Goal: Feedback & Contribution: Leave review/rating

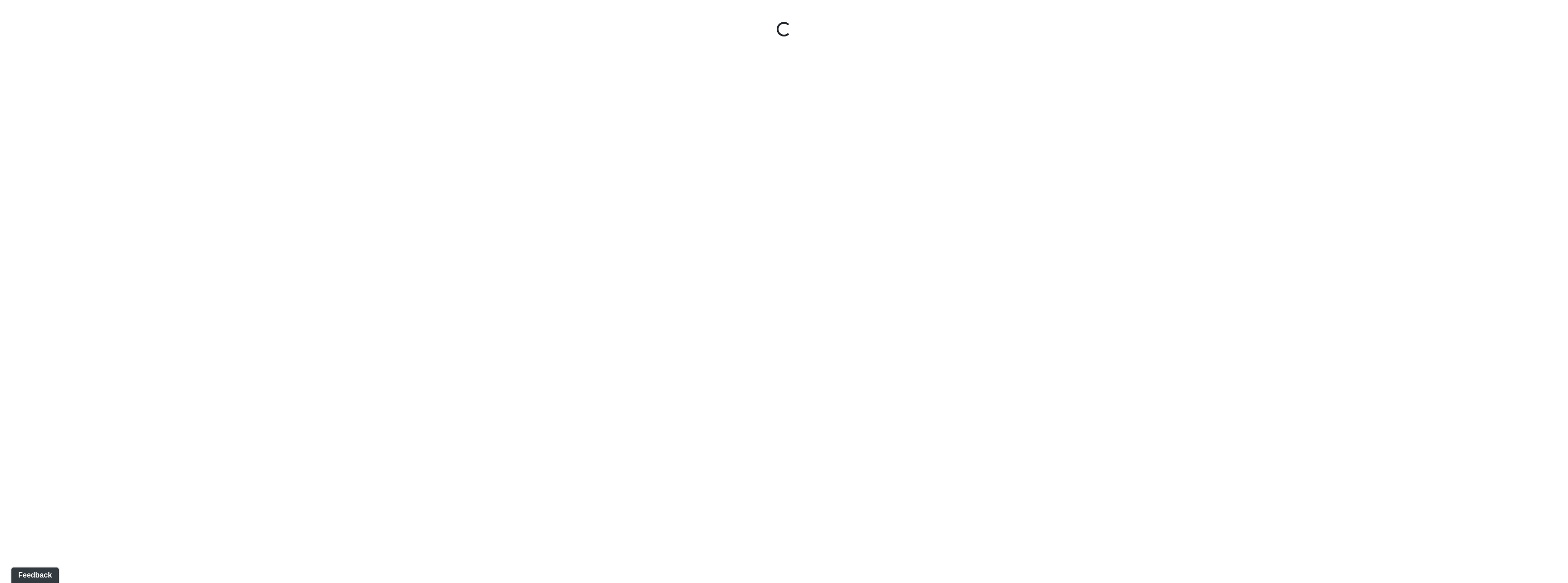
select select "nREVgdD8usBCEeVTsbMRRe"
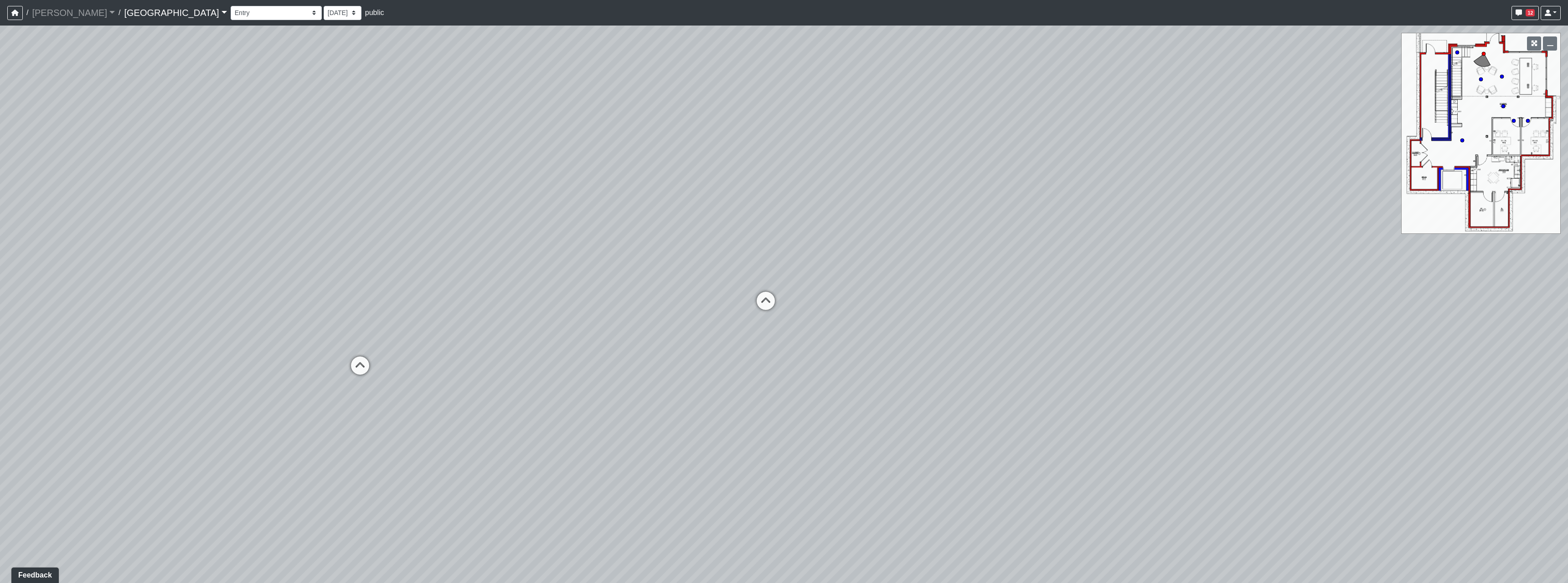
click at [137, 19] on link "[GEOGRAPHIC_DATA]" at bounding box center [175, 13] width 102 height 18
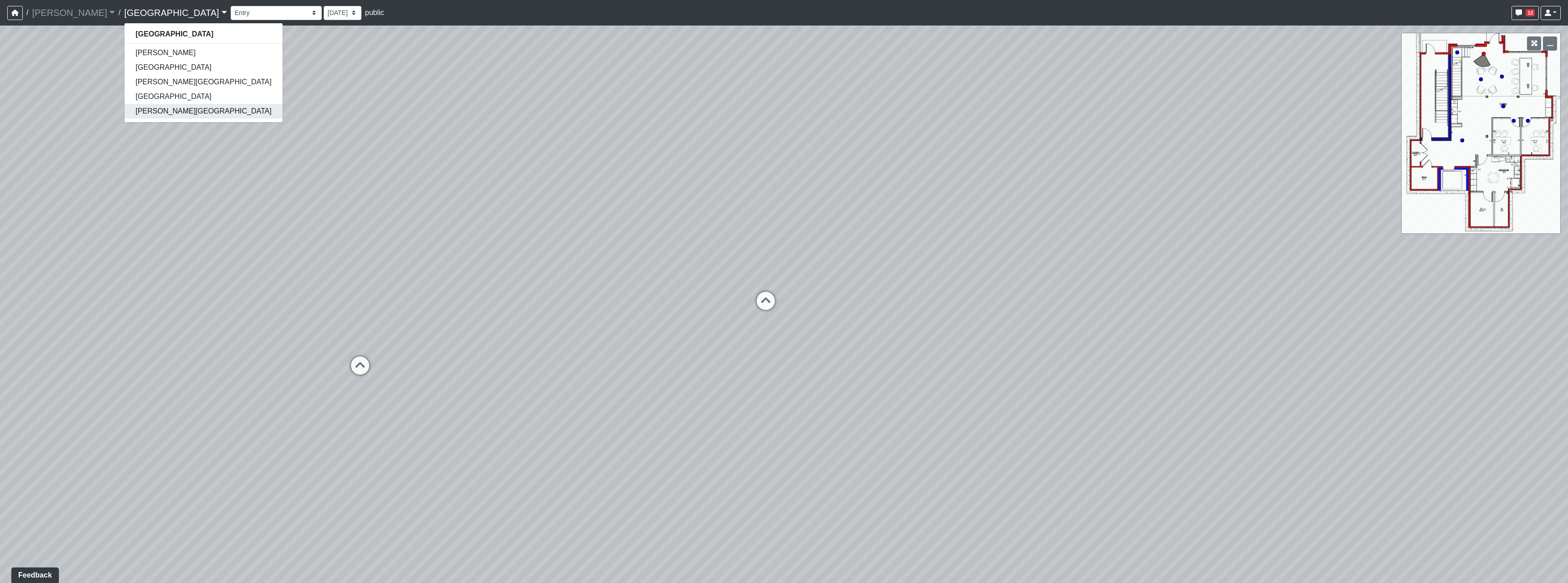
click at [124, 108] on link "[PERSON_NAME][GEOGRAPHIC_DATA]" at bounding box center [203, 111] width 158 height 15
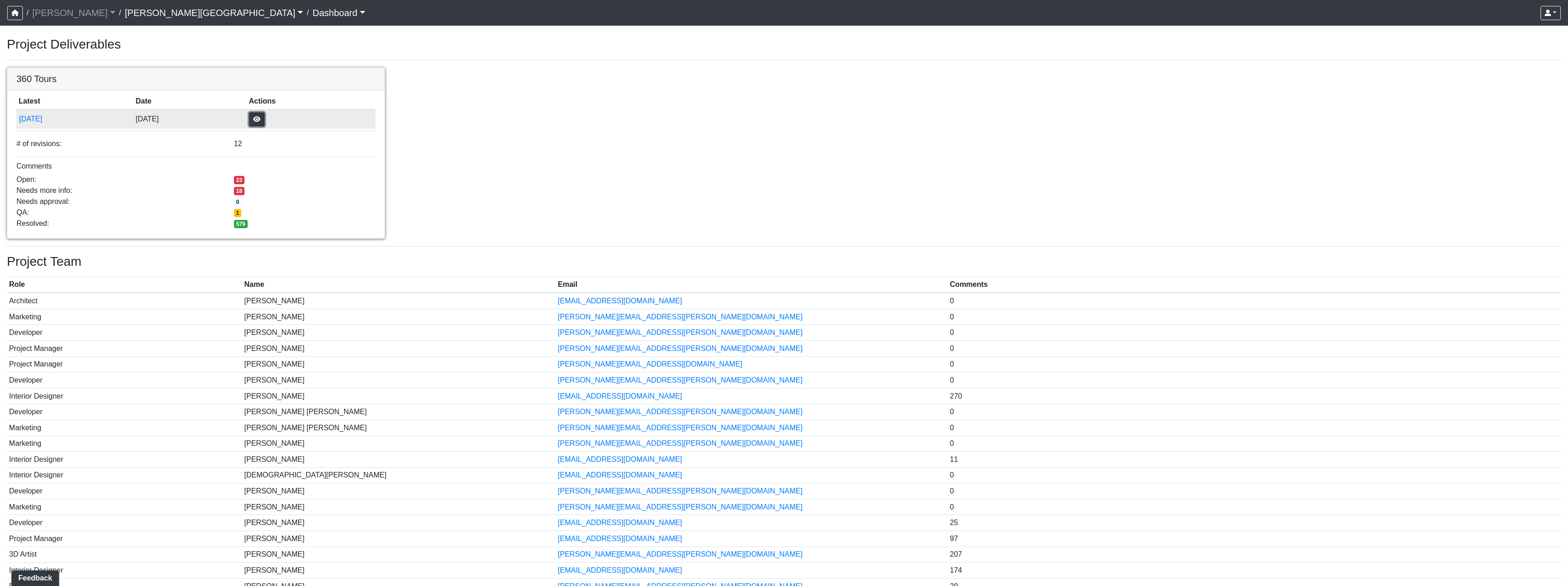
click at [265, 122] on button "button" at bounding box center [256, 119] width 15 height 14
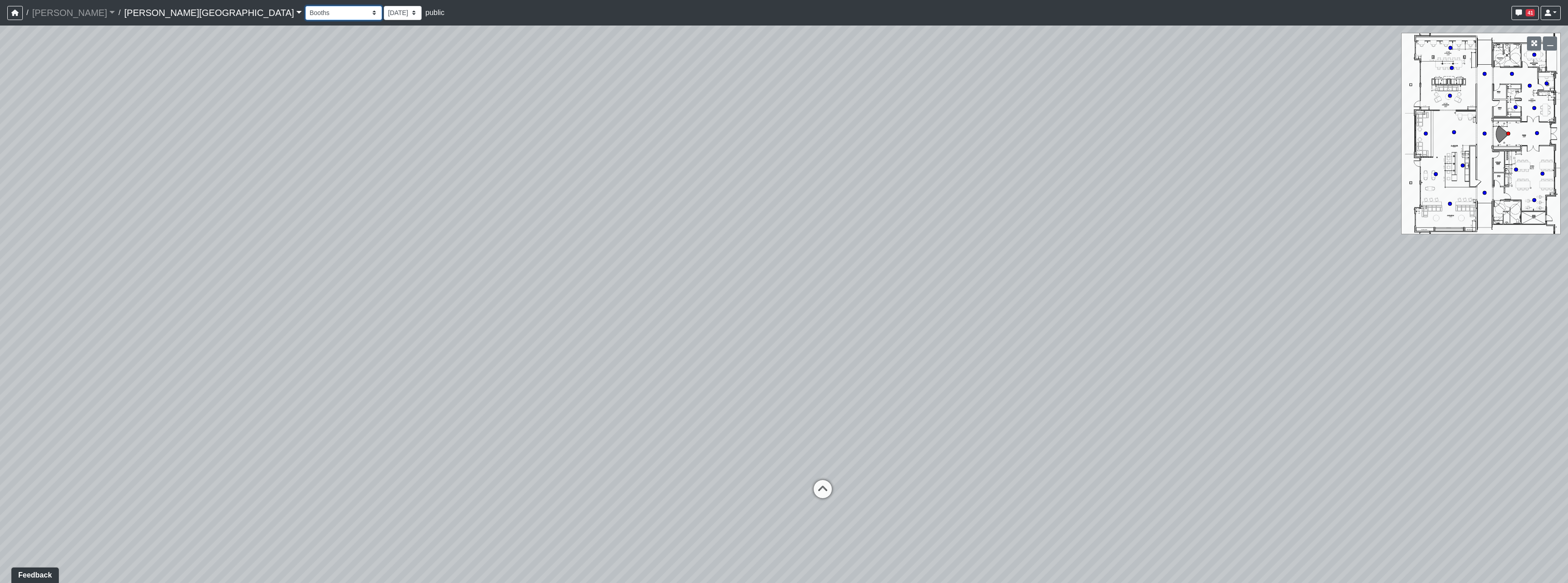
click at [306, 13] on select "Booths 1 Booths 2 Lounge 1 Bar Entrance Lounge Main Lounge Steps Booths Entry C…" at bounding box center [344, 13] width 77 height 14
click at [306, 6] on select "Booths 1 Booths 2 Lounge 1 Bar Entrance Lounge Main Lounge Steps Booths Entry C…" at bounding box center [344, 13] width 77 height 14
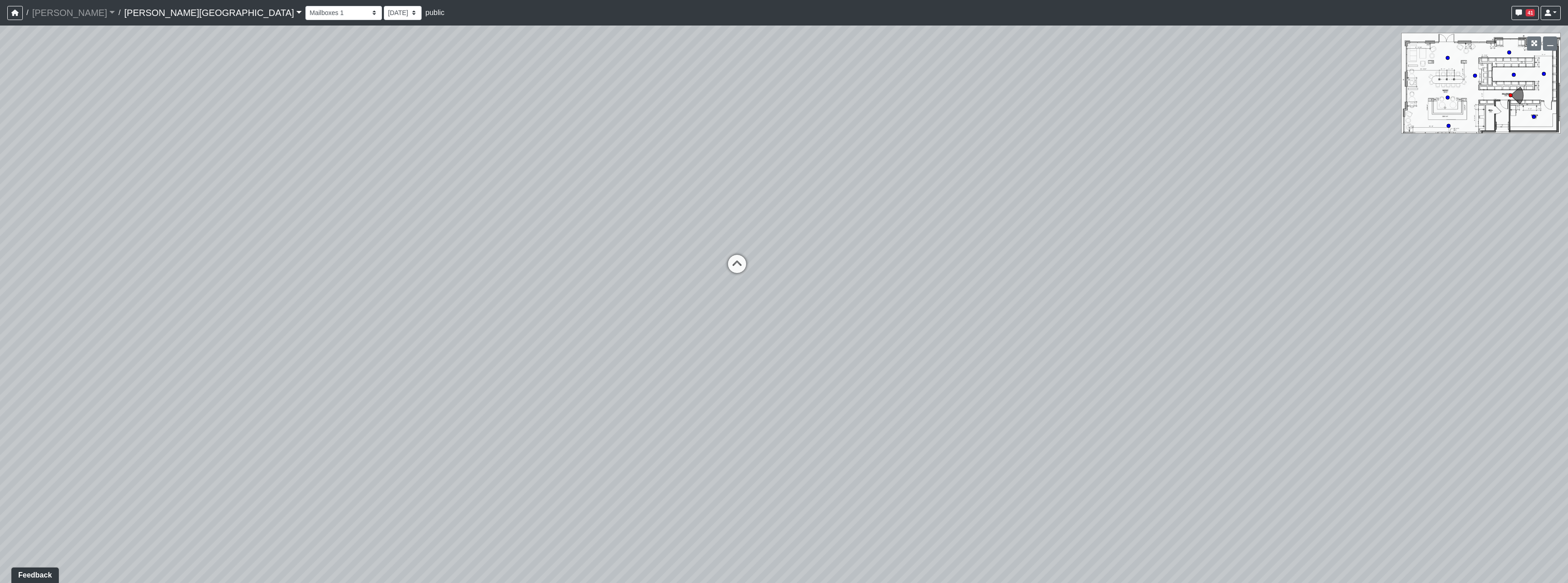
click at [772, 413] on div "Loading... Hallway - Hallway 2 Loading... Entry Loading... Market - Banquette L…" at bounding box center [784, 304] width 1568 height 557
click at [746, 275] on icon at bounding box center [737, 268] width 27 height 27
drag, startPoint x: 741, startPoint y: 311, endPoint x: 950, endPoint y: 309, distance: 209.0
click at [817, 311] on div "Loading... Hallway - Hallway 2 Loading... Entry Loading... Market - Banquette L…" at bounding box center [784, 304] width 1568 height 557
drag, startPoint x: 567, startPoint y: 320, endPoint x: 755, endPoint y: 307, distance: 188.4
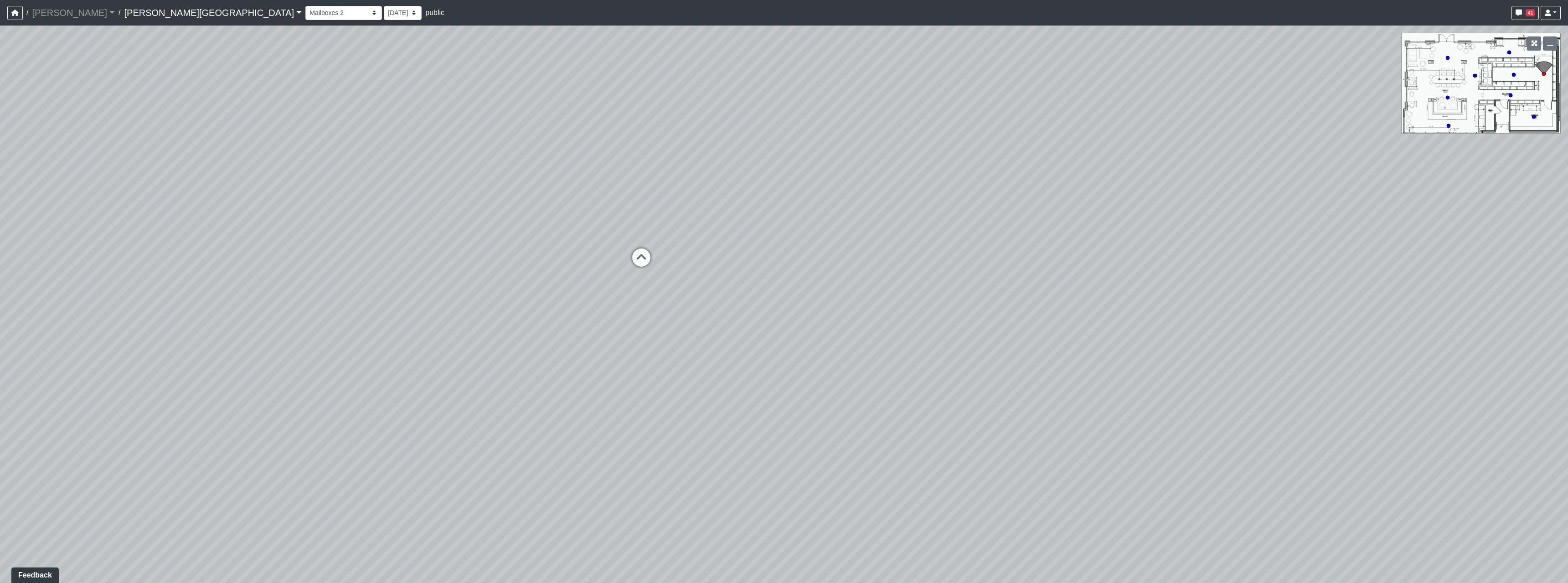
click at [767, 315] on div "Loading... Hallway - Hallway 2 Loading... Entry Loading... Market - Banquette L…" at bounding box center [784, 304] width 1568 height 557
click at [776, 243] on icon at bounding box center [771, 257] width 27 height 27
drag, startPoint x: 514, startPoint y: 322, endPoint x: 688, endPoint y: 302, distance: 175.1
click at [665, 307] on div "Loading... Hallway - Hallway 2 Loading... Entry Loading... Market - Banquette L…" at bounding box center [784, 304] width 1568 height 557
drag, startPoint x: 615, startPoint y: 318, endPoint x: 405, endPoint y: 313, distance: 210.1
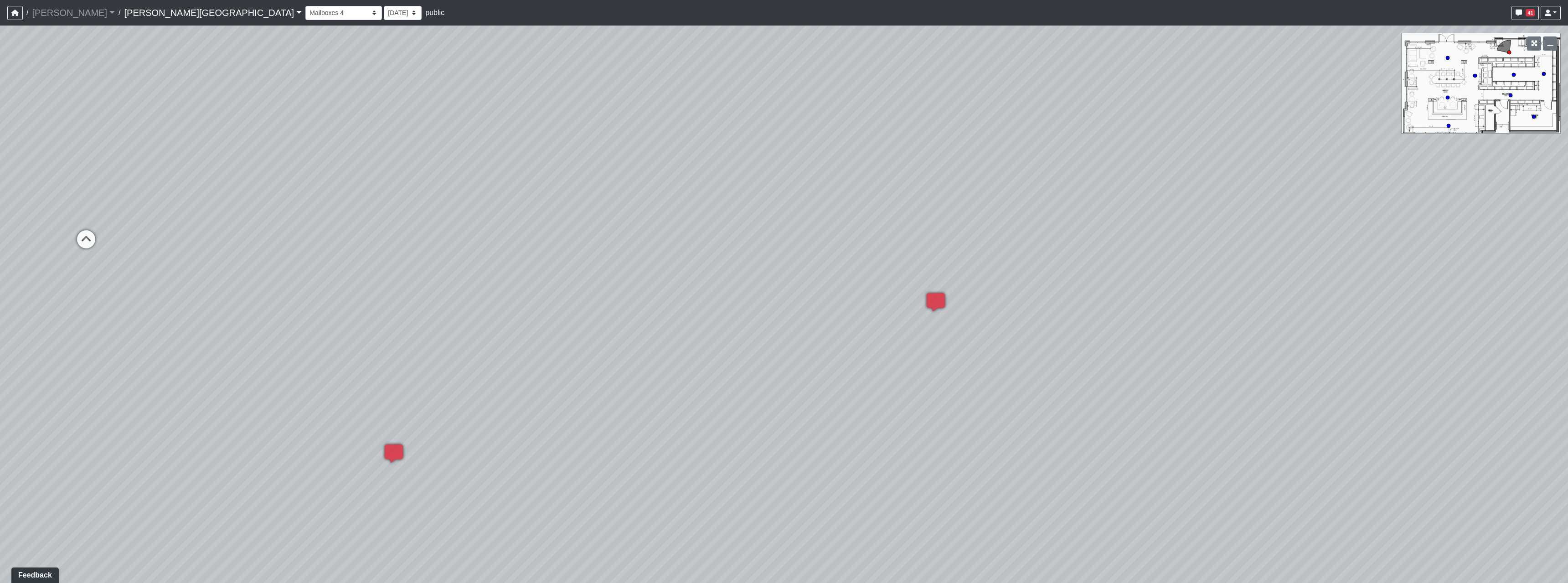
click at [407, 313] on div "Loading... Hallway - Hallway 2 Loading... Entry Loading... Market - Banquette L…" at bounding box center [784, 304] width 1568 height 557
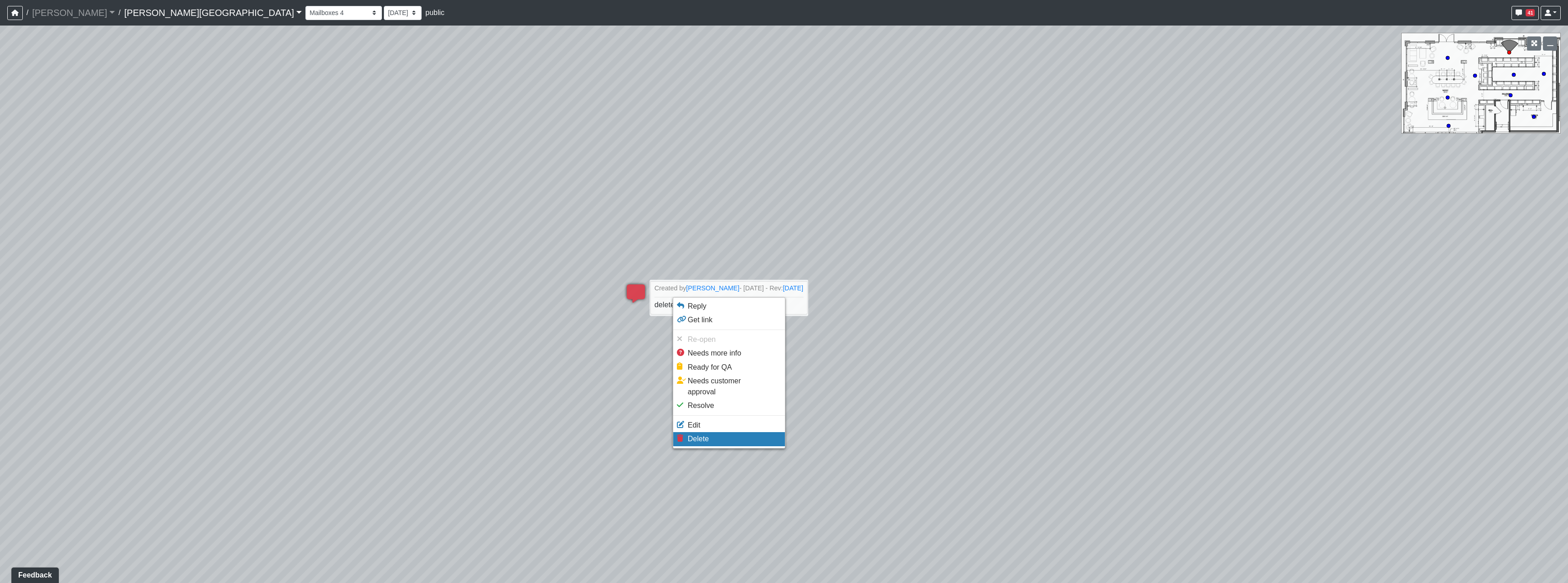
click at [710, 432] on li "Delete" at bounding box center [729, 439] width 111 height 13
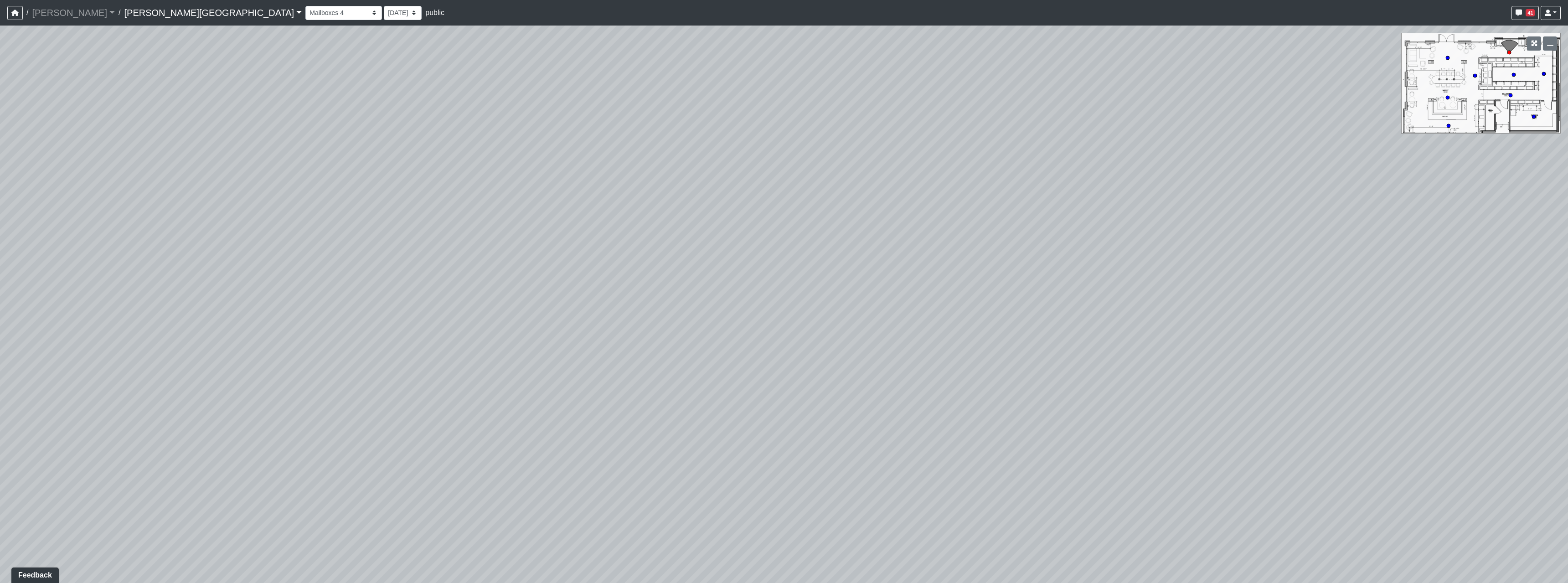
drag, startPoint x: 463, startPoint y: 343, endPoint x: 867, endPoint y: 334, distance: 404.1
click at [813, 329] on div "Loading... Hallway - Hallway 2 Loading... Entry Loading... Market - Banquette L…" at bounding box center [784, 304] width 1568 height 557
drag, startPoint x: 593, startPoint y: 326, endPoint x: 604, endPoint y: 389, distance: 64.0
click at [602, 392] on div "Loading... Hallway - Hallway 2 Loading... Entry Loading... Market - Banquette L…" at bounding box center [784, 304] width 1568 height 557
click at [736, 256] on icon at bounding box center [746, 256] width 27 height 27
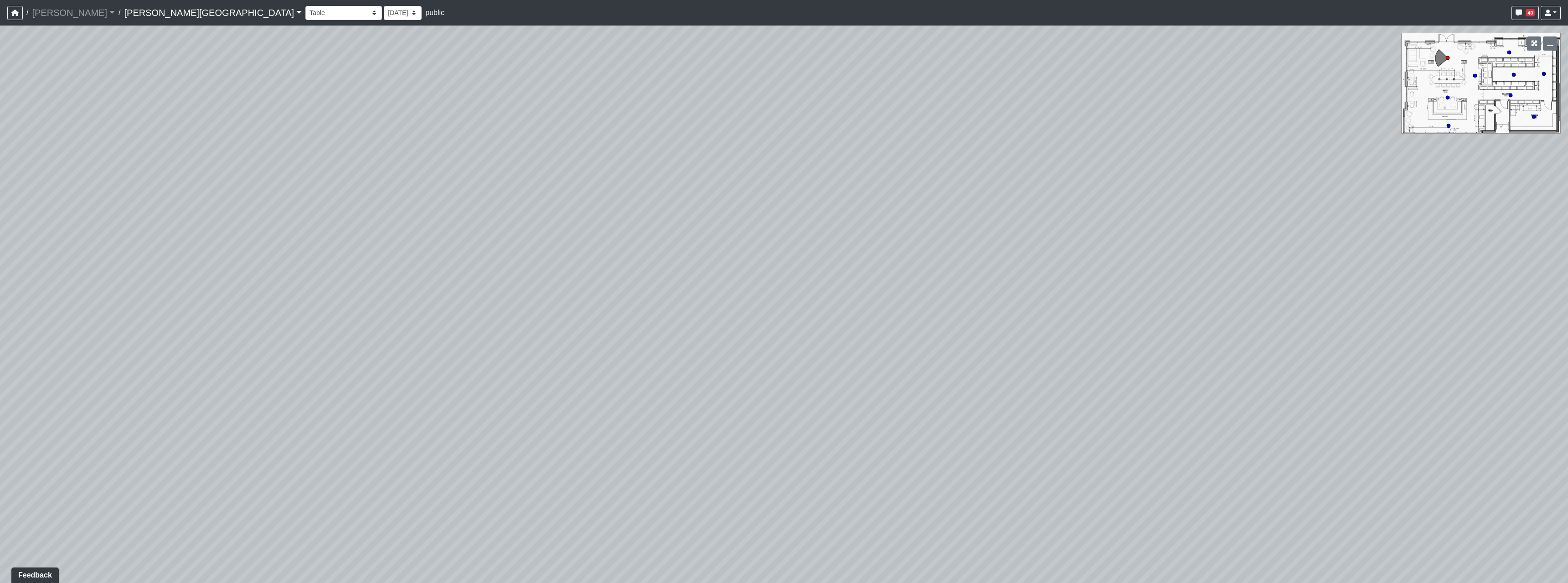
drag, startPoint x: 580, startPoint y: 394, endPoint x: 738, endPoint y: 382, distance: 158.5
click at [733, 382] on div "Loading... Hallway - Hallway 2 Loading... Entry Loading... Market - Banquette L…" at bounding box center [784, 304] width 1568 height 557
drag, startPoint x: 490, startPoint y: 394, endPoint x: 723, endPoint y: 382, distance: 233.3
click at [703, 382] on div "Loading... Hallway - Hallway 2 Loading... Entry Loading... Market - Banquette L…" at bounding box center [784, 304] width 1568 height 557
drag, startPoint x: 518, startPoint y: 382, endPoint x: 937, endPoint y: 420, distance: 420.7
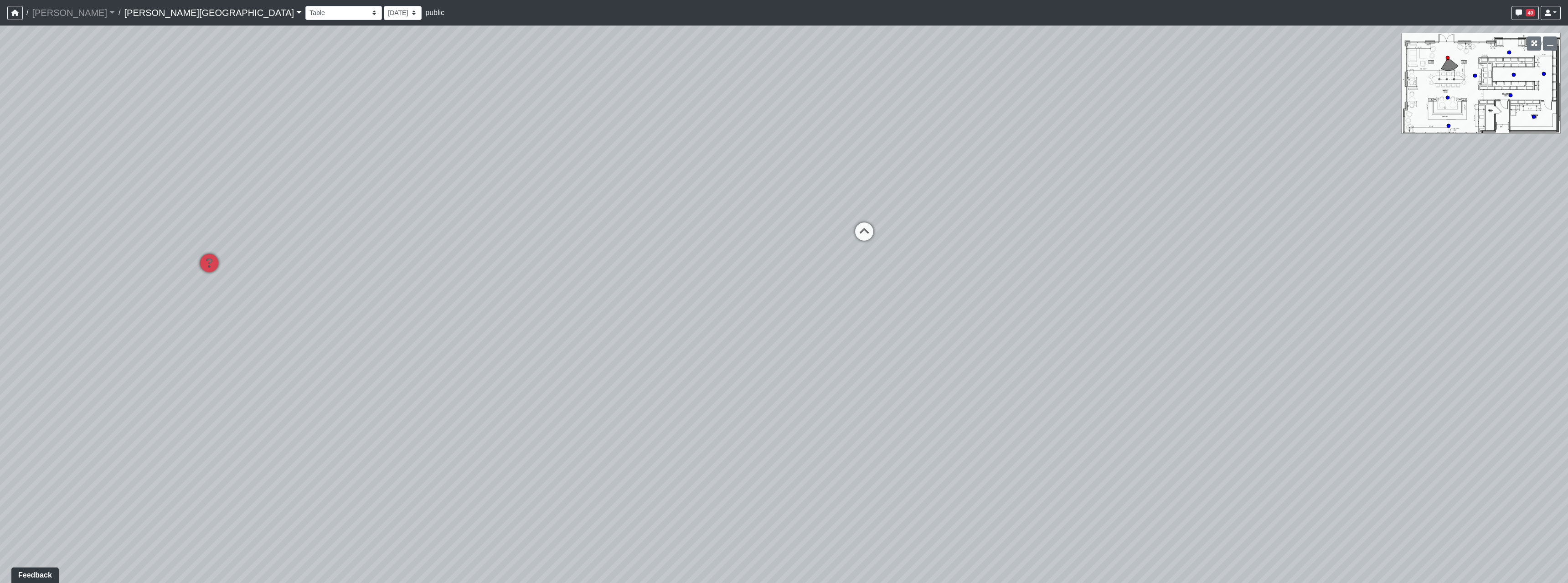
click at [939, 419] on div "Loading... Hallway - Hallway 2 Loading... Entry Loading... Market - Banquette L…" at bounding box center [784, 304] width 1568 height 557
drag, startPoint x: 626, startPoint y: 431, endPoint x: 379, endPoint y: 445, distance: 247.4
click at [379, 445] on div "Loading... Hallway - Hallway 2 Loading... Entry Loading... Market - Banquette L…" at bounding box center [784, 304] width 1568 height 557
drag, startPoint x: 696, startPoint y: 411, endPoint x: 617, endPoint y: 415, distance: 79.1
click at [617, 415] on div "Loading... Hallway - Hallway 2 Loading... Entry Loading... Market - Banquette L…" at bounding box center [784, 304] width 1568 height 557
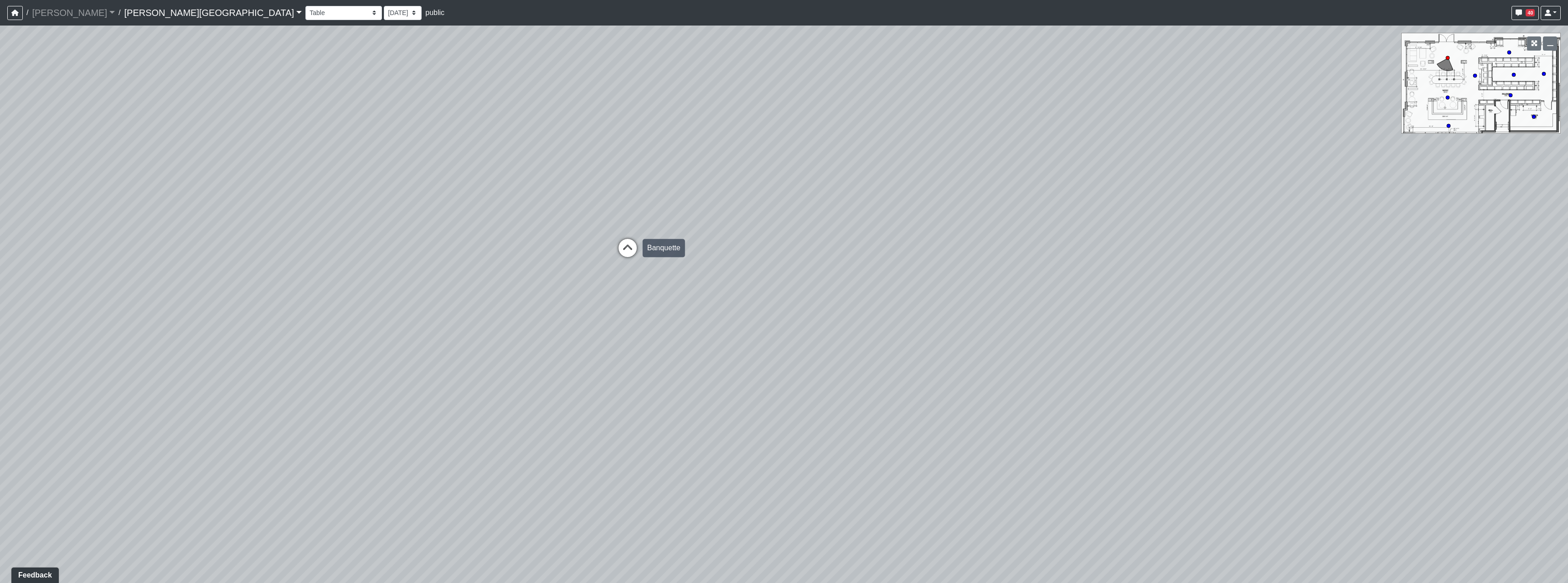
click at [637, 246] on icon at bounding box center [628, 252] width 27 height 27
drag, startPoint x: 956, startPoint y: 400, endPoint x: 423, endPoint y: 386, distance: 533.2
click at [416, 386] on div "Loading... Hallway - Hallway 2 Loading... Entry Loading... Market - Banquette L…" at bounding box center [784, 304] width 1568 height 557
drag, startPoint x: 939, startPoint y: 426, endPoint x: 135, endPoint y: 156, distance: 848.1
click at [185, 158] on div "Loading... Hallway - Hallway 2 Loading... Entry Loading... Market - Banquette L…" at bounding box center [784, 304] width 1568 height 557
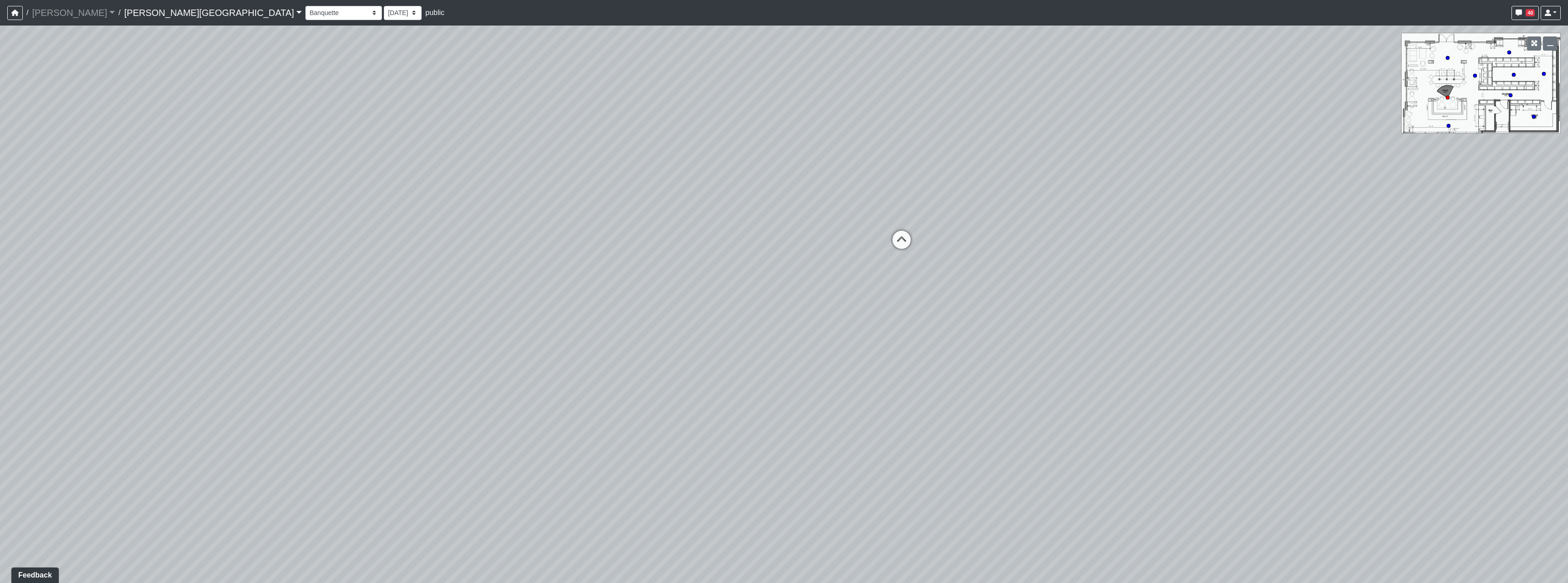
drag, startPoint x: 686, startPoint y: 153, endPoint x: 939, endPoint y: 377, distance: 337.9
click at [939, 377] on div "Loading... Hallway - Hallway 2 Loading... Entry Loading... Market - Banquette L…" at bounding box center [784, 304] width 1568 height 557
drag, startPoint x: 1326, startPoint y: 315, endPoint x: 1360, endPoint y: 323, distance: 34.9
click at [1348, 322] on div "Loading... Hallway - Hallway 2 Loading... Entry Loading... Market - Banquette L…" at bounding box center [784, 304] width 1568 height 557
drag, startPoint x: 559, startPoint y: 209, endPoint x: 835, endPoint y: 215, distance: 276.1
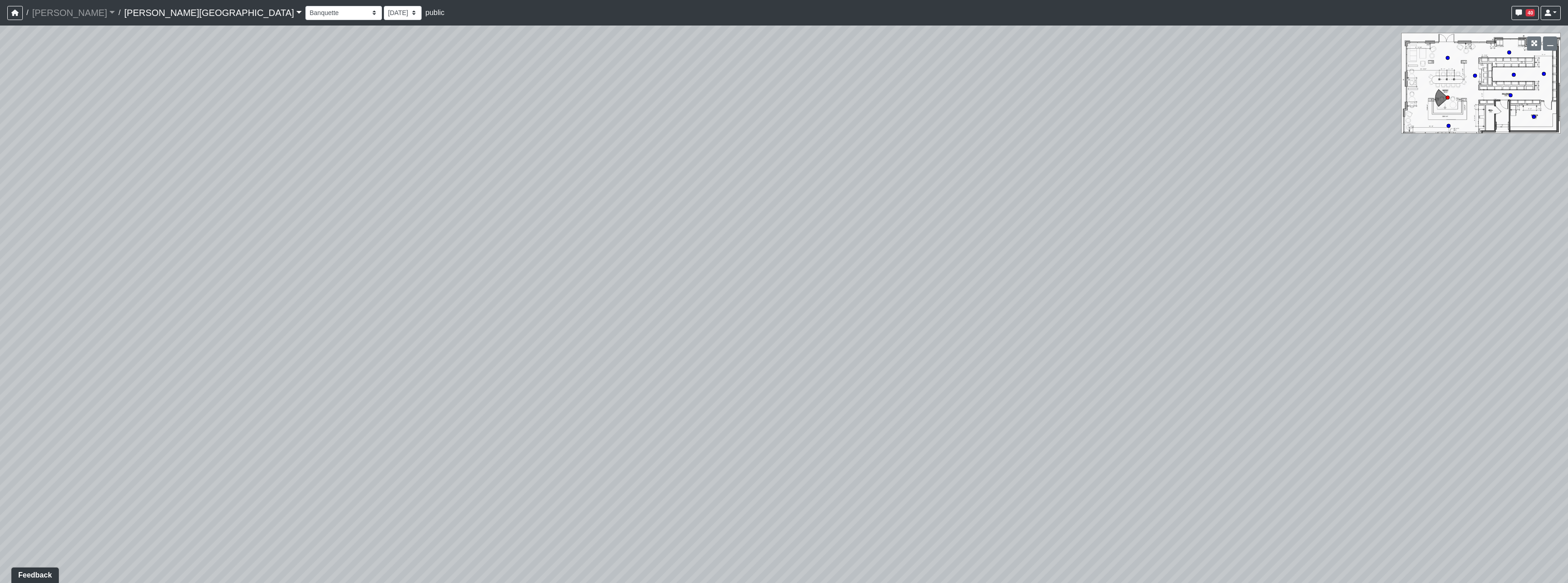
click at [774, 209] on div "Loading... Hallway - Hallway 2 Loading... Entry Loading... Market - Banquette L…" at bounding box center [784, 304] width 1568 height 557
click at [278, 186] on icon at bounding box center [281, 193] width 27 height 27
drag, startPoint x: 934, startPoint y: 362, endPoint x: 471, endPoint y: 357, distance: 463.0
click at [385, 362] on div "Loading... Hallway - Hallway 2 Loading... Entry Loading... Market - Banquette L…" at bounding box center [784, 304] width 1568 height 557
drag, startPoint x: 682, startPoint y: 404, endPoint x: 425, endPoint y: 418, distance: 257.4
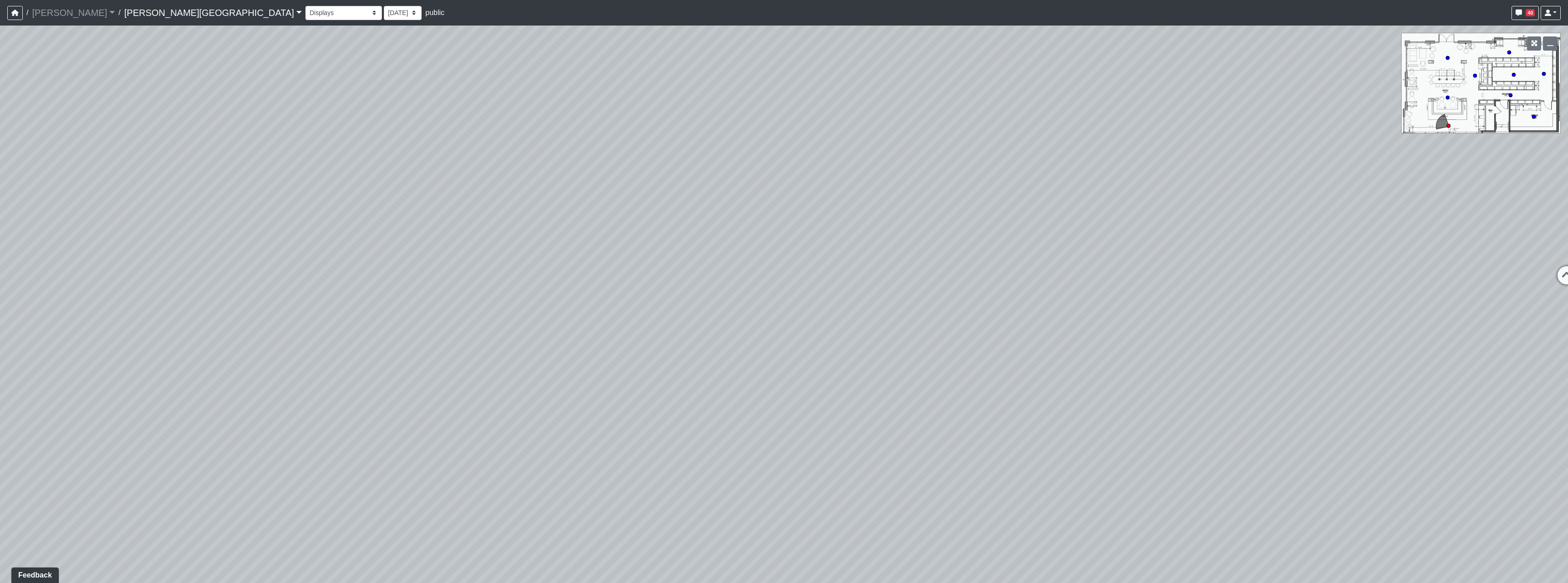
click at [413, 424] on div "Loading... Hallway - Hallway 2 Loading... Entry Loading... Market - Banquette L…" at bounding box center [784, 304] width 1568 height 557
drag, startPoint x: 968, startPoint y: 347, endPoint x: 466, endPoint y: 332, distance: 502.2
click at [550, 342] on div "Loading... Hallway - Hallway 2 Loading... Entry Loading... Market - Banquette L…" at bounding box center [784, 304] width 1568 height 557
drag, startPoint x: 817, startPoint y: 276, endPoint x: 721, endPoint y: 288, distance: 96.7
click at [718, 296] on div "Loading... Hallway - Hallway 2 Loading... Entry Loading... Market - Banquette L…" at bounding box center [784, 304] width 1568 height 557
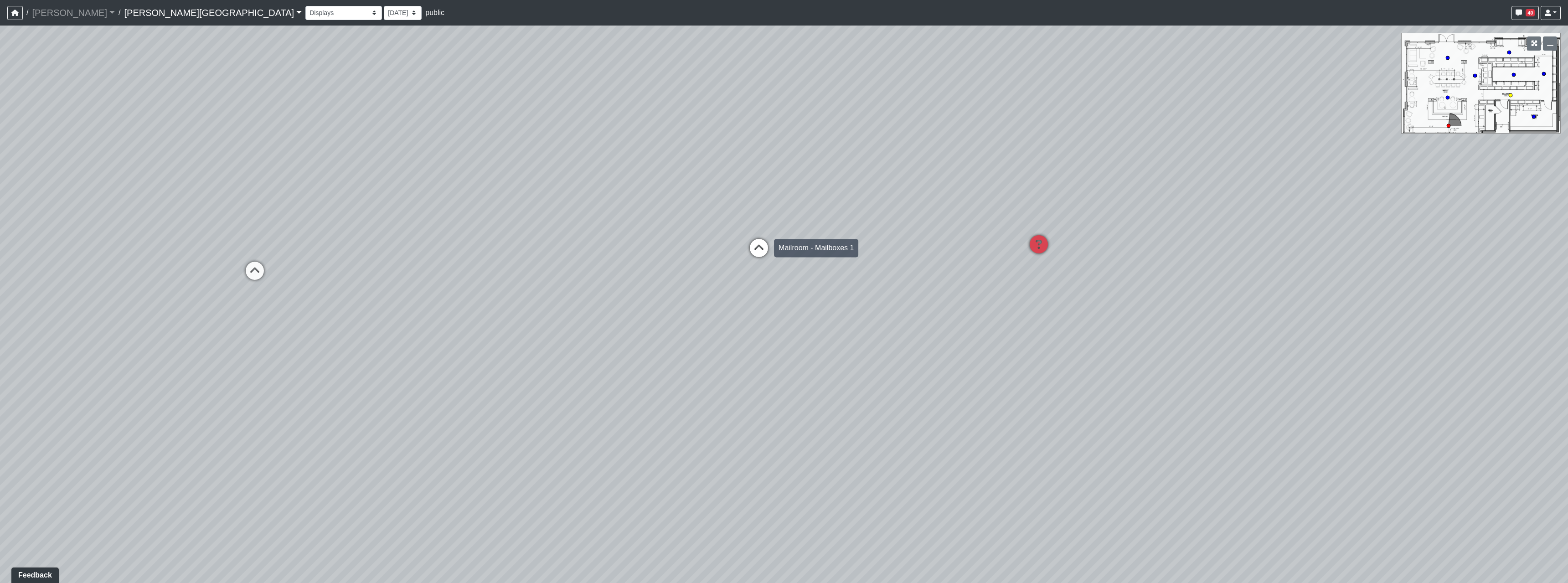
click at [770, 244] on icon at bounding box center [758, 252] width 27 height 27
drag, startPoint x: 1035, startPoint y: 302, endPoint x: 583, endPoint y: 340, distance: 453.6
click at [549, 351] on div "Loading... Hallway - Hallway 2 Loading... Entry Loading... Market - Banquette L…" at bounding box center [784, 304] width 1568 height 557
click at [770, 301] on div "Loading... Hallway - Hallway 2 Loading... Entry Loading... Market - Banquette L…" at bounding box center [784, 304] width 1568 height 557
click at [792, 304] on icon at bounding box center [786, 308] width 27 height 27
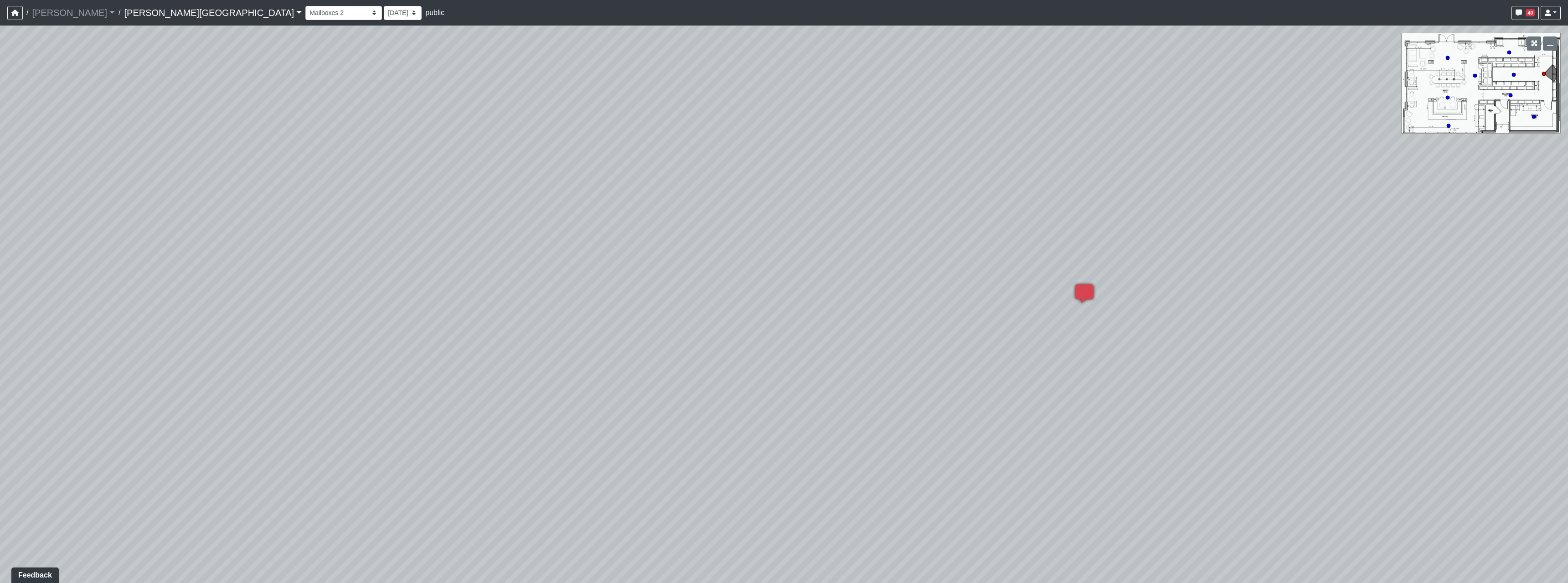
drag, startPoint x: 626, startPoint y: 353, endPoint x: 982, endPoint y: 324, distance: 357.2
click at [880, 323] on div "Loading... Hallway - Hallway 2 Loading... Entry Loading... Market - Banquette L…" at bounding box center [784, 304] width 1568 height 557
drag, startPoint x: 637, startPoint y: 345, endPoint x: 882, endPoint y: 333, distance: 245.3
click at [841, 333] on div "Loading... Hallway - Hallway 2 Loading... Entry Loading... Market - Banquette L…" at bounding box center [784, 304] width 1568 height 557
drag, startPoint x: 665, startPoint y: 324, endPoint x: 917, endPoint y: 330, distance: 252.1
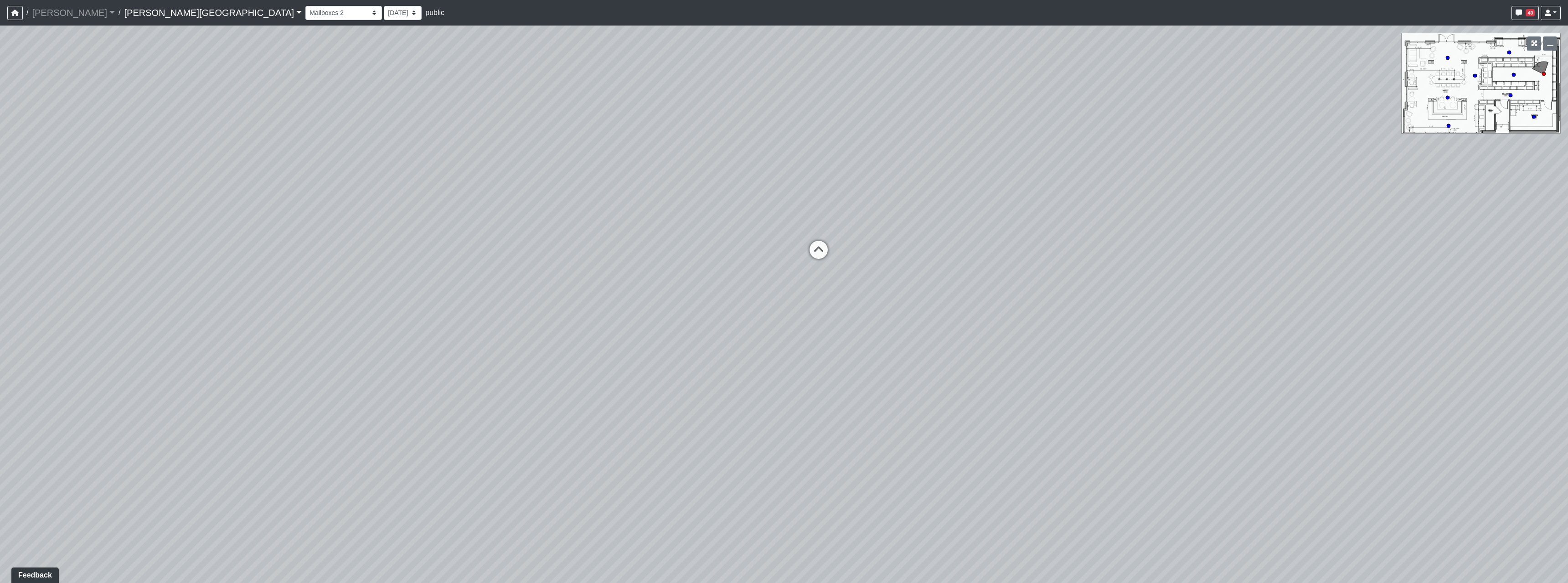
click at [911, 330] on div "Loading... Hallway - Hallway 2 Loading... Entry Loading... Market - Banquette L…" at bounding box center [784, 304] width 1568 height 557
drag, startPoint x: 692, startPoint y: 326, endPoint x: 1301, endPoint y: 360, distance: 609.9
click at [1239, 362] on div "Loading... Hallway - Hallway 2 Loading... Entry Loading... Market - Banquette L…" at bounding box center [784, 304] width 1568 height 557
drag, startPoint x: 645, startPoint y: 324, endPoint x: 196, endPoint y: 266, distance: 452.7
click at [298, 292] on div "Loading... Hallway - Hallway 2 Loading... Entry Loading... Market - Banquette L…" at bounding box center [784, 304] width 1568 height 557
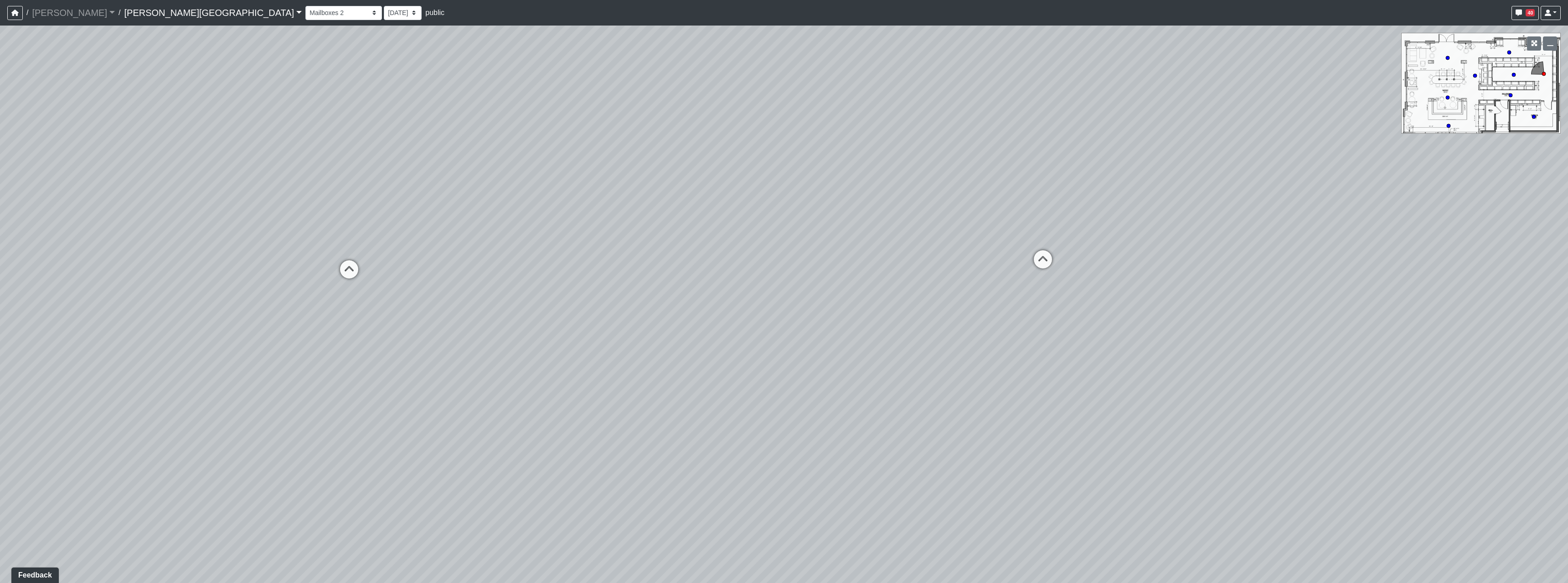
drag, startPoint x: 956, startPoint y: 256, endPoint x: 806, endPoint y: 429, distance: 229.0
click at [817, 439] on div "Loading... Hallway - Hallway 2 Loading... Entry Loading... Market - Banquette L…" at bounding box center [784, 304] width 1568 height 557
drag, startPoint x: 900, startPoint y: 340, endPoint x: 850, endPoint y: 313, distance: 56.8
click at [854, 315] on div "Loading... Hallway - Hallway 2 Loading... Entry Loading... Market - Banquette L…" at bounding box center [784, 304] width 1568 height 557
click at [939, 282] on icon at bounding box center [931, 290] width 27 height 27
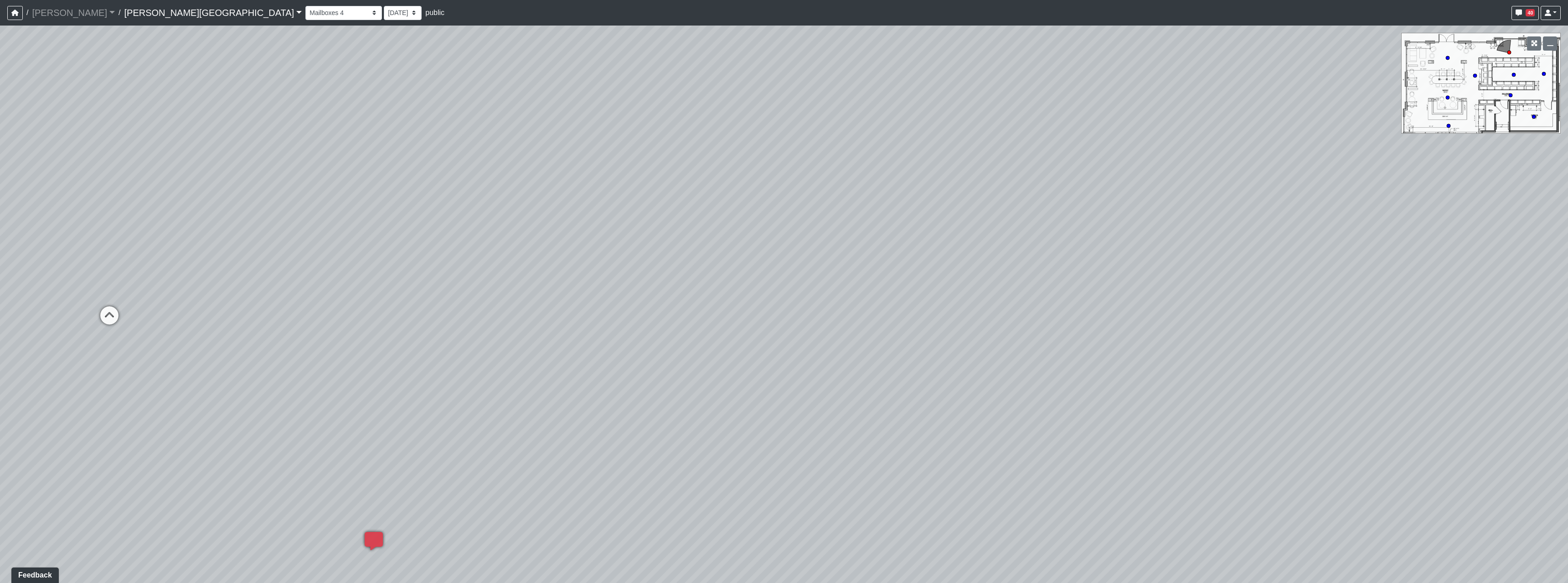
drag, startPoint x: 716, startPoint y: 333, endPoint x: 873, endPoint y: 335, distance: 157.0
click at [827, 332] on div "Loading... Hallway - Hallway 2 Loading... Entry Loading... Market - Banquette L…" at bounding box center [784, 304] width 1568 height 557
click at [678, 284] on div "Loading... Market - Table" at bounding box center [680, 296] width 27 height 27
drag, startPoint x: 777, startPoint y: 477, endPoint x: 1176, endPoint y: 390, distance: 408.4
click at [1175, 390] on div "Loading... Hallway - Hallway 2 Loading... Entry Loading... Market - Banquette L…" at bounding box center [784, 304] width 1568 height 557
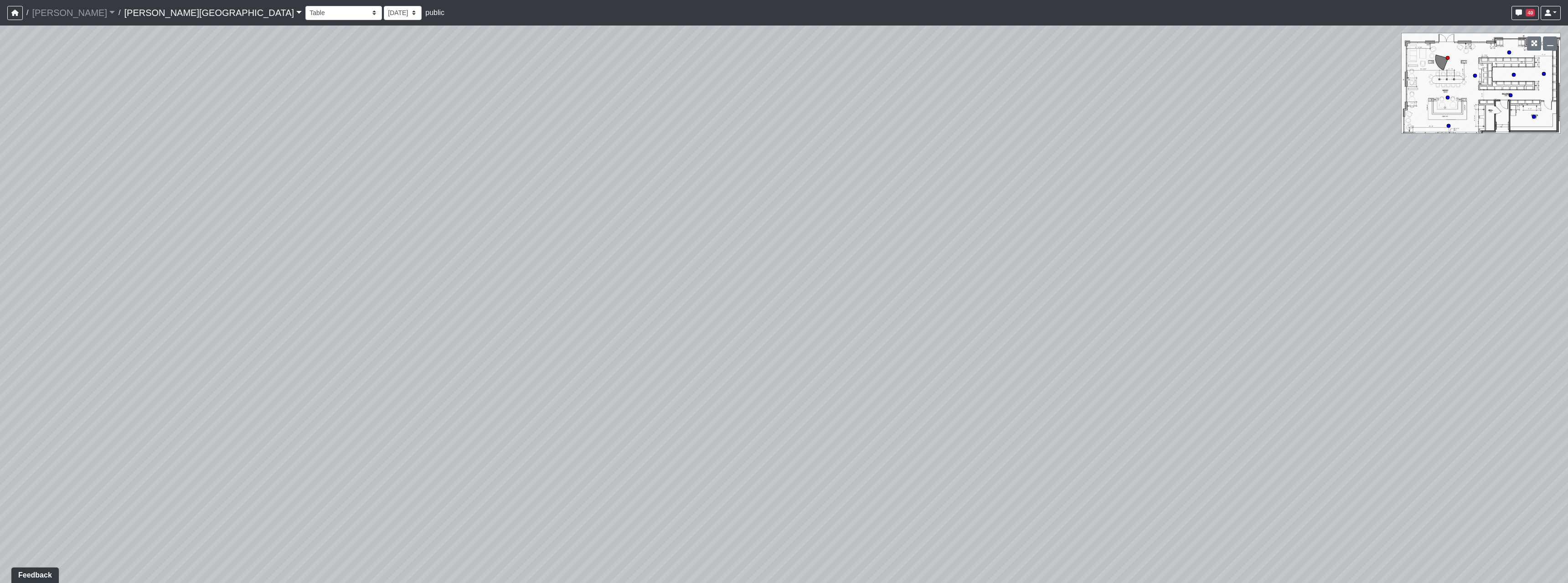
drag
click at [1026, 407] on div "Loading... Hallway - Hallway 2 Loading... Entry Loading... Market - Banquette L…" at bounding box center [784, 304] width 1568 height 557
click at [1289, 412] on div "Loading... Hallway - Hallway 2 Loading... Entry Loading... Market - Banquette L…" at bounding box center [784, 304] width 1568 height 557
click at [794, 389] on div "Loading... Hallway - Hallway 2 Loading... Entry Loading... Market - Banquette L…" at bounding box center [784, 304] width 1568 height 557
click at [306, 6] on select "Booths 1 Booths 2 Lounge 1 Bar Entrance Lounge Main Lounge Steps Booths Entry C…" at bounding box center [344, 13] width 77 height 14
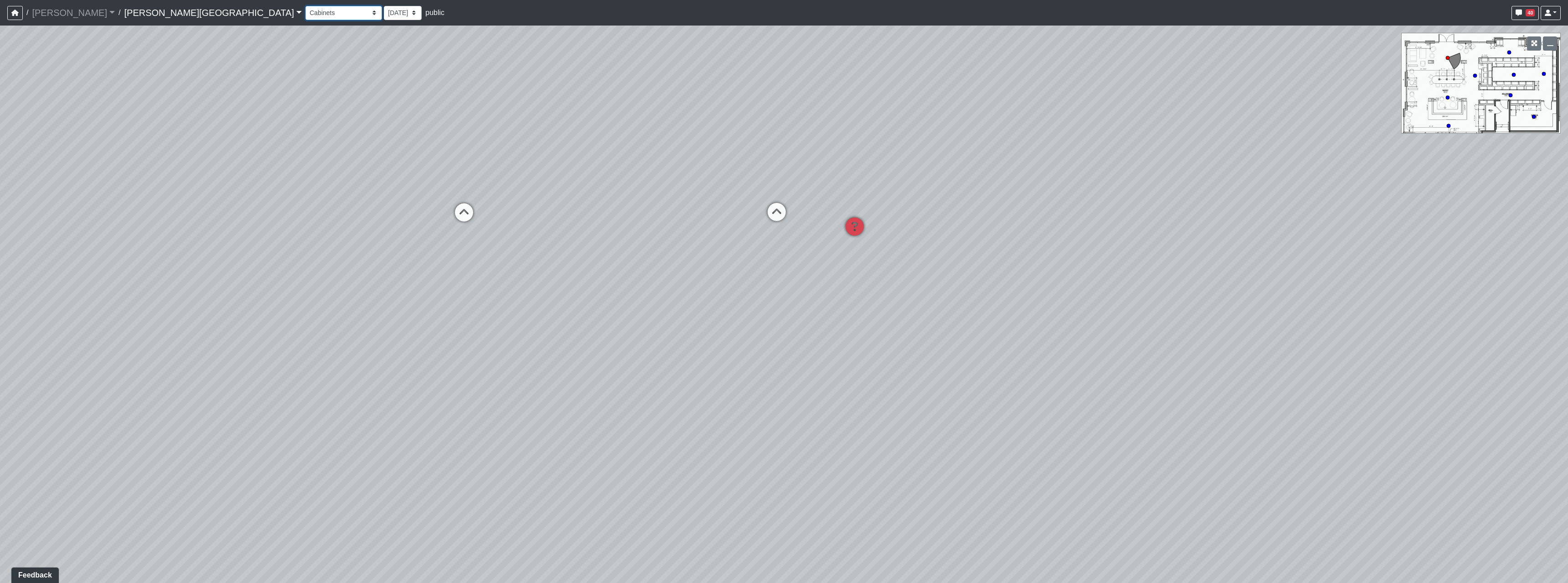
click at [306, 6] on select "Booths 1 Booths 2 Lounge 1 Bar Entrance Lounge Main Lounge Steps Booths Entry C…" at bounding box center [344, 13] width 77 height 14
select select "txFFof8RDaXzEHWmwmdnP4"
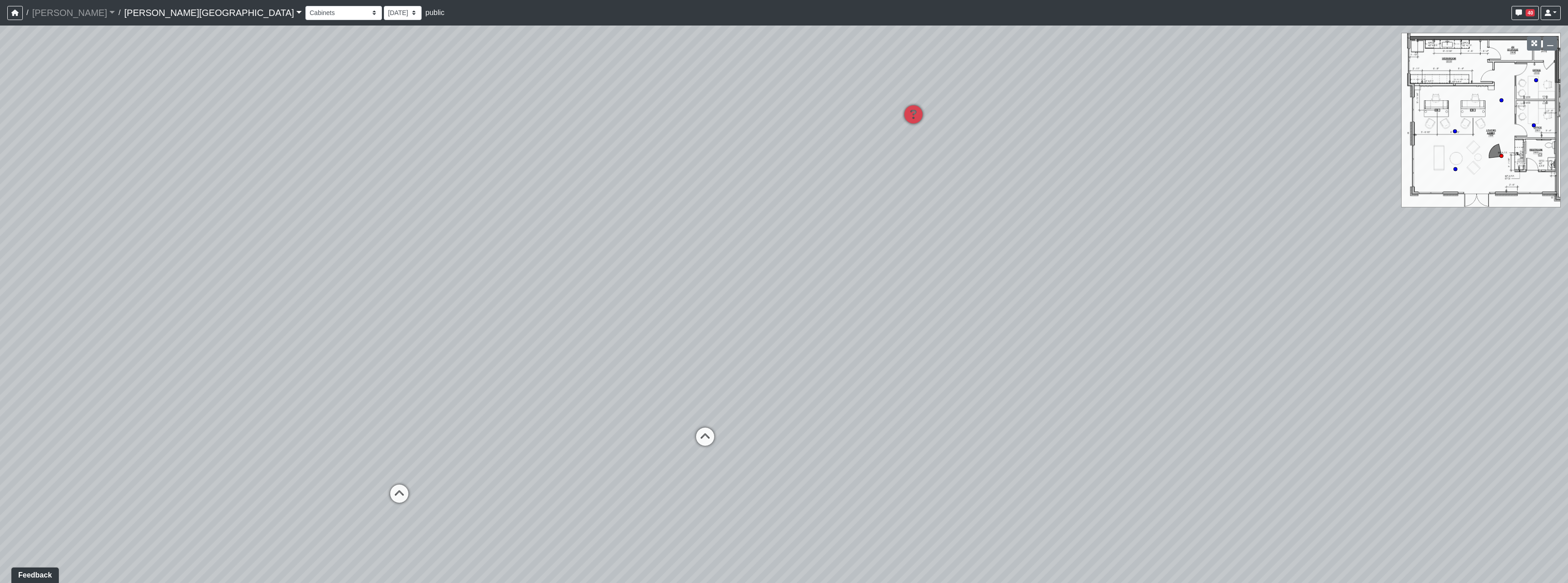
click at [559, 354] on div "Loading... Hallway - Hallway 2 Loading... Entry Loading... Market - Banquette L…" at bounding box center [784, 304] width 1568 height 557
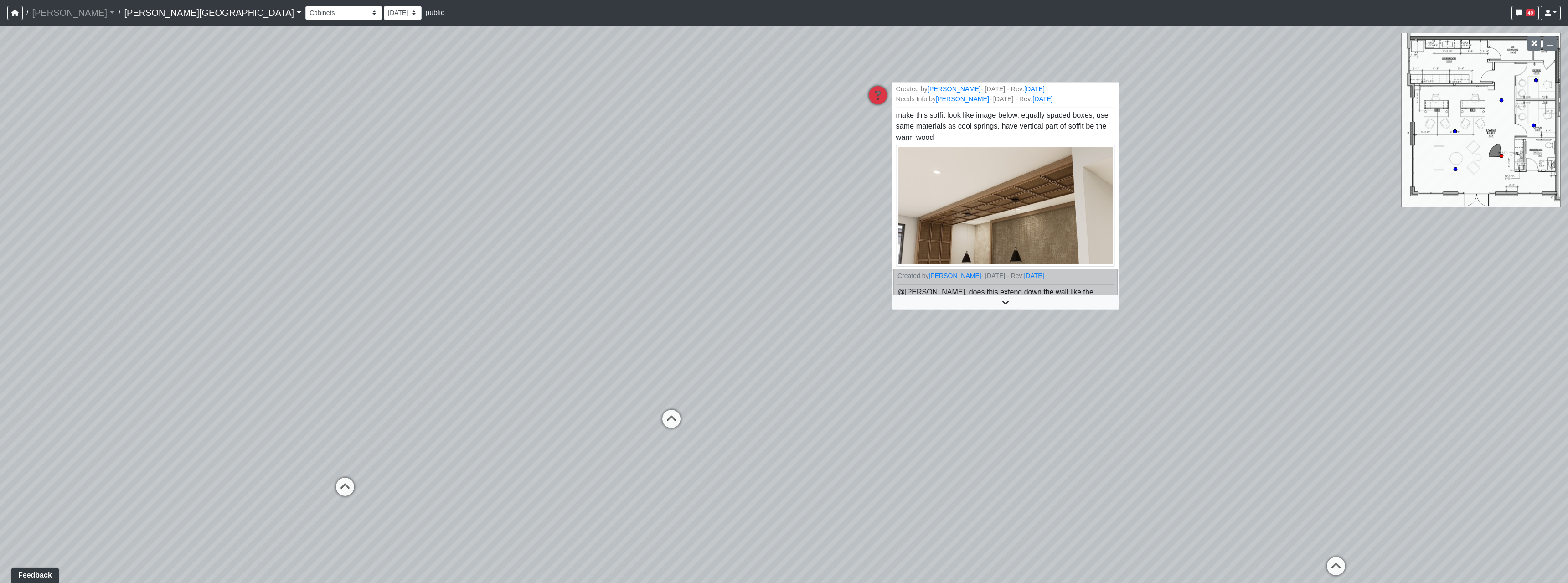
scroll to position [1, 0]
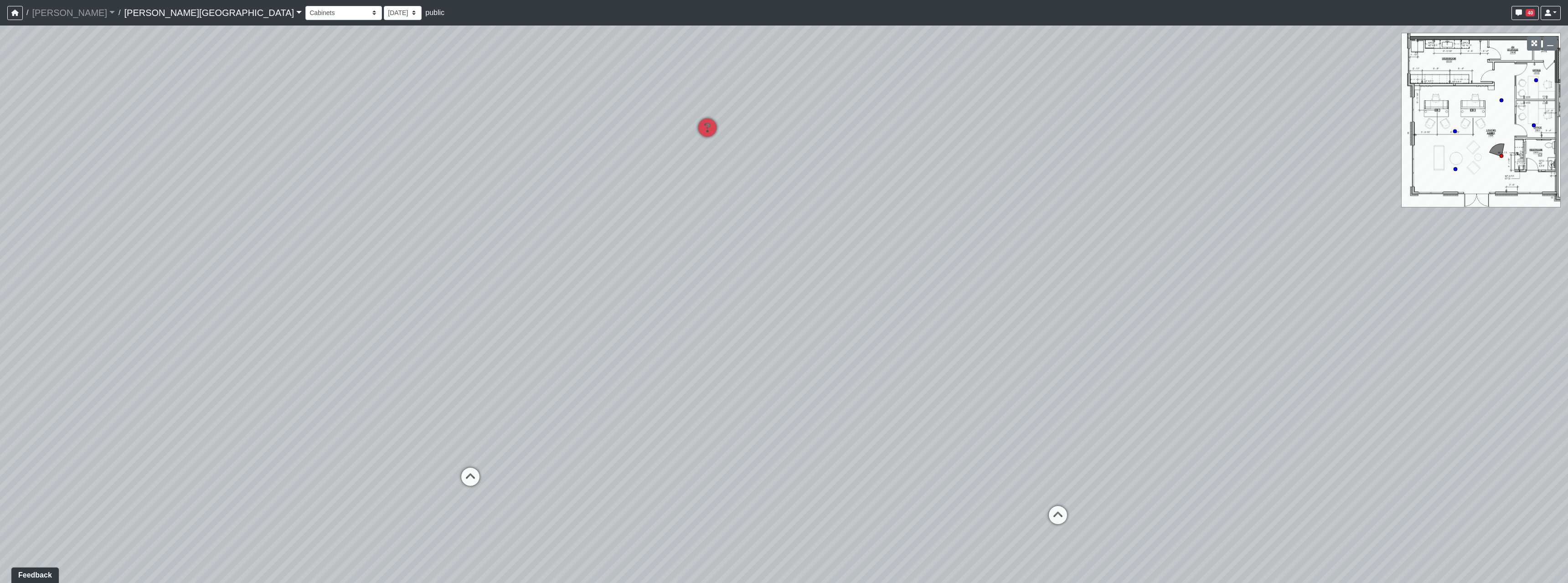
click at [502, 271] on div "Loading... Hallway - Hallway 2 Loading... Entry Loading... Market - Banquette L…" at bounding box center [784, 304] width 1568 height 557
click at [688, 245] on div "Loading... Hallway - Hallway 2 Loading... Entry Loading... Market - Banquette L…" at bounding box center [784, 304] width 1568 height 557
click at [760, 380] on span "Add comment" at bounding box center [782, 383] width 45 height 8
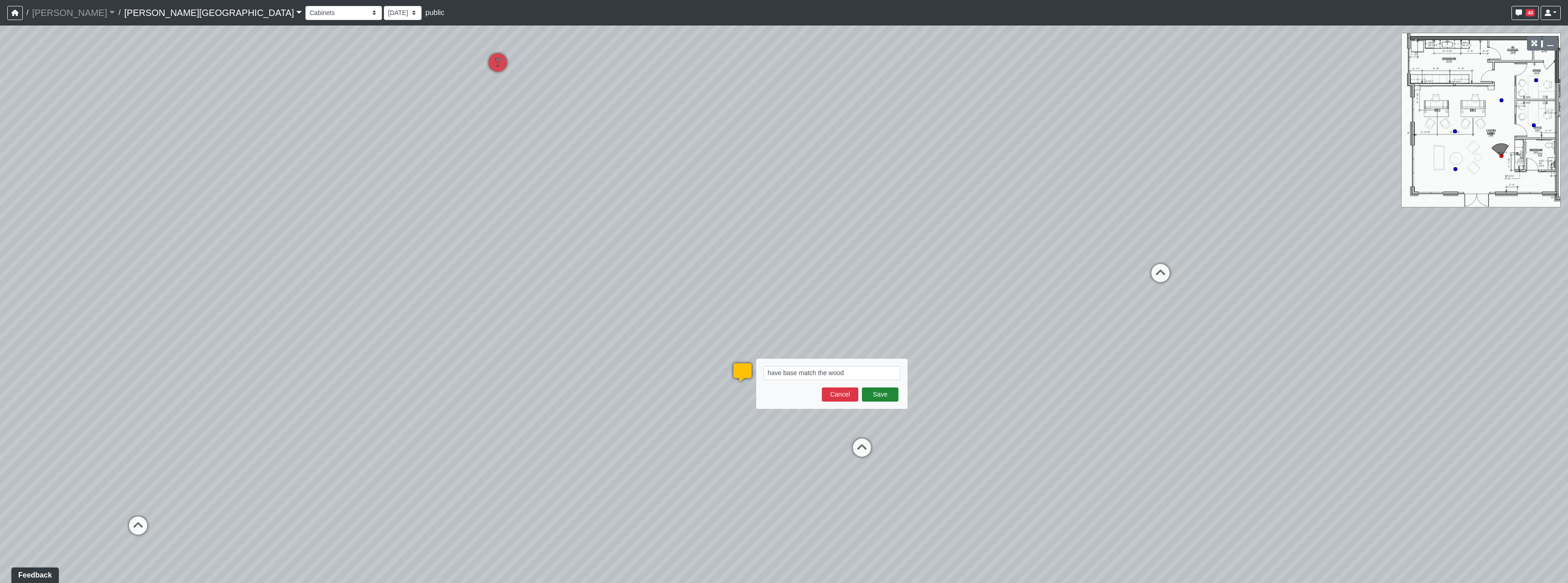
type textarea "have base match the wood"
click at [870, 398] on button "Save" at bounding box center [880, 394] width 37 height 14
select select "txFFof8RDaXzEHWmwmdnP4"
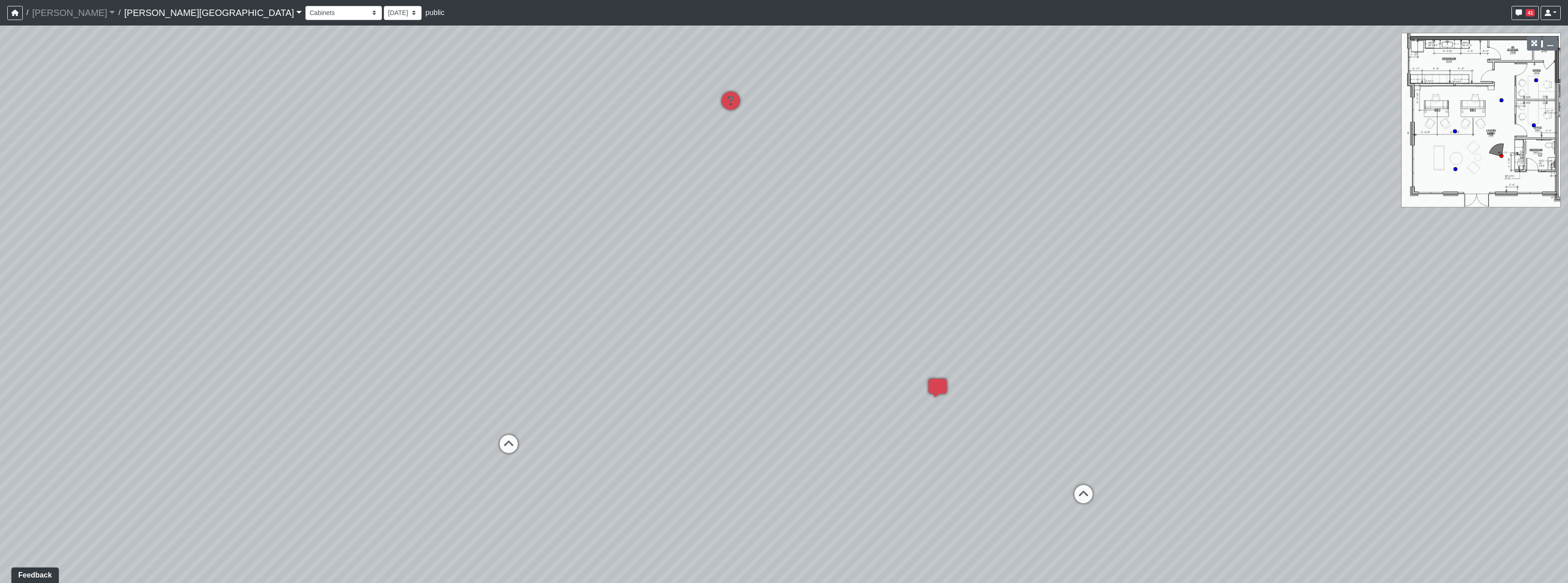
drag, startPoint x: 707, startPoint y: 442, endPoint x: 1030, endPoint y: 452, distance: 323.2
click at [1030, 452] on div "Loading... Hallway - Hallway 2 Loading... Entry Loading... Market - Banquette L…" at bounding box center [784, 304] width 1568 height 557
drag, startPoint x: 567, startPoint y: 405, endPoint x: 823, endPoint y: 423, distance: 256.6
click at [823, 423] on div "Loading... Hallway - Hallway 2 Loading... Entry Loading... Market - Banquette L…" at bounding box center [784, 304] width 1568 height 557
click at [957, 421] on li "Add comment" at bounding box center [983, 416] width 117 height 13
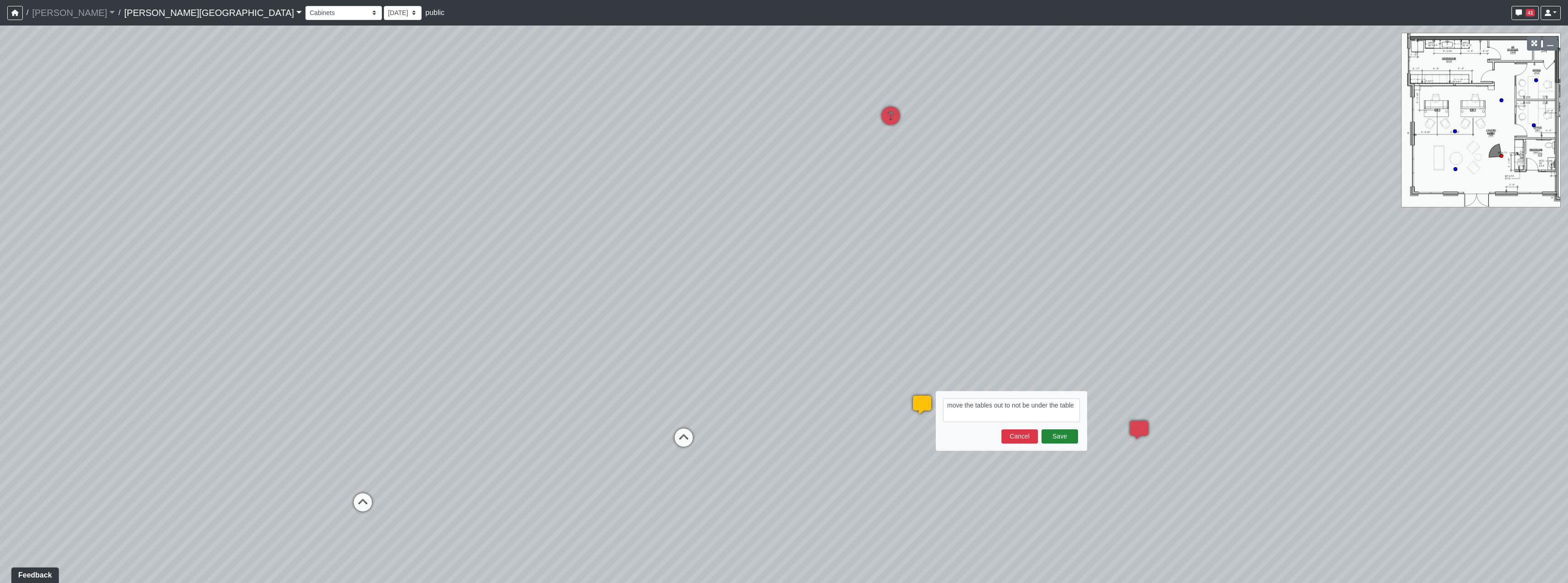
type textarea "move the tables out to not be under the table"
click at [1069, 438] on button "Save" at bounding box center [1060, 436] width 37 height 14
drag, startPoint x: 761, startPoint y: 327, endPoint x: 1004, endPoint y: 315, distance: 243.3
click at [925, 315] on div "Loading... Hallway - Hallway 2 Loading... Entry Loading... Market - Banquette L…" at bounding box center [784, 304] width 1568 height 557
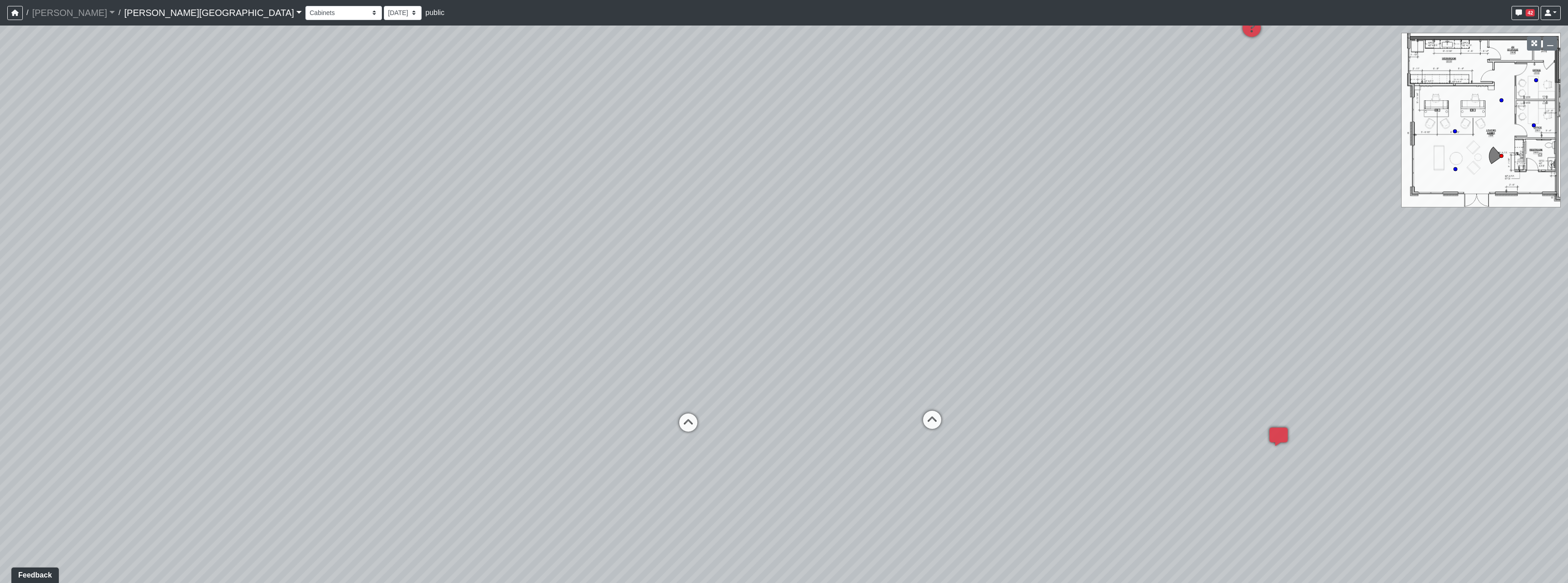
drag, startPoint x: 884, startPoint y: 315, endPoint x: 912, endPoint y: 322, distance: 28.9
click at [912, 322] on div "Loading... Hallway - Hallway 2 Loading... Entry Loading... Market - Banquette L…" at bounding box center [784, 304] width 1568 height 557
click at [934, 420] on icon at bounding box center [932, 424] width 27 height 27
drag, startPoint x: 656, startPoint y: 416, endPoint x: 968, endPoint y: 330, distance: 323.6
click at [848, 356] on div "Loading... Hallway - Hallway 2 Loading... Entry Loading... Market - Banquette L…" at bounding box center [784, 304] width 1568 height 557
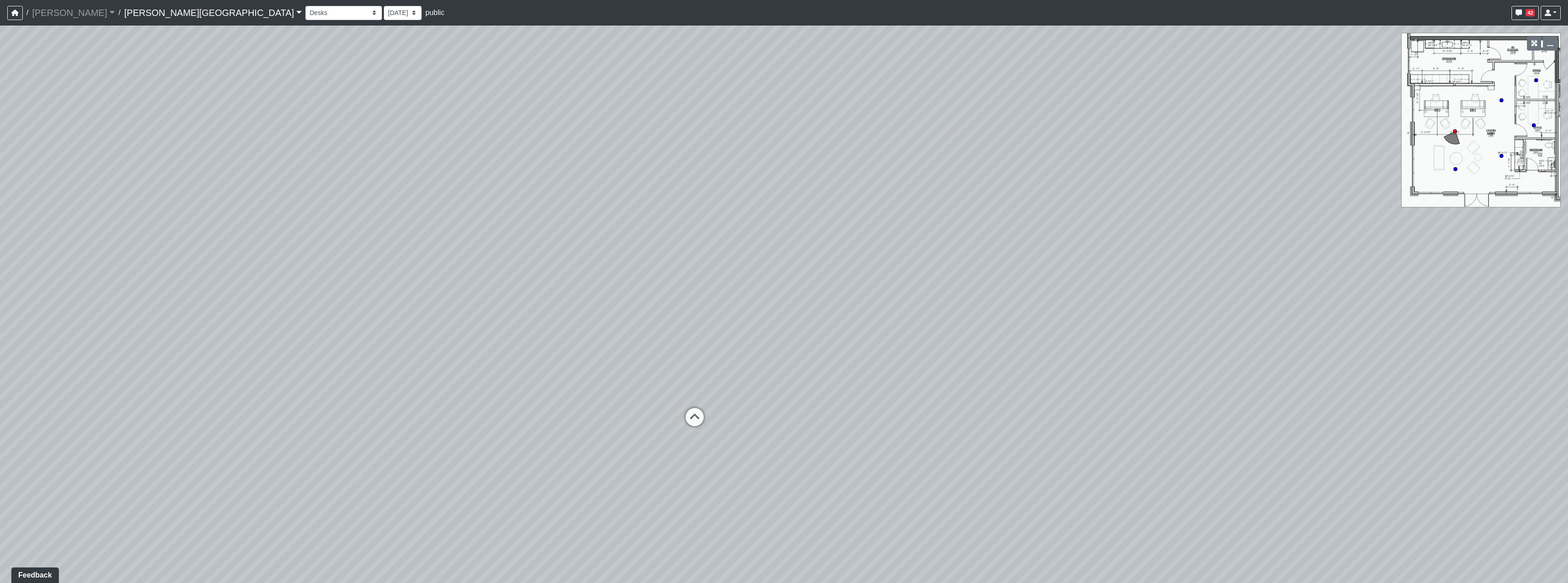
drag, startPoint x: 581, startPoint y: 359, endPoint x: 987, endPoint y: 481, distance: 423.9
click at [987, 481] on div "Loading... Hallway - Hallway 2 Loading... Entry Loading... Market - Banquette L…" at bounding box center [784, 304] width 1568 height 557
drag, startPoint x: 640, startPoint y: 422, endPoint x: 1318, endPoint y: 473, distance: 679.9
click at [1318, 473] on div "Loading... Hallway - Hallway 2 Loading... Entry Loading... Market - Banquette L…" at bounding box center [784, 304] width 1568 height 557
drag, startPoint x: 767, startPoint y: 366, endPoint x: 1147, endPoint y: 368, distance: 380.0
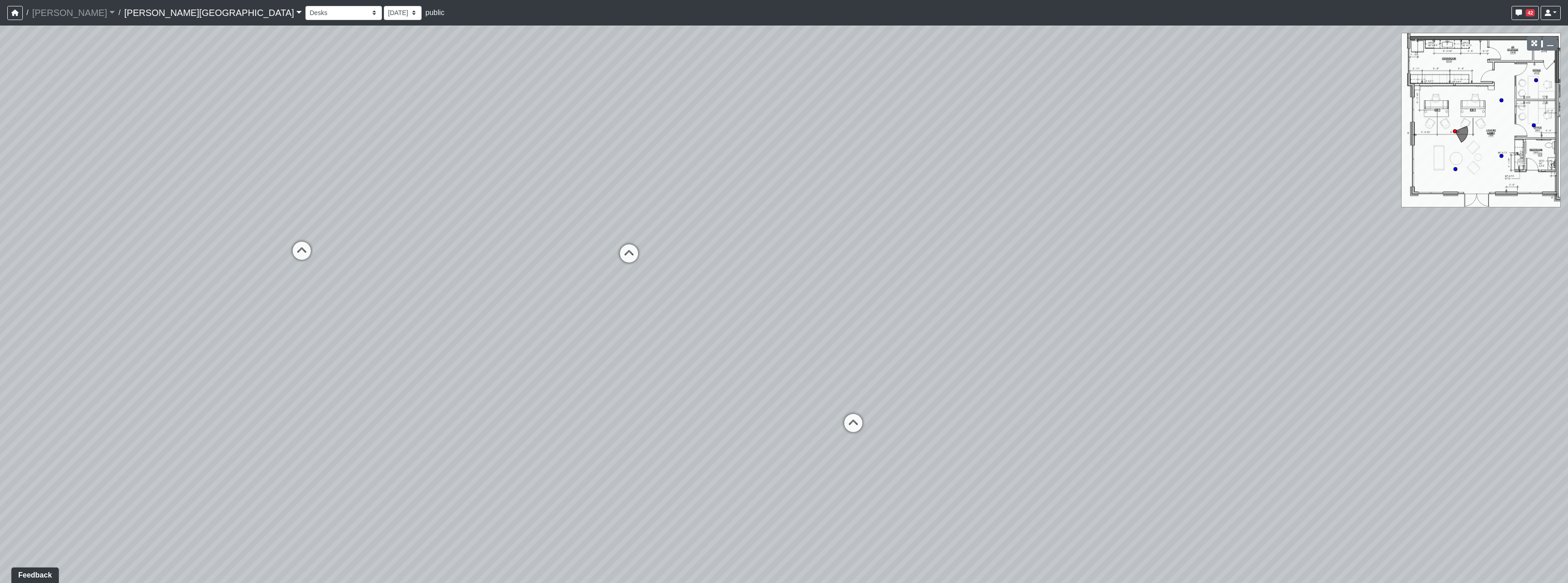
click at [1170, 366] on div "Loading... Hallway - Hallway 2 Loading... Entry Loading... Market - Banquette L…" at bounding box center [784, 304] width 1568 height 557
click at [658, 250] on icon at bounding box center [667, 259] width 27 height 27
drag, startPoint x: 629, startPoint y: 389, endPoint x: 586, endPoint y: 145, distance: 247.8
click at [626, 208] on div "Loading... Hallway - Hallway 2 Loading... Entry Loading... Market - Banquette L…" at bounding box center [784, 304] width 1568 height 557
drag, startPoint x: 1085, startPoint y: 291, endPoint x: 429, endPoint y: 416, distance: 667.8
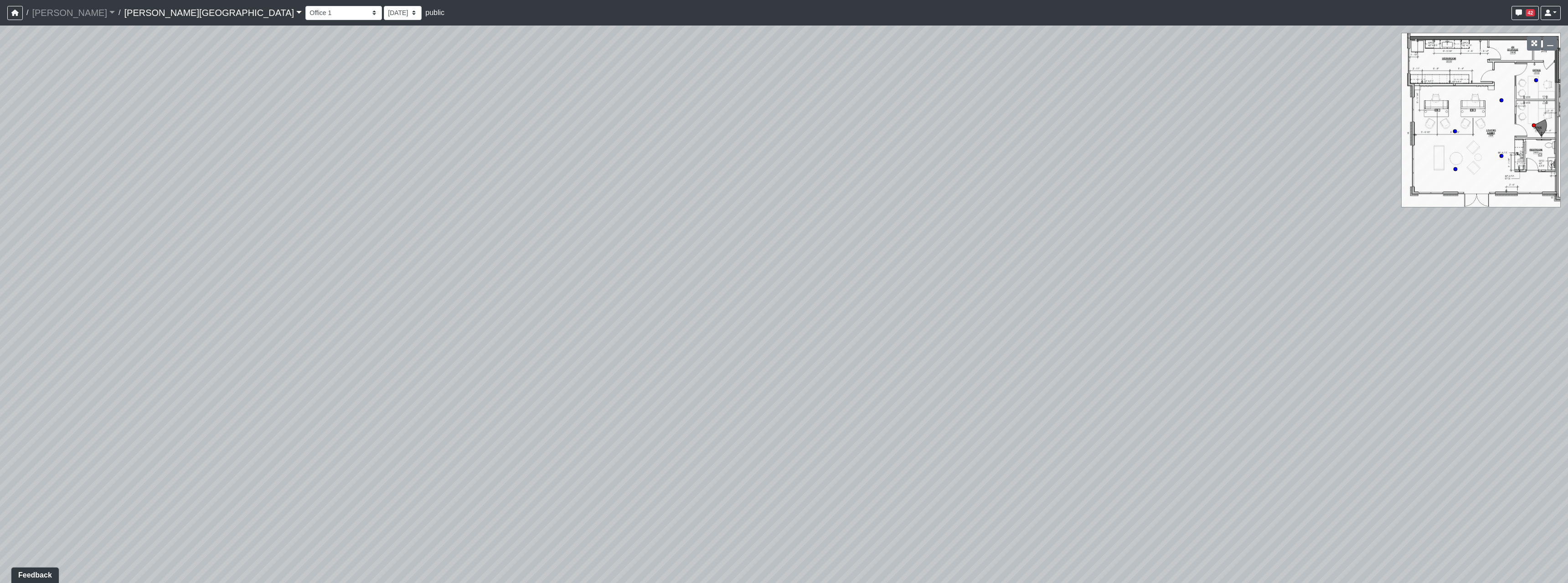
click at [458, 415] on div "Loading... Hallway - Hallway 2 Loading... Entry Loading... Market - Banquette L…" at bounding box center [784, 304] width 1568 height 557
drag, startPoint x: 903, startPoint y: 288, endPoint x: 857, endPoint y: 490, distance: 207.2
click at [857, 490] on div "Loading... Hallway - Hallway 2 Loading... Entry Loading... Market - Banquette L…" at bounding box center [784, 304] width 1568 height 557
drag, startPoint x: 852, startPoint y: 333, endPoint x: 881, endPoint y: 246, distance: 91.7
click at [850, 334] on div "Loading... Hallway - Hallway 2 Loading... Entry Loading... Market - Banquette L…" at bounding box center [784, 304] width 1568 height 557
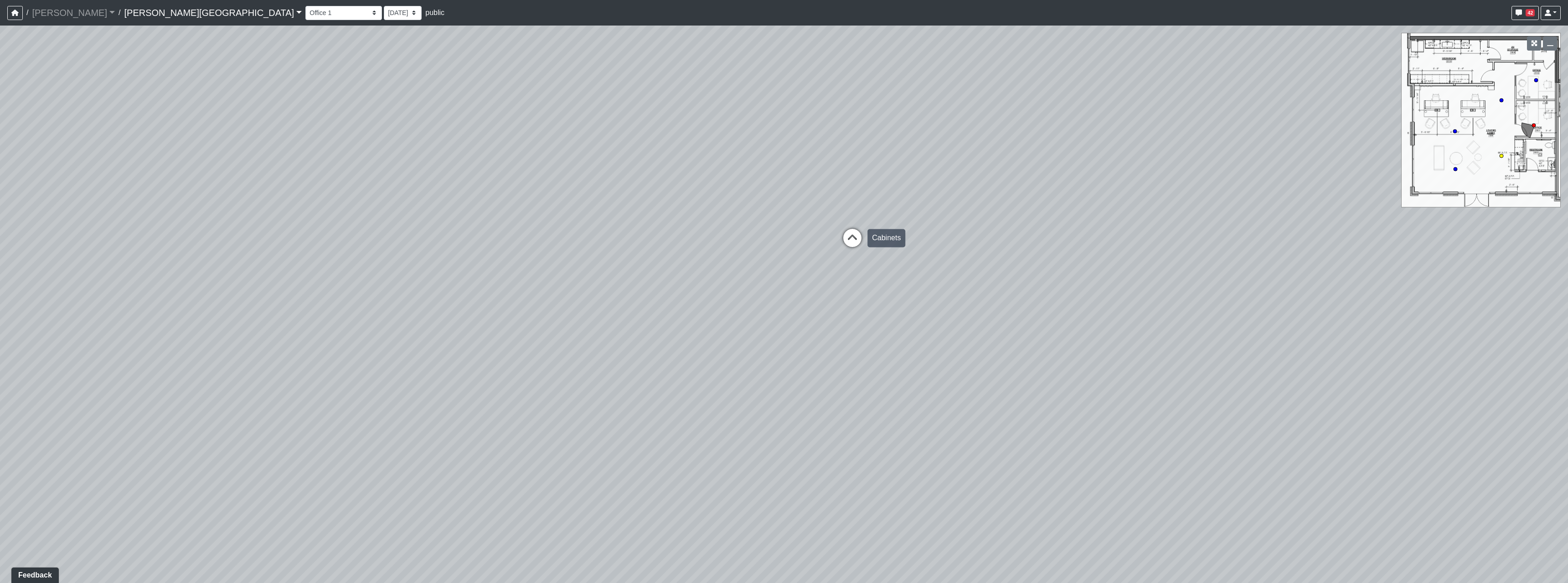
click at [850, 246] on icon at bounding box center [852, 242] width 27 height 27
drag, startPoint x: 776, startPoint y: 276, endPoint x: 1113, endPoint y: 266, distance: 337.1
click at [1021, 255] on div "Loading... Hallway - Hallway 2 Loading... Entry Loading... Market - Banquette L…" at bounding box center [784, 304] width 1568 height 557
drag, startPoint x: 427, startPoint y: 309, endPoint x: 904, endPoint y: 335, distance: 477.7
click at [906, 333] on div "Loading... Hallway - Hallway 2 Loading... Entry Loading... Market - Banquette L…" at bounding box center [784, 304] width 1568 height 557
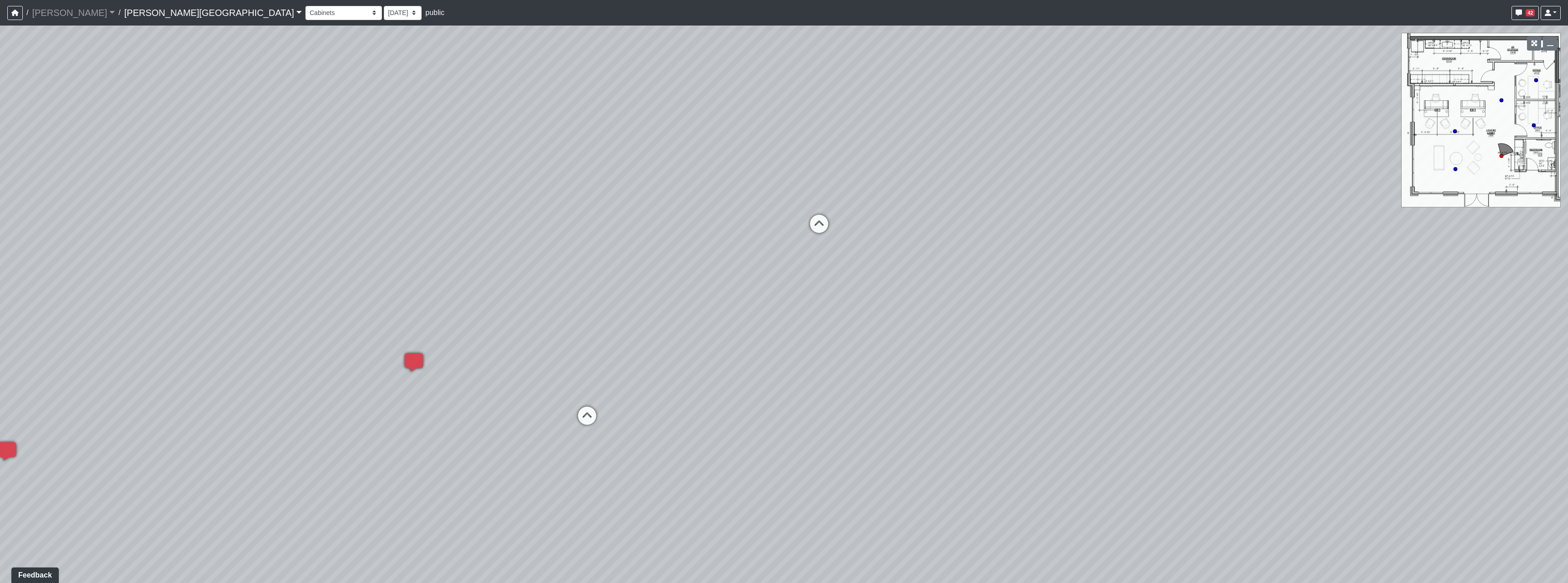
drag, startPoint x: 811, startPoint y: 331, endPoint x: 827, endPoint y: 337, distance: 17.1
click at [829, 337] on div "Loading... Hallway - Hallway 2 Loading... Entry Loading... Market - Banquette L…" at bounding box center [784, 304] width 1568 height 557
drag, startPoint x: 467, startPoint y: 234, endPoint x: 729, endPoint y: 262, distance: 263.5
click at [722, 260] on div "Loading... Hallway - Hallway 2 Loading... Entry Loading... Market - Banquette L…" at bounding box center [784, 304] width 1568 height 557
drag, startPoint x: 713, startPoint y: 257, endPoint x: 667, endPoint y: 250, distance: 46.5
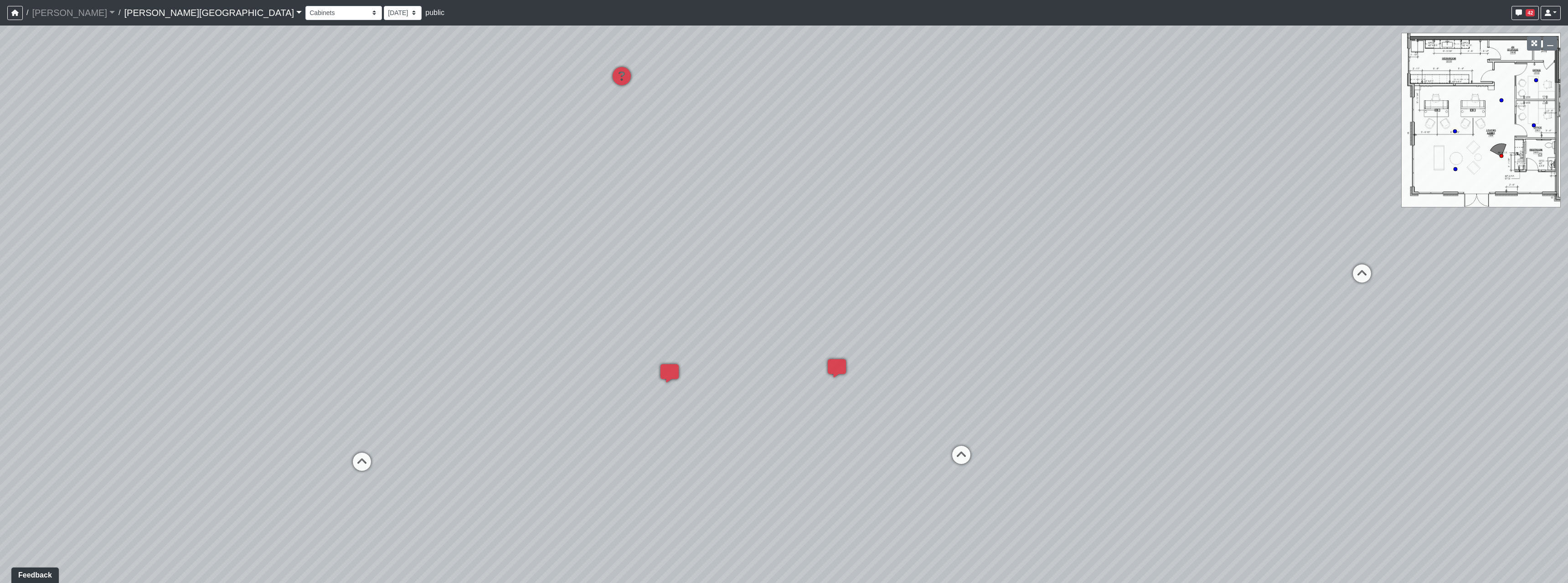
click at [667, 250] on div "Loading... Hallway - Hallway 2 Loading... Entry Loading... Market - Banquette L…" at bounding box center [784, 304] width 1568 height 557
click at [979, 466] on div "Loading... Hallway - Hallway 2 Loading... Entry Loading... Market - Banquette L…" at bounding box center [784, 304] width 1568 height 557
click at [970, 459] on icon at bounding box center [961, 459] width 27 height 27
drag, startPoint x: 1105, startPoint y: 489, endPoint x: 719, endPoint y: 407, distance: 394.6
click at [817, 434] on div "Loading... Hallway - Hallway 2 Loading... Entry Loading... Market - Banquette L…" at bounding box center [784, 304] width 1568 height 557
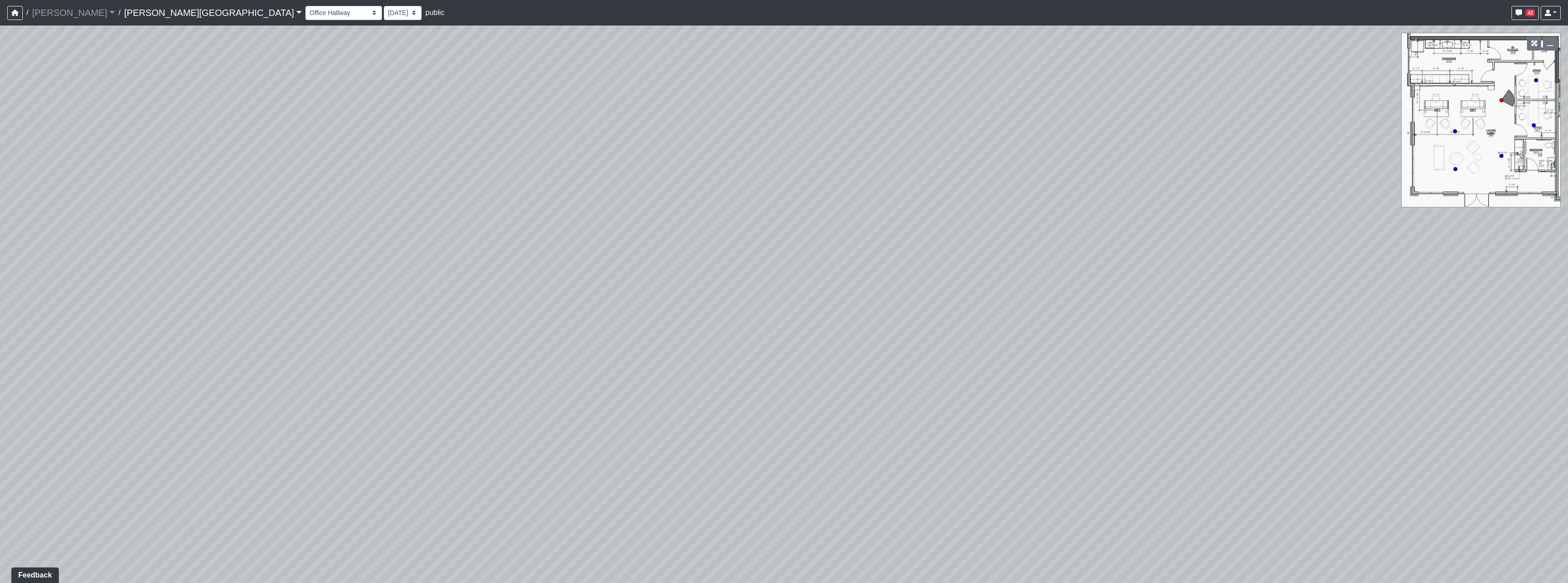
drag, startPoint x: 959, startPoint y: 335, endPoint x: 584, endPoint y: 380, distance: 377.7
click at [561, 393] on div "Loading... Hallway - Hallway 2 Loading... Entry Loading... Market - Banquette L…" at bounding box center [784, 304] width 1568 height 557
drag, startPoint x: 928, startPoint y: 309, endPoint x: 688, endPoint y: 414, distance: 262.0
click at [688, 414] on div "Loading... Hallway - Hallway 2 Loading... Entry Loading... Market - Banquette L…" at bounding box center [784, 304] width 1568 height 557
drag, startPoint x: 1088, startPoint y: 359, endPoint x: 1060, endPoint y: 344, distance: 31.8
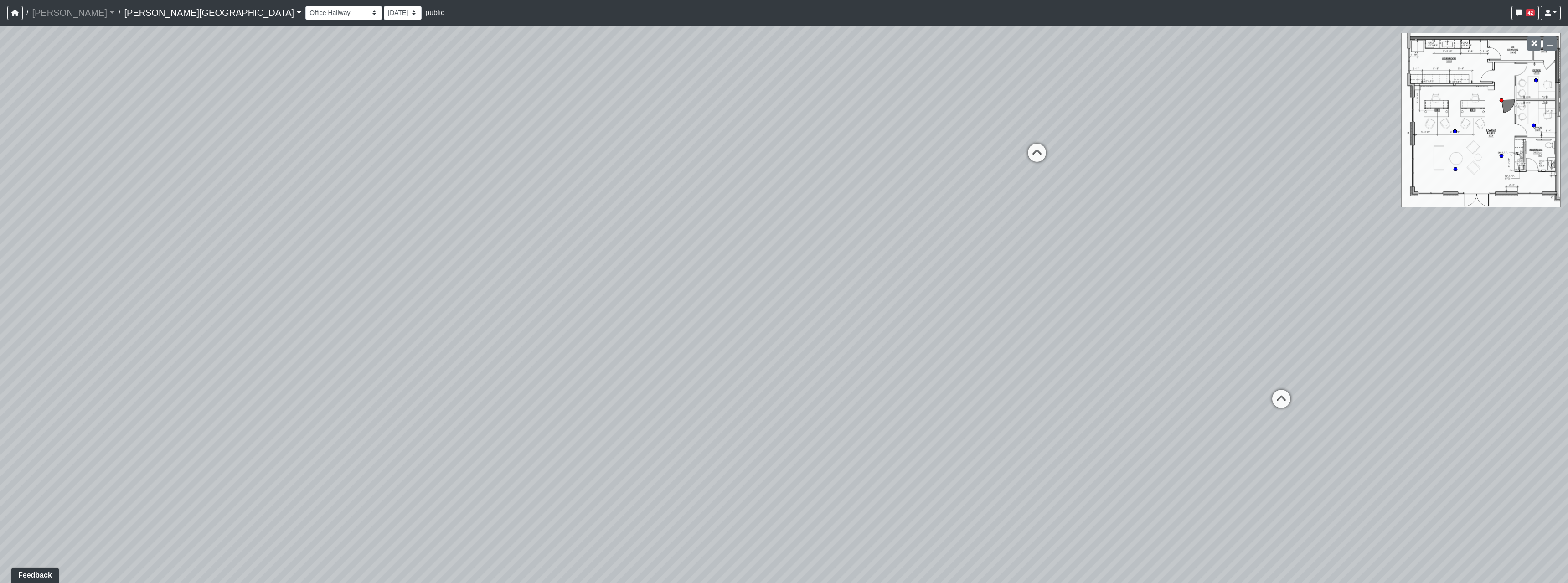
click at [1053, 362] on div "Loading... Hallway - Hallway 2 Loading... Entry Loading... Market - Banquette L…" at bounding box center [784, 304] width 1568 height 557
drag, startPoint x: 1034, startPoint y: 159, endPoint x: 954, endPoint y: 198, distance: 89.0
click at [1034, 158] on icon at bounding box center [1035, 158] width 27 height 27
select select "s7gSefDGqLNH8CRbYHmCpU"
drag, startPoint x: 662, startPoint y: 366, endPoint x: 782, endPoint y: 333, distance: 124.5
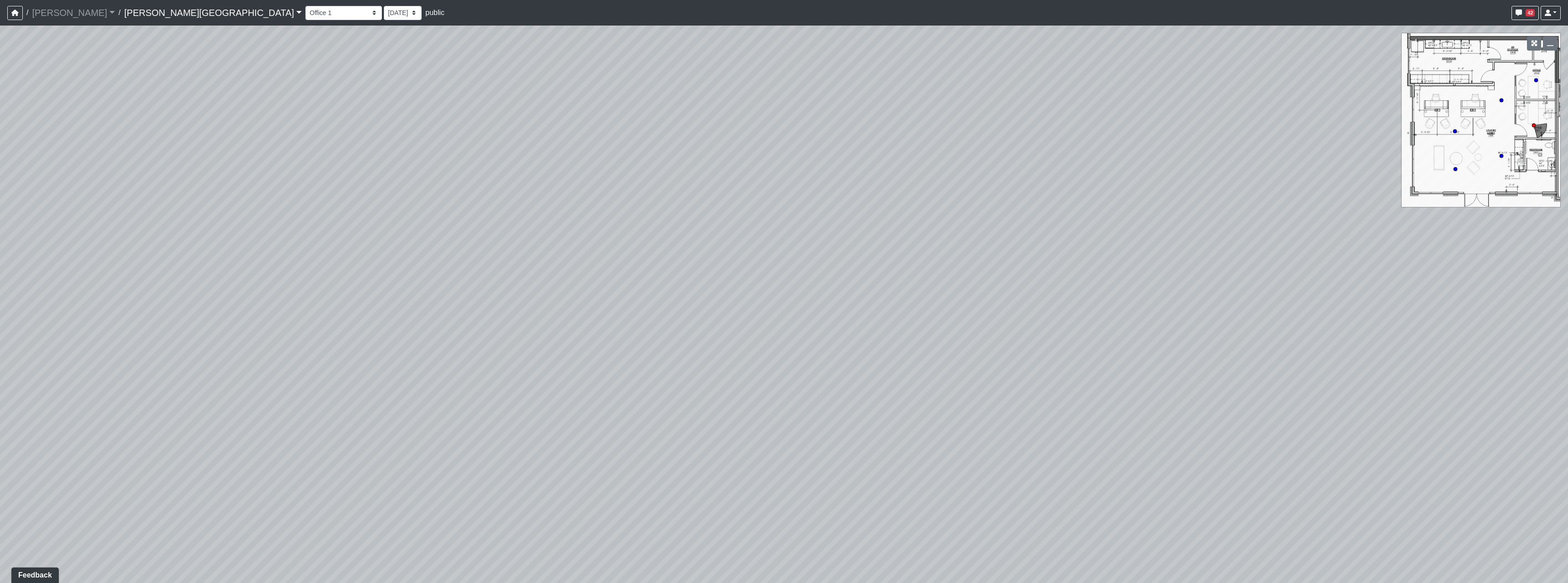
click at [742, 341] on div "Loading... Hallway - Hallway 2 Loading... Entry Loading... Market - Banquette L…" at bounding box center [784, 304] width 1568 height 557
drag, startPoint x: 585, startPoint y: 339, endPoint x: 692, endPoint y: 468, distance: 167.6
click at [691, 469] on div "Loading... Hallway - Hallway 2 Loading... Entry Loading... Market - Banquette L…" at bounding box center [784, 304] width 1568 height 557
drag, startPoint x: 965, startPoint y: 311, endPoint x: 982, endPoint y: 304, distance: 18.4
click at [982, 304] on div "Loading... Hallway - Hallway 2 Loading... Entry Loading... Market - Banquette L…" at bounding box center [784, 304] width 1568 height 557
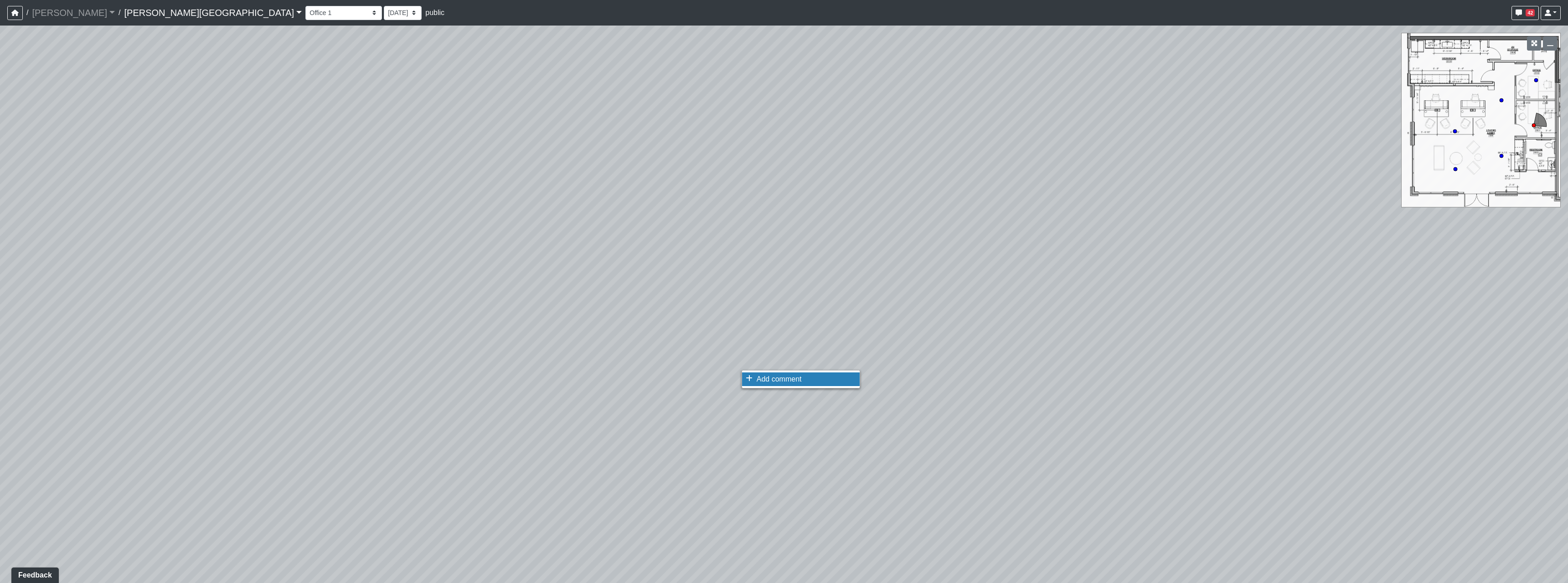
click at [781, 380] on span "Add comment" at bounding box center [779, 379] width 45 height 8
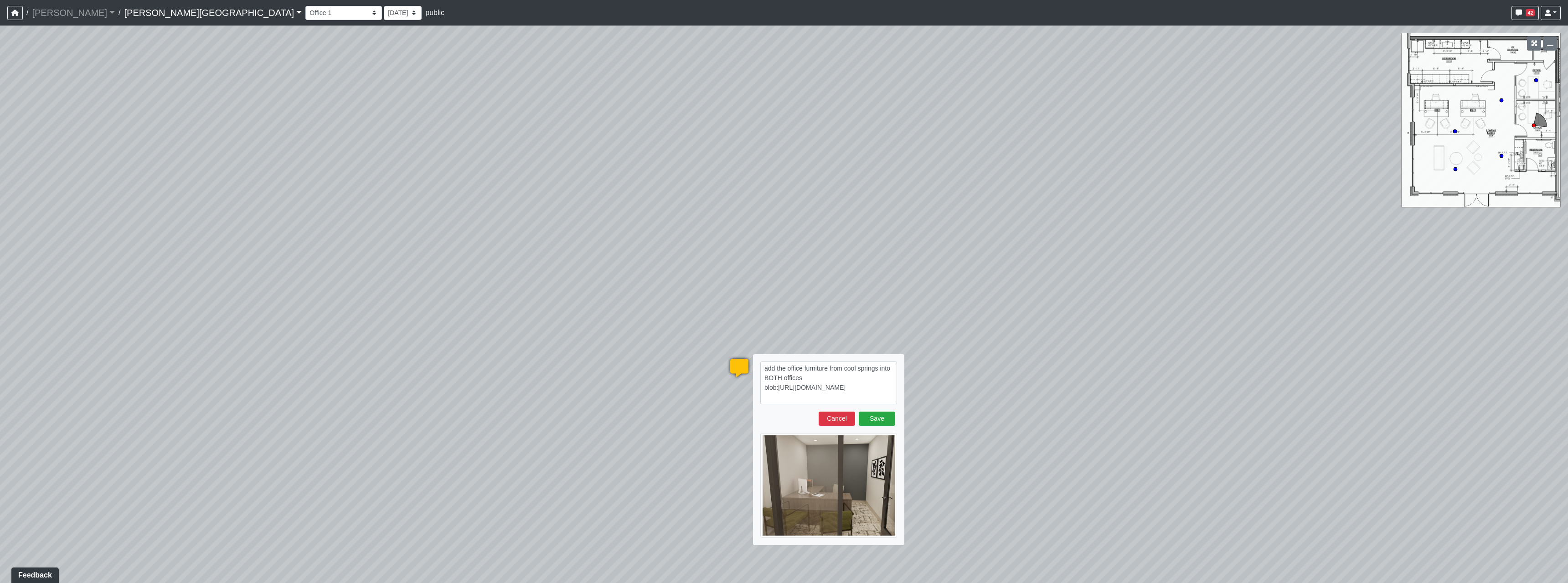
click at [819, 379] on textarea "add the office furniture from cool springs into BOTH offices blob:https://sizzl…" at bounding box center [828, 383] width 137 height 43
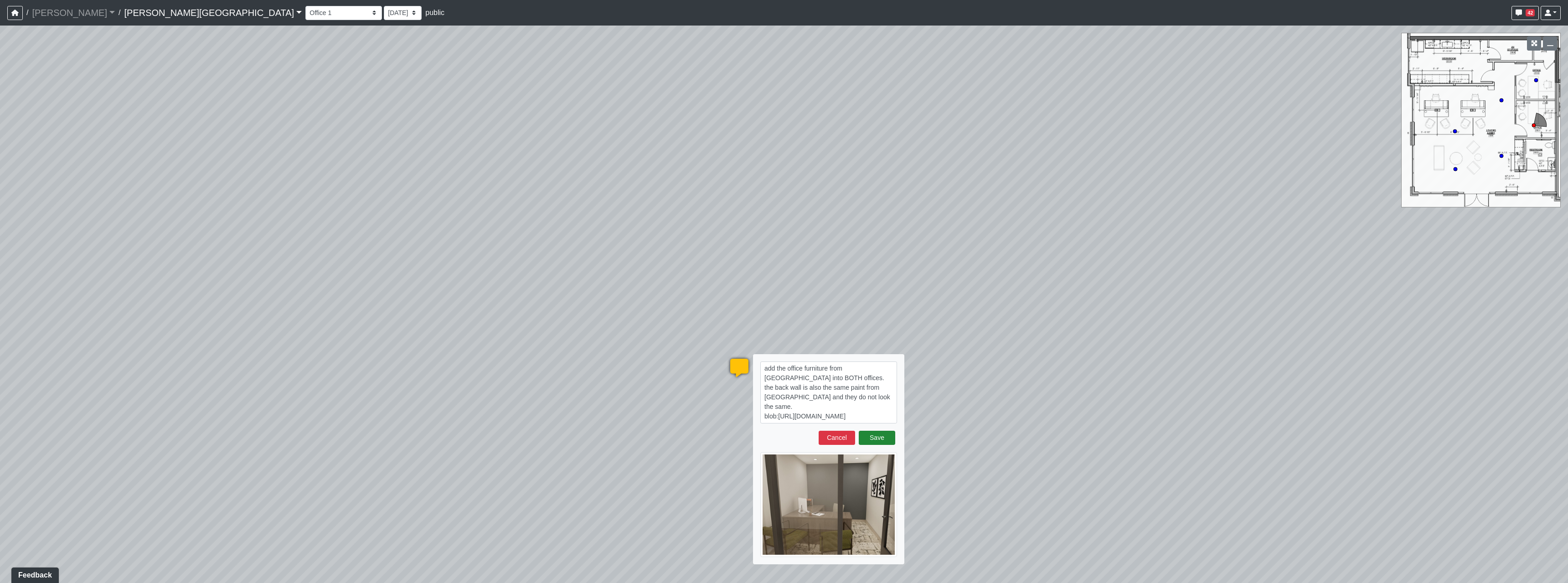
type textarea "add the office furniture from cool springs into BOTH offices. the back wall is …"
click at [863, 431] on button "Save" at bounding box center [877, 438] width 37 height 14
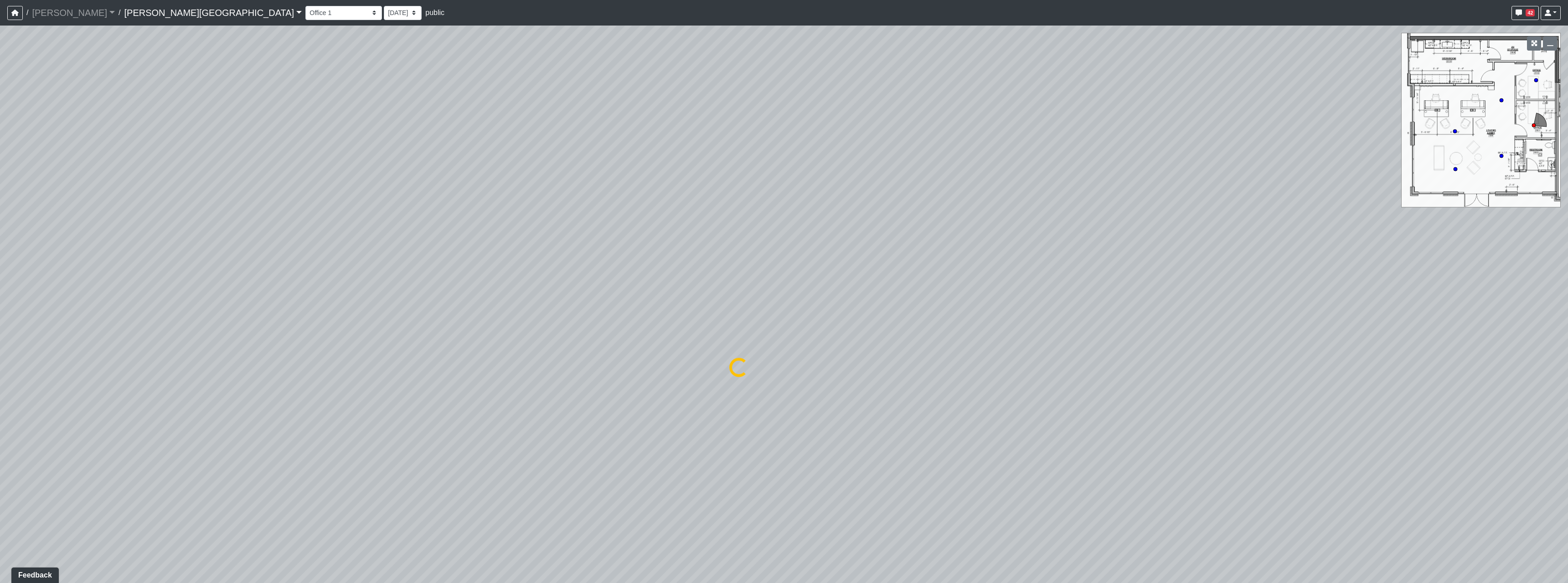
drag, startPoint x: 539, startPoint y: 385, endPoint x: 982, endPoint y: 387, distance: 443.0
click at [864, 387] on div "Loading... Hallway - Hallway 2 Loading... Entry Loading... Market - Banquette L…" at bounding box center [784, 304] width 1568 height 557
drag, startPoint x: 445, startPoint y: 352, endPoint x: 839, endPoint y: 365, distance: 394.2
click at [819, 363] on div "Loading... Hallway - Hallway 2 Loading... Entry Loading... Market - Banquette L…" at bounding box center [784, 304] width 1568 height 557
drag, startPoint x: 362, startPoint y: 353, endPoint x: 492, endPoint y: 375, distance: 131.8
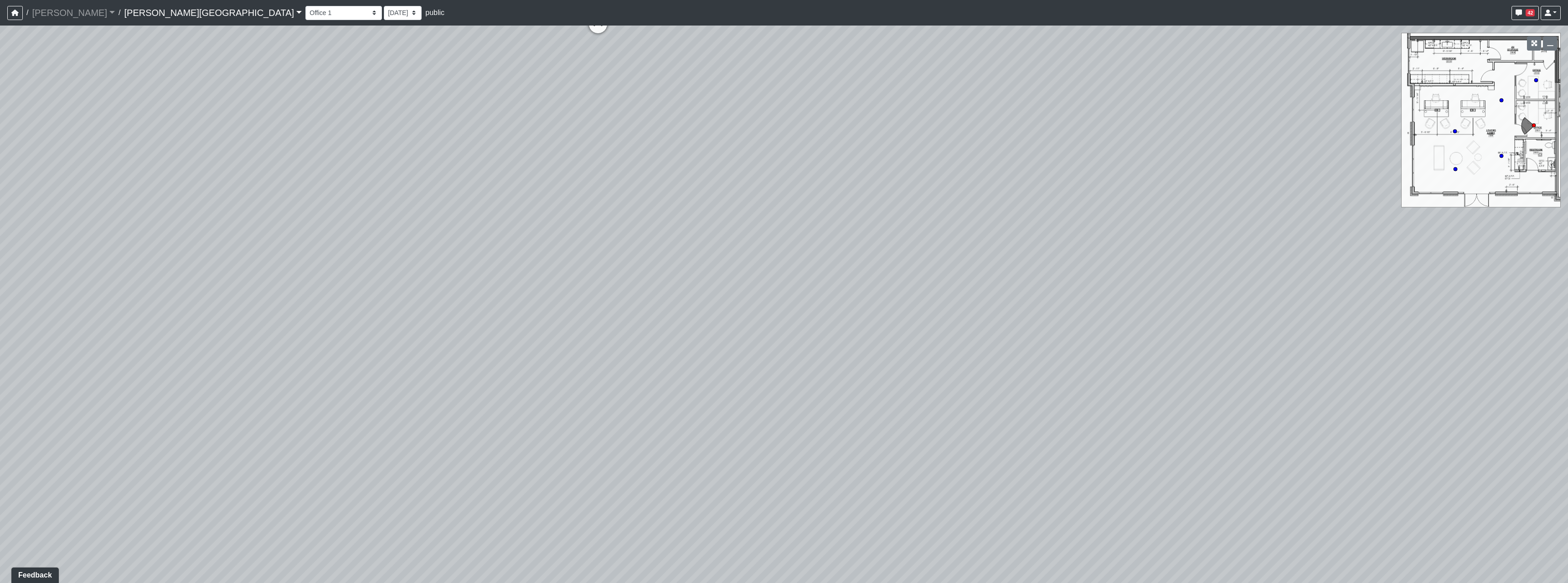
click at [491, 375] on div "Loading... Hallway - Hallway 2 Loading... Entry Loading... Market - Banquette L…" at bounding box center [784, 304] width 1568 height 557
drag, startPoint x: 709, startPoint y: 206, endPoint x: 724, endPoint y: 305, distance: 100.1
click at [719, 292] on div "Loading... Hallway - Hallway 2 Loading... Entry Loading... Market - Banquette L…" at bounding box center [784, 304] width 1568 height 557
click at [728, 262] on icon at bounding box center [733, 276] width 27 height 27
drag, startPoint x: 1090, startPoint y: 266, endPoint x: 601, endPoint y: 265, distance: 489.0
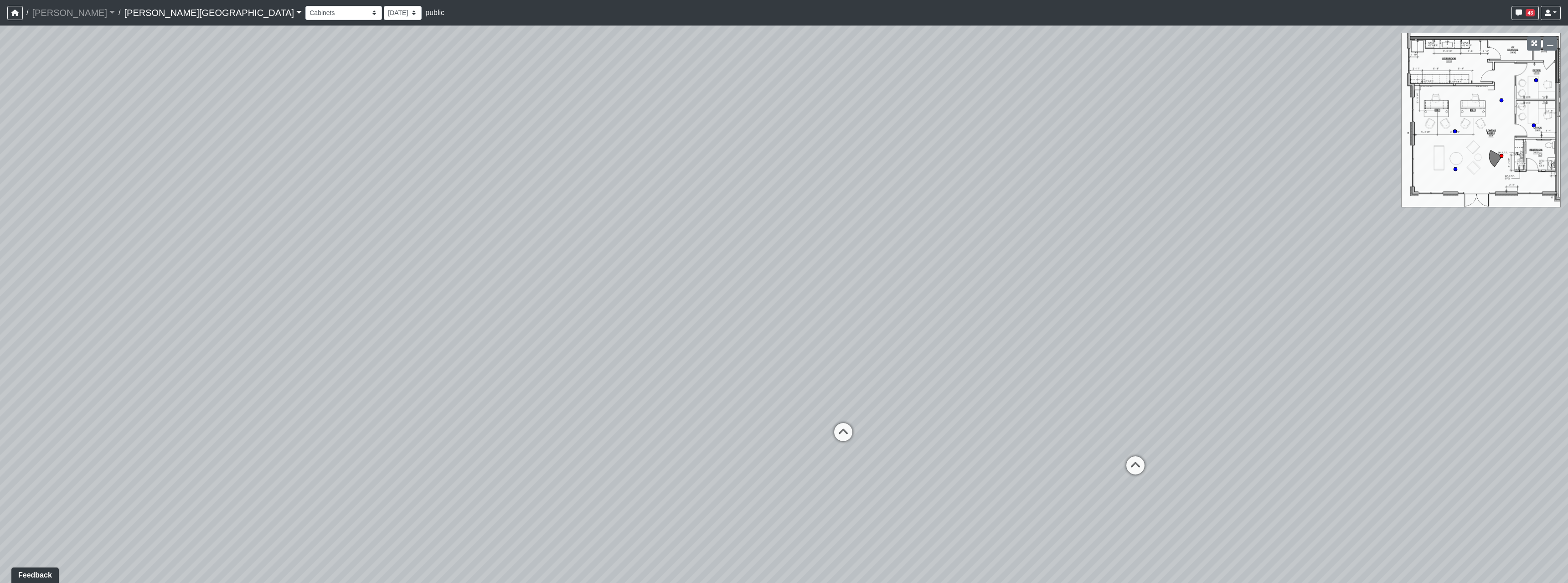
click at [748, 290] on div "Loading... Hallway - Hallway 2 Loading... Entry Loading... Market - Banquette L…" at bounding box center [784, 304] width 1568 height 557
drag, startPoint x: 878, startPoint y: 266, endPoint x: 950, endPoint y: 305, distance: 81.9
click at [950, 305] on div "Loading... Hallway - Hallway 2 Loading... Entry Loading... Market - Banquette L…" at bounding box center [784, 304] width 1568 height 557
drag, startPoint x: 970, startPoint y: 369, endPoint x: 509, endPoint y: 200, distance: 491.0
click at [509, 200] on div "Loading... Hallway - Hallway 2 Loading... Entry Loading... Market - Banquette L…" at bounding box center [784, 304] width 1568 height 557
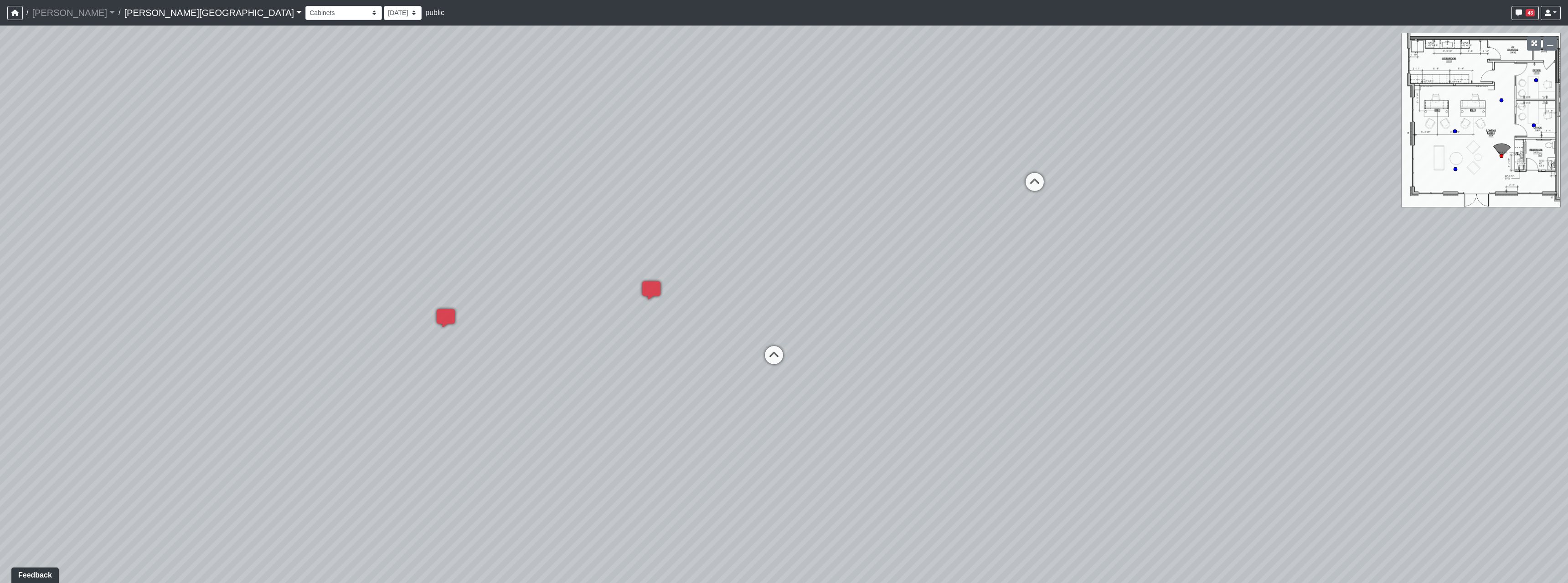
drag, startPoint x: 1039, startPoint y: 316, endPoint x: 594, endPoint y: 101, distance: 494.2
click at [707, 141] on div "Loading... Hallway - Hallway 2 Loading... Entry Loading... Market - Banquette L…" at bounding box center [784, 304] width 1568 height 557
drag, startPoint x: 869, startPoint y: 225, endPoint x: 740, endPoint y: 461, distance: 269.0
click at [740, 464] on div "Loading... Hallway - Hallway 2 Loading... Entry Loading... Market - Banquette L…" at bounding box center [784, 304] width 1568 height 557
drag, startPoint x: 963, startPoint y: 411, endPoint x: 499, endPoint y: 218, distance: 502.5
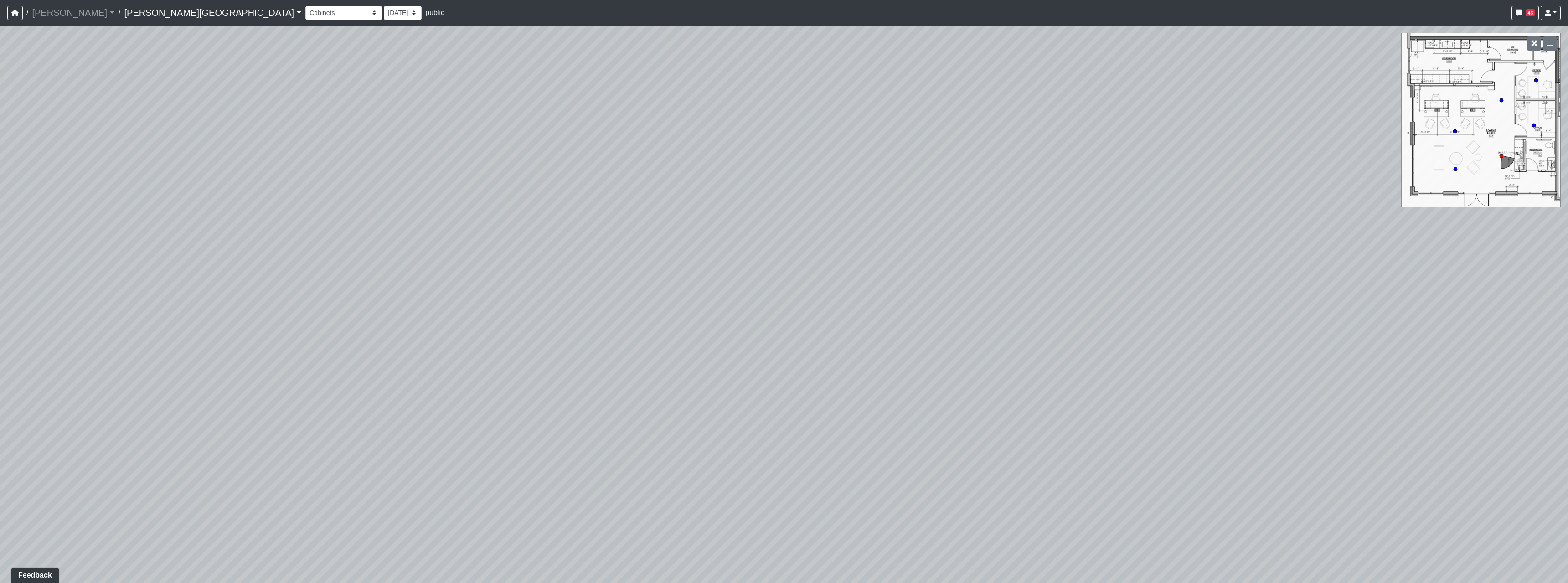
click at [453, 213] on div "Loading... Hallway - Hallway 2 Loading... Entry Loading... Market - Banquette L…" at bounding box center [784, 304] width 1568 height 557
drag, startPoint x: 897, startPoint y: 331, endPoint x: 336, endPoint y: 172, distance: 583.1
click at [337, 212] on div "Loading... Hallway - Hallway 2 Loading... Entry Loading... Market - Banquette L…" at bounding box center [784, 304] width 1568 height 557
drag, startPoint x: 723, startPoint y: 246, endPoint x: 825, endPoint y: 367, distance: 158.3
click at [825, 367] on div "Loading... Hallway - Hallway 2 Loading... Entry Loading... Market - Banquette L…" at bounding box center [784, 304] width 1568 height 557
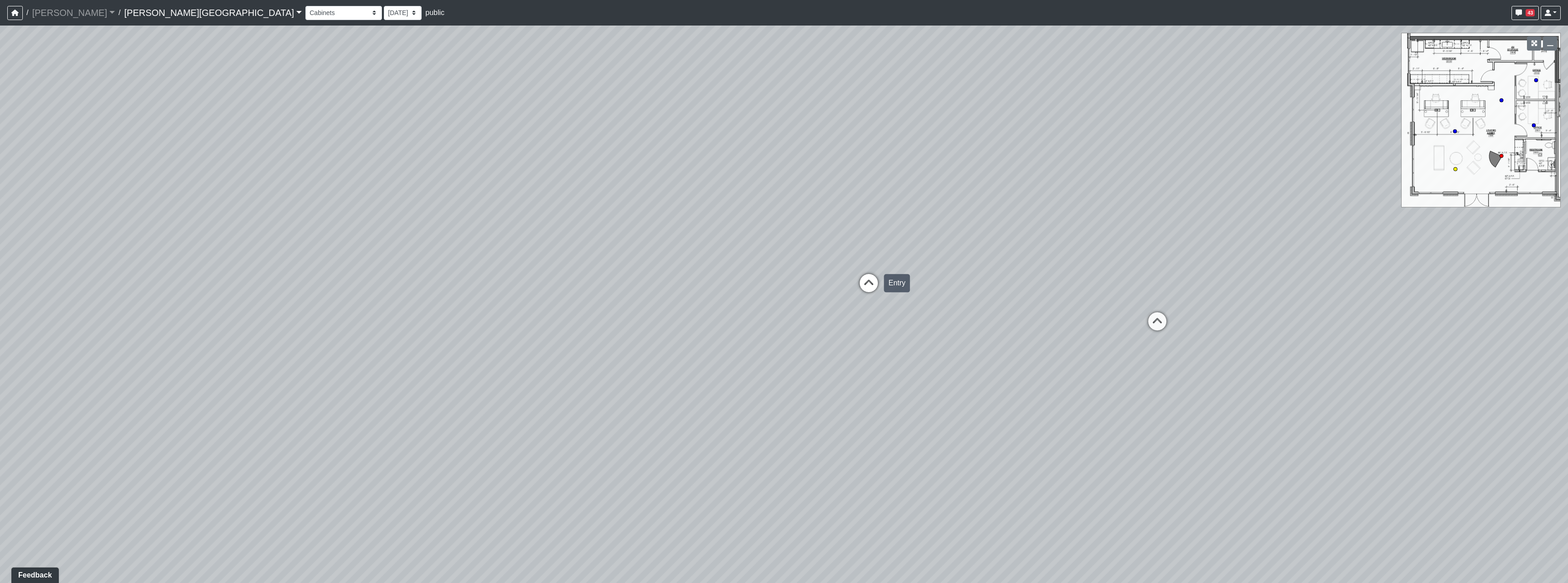
click at [862, 299] on icon at bounding box center [869, 287] width 27 height 27
drag, startPoint x: 837, startPoint y: 338, endPoint x: 503, endPoint y: 141, distance: 387.8
click at [534, 148] on div "Loading... Hallway - Hallway 2 Loading... Entry Loading... Market - Banquette L…" at bounding box center [784, 304] width 1568 height 557
drag, startPoint x: 830, startPoint y: 176, endPoint x: 650, endPoint y: 386, distance: 276.6
click at [662, 375] on div "Loading... Hallway - Hallway 2 Loading... Entry Loading... Market - Banquette L…" at bounding box center [784, 304] width 1568 height 557
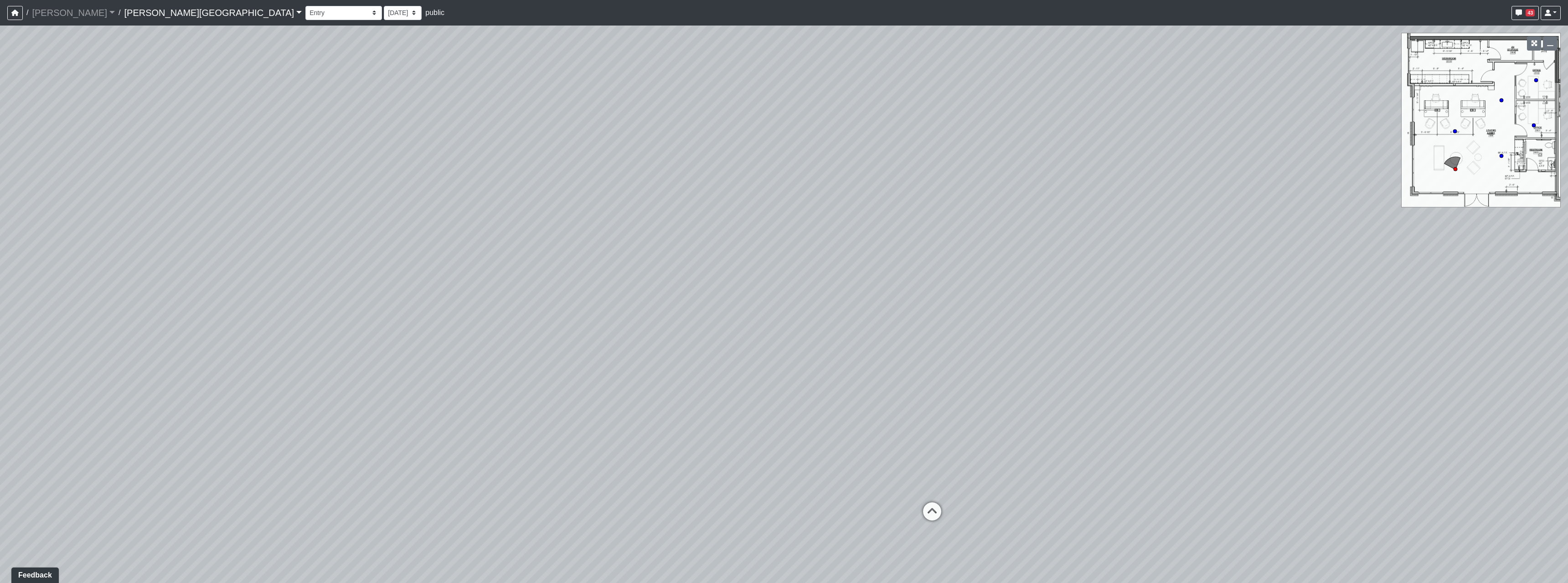
drag, startPoint x: 729, startPoint y: 277, endPoint x: 730, endPoint y: 311, distance: 34.0
click at [730, 311] on div "Loading... Hallway - Hallway 2 Loading... Entry Loading... Market - Banquette L…" at bounding box center [784, 304] width 1568 height 557
click at [931, 512] on icon at bounding box center [932, 515] width 27 height 27
drag, startPoint x: 771, startPoint y: 453, endPoint x: 462, endPoint y: 385, distance: 316.4
click at [462, 385] on div "Loading... Hallway - Hallway 2 Loading... Entry Loading... Market - Banquette L…" at bounding box center [784, 304] width 1568 height 557
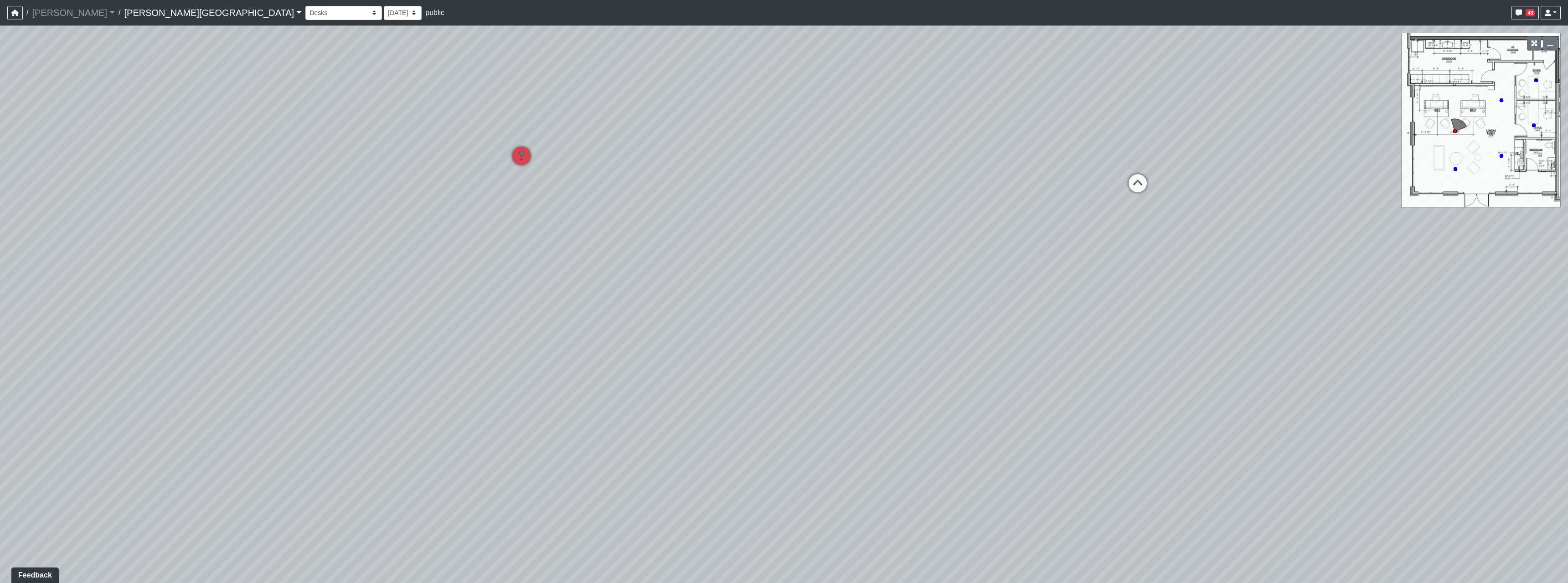
drag, startPoint x: 594, startPoint y: 254, endPoint x: 838, endPoint y: 325, distance: 254.1
click at [829, 319] on div "Loading... Hallway - Hallway 2 Loading... Entry Loading... Market - Banquette L…" at bounding box center [784, 304] width 1568 height 557
drag, startPoint x: 627, startPoint y: 392, endPoint x: 853, endPoint y: 344, distance: 231.0
click at [786, 348] on div "Loading... Hallway - Hallway 2 Loading... Entry Loading... Market - Banquette L…" at bounding box center [784, 304] width 1568 height 557
drag, startPoint x: 553, startPoint y: 327, endPoint x: 570, endPoint y: 325, distance: 17.1
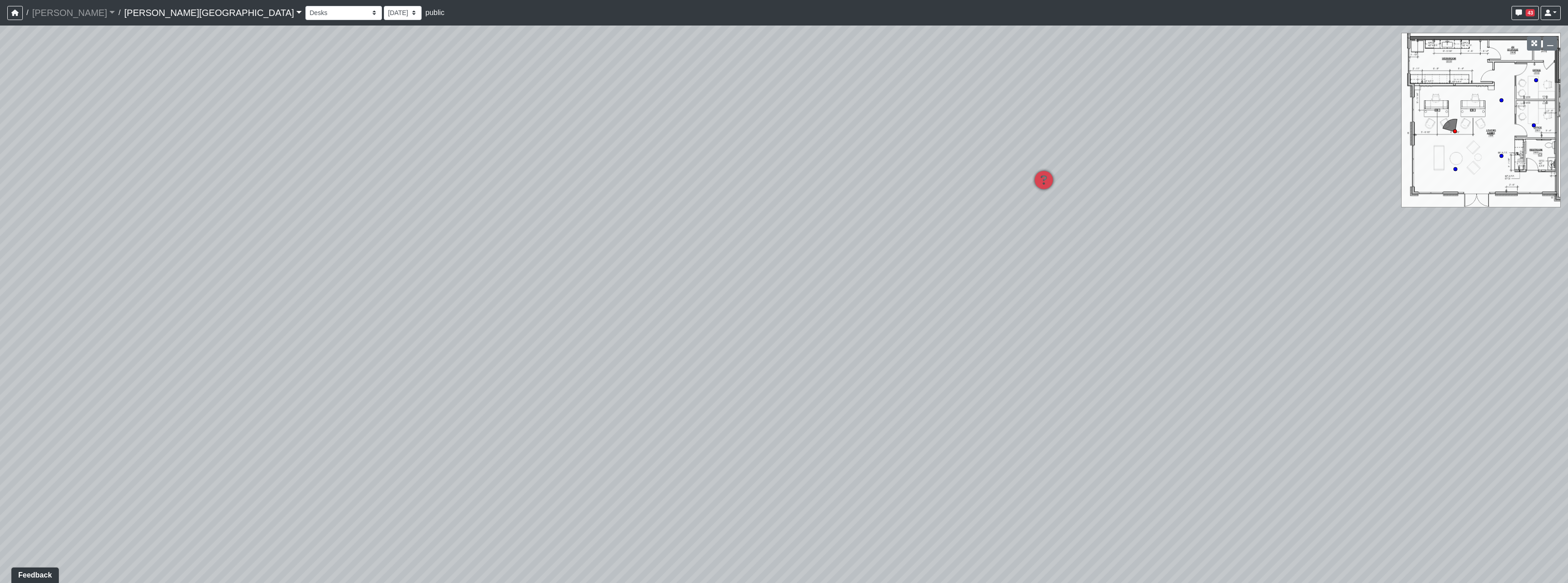
click at [570, 325] on div "Loading... Hallway - Hallway 2 Loading... Entry Loading... Market - Banquette L…" at bounding box center [784, 304] width 1568 height 557
drag, startPoint x: 552, startPoint y: 349, endPoint x: 795, endPoint y: 348, distance: 243.0
click at [769, 347] on div "Loading... Hallway - Hallway 2 Loading... Entry Loading... Market - Banquette L…" at bounding box center [784, 304] width 1568 height 557
drag, startPoint x: 304, startPoint y: 370, endPoint x: 777, endPoint y: 377, distance: 473.1
click at [705, 374] on div "Loading... Hallway - Hallway 2 Loading... Entry Loading... Market - Banquette L…" at bounding box center [784, 304] width 1568 height 557
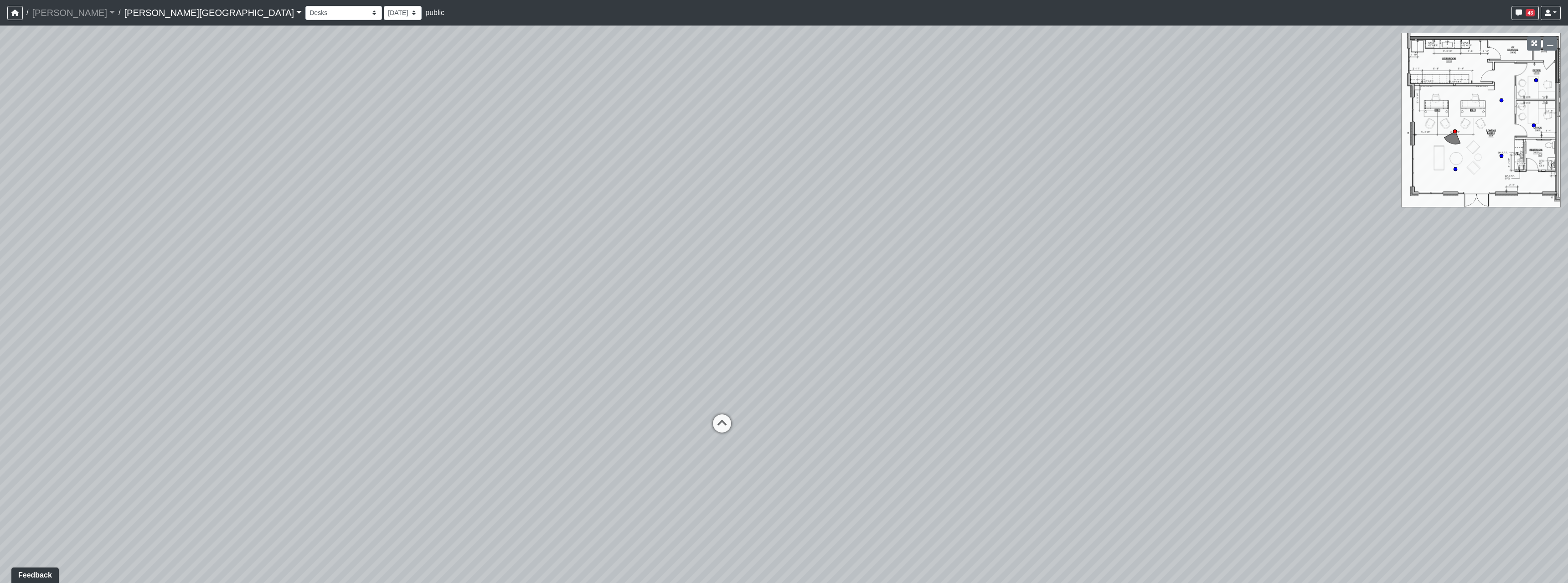
drag, startPoint x: 432, startPoint y: 399, endPoint x: 839, endPoint y: 366, distance: 408.3
click at [730, 369] on div "Loading... Hallway - Hallway 2 Loading... Entry Loading... Market - Banquette L…" at bounding box center [784, 304] width 1568 height 557
drag, startPoint x: 555, startPoint y: 374, endPoint x: 671, endPoint y: 367, distance: 116.2
click at [673, 383] on div "Loading... Hallway - Hallway 2 Loading... Entry Loading... Market - Banquette L…" at bounding box center [784, 304] width 1568 height 557
click at [754, 293] on icon at bounding box center [758, 283] width 27 height 27
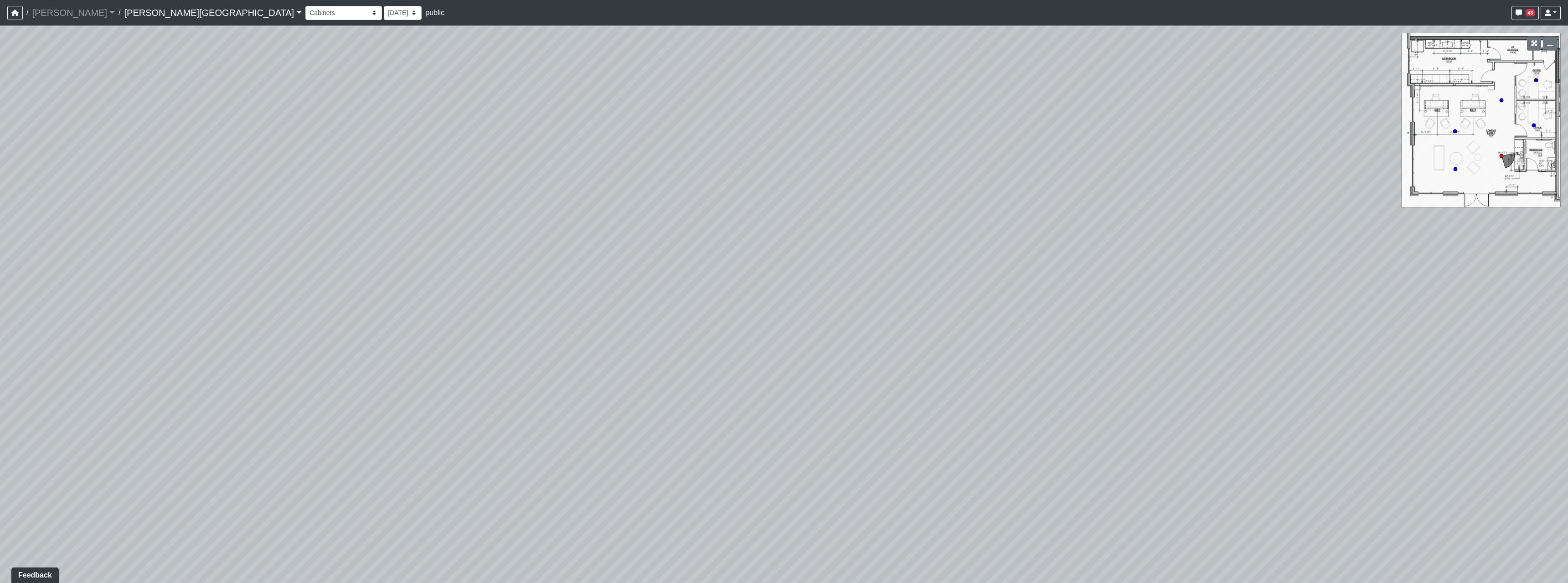
drag, startPoint x: 602, startPoint y: 329, endPoint x: 881, endPoint y: 338, distance: 279.1
click at [877, 335] on div "Loading... Hallway - Hallway 2 Loading... Entry Loading... Market - Banquette L…" at bounding box center [784, 304] width 1568 height 557
drag, startPoint x: 438, startPoint y: 310, endPoint x: 747, endPoint y: 402, distance: 322.4
click at [747, 402] on div "Loading... Hallway - Hallway 2 Loading... Entry Loading... Market - Banquette L…" at bounding box center [784, 304] width 1568 height 557
click at [578, 392] on div "Loading... Hallway - Hallway 2 Loading... Entry Loading... Market - Banquette L…" at bounding box center [784, 304] width 1568 height 557
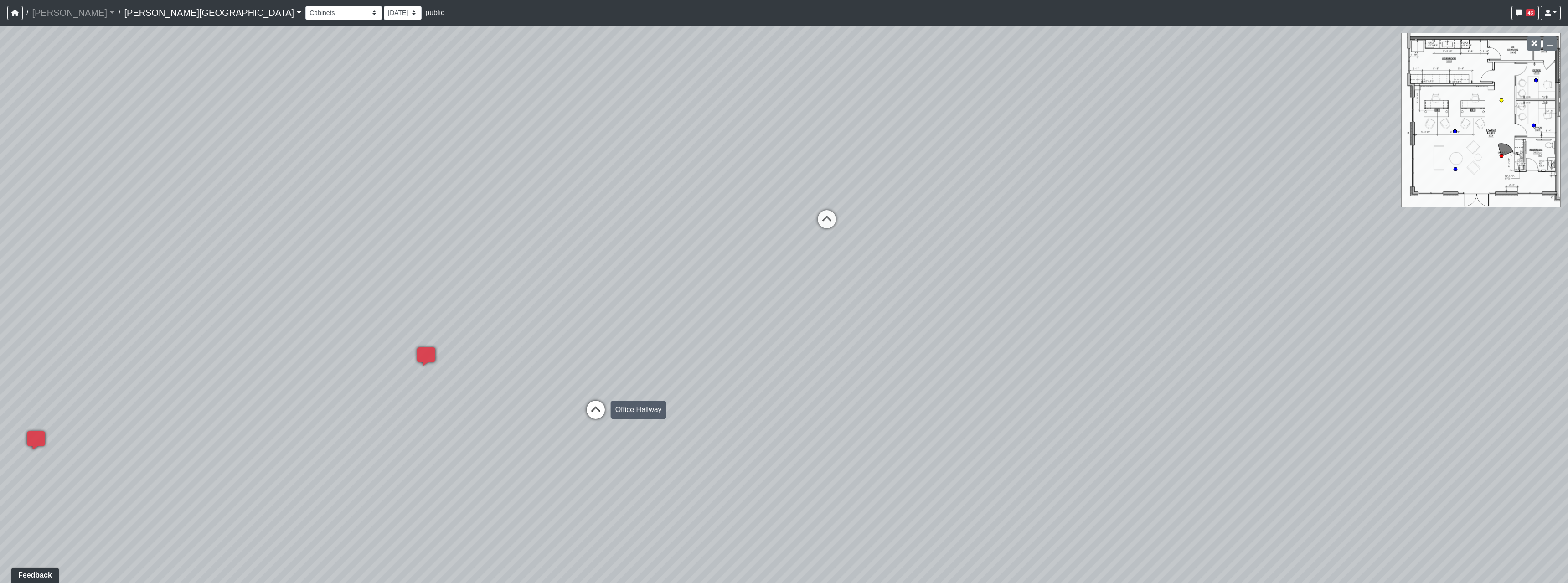
click at [589, 402] on icon at bounding box center [595, 414] width 27 height 27
click at [774, 175] on icon at bounding box center [786, 185] width 27 height 27
drag, startPoint x: 994, startPoint y: 338, endPoint x: 385, endPoint y: 268, distance: 613.0
click at [577, 307] on div "Loading... Hallway - Hallway 2 Loading... Entry Loading... Market - Banquette L…" at bounding box center [784, 304] width 1568 height 557
drag, startPoint x: 905, startPoint y: 257, endPoint x: 411, endPoint y: 217, distance: 495.6
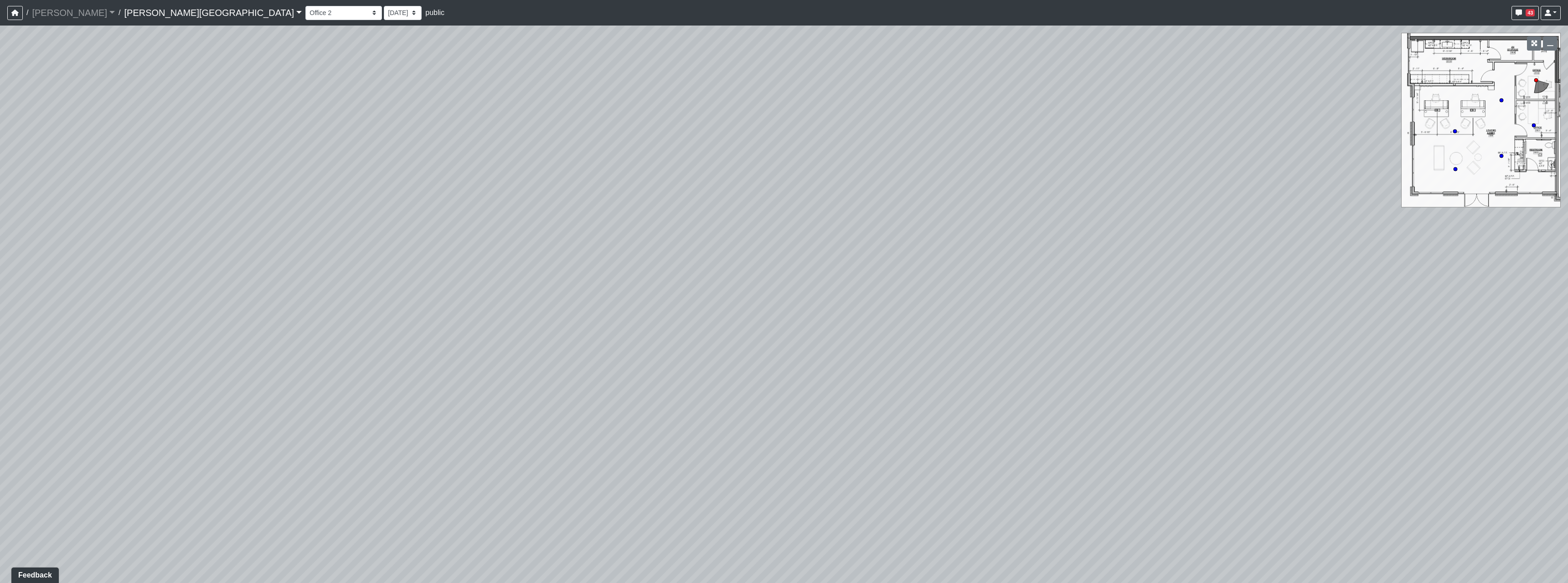
click at [442, 222] on div "Loading... Hallway - Hallway 2 Loading... Entry Loading... Market - Banquette L…" at bounding box center [784, 304] width 1568 height 557
drag, startPoint x: 882, startPoint y: 169, endPoint x: 611, endPoint y: 287, distance: 295.6
click at [618, 283] on div "Loading... Hallway - Hallway 2 Loading... Entry Loading... Market - Banquette L…" at bounding box center [784, 304] width 1568 height 557
click at [817, 209] on icon at bounding box center [820, 223] width 27 height 27
drag, startPoint x: 462, startPoint y: 305, endPoint x: 834, endPoint y: 322, distance: 372.4
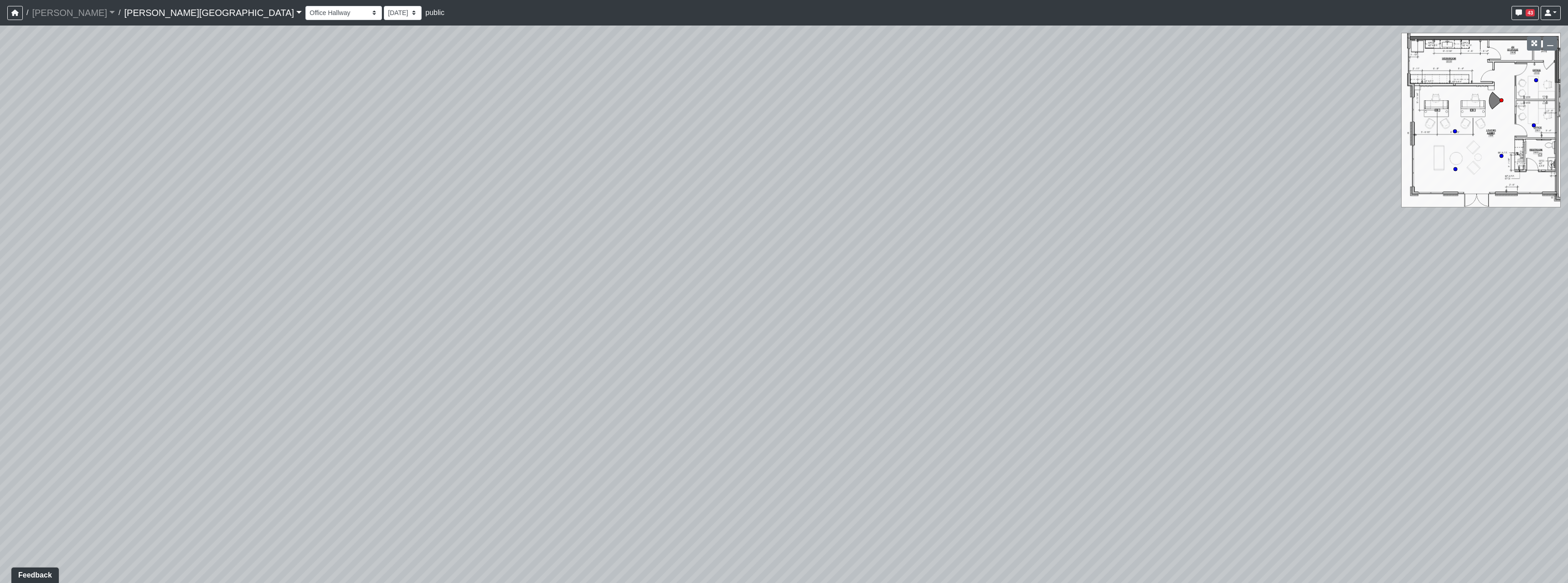
click at [864, 313] on div "Loading... Hallway - Hallway 2 Loading... Entry Loading... Market - Banquette L…" at bounding box center [784, 304] width 1568 height 557
drag, startPoint x: 561, startPoint y: 307, endPoint x: 653, endPoint y: 294, distance: 92.9
click at [653, 294] on div "Loading... Hallway - Hallway 2 Loading... Entry Loading... Market - Banquette L…" at bounding box center [784, 304] width 1568 height 557
click at [869, 361] on icon at bounding box center [877, 366] width 27 height 27
click at [656, 390] on div "Loading... Hallway - Hallway 2 Loading... Entry Loading... Market - Banquette L…" at bounding box center [784, 304] width 1568 height 557
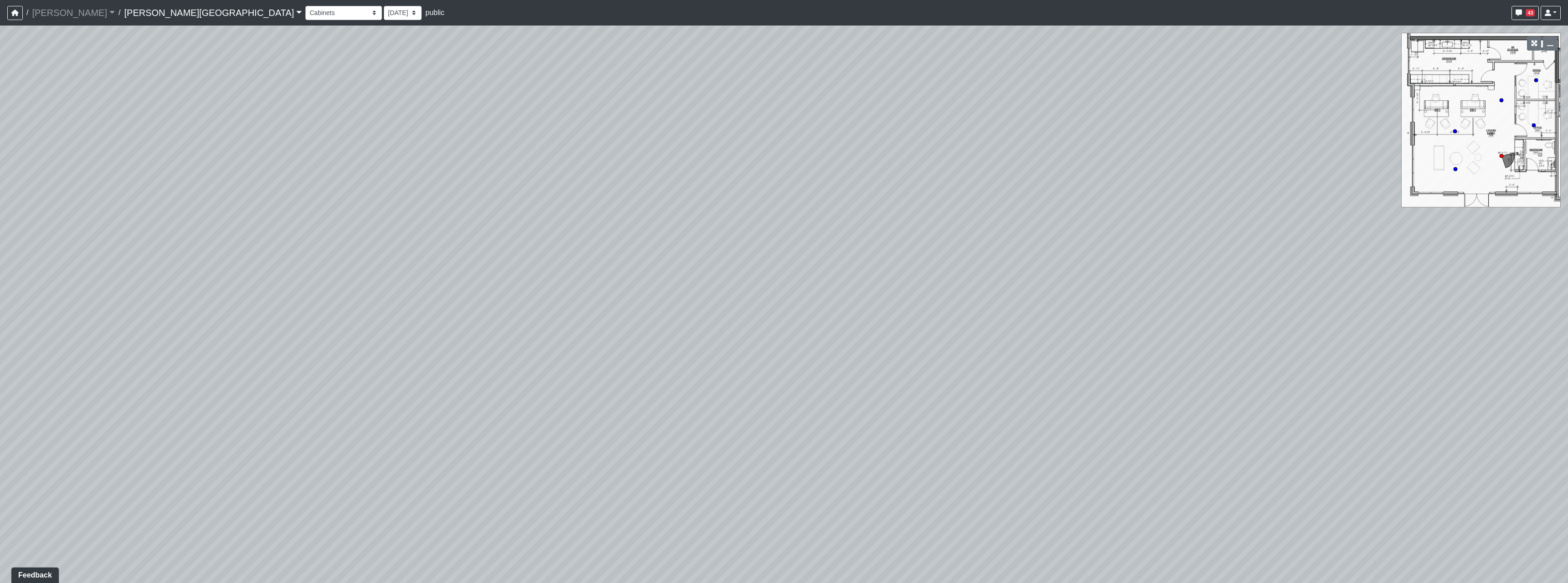
click at [701, 344] on div "Loading... Hallway - Hallway 2 Loading... Entry Loading... Market - Banquette L…" at bounding box center [784, 304] width 1568 height 557
click at [402, 220] on div "Loading... Hallway - Hallway 2 Loading... Entry Loading... Market - Banquette L…" at bounding box center [784, 304] width 1568 height 557
click at [471, 348] on div "Loading... Hallway - Hallway 2 Loading... Entry Loading... Market - Banquette L…" at bounding box center [784, 304] width 1568 height 557
click at [398, 271] on div "Loading... Hallway - Hallway 2 Loading... Entry Loading... Market - Banquette L…" at bounding box center [784, 304] width 1568 height 557
click at [297, 312] on div "Loading... Hallway - Hallway 2 Loading... Entry Loading... Market - Banquette L…" at bounding box center [784, 304] width 1568 height 557
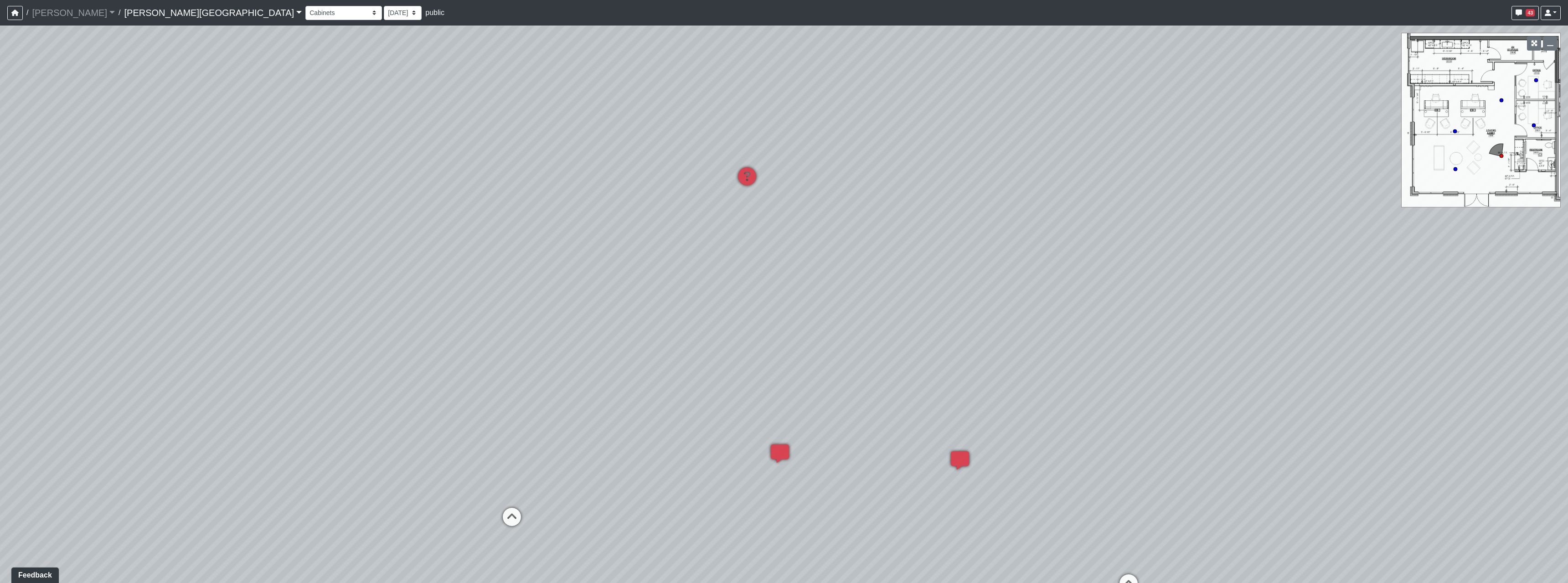
click at [574, 369] on div "Loading... Hallway - Hallway 2 Loading... Entry Loading... Market - Banquette L…" at bounding box center [784, 304] width 1568 height 557
click at [607, 373] on div "Loading... Hallway - Hallway 2 Loading... Entry Loading... Market - Banquette L…" at bounding box center [784, 304] width 1568 height 557
click at [306, 10] on select "Booths 1 Booths 2 Lounge 1 Bar Entrance Lounge Main Lounge Steps Booths Entry C…" at bounding box center [344, 13] width 77 height 14
click at [306, 6] on select "Booths 1 Booths 2 Lounge 1 Bar Entrance Lounge Main Lounge Steps Booths Entry C…" at bounding box center [344, 13] width 77 height 14
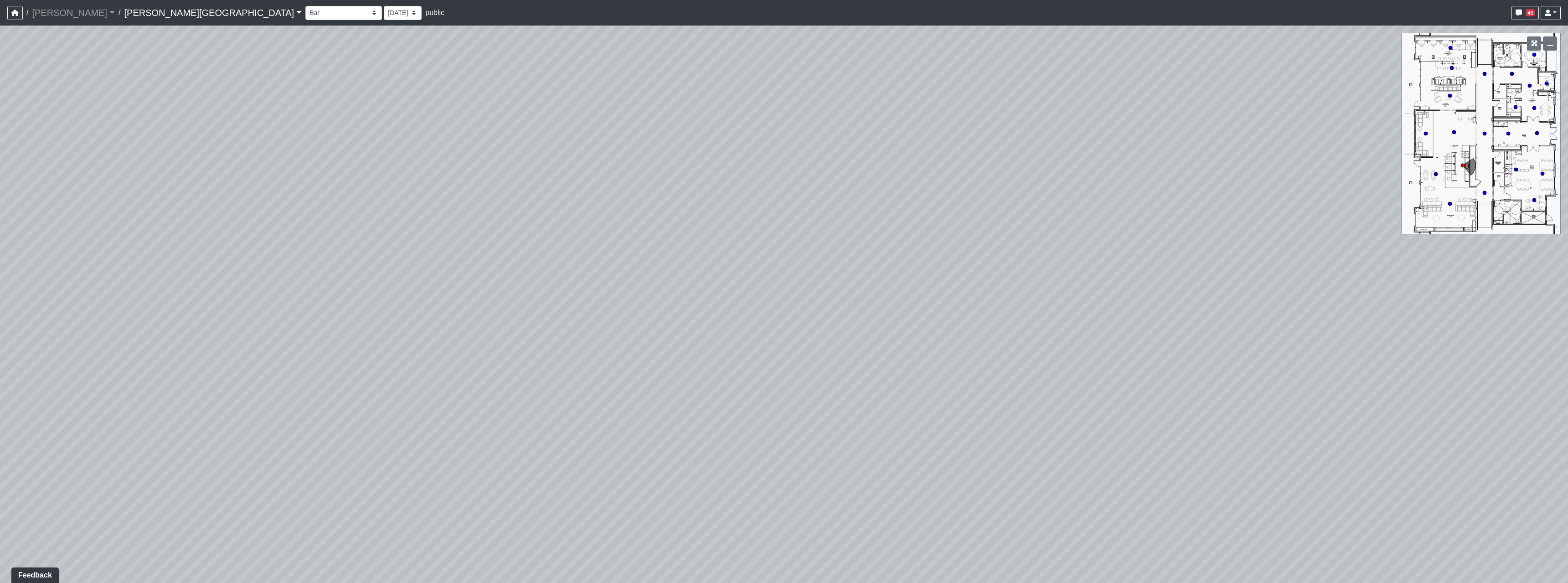
click at [398, 442] on div "Loading... Hallway - Hallway 2 Loading... Entry Loading... Market - Banquette L…" at bounding box center [784, 304] width 1568 height 557
click at [586, 421] on div "Loading... Hallway - Hallway 2 Loading... Entry Loading... Market - Banquette L…" at bounding box center [784, 304] width 1568 height 557
click at [380, 330] on icon at bounding box center [385, 337] width 27 height 27
select select "fAUJUhKquEknhtgdbmRCdS"
click at [828, 405] on div "Loading... Hallway - Hallway 2 Loading... Entry Loading... Market - Banquette L…" at bounding box center [784, 304] width 1568 height 557
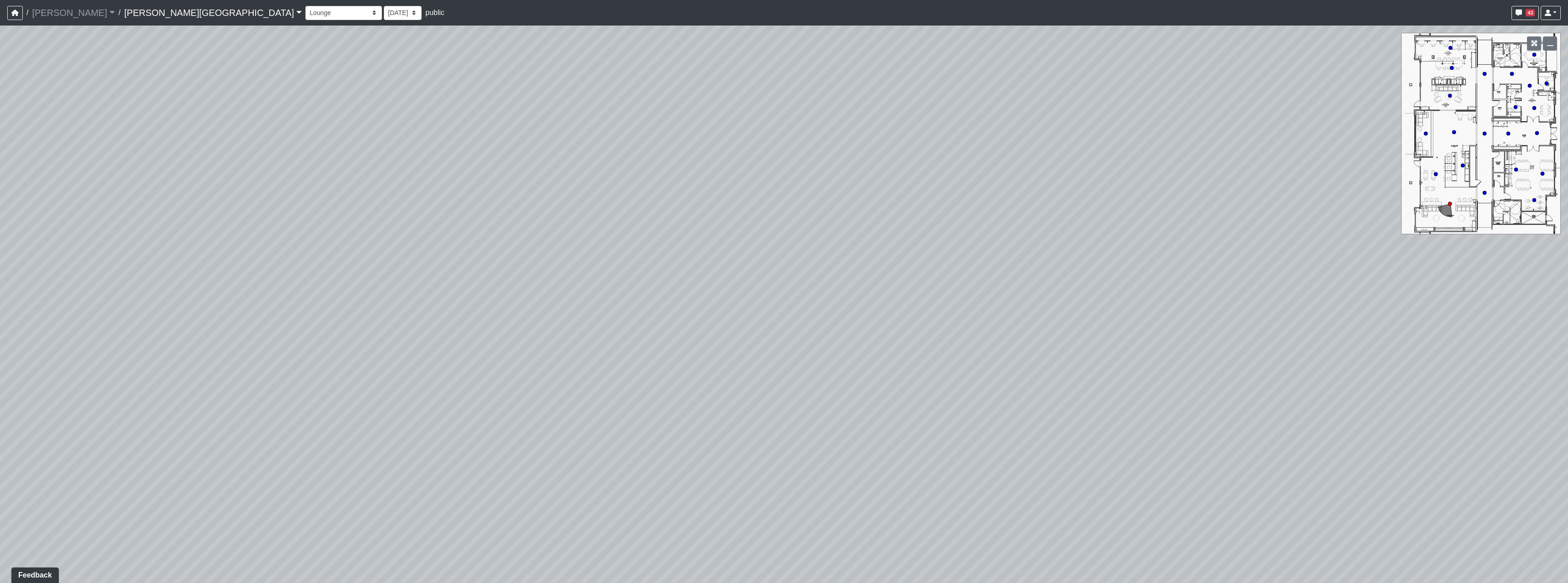
click at [320, 424] on div "Loading... Hallway - Hallway 2 Loading... Entry Loading... Market - Banquette L…" at bounding box center [784, 304] width 1568 height 557
click at [998, 461] on div "Loading... Hallway - Hallway 2 Loading... Entry Loading... Market - Banquette L…" at bounding box center [784, 304] width 1568 height 557
click at [931, 407] on div "Loading... Hallway - Hallway 2 Loading... Entry Loading... Market - Banquette L…" at bounding box center [784, 304] width 1568 height 557
click at [847, 407] on div "Loading... Hallway - Hallway 2 Loading... Entry Loading... Market - Banquette L…" at bounding box center [784, 304] width 1568 height 557
click at [844, 394] on div "Loading... Hallway - Hallway 2 Loading... Entry Loading... Market - Banquette L…" at bounding box center [784, 304] width 1568 height 557
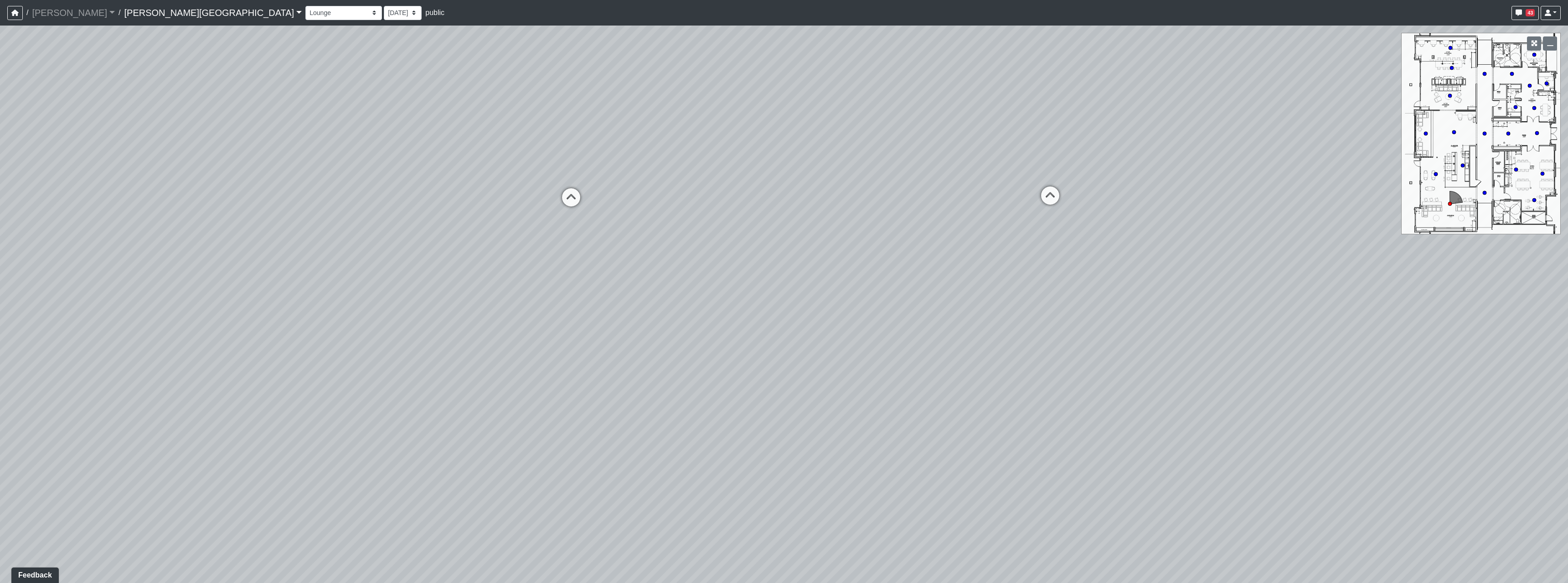
click at [548, 366] on div "Loading... Hallway - Hallway 2 Loading... Entry Loading... Market - Banquette L…" at bounding box center [784, 304] width 1568 height 557
click at [834, 322] on div "Loading... Hallway - Hallway 2 Loading... Entry Loading... Market - Banquette L…" at bounding box center [784, 304] width 1568 height 557
drag, startPoint x: 645, startPoint y: 429, endPoint x: 452, endPoint y: 398, distance: 195.5
click at [714, 306] on div "Loading... Hallway - Hallway 2 Loading... Entry Loading... Market - Banquette L…" at bounding box center [784, 304] width 1568 height 557
click at [763, 351] on li "Add comment" at bounding box center [748, 350] width 117 height 13
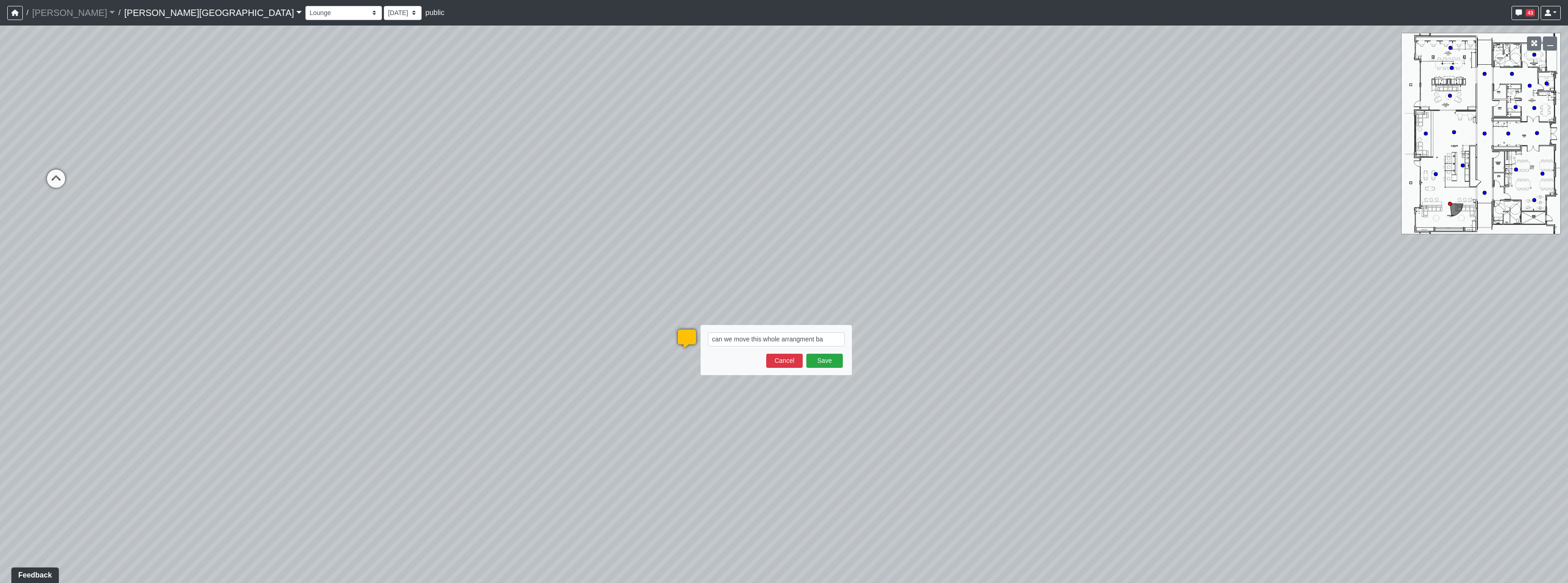
drag, startPoint x: 825, startPoint y: 339, endPoint x: 783, endPoint y: 341, distance: 42.0
click at [783, 341] on textarea "can we move this whole arrangment ba" at bounding box center [776, 339] width 137 height 14
type textarea "can we move this whole furniture area back where the table is on the tile and t…"
click at [830, 378] on button "Save" at bounding box center [825, 380] width 37 height 14
drag, startPoint x: 1122, startPoint y: 408, endPoint x: 572, endPoint y: 414, distance: 550.0
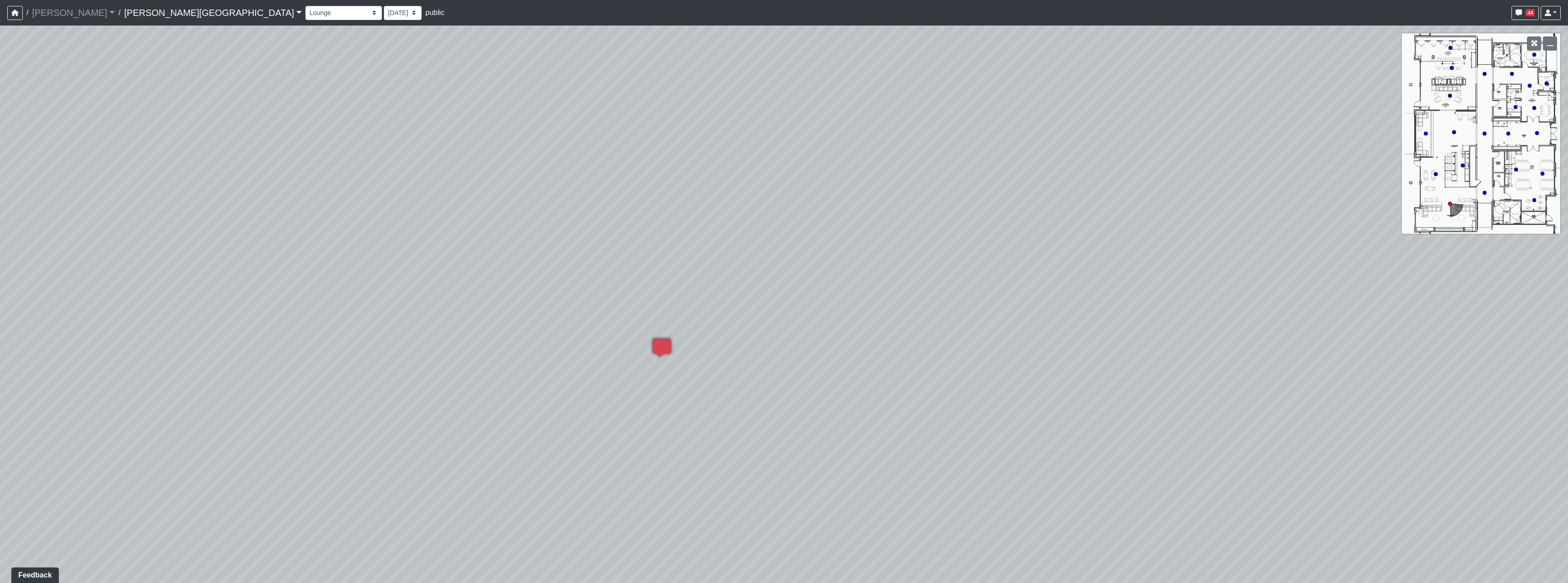
click at [850, 417] on div "Loading... Hallway - Hallway 2 Loading... Entry Loading... Market - Banquette L…" at bounding box center [784, 304] width 1568 height 557
drag, startPoint x: 983, startPoint y: 429, endPoint x: 777, endPoint y: 578, distance: 254.2
click at [777, 578] on div "Loading... Hallway - Hallway 2 Loading... Entry Loading... Market - Banquette L…" at bounding box center [784, 304] width 1568 height 557
drag, startPoint x: 1054, startPoint y: 495, endPoint x: 705, endPoint y: 496, distance: 349.0
click at [705, 496] on div "Loading... Hallway - Hallway 2 Loading... Entry Loading... Market - Banquette L…" at bounding box center [784, 304] width 1568 height 557
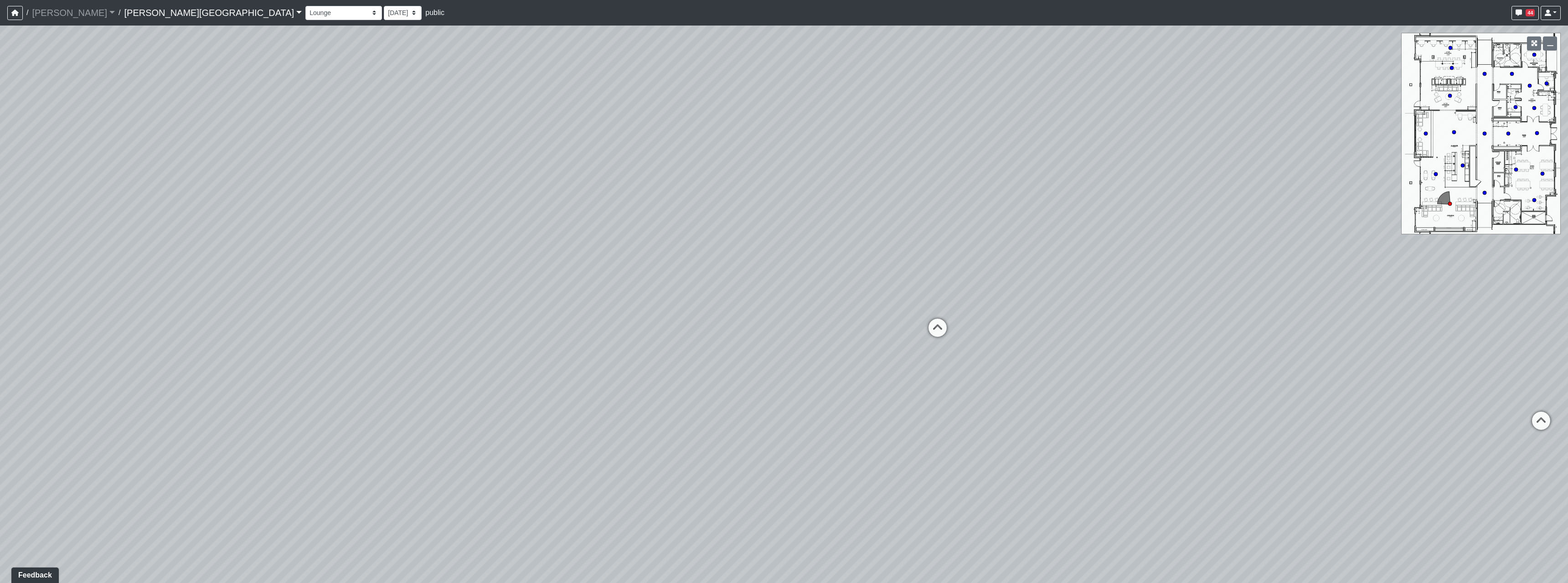
drag, startPoint x: 1230, startPoint y: 402, endPoint x: 700, endPoint y: 405, distance: 530.0
click at [700, 405] on div "Loading... Hallway - Hallway 2 Loading... Entry Loading... Market - Banquette L…" at bounding box center [784, 304] width 1568 height 557
drag, startPoint x: 960, startPoint y: 390, endPoint x: 757, endPoint y: 401, distance: 203.3
click at [758, 402] on div "Loading... Hallway - Hallway 2 Loading... Entry Loading... Market - Banquette L…" at bounding box center [784, 304] width 1568 height 557
click at [816, 336] on icon at bounding box center [814, 334] width 27 height 27
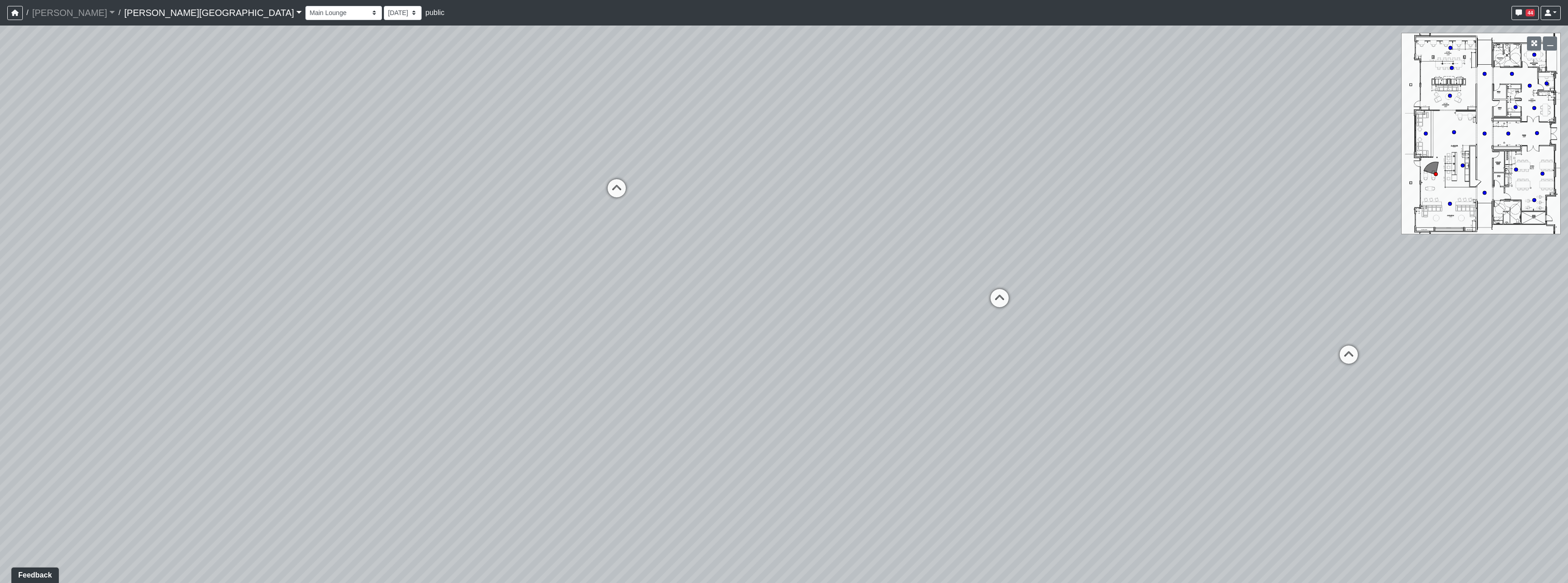
drag, startPoint x: 520, startPoint y: 414, endPoint x: 1065, endPoint y: 382, distance: 545.9
click at [830, 393] on div "Loading... Hallway - Hallway 2 Loading... Entry Loading... Market - Banquette L…" at bounding box center [784, 304] width 1568 height 557
drag, startPoint x: 639, startPoint y: 371, endPoint x: 905, endPoint y: 354, distance: 266.5
click at [886, 351] on div "Loading... Hallway - Hallway 2 Loading... Entry Loading... Market - Banquette L…" at bounding box center [784, 304] width 1568 height 557
drag, startPoint x: 1105, startPoint y: 238, endPoint x: 1132, endPoint y: 281, distance: 50.8
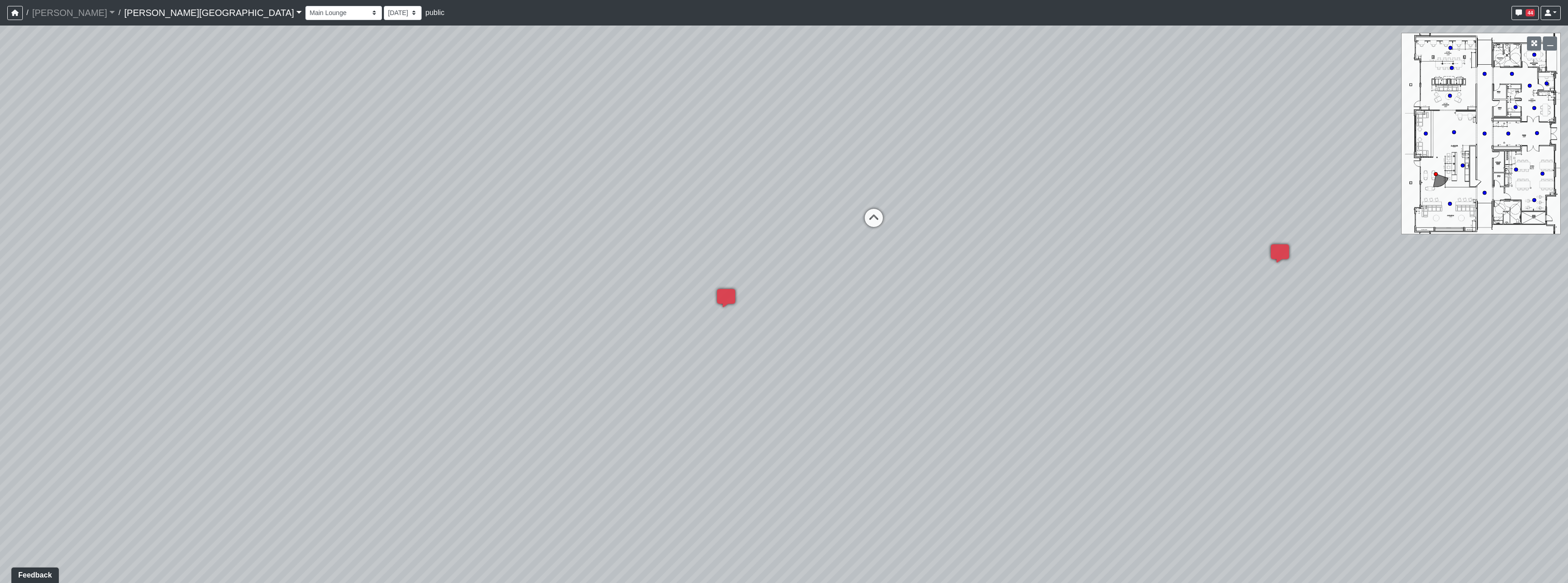
click at [1220, 260] on div "Loading... Hallway - Hallway 2 Loading... Entry Loading... Market - Banquette L…" at bounding box center [784, 304] width 1568 height 557
drag, startPoint x: 612, startPoint y: 282, endPoint x: 1021, endPoint y: 327, distance: 411.5
click at [957, 313] on div "Loading... Hallway - Hallway 2 Loading... Entry Loading... Market - Banquette L…" at bounding box center [784, 304] width 1568 height 557
drag, startPoint x: 756, startPoint y: 347, endPoint x: 672, endPoint y: 298, distance: 97.2
click at [672, 298] on div "Loading... Hallway - Hallway 2 Loading... Entry Loading... Market - Banquette L…" at bounding box center [784, 304] width 1568 height 557
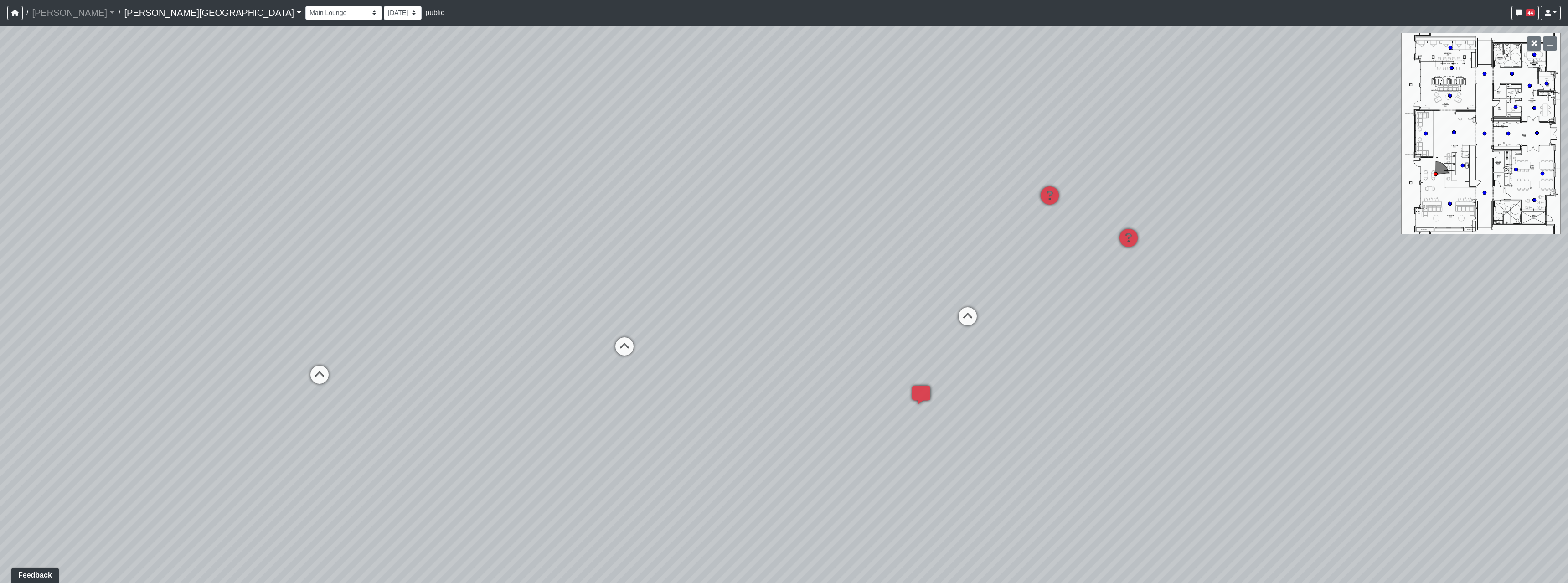
drag, startPoint x: 536, startPoint y: 336, endPoint x: 838, endPoint y: 333, distance: 302.0
click at [836, 324] on div "Loading... Hallway - Hallway 2 Loading... Entry Loading... Market - Banquette L…" at bounding box center [784, 304] width 1568 height 557
click at [1057, 344] on icon at bounding box center [1049, 351] width 27 height 27
drag, startPoint x: 549, startPoint y: 355, endPoint x: 462, endPoint y: 351, distance: 87.1
click at [462, 351] on div "Loading... Hallway - Hallway 2 Loading... Entry Loading... Market - Banquette L…" at bounding box center [784, 304] width 1568 height 557
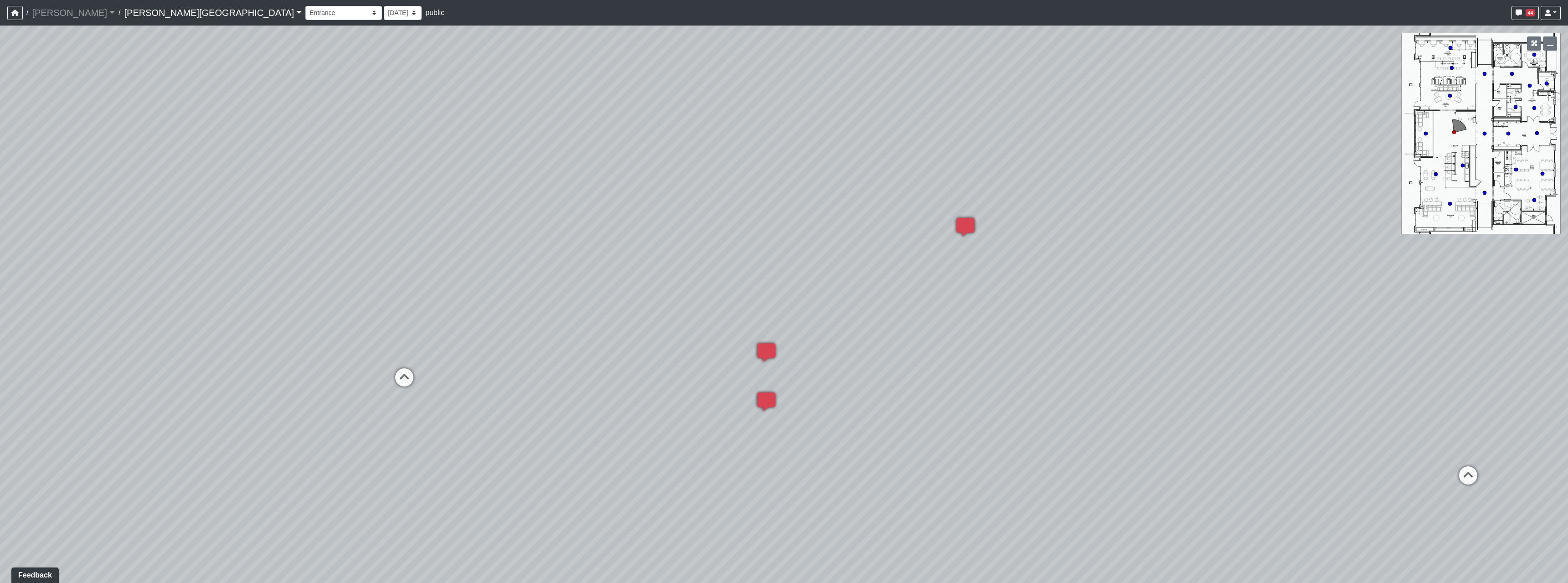
drag, startPoint x: 1282, startPoint y: 337, endPoint x: 911, endPoint y: 341, distance: 371.0
click at [911, 341] on div "Loading... Hallway - Hallway 2 Loading... Entry Loading... Market - Banquette L…" at bounding box center [784, 304] width 1568 height 557
drag, startPoint x: 341, startPoint y: 342, endPoint x: 876, endPoint y: 354, distance: 535.1
click at [654, 343] on div "Loading... Hallway - Hallway 2 Loading... Entry Loading... Market - Banquette L…" at bounding box center [784, 304] width 1568 height 557
drag, startPoint x: 741, startPoint y: 363, endPoint x: 947, endPoint y: 376, distance: 206.4
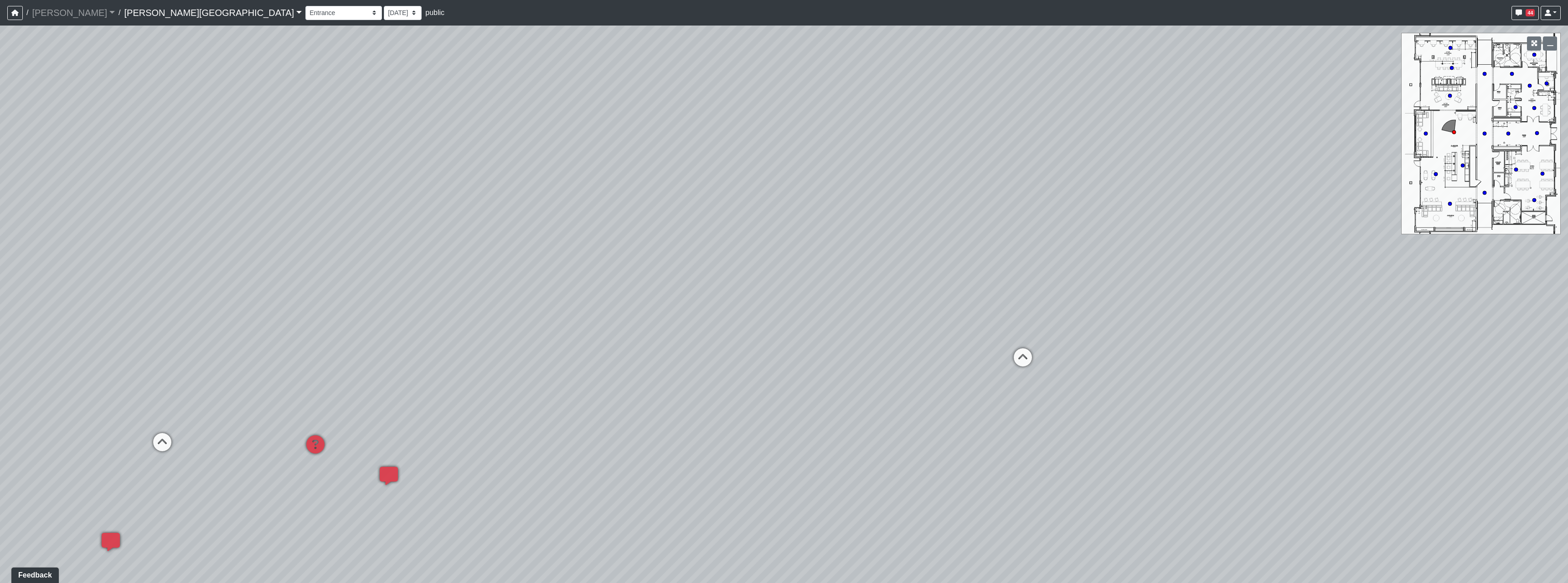
click at [947, 376] on div "Loading... Hallway - Hallway 2 Loading... Entry Loading... Market - Banquette L…" at bounding box center [784, 304] width 1568 height 557
drag, startPoint x: 734, startPoint y: 342, endPoint x: 610, endPoint y: 335, distance: 124.2
click at [668, 340] on div "Loading... Hallway - Hallway 2 Loading... Entry Loading... Market - Banquette L…" at bounding box center [784, 304] width 1568 height 557
drag, startPoint x: 927, startPoint y: 320, endPoint x: 925, endPoint y: 331, distance: 11.2
click at [925, 331] on div "Loading... Hallway - Hallway 2 Loading... Entry Loading... Market - Banquette L…" at bounding box center [784, 304] width 1568 height 557
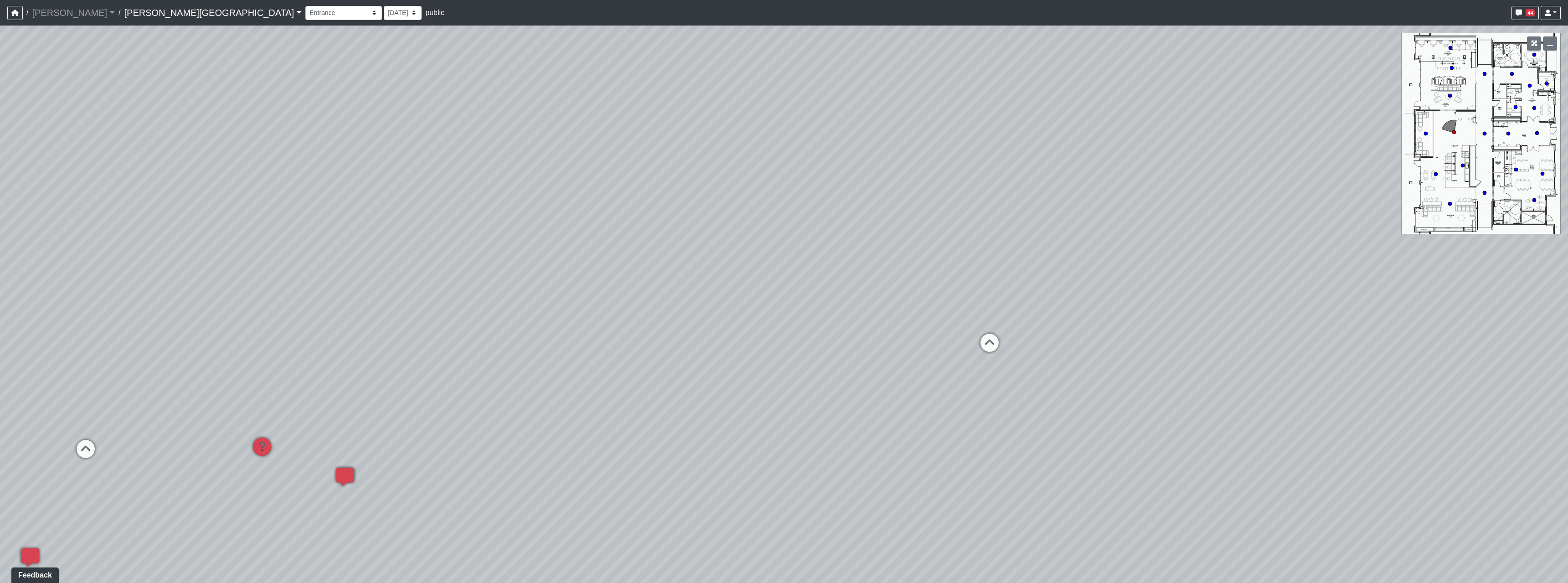
click at [980, 341] on icon at bounding box center [989, 347] width 27 height 27
drag, startPoint x: 760, startPoint y: 365, endPoint x: 912, endPoint y: 354, distance: 152.4
click at [887, 354] on div "Loading... Hallway - Hallway 2 Loading... Entry Loading... Market - Banquette L…" at bounding box center [784, 304] width 1568 height 557
click at [737, 195] on icon at bounding box center [731, 206] width 27 height 27
drag, startPoint x: 1139, startPoint y: 406, endPoint x: 783, endPoint y: 400, distance: 356.1
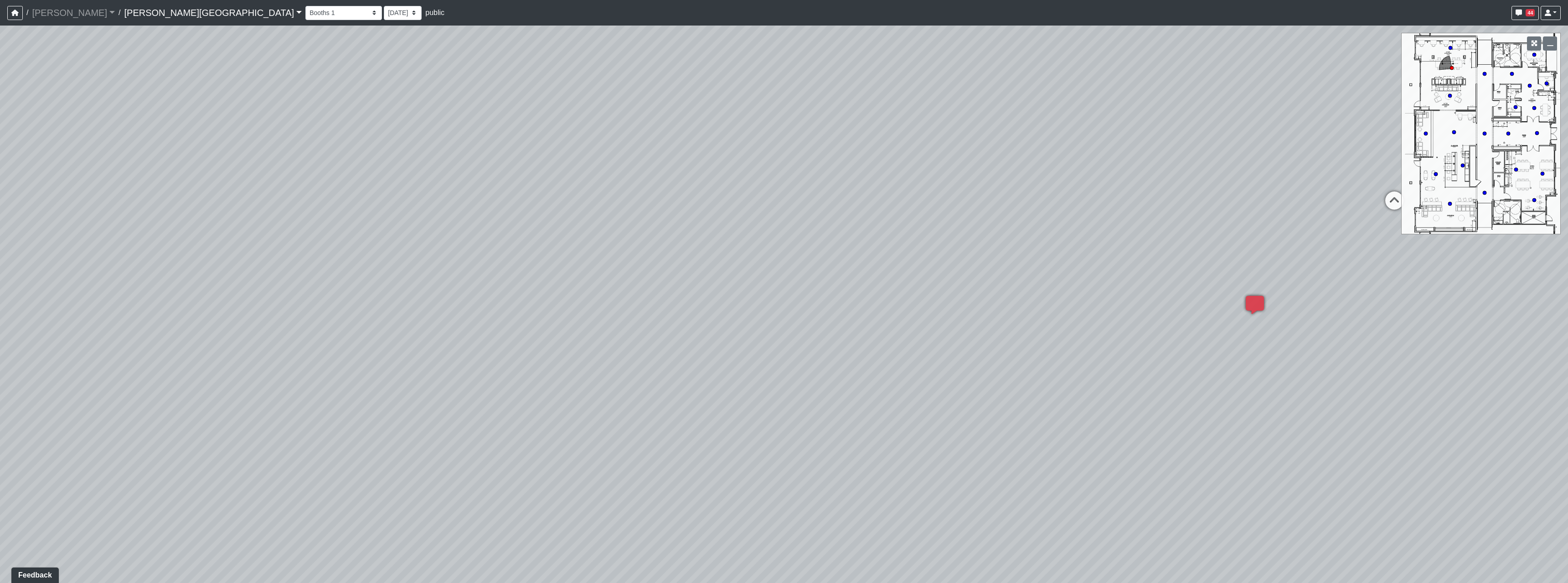
click at [782, 402] on div "Loading... Hallway - Hallway 2 Loading... Entry Loading... Market - Banquette L…" at bounding box center [784, 304] width 1568 height 557
drag, startPoint x: 1246, startPoint y: 274, endPoint x: 763, endPoint y: 371, distance: 492.6
click at [763, 371] on div "Loading... Hallway - Hallway 2 Loading... Entry Loading... Market - Banquette L…" at bounding box center [784, 304] width 1568 height 557
drag, startPoint x: 1034, startPoint y: 366, endPoint x: 536, endPoint y: 357, distance: 498.1
click at [562, 360] on div "Loading... Hallway - Hallway 2 Loading... Entry Loading... Market - Banquette L…" at bounding box center [784, 304] width 1568 height 557
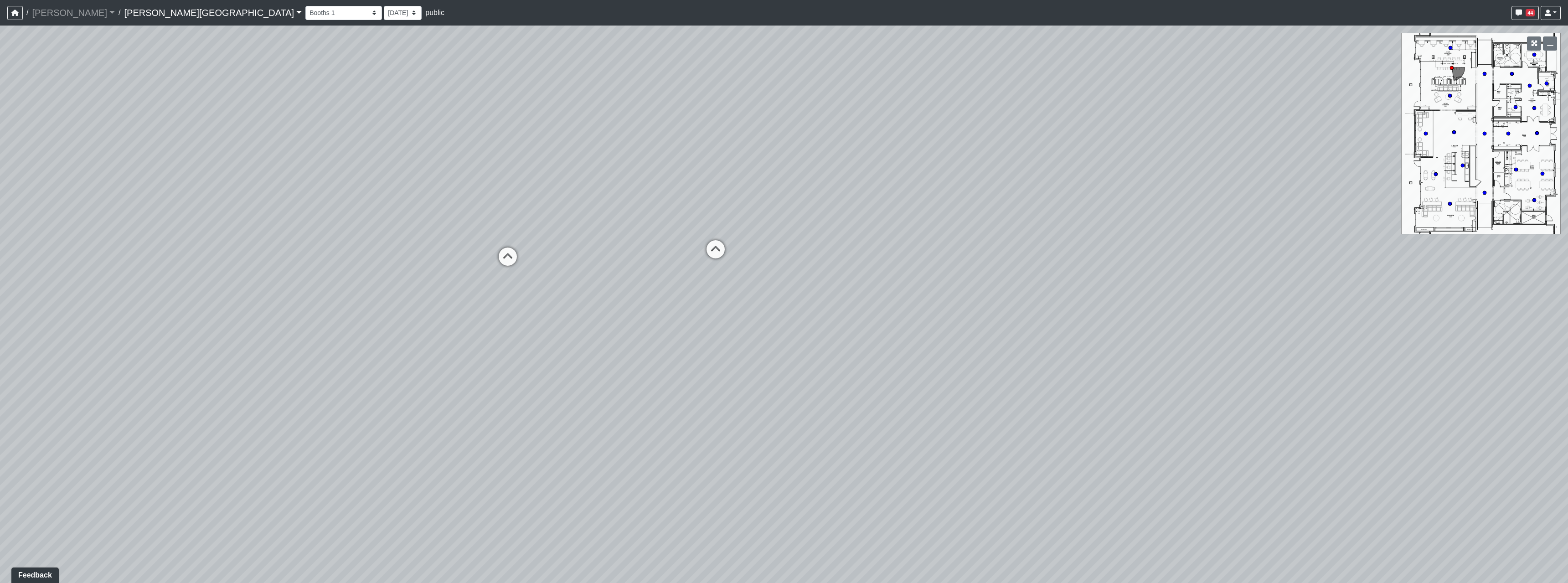
drag, startPoint x: 1070, startPoint y: 327, endPoint x: 572, endPoint y: 278, distance: 500.4
click at [581, 282] on div "Loading... Hallway - Hallway 2 Loading... Entry Loading... Market - Banquette L…" at bounding box center [784, 304] width 1568 height 557
drag, startPoint x: 891, startPoint y: 305, endPoint x: 434, endPoint y: 136, distance: 487.2
click at [603, 231] on div "Loading... Hallway - Hallway 2 Loading... Entry Loading... Market - Banquette L…" at bounding box center [784, 304] width 1568 height 557
drag, startPoint x: 725, startPoint y: 228, endPoint x: 416, endPoint y: 152, distance: 318.2
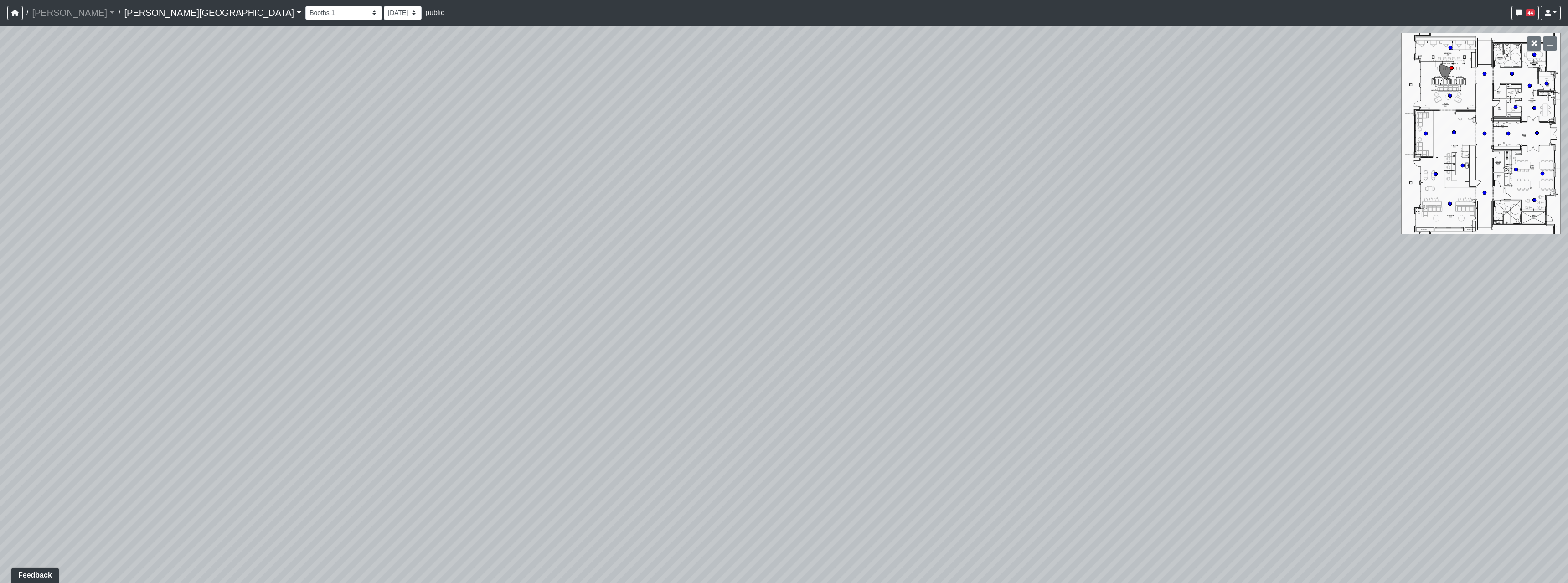
click at [429, 162] on div "Loading... Hallway - Hallway 2 Loading... Entry Loading... Market - Banquette L…" at bounding box center [784, 304] width 1568 height 557
drag, startPoint x: 709, startPoint y: 286, endPoint x: 629, endPoint y: 351, distance: 103.1
click at [630, 350] on div "Loading... Hallway - Hallway 2 Loading... Entry Loading... Market - Banquette L…" at bounding box center [784, 304] width 1568 height 557
drag, startPoint x: 838, startPoint y: 222, endPoint x: 807, endPoint y: 315, distance: 98.0
click at [803, 332] on div "Loading... Hallway - Hallway 2 Loading... Entry Loading... Market - Banquette L…" at bounding box center [784, 304] width 1568 height 557
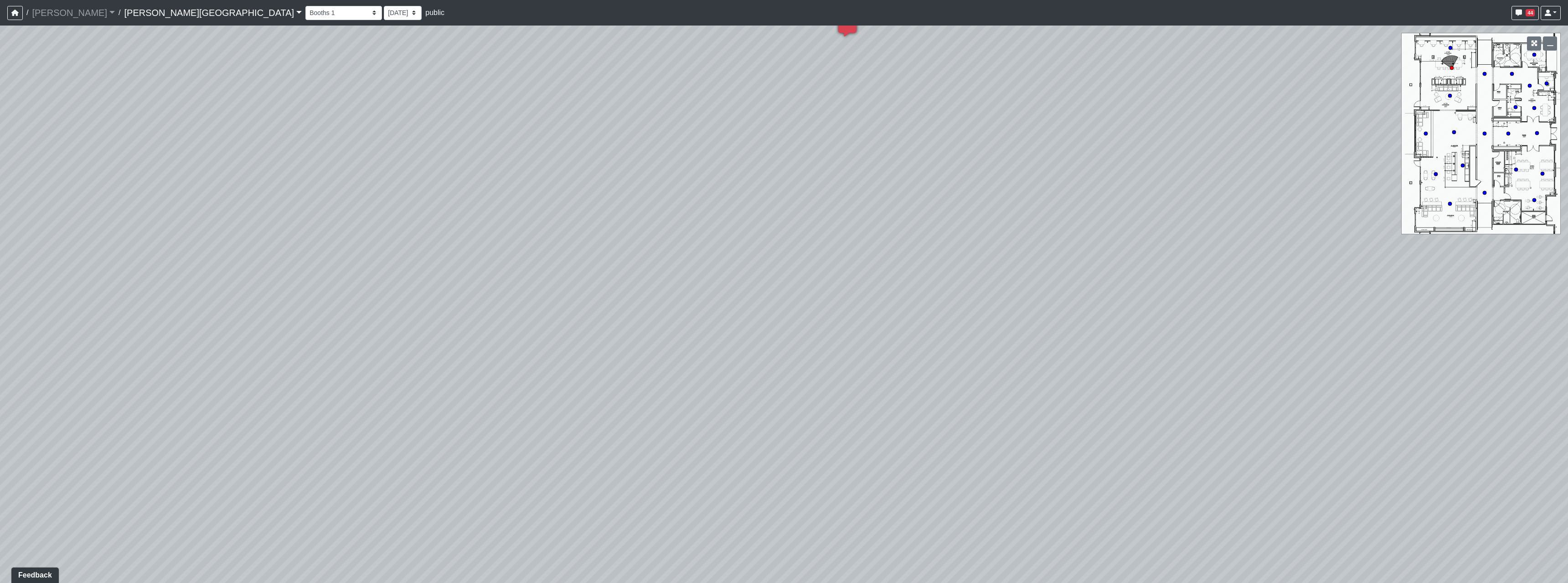
drag, startPoint x: 850, startPoint y: 124, endPoint x: 825, endPoint y: 196, distance: 76.2
click at [825, 196] on div "Loading... Hallway - Hallway 2 Loading... Entry Loading... Market - Banquette L…" at bounding box center [784, 304] width 1568 height 557
click at [855, 114] on icon at bounding box center [859, 120] width 27 height 27
drag, startPoint x: 625, startPoint y: 295, endPoint x: 1099, endPoint y: 288, distance: 474.1
click at [1030, 270] on div "Loading... Hallway - Hallway 2 Loading... Entry Loading... Market - Banquette L…" at bounding box center [784, 304] width 1568 height 557
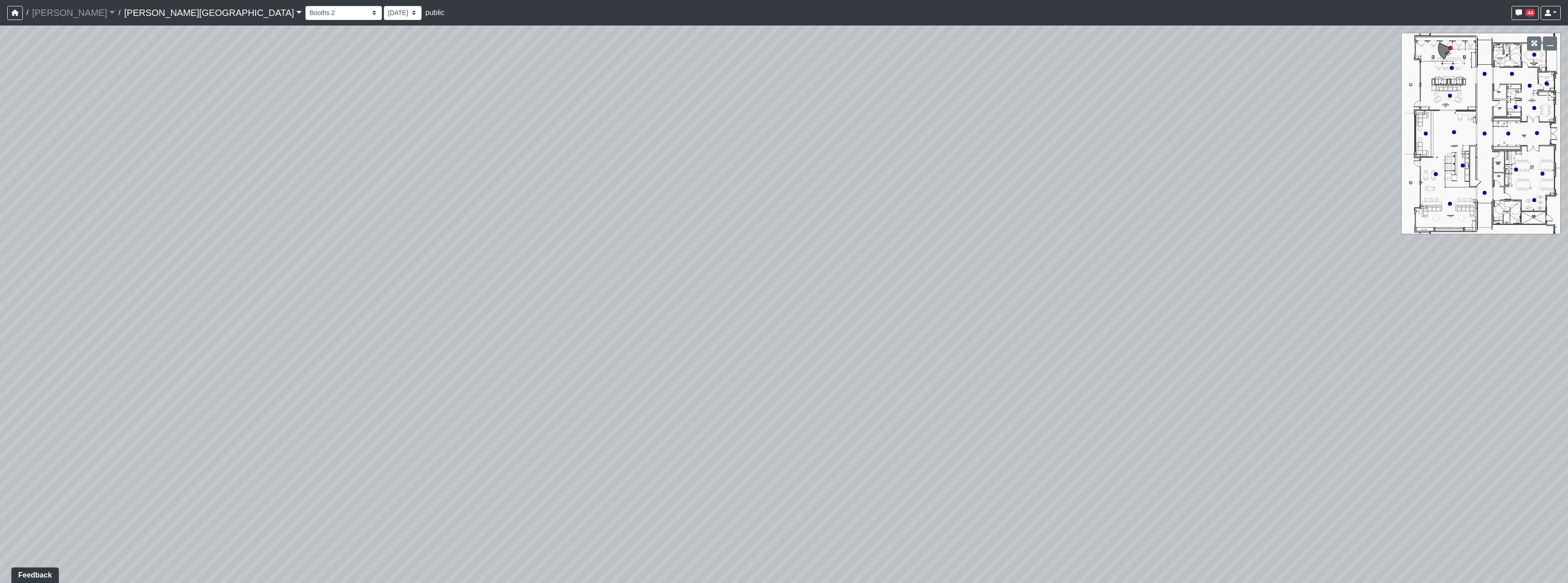
click at [972, 332] on div "Loading... Hallway - Hallway 2 Loading... Entry Loading... Market - Banquette L…" at bounding box center [784, 304] width 1568 height 557
drag, startPoint x: 601, startPoint y: 315, endPoint x: 843, endPoint y: 373, distance: 248.9
click at [809, 360] on div "Loading... Hallway - Hallway 2 Loading... Entry Loading... Market - Banquette L…" at bounding box center [784, 304] width 1568 height 557
click at [860, 242] on icon at bounding box center [858, 249] width 27 height 27
drag, startPoint x: 637, startPoint y: 366, endPoint x: 727, endPoint y: 366, distance: 90.0
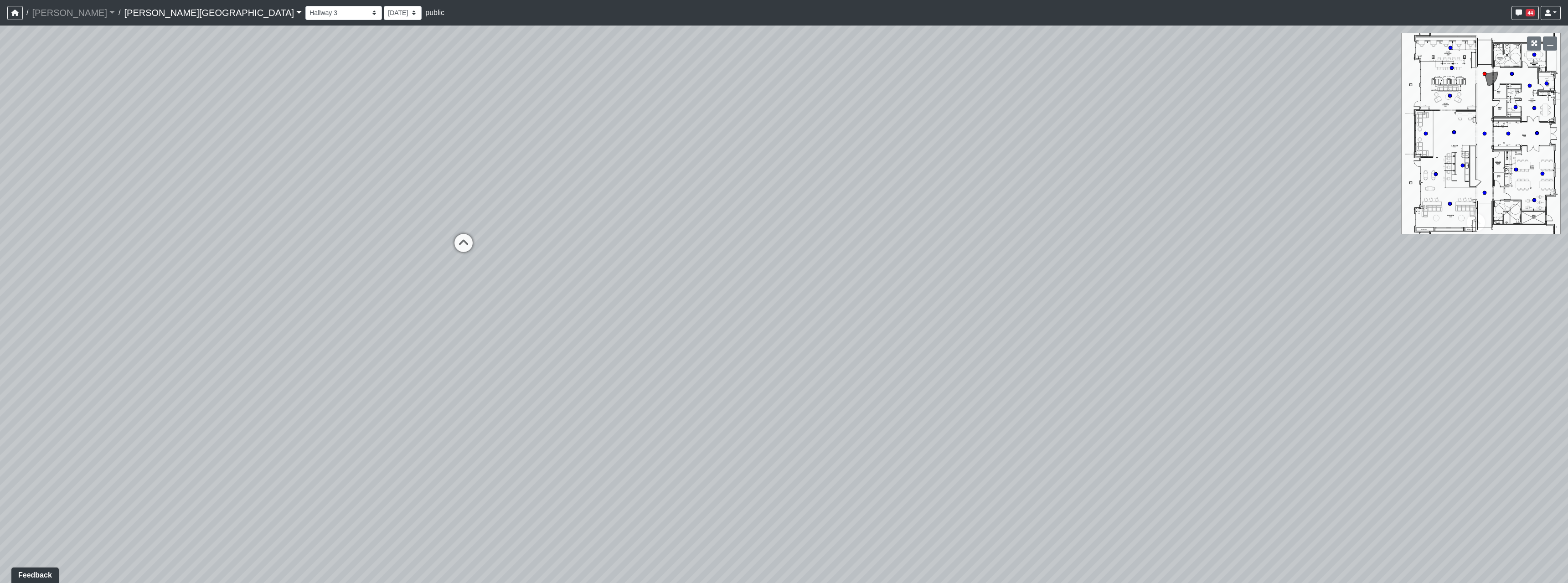
click at [721, 366] on div "Loading... Hallway - Hallway 2 Loading... Entry Loading... Market - Banquette L…" at bounding box center [784, 304] width 1568 height 557
click at [794, 250] on icon at bounding box center [797, 244] width 27 height 27
click at [567, 242] on icon at bounding box center [579, 245] width 27 height 27
click at [264, 354] on div "Loading... Hallway - Hallway 2 Loading... Entry Loading... Market - Banquette L…" at bounding box center [784, 304] width 1568 height 557
click at [640, 480] on div "Loading... Hallway - Hallway 2 Loading... Entry Loading... Market - Banquette L…" at bounding box center [784, 304] width 1568 height 557
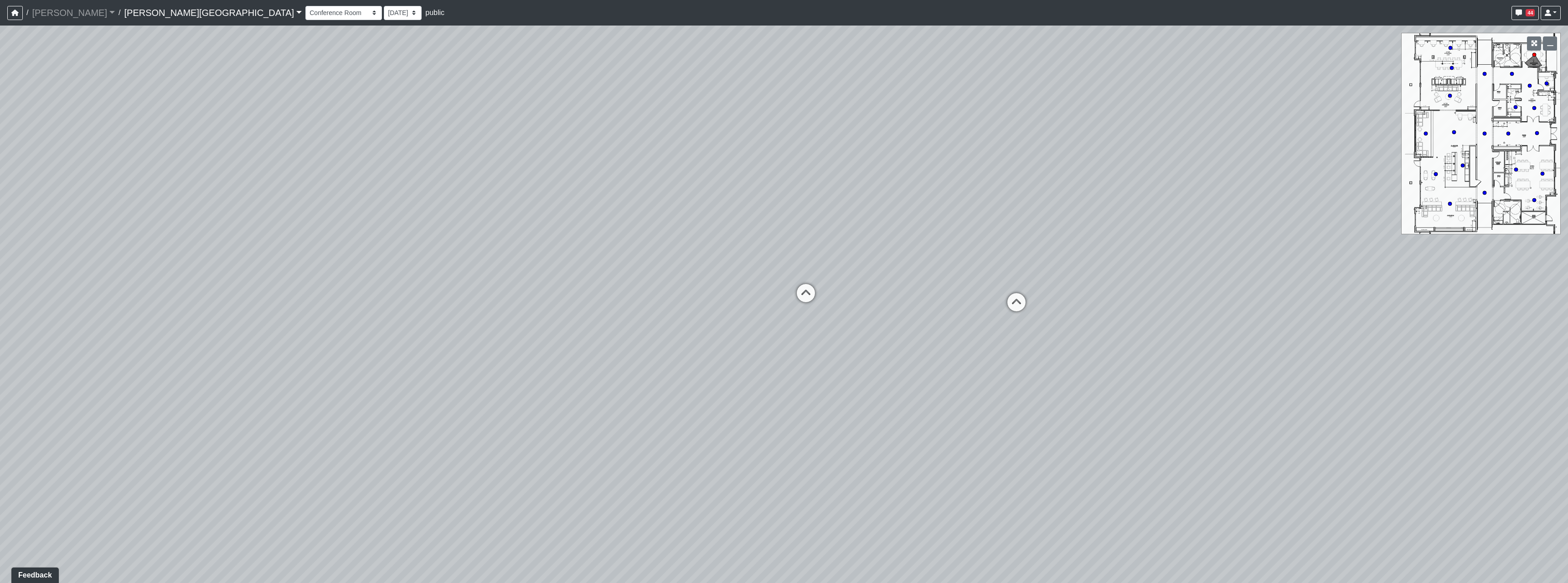
click at [800, 396] on div "Loading... Hallway - Hallway 2 Loading... Entry Loading... Market - Banquette L…" at bounding box center [784, 304] width 1568 height 557
click at [774, 283] on div "Loading... Corridor 1" at bounding box center [780, 294] width 27 height 27
click at [801, 327] on div "Loading... Hallway - Hallway 2 Loading... Entry Loading... Market - Banquette L…" at bounding box center [784, 304] width 1568 height 557
click at [1256, 358] on div "Loading... Hallway - Hallway 2 Loading... Entry Loading... Market - Banquette L…" at bounding box center [784, 304] width 1568 height 557
click at [923, 369] on div "Loading... Hallway - Hallway 2 Loading... Entry Loading... Market - Banquette L…" at bounding box center [784, 304] width 1568 height 557
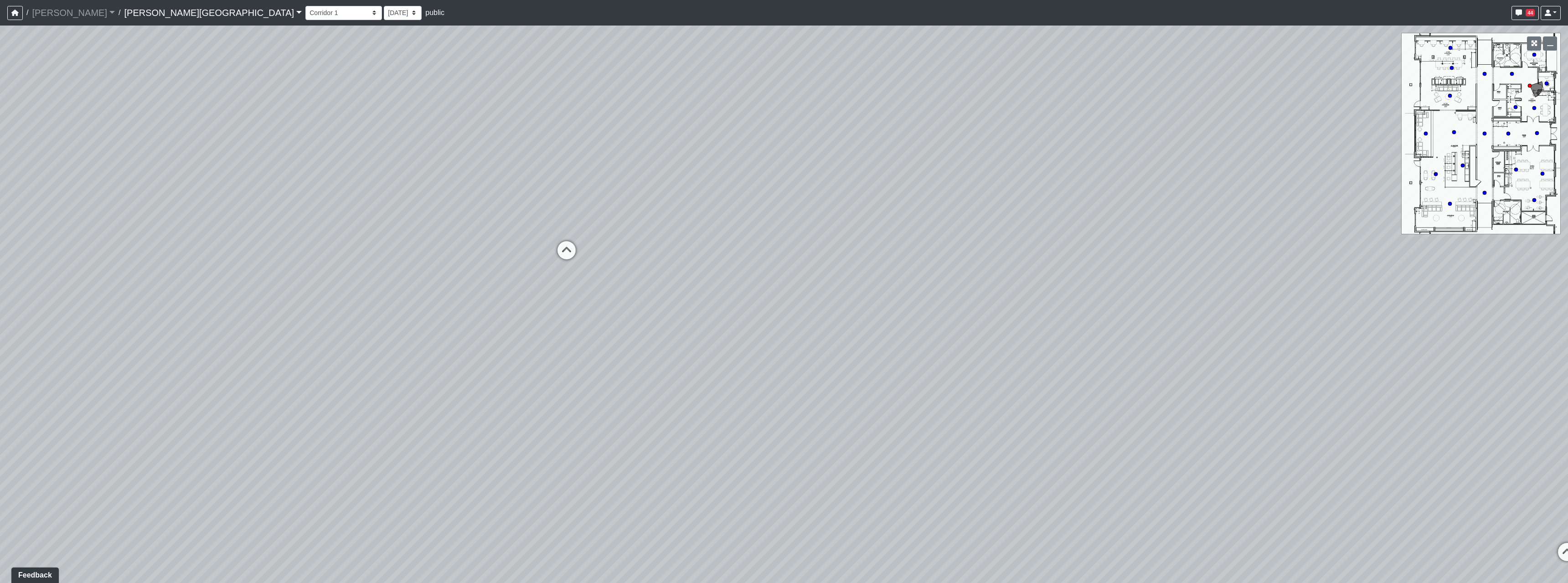
click at [832, 390] on div "Loading... Hallway - Hallway 2 Loading... Entry Loading... Market - Banquette L…" at bounding box center [784, 304] width 1568 height 557
click at [489, 391] on div "Loading... Hallway - Hallway 2 Loading... Entry Loading... Market - Banquette L…" at bounding box center [784, 304] width 1568 height 557
click at [1012, 394] on div "Loading... Hallway - Hallway 2 Loading... Entry Loading... Market - Banquette L…" at bounding box center [784, 304] width 1568 height 557
click at [1029, 394] on icon at bounding box center [1029, 400] width 27 height 27
click at [1035, 414] on div "Loading... Hallway - Hallway 2 Loading... Entry Loading... Market - Banquette L…" at bounding box center [784, 304] width 1568 height 557
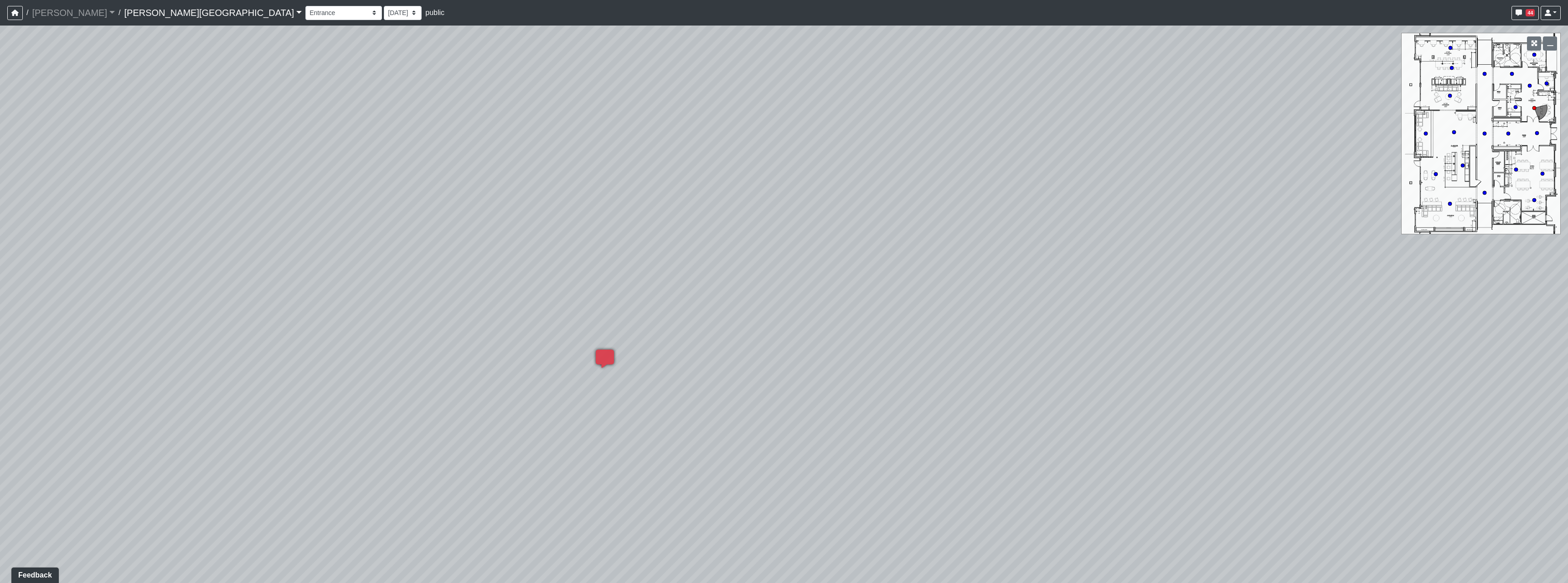
click at [814, 388] on div "Loading... Hallway - Hallway 2 Loading... Entry Loading... Market - Banquette L…" at bounding box center [784, 304] width 1568 height 557
click at [714, 239] on div "Loading... Hallway - Hallway 2 Loading... Entry Loading... Market - Banquette L…" at bounding box center [784, 304] width 1568 height 557
click at [799, 357] on div "Loading... Hallway - Hallway 2 Loading... Entry Loading... Market - Banquette L…" at bounding box center [784, 304] width 1568 height 557
click at [563, 400] on div "Loading... Hallway - Hallway 2 Loading... Entry Loading... Market - Banquette L…" at bounding box center [784, 304] width 1568 height 557
click at [782, 228] on icon at bounding box center [794, 231] width 27 height 27
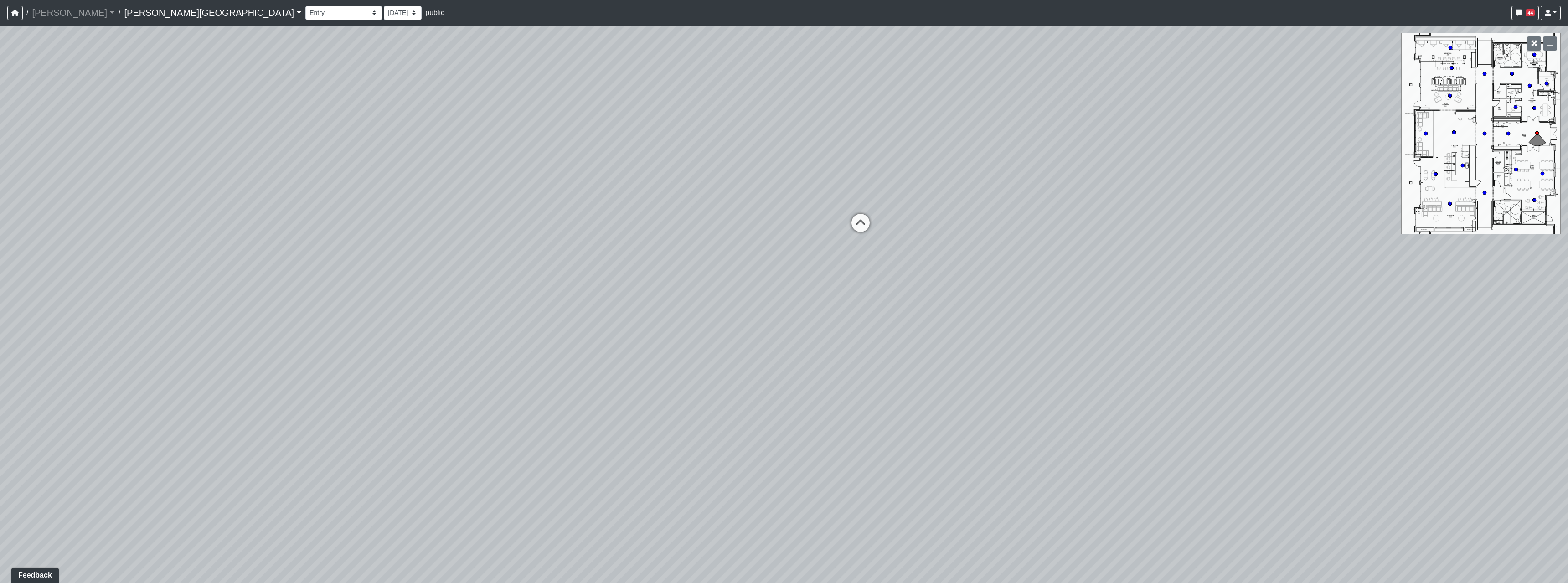
click at [842, 224] on div "Loading... Hallway - Hallway 2 Loading... Entry Loading... Market - Banquette L…" at bounding box center [784, 304] width 1568 height 557
click at [852, 228] on icon at bounding box center [860, 227] width 27 height 27
click at [778, 382] on div "Loading... Hallway - Hallway 2 Loading... Entry Loading... Market - Banquette L…" at bounding box center [784, 304] width 1568 height 557
click at [600, 329] on div "Loading... Hallway - Hallway 2 Loading... Entry Loading... Market - Banquette L…" at bounding box center [784, 304] width 1568 height 557
click at [891, 346] on div "Loading... Hallway - Hallway 2 Loading... Entry Loading... Market - Banquette L…" at bounding box center [784, 304] width 1568 height 557
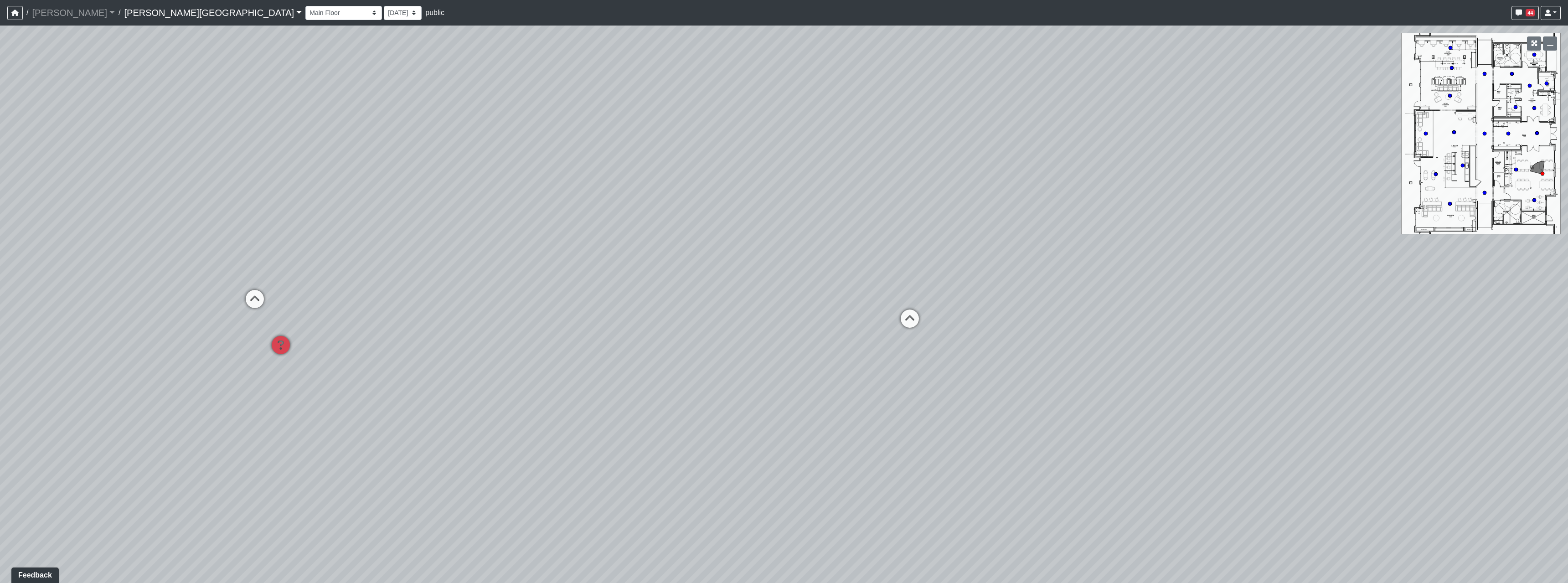
click at [1519, 389] on div "Loading... Hallway - Hallway 2 Loading... Entry Loading... Market - Banquette L…" at bounding box center [784, 304] width 1568 height 557
click at [1049, 324] on div "Loading... Hallway - Hallway 2 Loading... Entry Loading... Market - Banquette L…" at bounding box center [784, 304] width 1568 height 557
click at [948, 366] on icon at bounding box center [943, 379] width 27 height 27
click at [776, 298] on div "Loading... Hallway - Hallway 2 Loading... Entry Loading... Market - Banquette L…" at bounding box center [784, 304] width 1568 height 557
click at [889, 253] on icon at bounding box center [881, 259] width 27 height 27
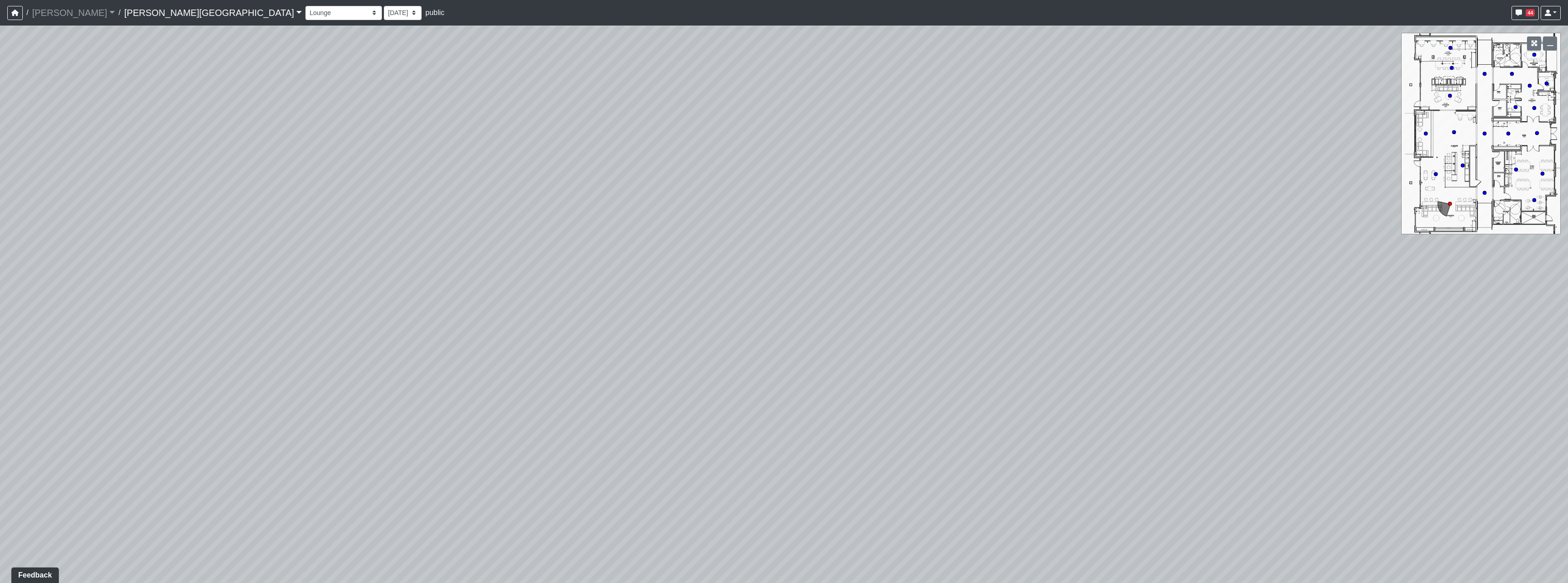
click at [1228, 416] on div "Loading... Hallway - Hallway 2 Loading... Entry Loading... Market - Banquette L…" at bounding box center [784, 304] width 1568 height 557
click at [947, 414] on div "Loading... Hallway - Hallway 2 Loading... Entry Loading... Market - Banquette L…" at bounding box center [784, 304] width 1568 height 557
click at [776, 444] on icon at bounding box center [772, 435] width 27 height 27
click at [1020, 454] on div "Loading... Hallway - Hallway 2 Loading... Entry Loading... Market - Banquette L…" at bounding box center [784, 304] width 1568 height 557
click at [841, 360] on div "Loading... Hallway - Hallway 2 Loading... Entry Loading... Market - Banquette L…" at bounding box center [784, 304] width 1568 height 557
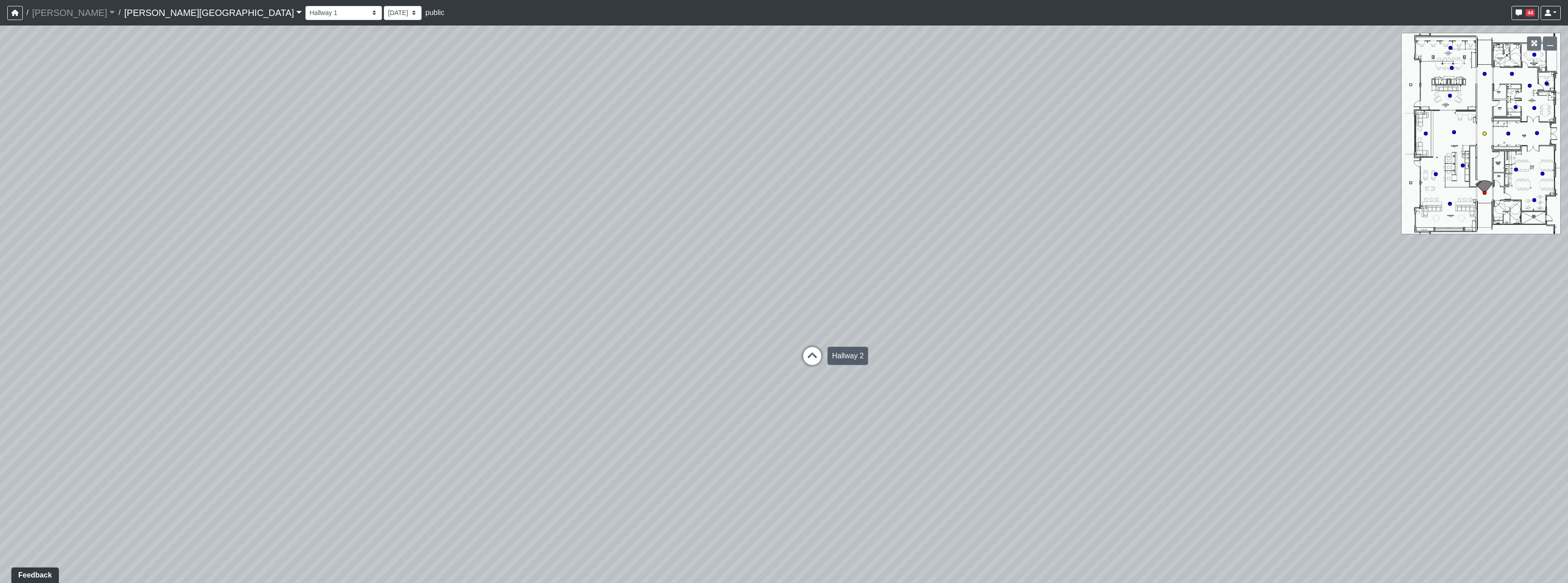
click at [824, 357] on icon at bounding box center [812, 360] width 27 height 27
click at [1188, 397] on div "Loading... Hallway - Hallway 2 Loading... Entry Loading... Market - Banquette L…" at bounding box center [784, 304] width 1568 height 557
click at [1166, 470] on div "Loading... Hallway - Hallway 2 Loading... Entry Loading... Market - Banquette L…" at bounding box center [784, 304] width 1568 height 557
click at [641, 397] on div "Loading... Hallway - Hallway 2 Loading... Entry Loading... Market - Banquette L…" at bounding box center [784, 304] width 1568 height 557
click at [952, 435] on div "Loading... Hallway - Hallway 2 Loading... Entry Loading... Market - Banquette L…" at bounding box center [784, 304] width 1568 height 557
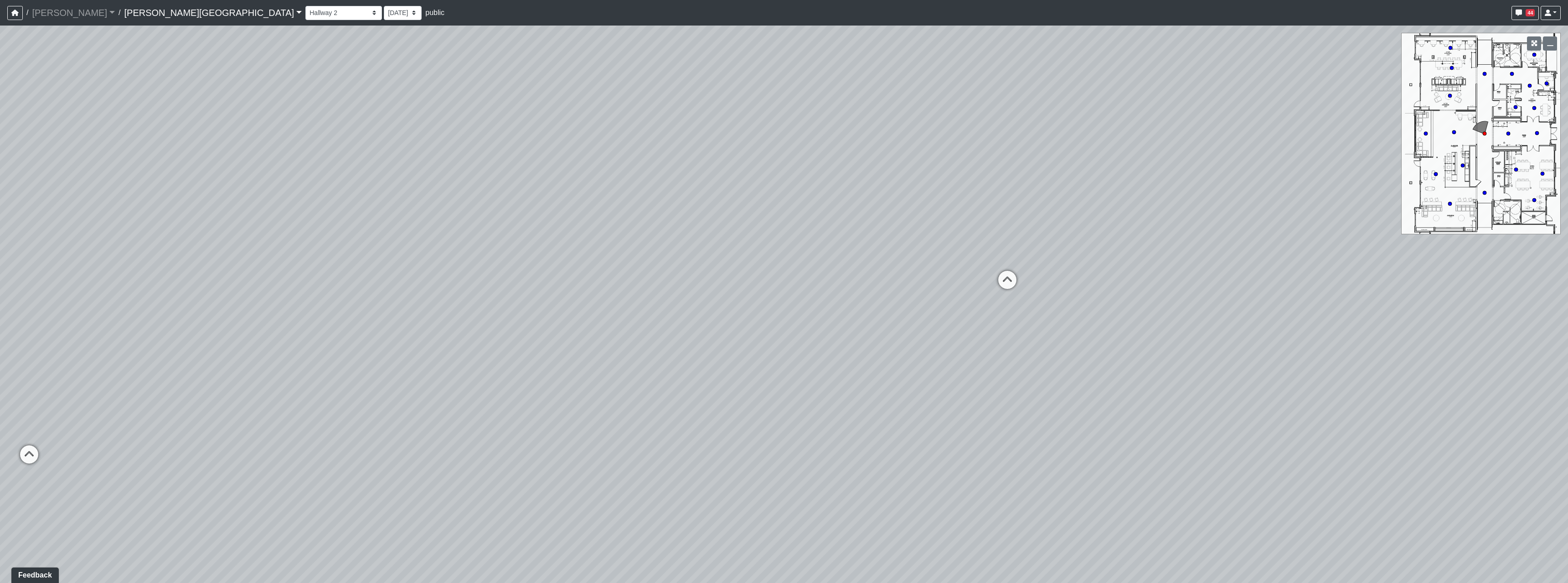
click at [786, 453] on div "Loading... Hallway - Hallway 2 Loading... Entry Loading... Market - Banquette L…" at bounding box center [784, 304] width 1568 height 557
click at [857, 301] on icon at bounding box center [847, 306] width 27 height 27
click at [1192, 411] on div "Loading... Hallway - Hallway 2 Loading... Entry Loading... Market - Banquette L…" at bounding box center [784, 304] width 1568 height 557
click at [1082, 433] on div "Loading... Hallway - Hallway 2 Loading... Entry Loading... Market - Banquette L…" at bounding box center [784, 304] width 1568 height 557
click at [1410, 440] on div "Loading... Hallway - Hallway 2 Loading... Entry Loading... Market - Banquette L…" at bounding box center [784, 304] width 1568 height 557
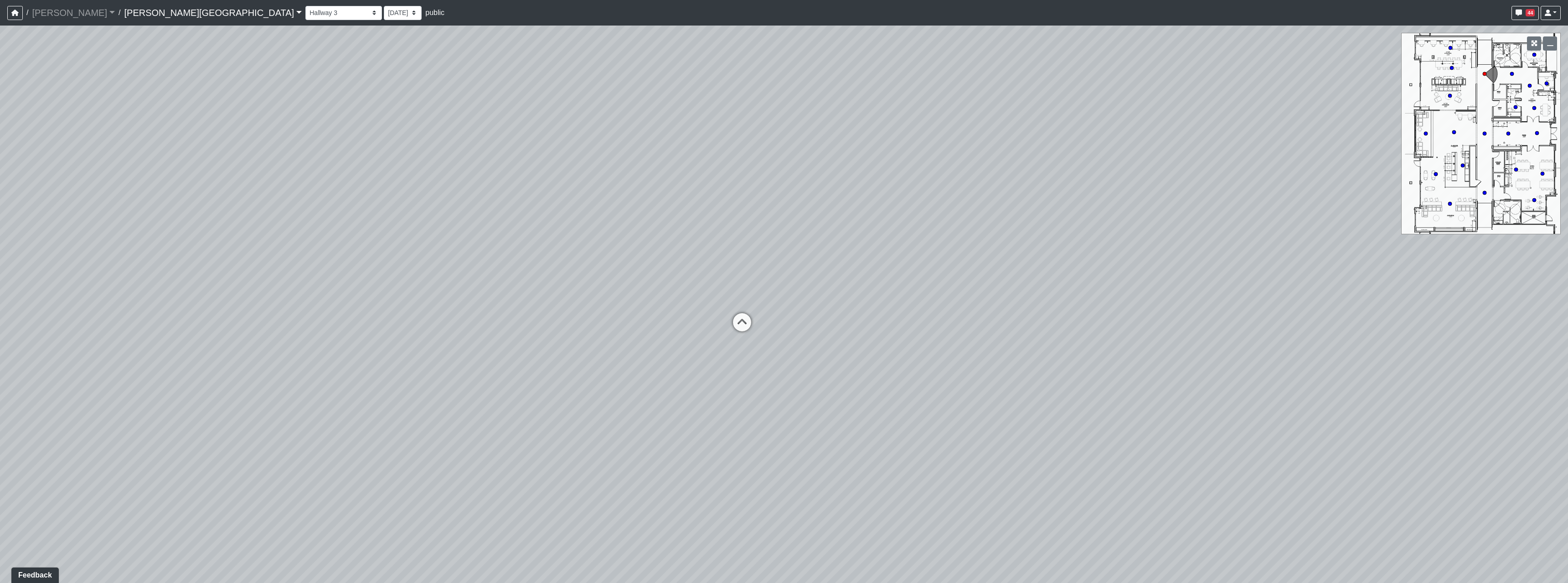
click at [741, 407] on div "Loading... Hallway - Hallway 2 Loading... Entry Loading... Market - Banquette L…" at bounding box center [784, 304] width 1568 height 557
click at [822, 366] on div "Loading... Hallway - Hallway 2 Loading... Entry Loading... Market - Banquette L…" at bounding box center [784, 304] width 1568 height 557
click at [758, 344] on div "Loading... Hallway - Hallway 2 Loading... Entry Loading... Market - Banquette L…" at bounding box center [784, 304] width 1568 height 557
click at [746, 477] on div "Loading... Hallway - Hallway 2 Loading... Entry Loading... Market - Banquette L…" at bounding box center [784, 304] width 1568 height 557
click at [830, 386] on icon at bounding box center [831, 388] width 27 height 27
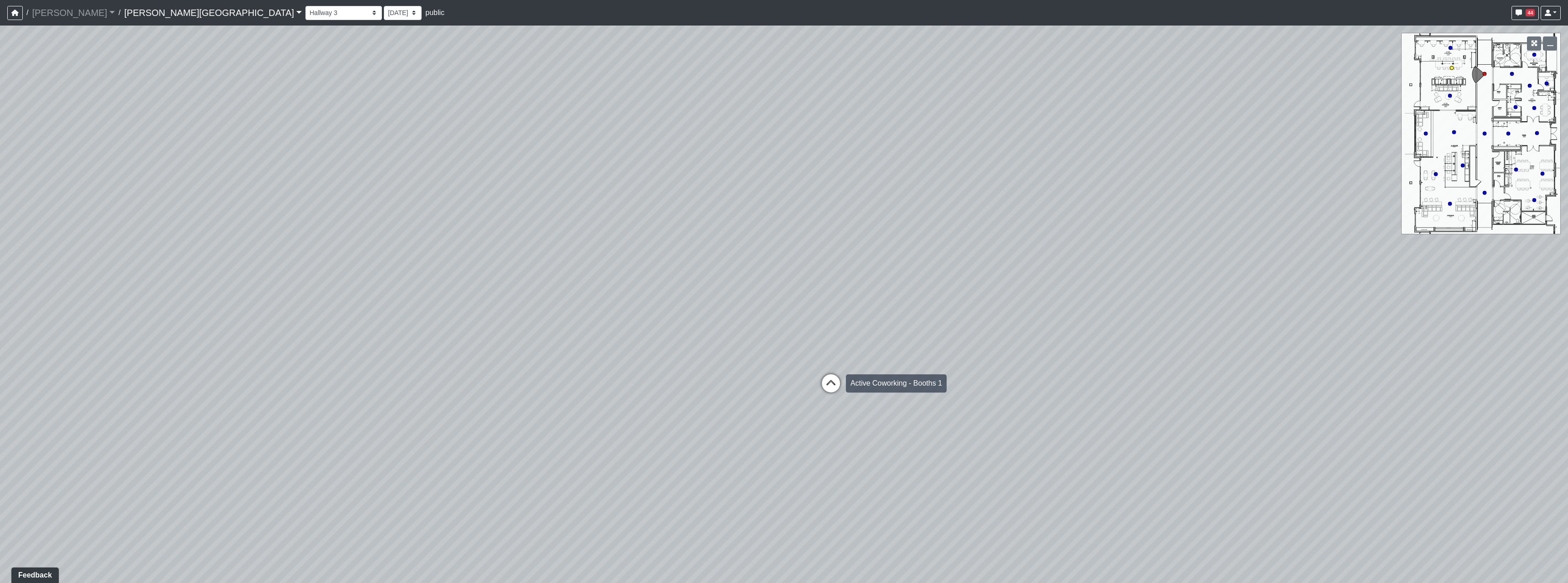
select select "dViwrxBUktSms4pSvCpx8T"
click at [1422, 392] on div "Loading... Hallway - Hallway 2 Loading... Entry Loading... Market - Banquette L…" at bounding box center [784, 304] width 1568 height 557
click at [1266, 368] on div "Loading... Hallway - Hallway 2 Loading... Entry Loading... Market - Banquette L…" at bounding box center [784, 304] width 1568 height 557
click at [1070, 368] on div "Loading... Hallway - Hallway 2 Loading... Entry Loading... Market - Banquette L…" at bounding box center [784, 304] width 1568 height 557
click at [1013, 369] on div "Loading... Hallway - Hallway 2 Loading... Entry Loading... Market - Banquette L…" at bounding box center [784, 304] width 1568 height 557
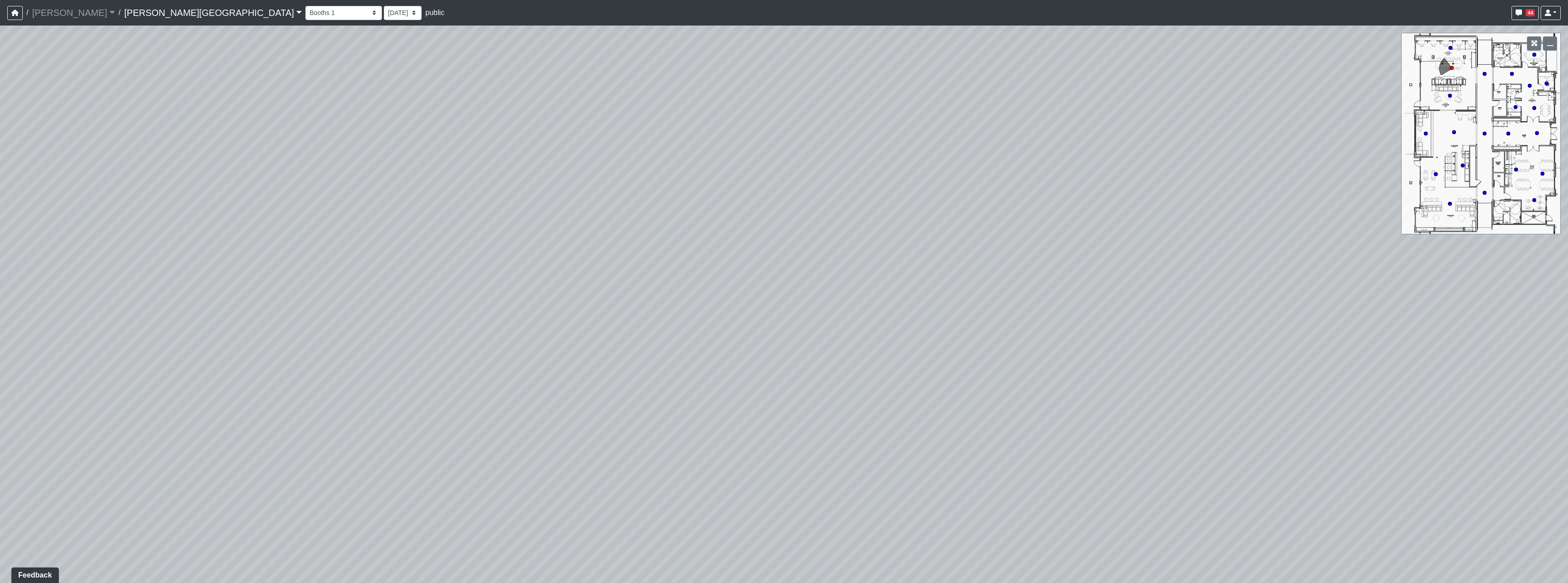
click at [959, 362] on div "Loading... Hallway - Hallway 2 Loading... Entry Loading... Market - Banquette L…" at bounding box center [784, 304] width 1568 height 557
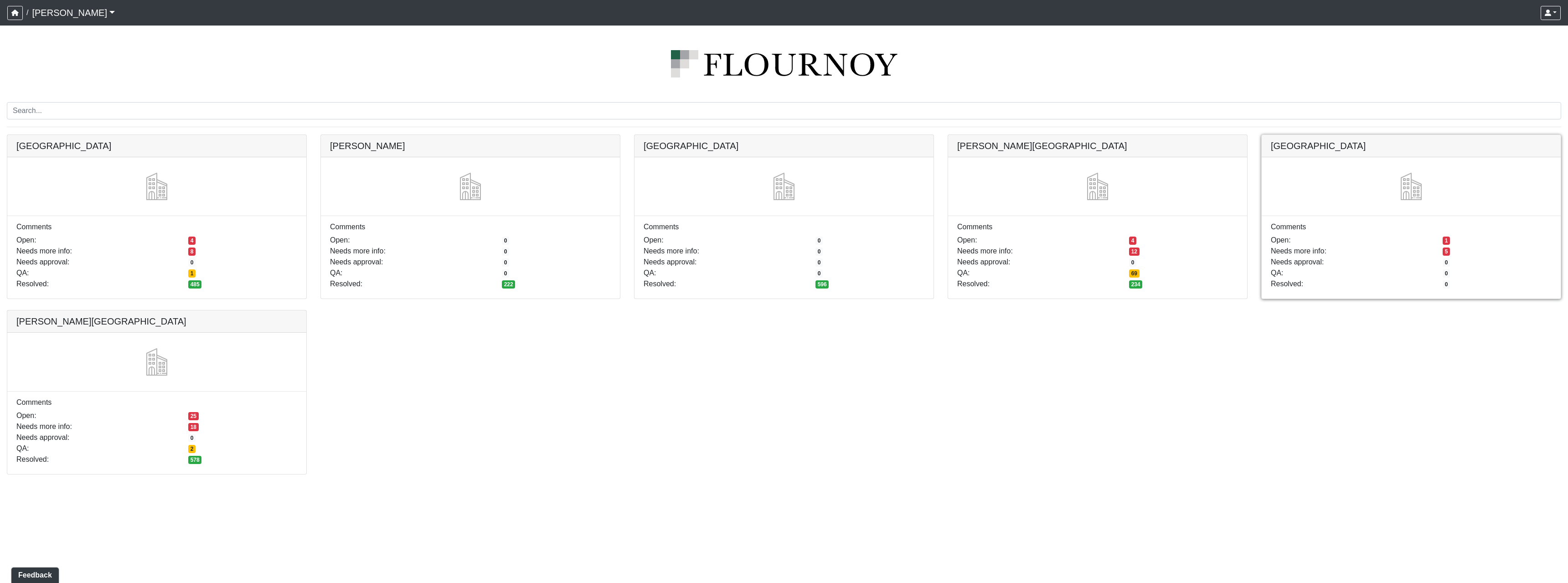
click at [1377, 135] on link at bounding box center [1411, 135] width 299 height 0
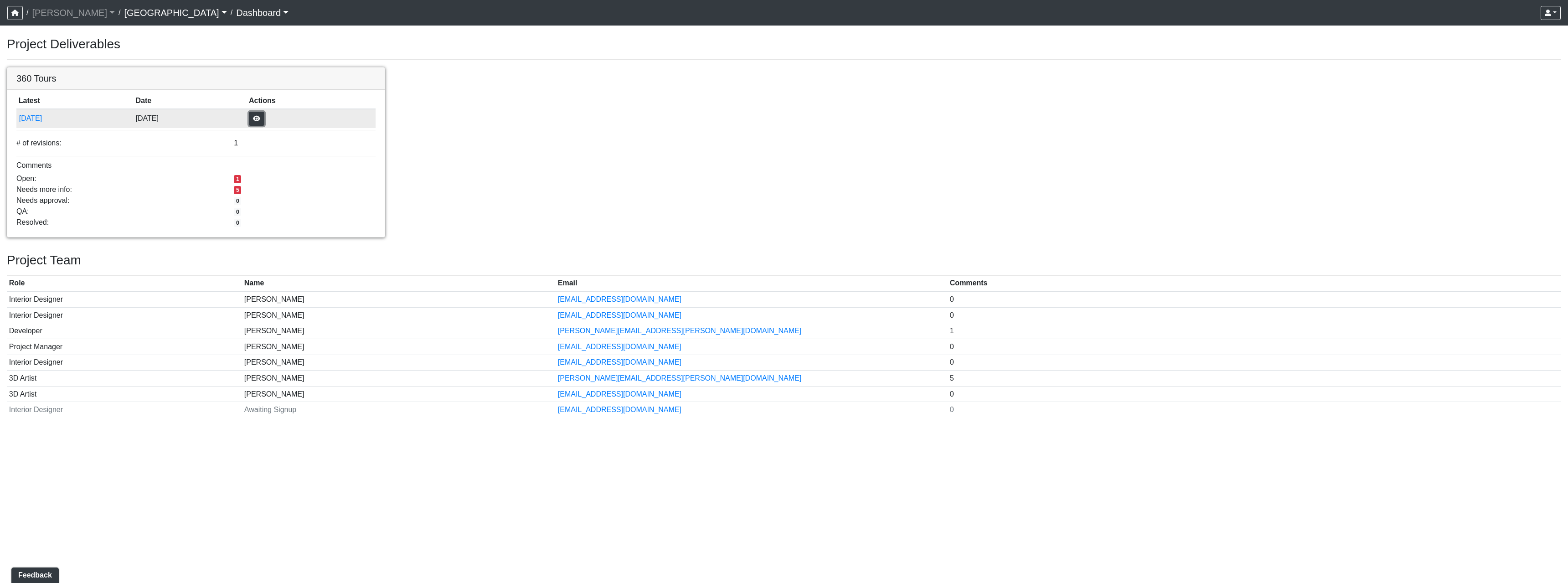
click at [264, 119] on button "button" at bounding box center [256, 118] width 15 height 14
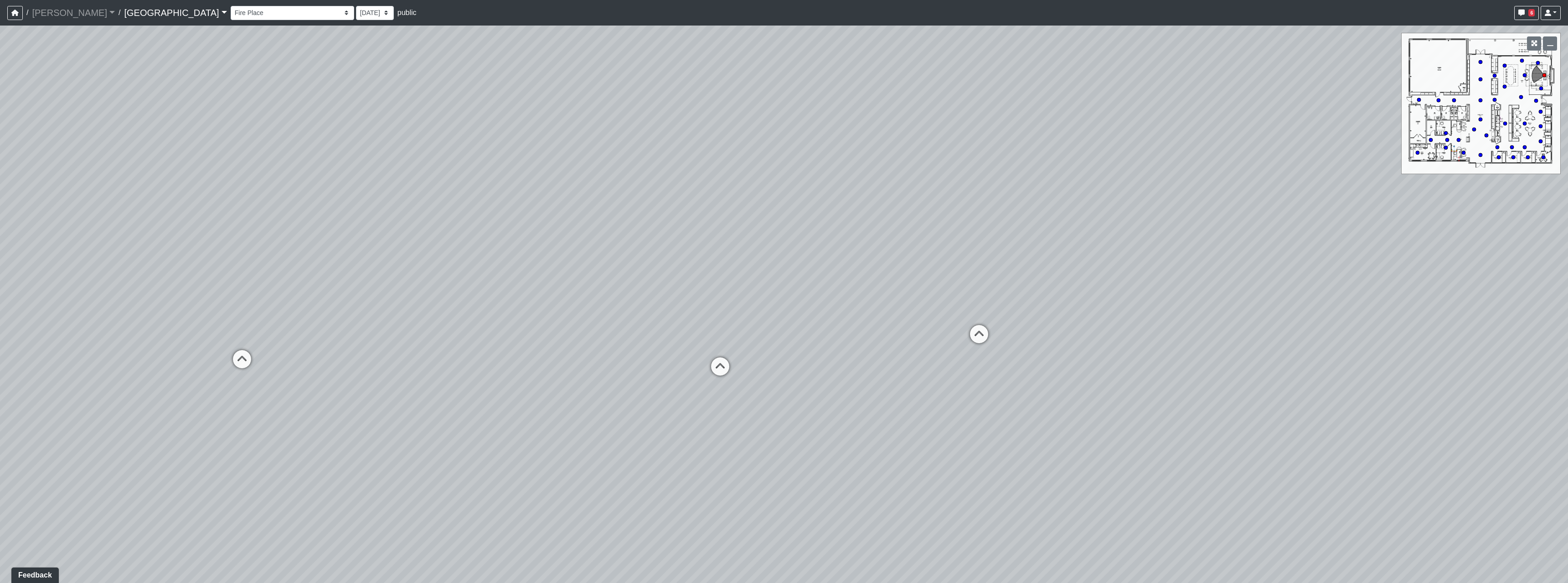
drag, startPoint x: 903, startPoint y: 393, endPoint x: 498, endPoint y: 287, distance: 418.6
click at [498, 287] on div "Loading... North Entry Loading... Hallway Loading... Storefront Loading... Fire…" at bounding box center [784, 304] width 1568 height 557
click at [696, 359] on div "Loading... North Entry Loading... Hallway Loading... Storefront Loading... Fire…" at bounding box center [784, 304] width 1568 height 557
click at [714, 368] on icon at bounding box center [720, 371] width 27 height 27
drag, startPoint x: 625, startPoint y: 356, endPoint x: 691, endPoint y: 480, distance: 140.5
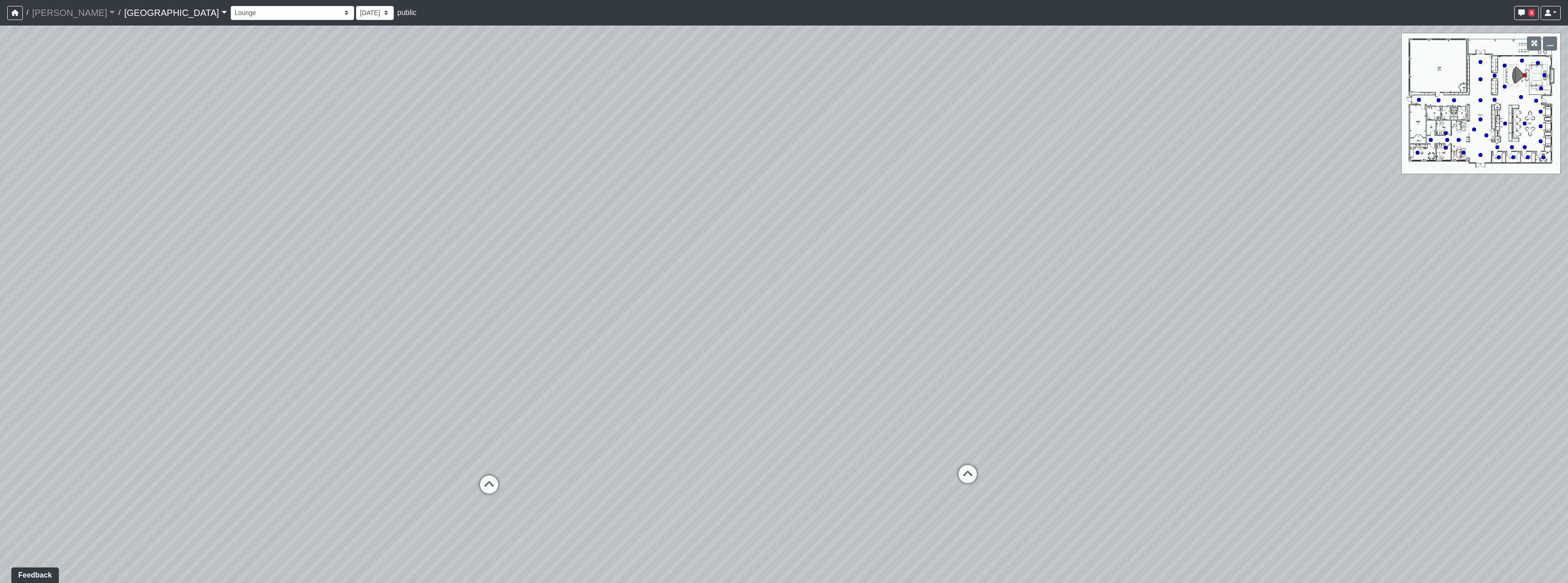
click at [691, 480] on div "Loading... North Entry Loading... Hallway Loading... Storefront Loading... Fire…" at bounding box center [784, 304] width 1568 height 557
click at [1529, 12] on span "6" at bounding box center [1531, 13] width 6 height 7
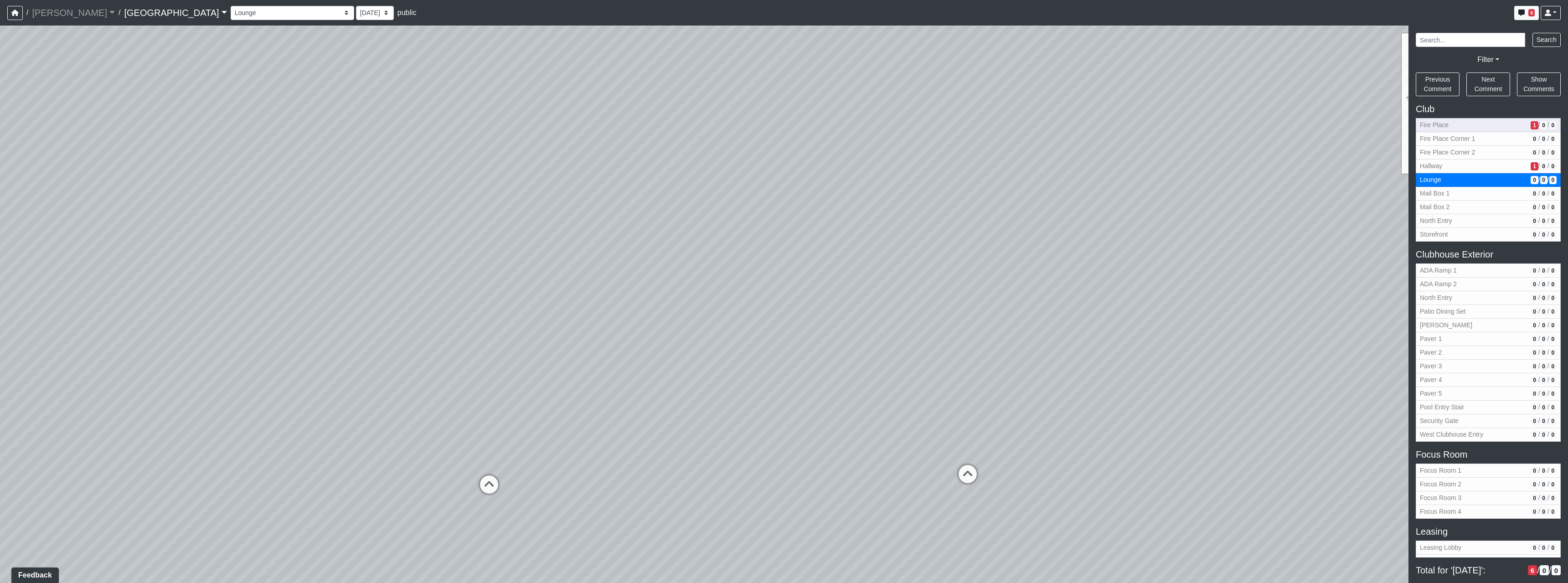
click at [1498, 131] on button "Fire Place 1 / 0 / 0" at bounding box center [1488, 125] width 145 height 14
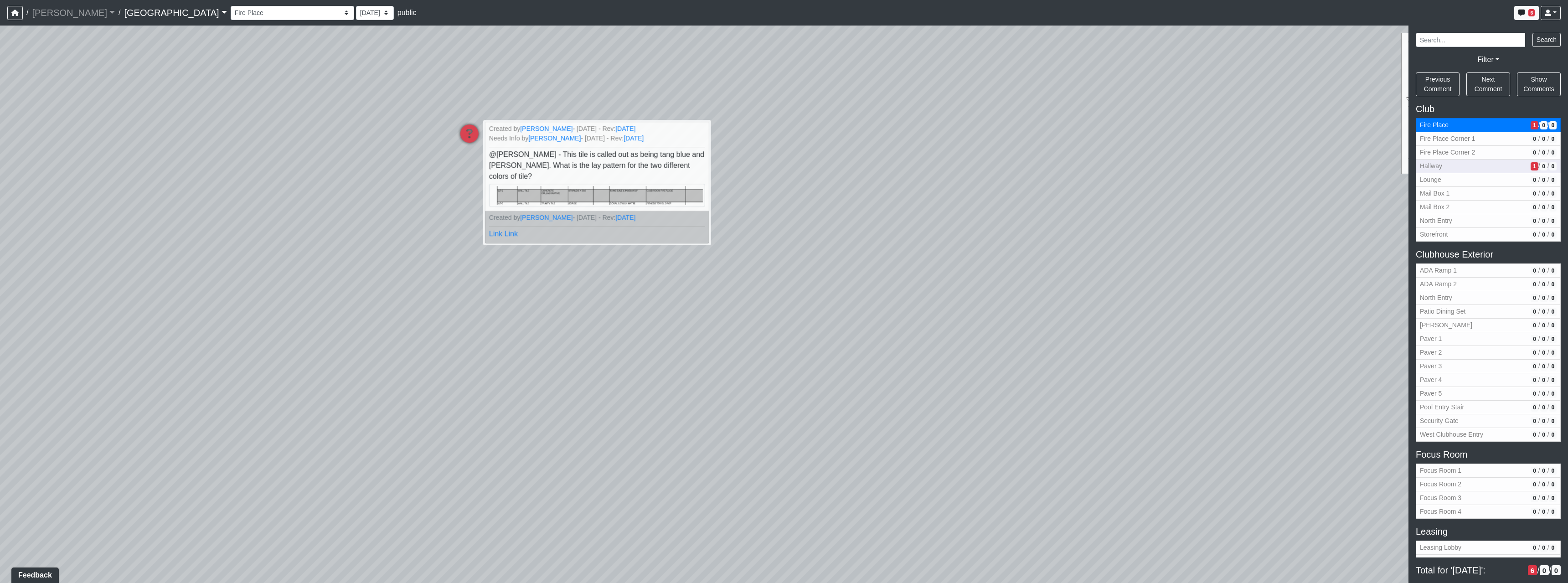
click at [1498, 167] on span "Hallway" at bounding box center [1474, 166] width 107 height 10
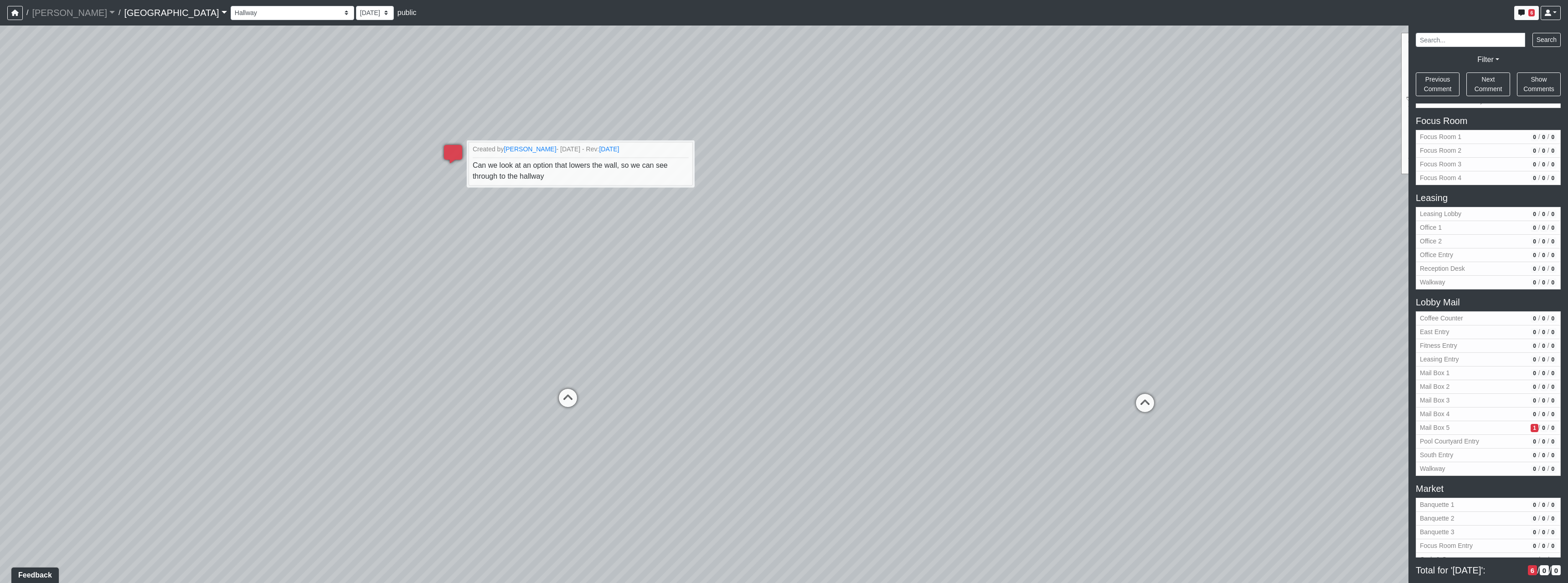
scroll to position [410, 0]
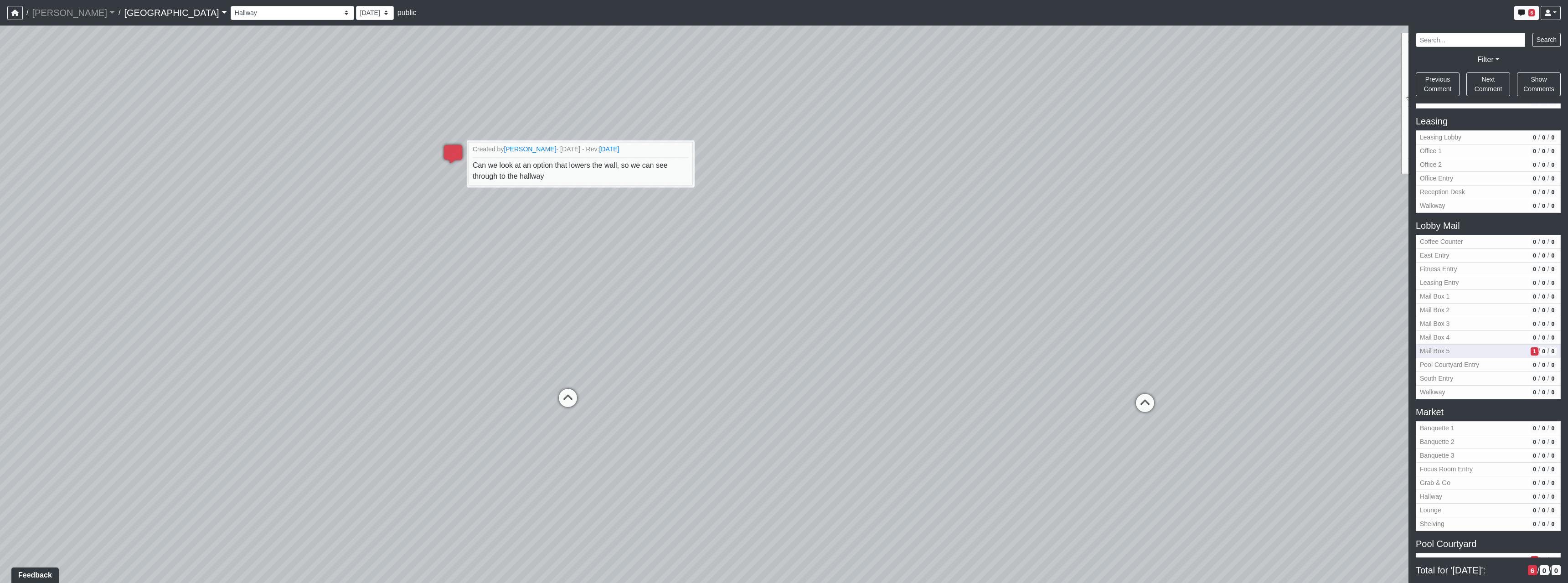
click at [1508, 355] on span "Mail Box 5" at bounding box center [1474, 351] width 107 height 10
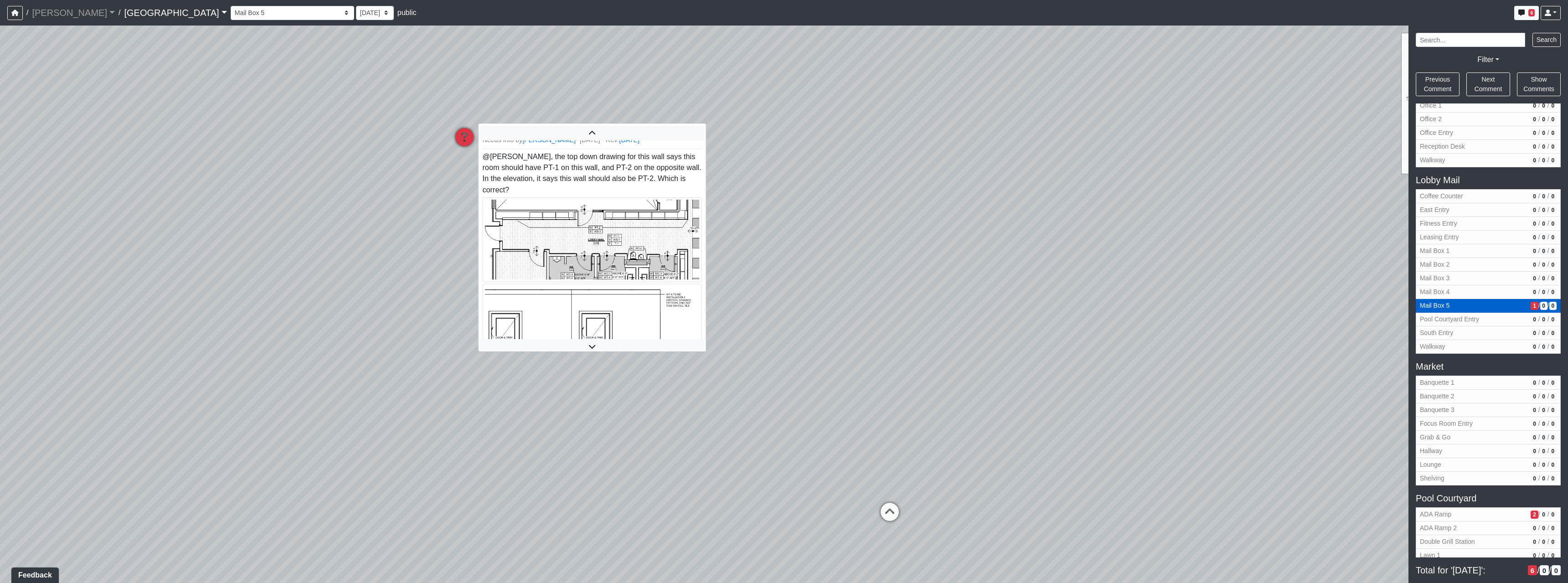
scroll to position [43, 0]
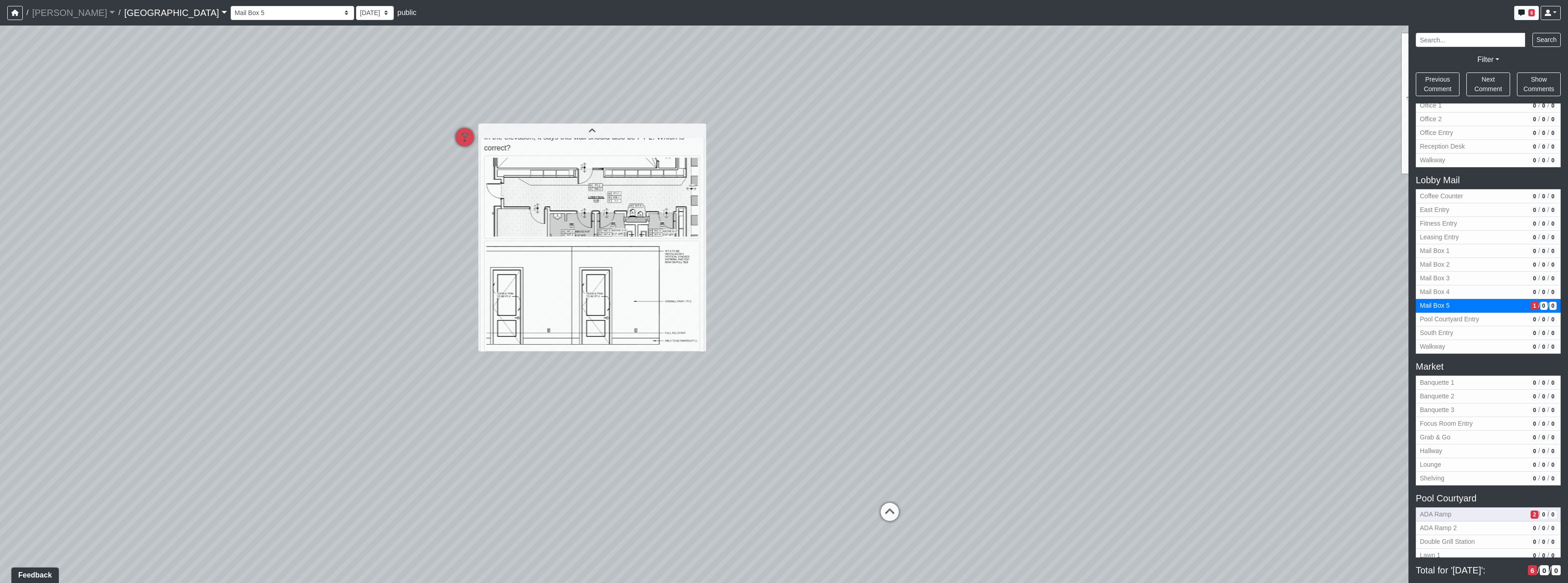
click at [1511, 512] on span "ADA Ramp" at bounding box center [1474, 514] width 107 height 10
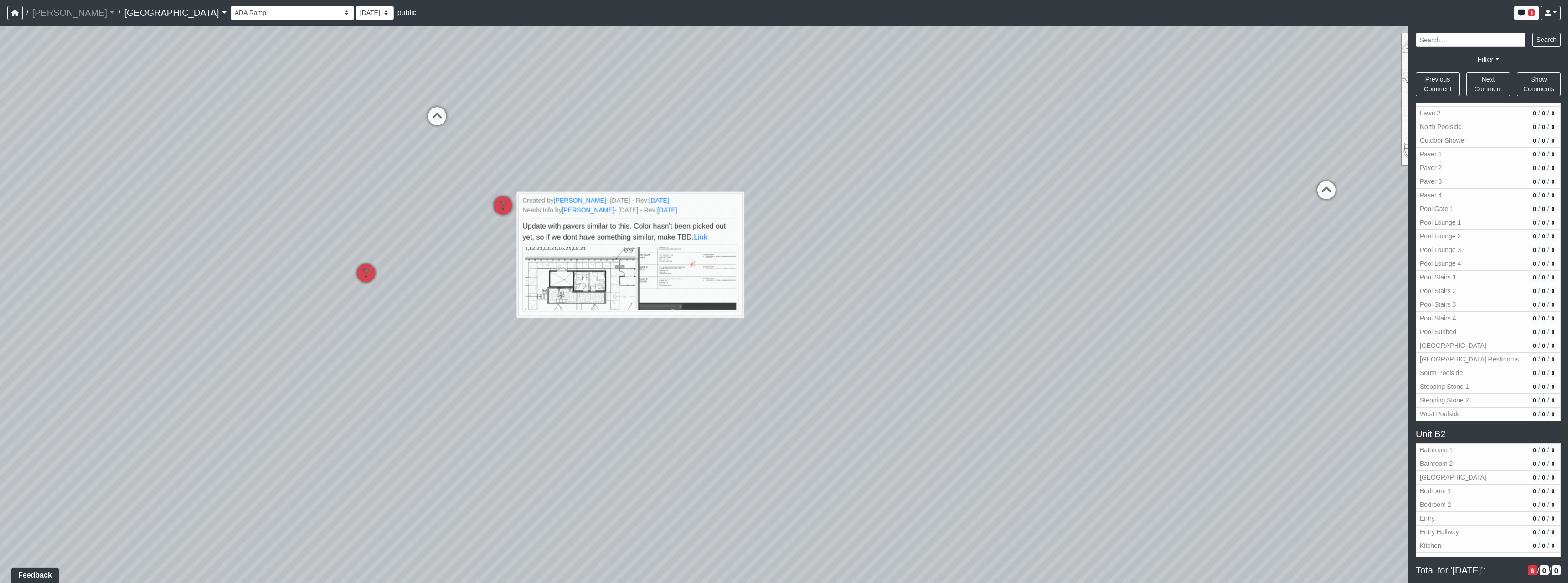
scroll to position [1005, 0]
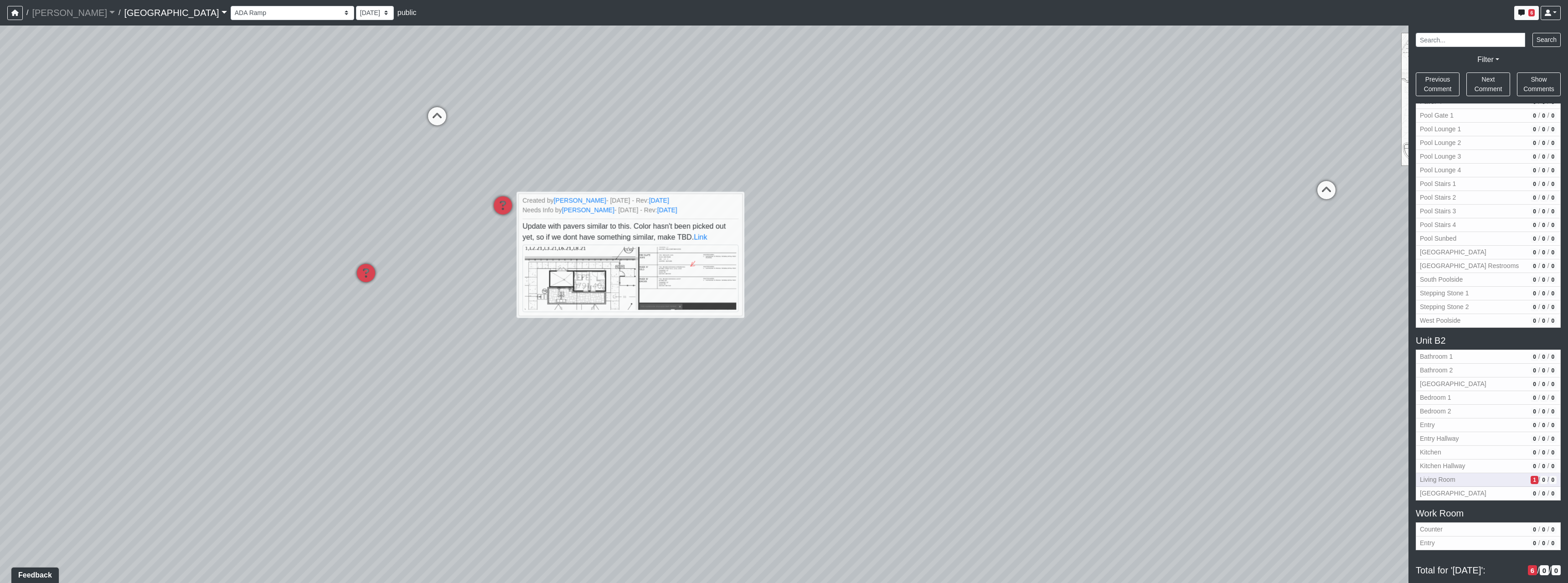
click at [1489, 480] on span "Living Room" at bounding box center [1474, 480] width 107 height 10
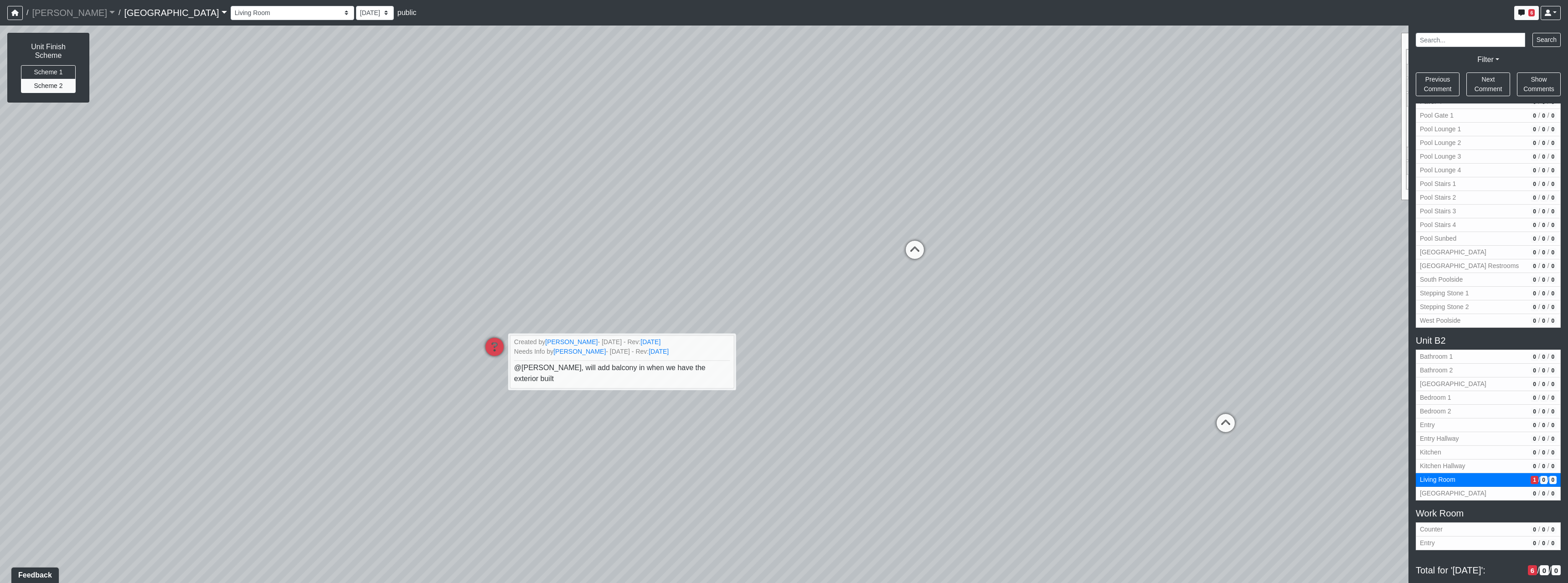
drag, startPoint x: 717, startPoint y: 241, endPoint x: 589, endPoint y: 420, distance: 220.1
click at [587, 421] on div "Loading... North Entry Loading... Hallway Loading... Storefront Loading... Fire…" at bounding box center [784, 304] width 1568 height 557
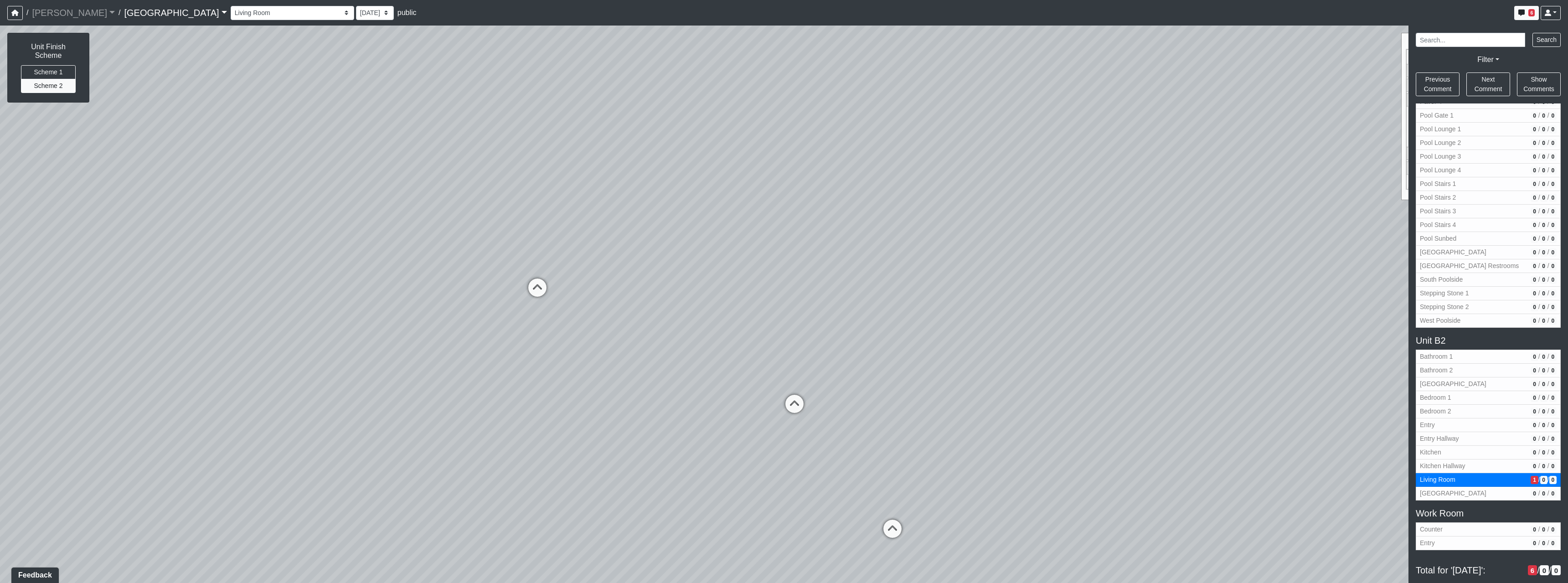
drag, startPoint x: 934, startPoint y: 369, endPoint x: 502, endPoint y: 406, distance: 433.6
click at [502, 406] on div "Loading... North Entry Loading... Hallway Loading... Storefront Loading... Fire…" at bounding box center [784, 304] width 1568 height 557
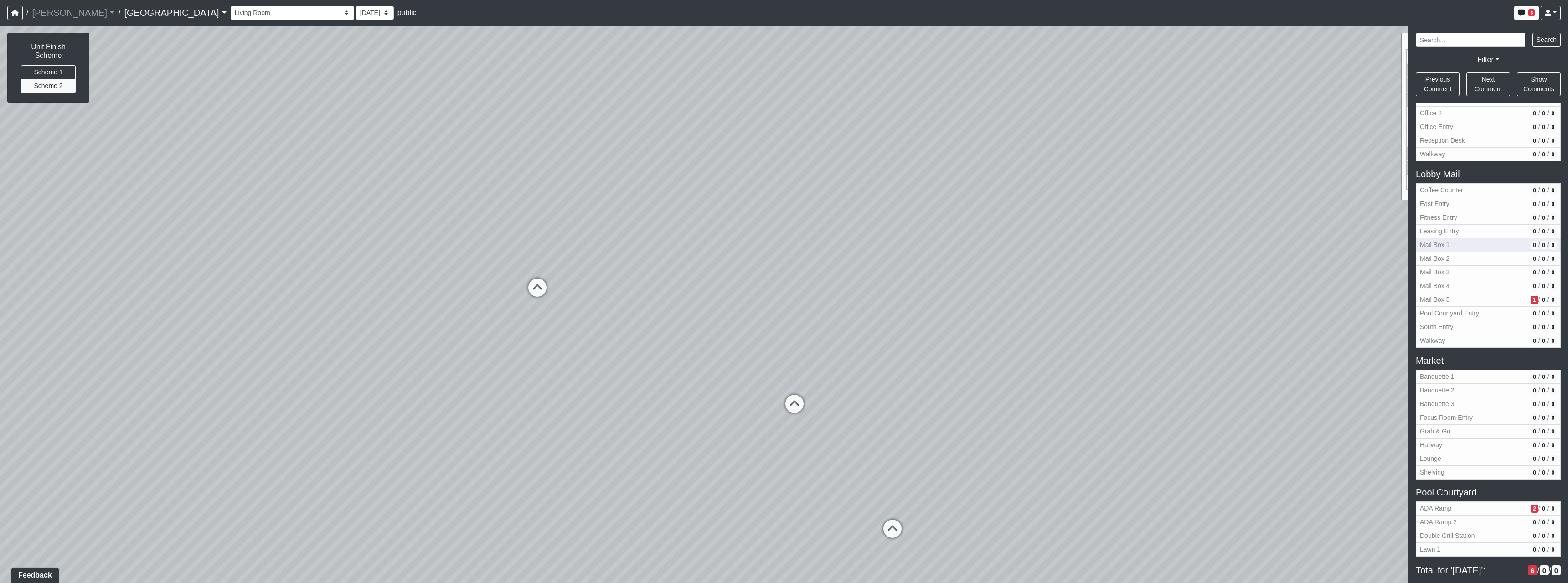
scroll to position [458, 0]
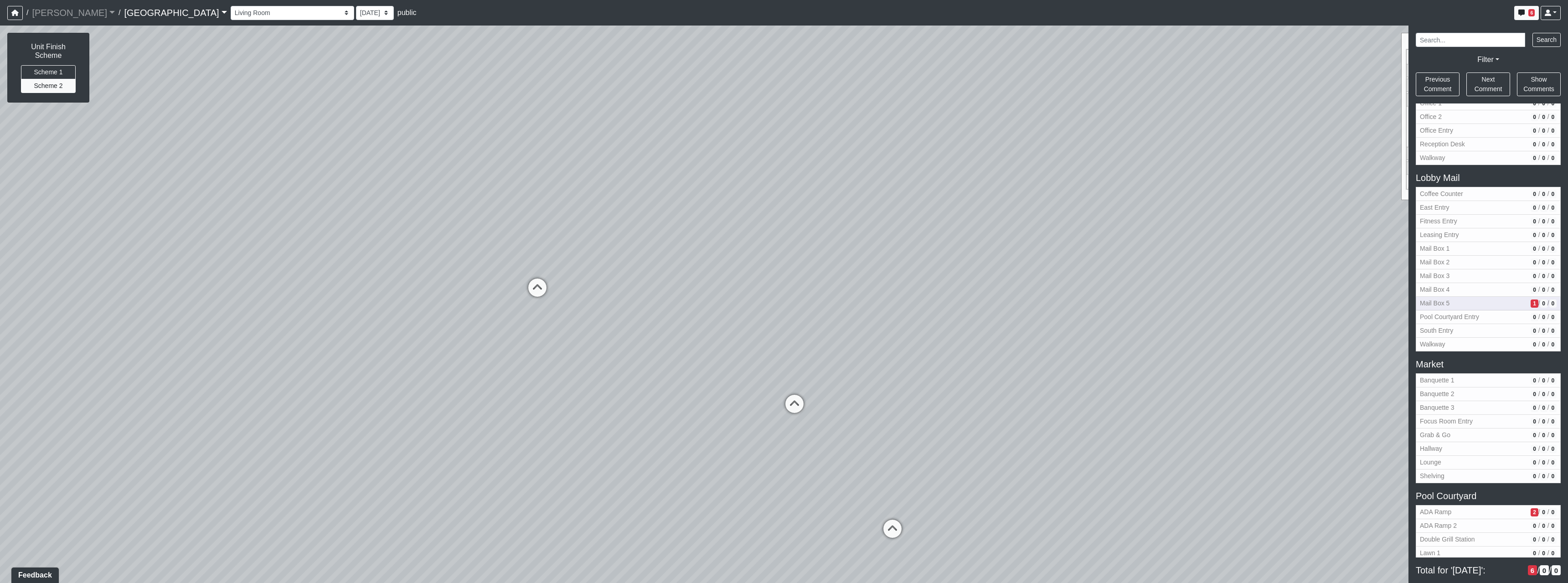
click at [1492, 300] on span "Mail Box 5" at bounding box center [1474, 303] width 107 height 10
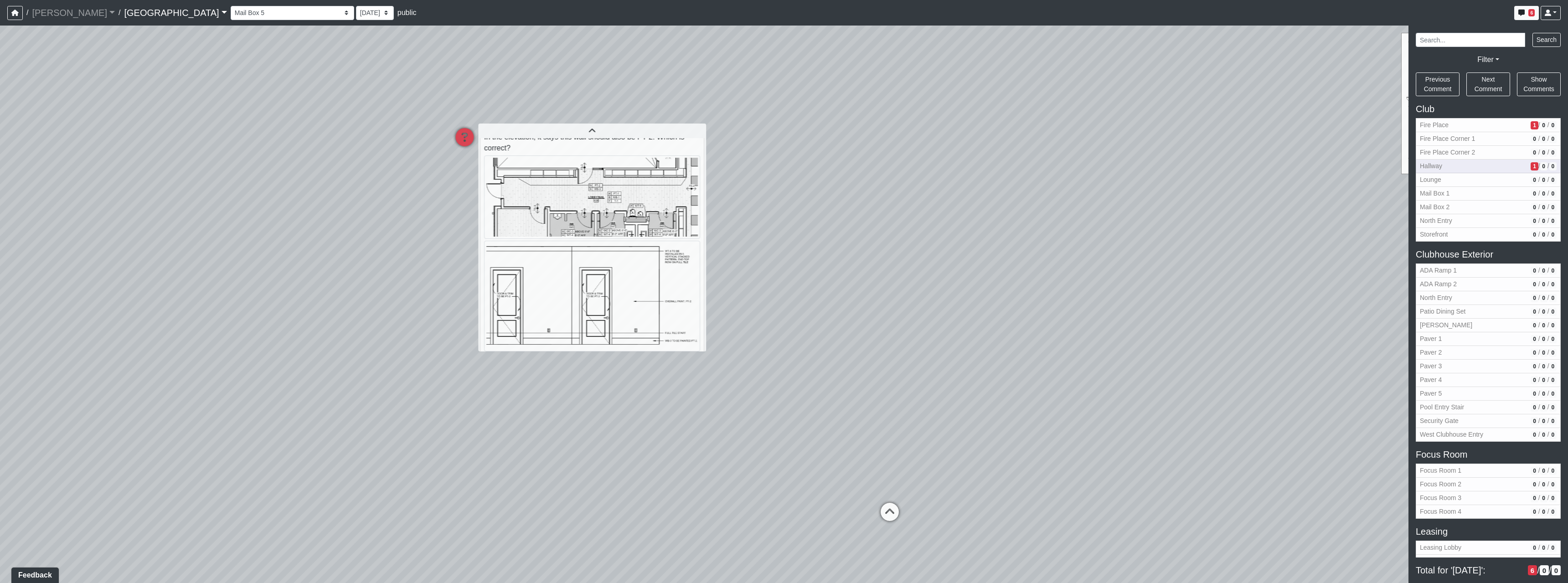
click at [1514, 167] on button "Hallway 1 / 0 / 0" at bounding box center [1488, 166] width 145 height 13
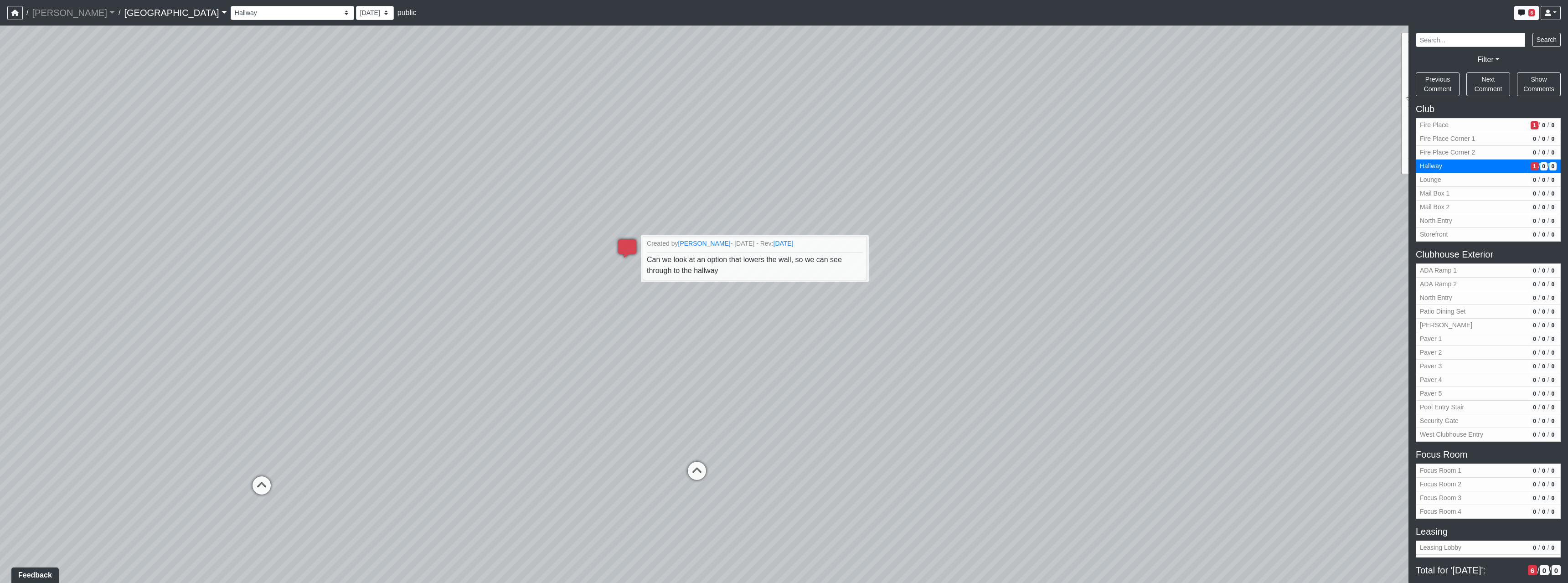
drag, startPoint x: 730, startPoint y: 187, endPoint x: 937, endPoint y: 276, distance: 225.3
click at [937, 276] on div "Loading... North Entry Loading... Hallway Loading... Storefront Loading... Fire…" at bounding box center [784, 304] width 1568 height 557
drag, startPoint x: 318, startPoint y: 315, endPoint x: 827, endPoint y: 344, distance: 509.8
click at [727, 316] on div "Loading... North Entry Loading... Hallway Loading... Storefront Loading... Fire…" at bounding box center [784, 304] width 1568 height 557
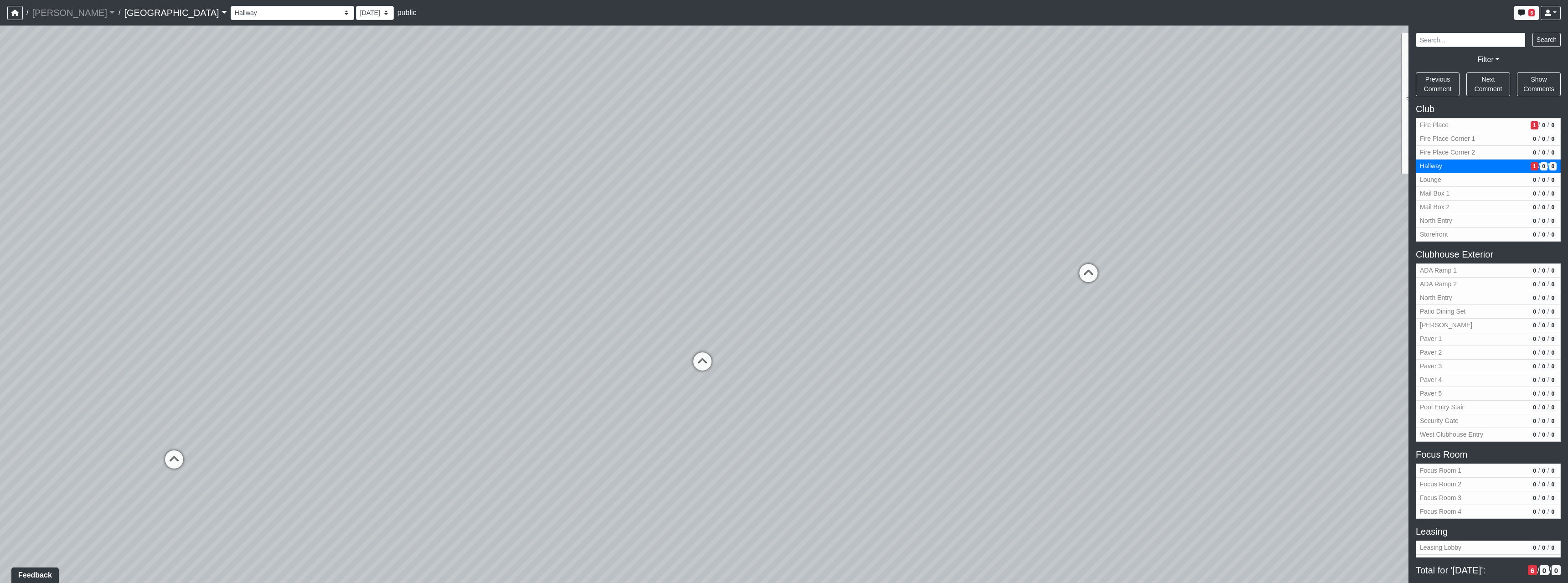
drag, startPoint x: 581, startPoint y: 381, endPoint x: 682, endPoint y: 313, distance: 121.8
click at [682, 313] on div "Loading... North Entry Loading... Hallway Loading... Storefront Loading... Fire…" at bounding box center [784, 304] width 1568 height 557
drag, startPoint x: 570, startPoint y: 293, endPoint x: 808, endPoint y: 300, distance: 238.1
click at [808, 300] on div "Loading... North Entry Loading... Hallway Loading... Storefront Loading... Fire…" at bounding box center [784, 304] width 1568 height 557
click at [843, 377] on icon at bounding box center [842, 372] width 27 height 27
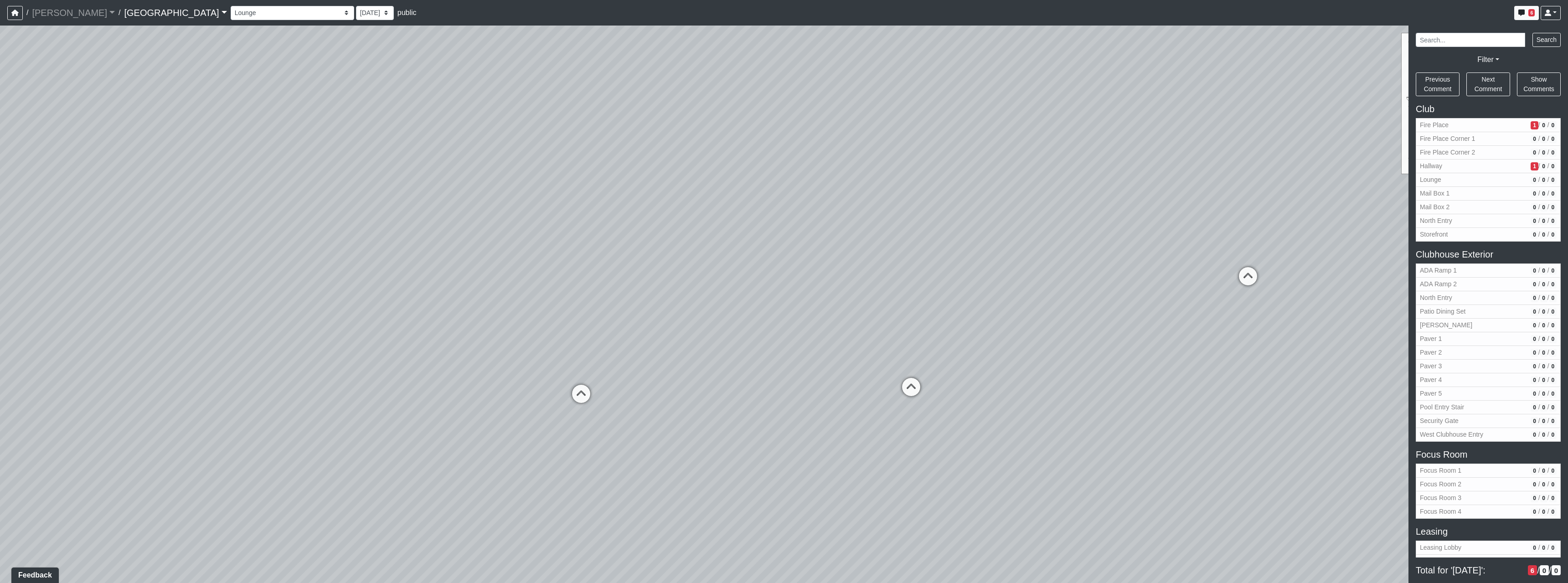
drag, startPoint x: 516, startPoint y: 382, endPoint x: 921, endPoint y: 388, distance: 405.0
click at [816, 383] on div "Loading... North Entry Loading... Hallway Loading... Storefront Loading... Fire…" at bounding box center [784, 304] width 1568 height 557
drag, startPoint x: 780, startPoint y: 389, endPoint x: 531, endPoint y: 405, distance: 249.5
click at [442, 436] on div "Loading... North Entry Loading... Hallway Loading... Storefront Loading... Fire…" at bounding box center [784, 304] width 1568 height 557
drag, startPoint x: 1021, startPoint y: 357, endPoint x: 560, endPoint y: 311, distance: 463.3
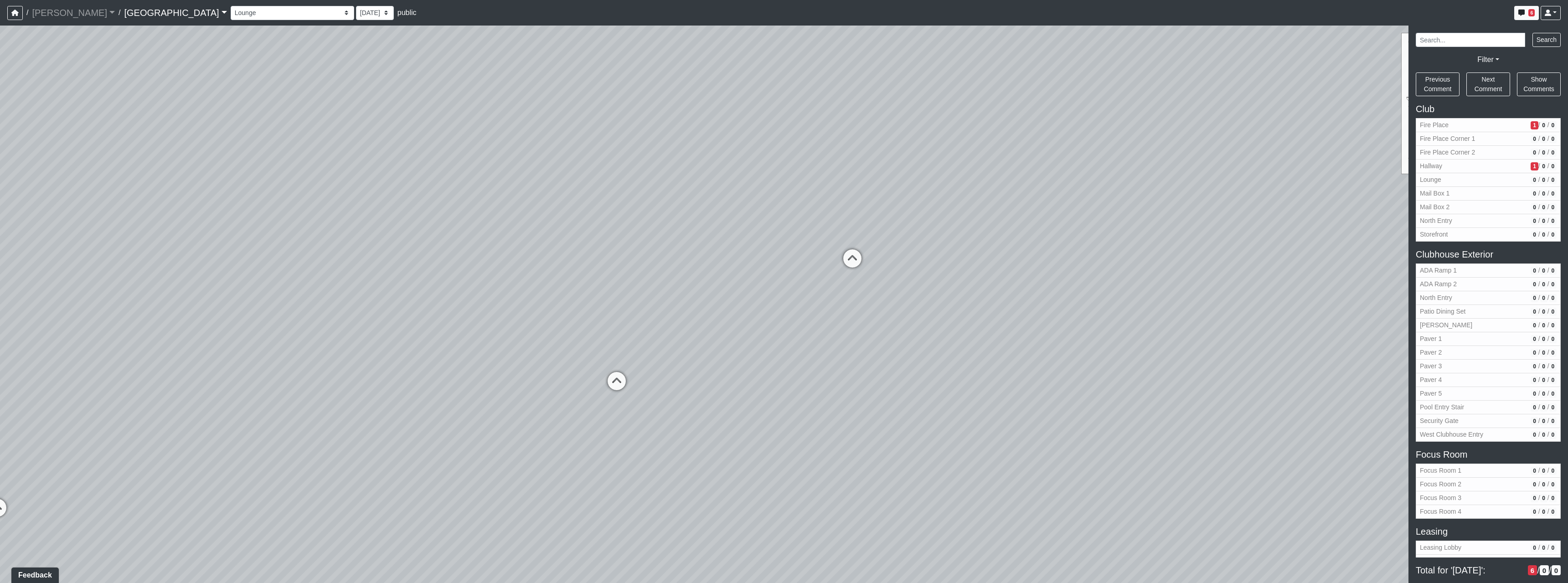
click at [560, 311] on div "Loading... North Entry Loading... Hallway Loading... Storefront Loading... Fire…" at bounding box center [784, 304] width 1568 height 557
click at [623, 382] on icon at bounding box center [621, 383] width 27 height 27
drag, startPoint x: 645, startPoint y: 428, endPoint x: 922, endPoint y: 480, distance: 281.8
click at [922, 480] on div "Loading... North Entry Loading... Hallway Loading... Storefront Loading... Fire…" at bounding box center [784, 304] width 1568 height 557
drag, startPoint x: 565, startPoint y: 451, endPoint x: 1115, endPoint y: 392, distance: 553.2
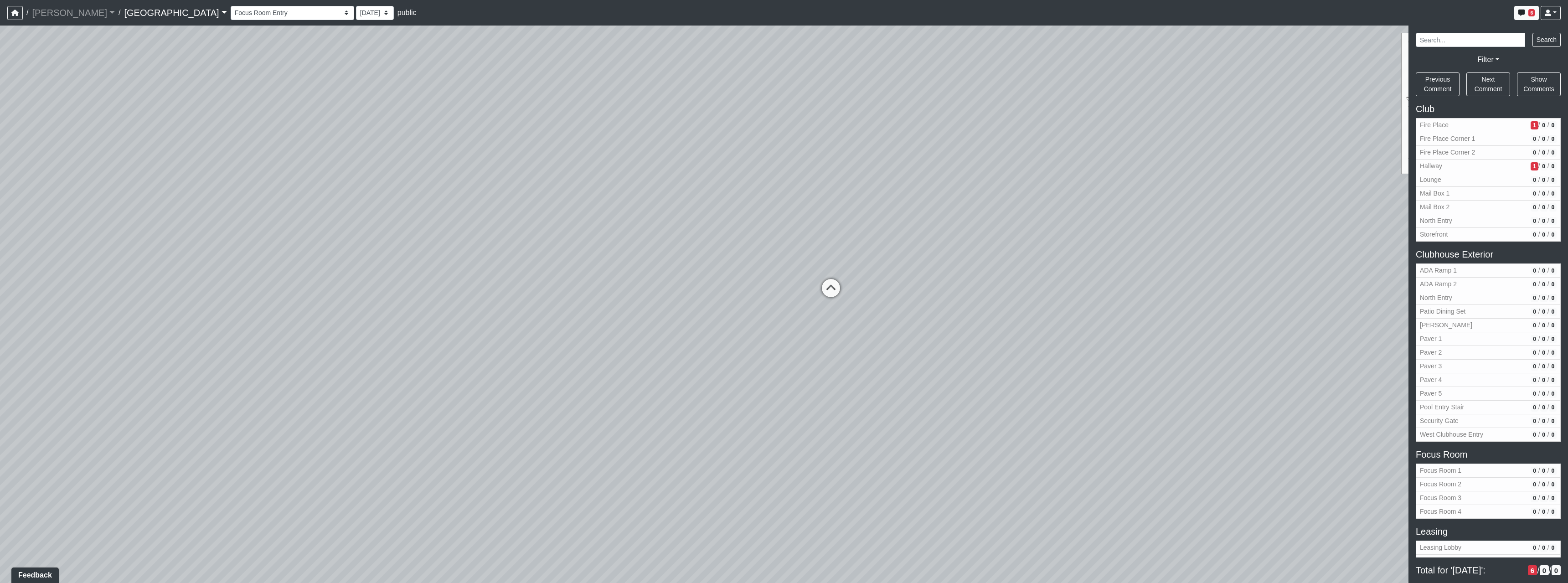
click at [1113, 392] on div "Loading... North Entry Loading... Hallway Loading... Storefront Loading... Fire…" at bounding box center [784, 304] width 1568 height 557
drag, startPoint x: 628, startPoint y: 366, endPoint x: 932, endPoint y: 324, distance: 306.9
click at [769, 337] on div "Loading... North Entry Loading... Hallway Loading... Storefront Loading... Fire…" at bounding box center [784, 304] width 1568 height 557
drag, startPoint x: 472, startPoint y: 403, endPoint x: 839, endPoint y: 375, distance: 368.1
click at [839, 375] on div "Loading... North Entry Loading... Hallway Loading... Storefront Loading... Fire…" at bounding box center [784, 304] width 1568 height 557
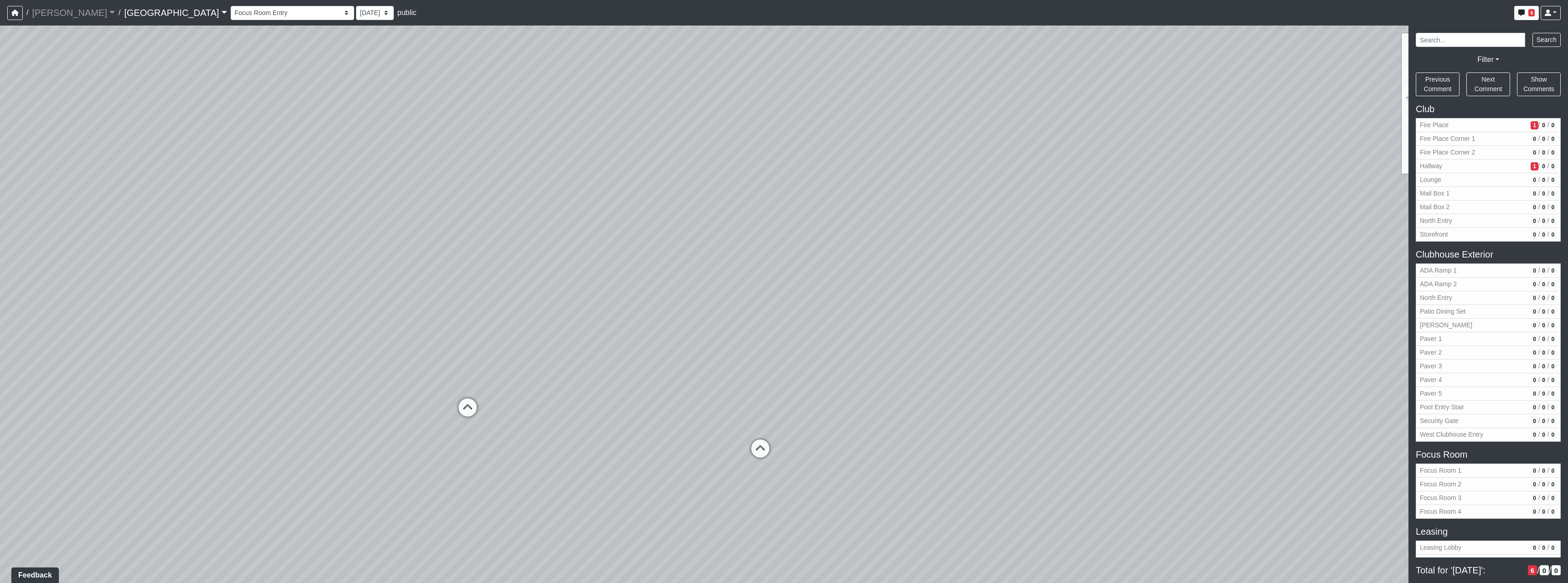
drag, startPoint x: 515, startPoint y: 446, endPoint x: 1021, endPoint y: 338, distance: 517.4
click at [884, 358] on div "Loading... North Entry Loading... Hallway Loading... Storefront Loading... Fire…" at bounding box center [784, 304] width 1568 height 557
drag, startPoint x: 622, startPoint y: 346, endPoint x: 912, endPoint y: 447, distance: 307.1
click at [912, 447] on div "Loading... North Entry Loading... Hallway Loading... Storefront Loading... Fire…" at bounding box center [784, 304] width 1568 height 557
drag, startPoint x: 756, startPoint y: 406, endPoint x: 1008, endPoint y: 552, distance: 291.2
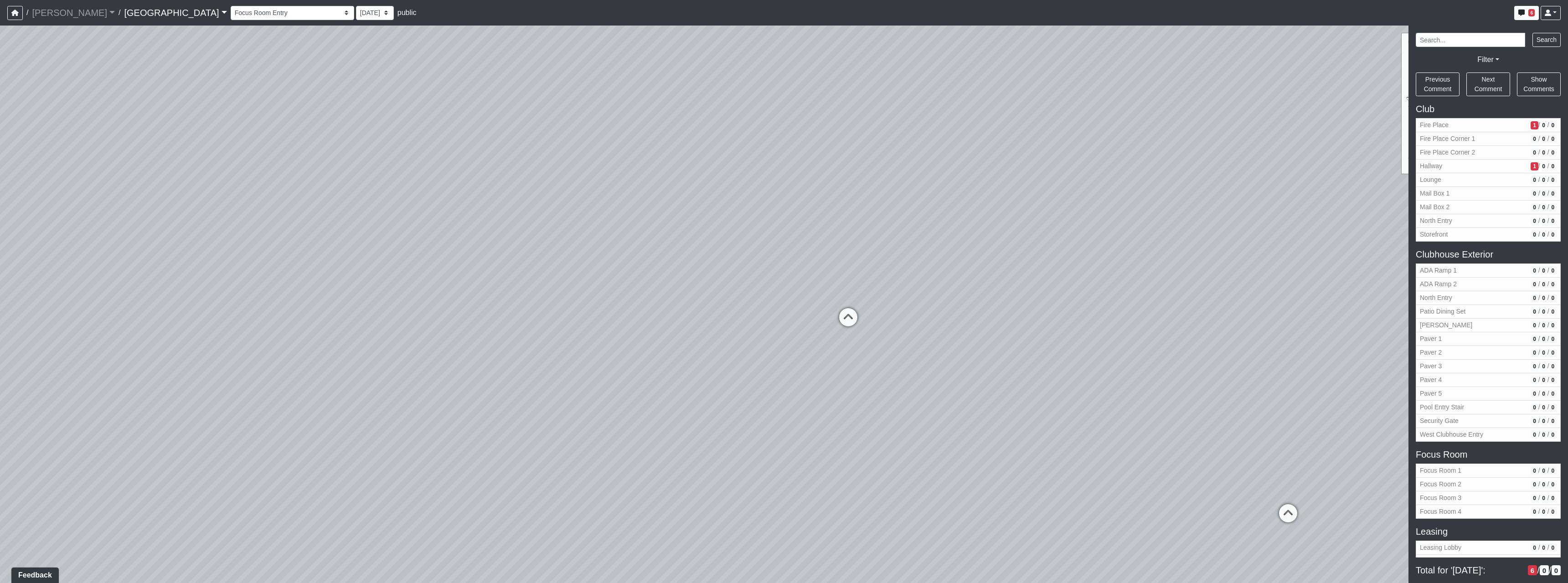
click at [1008, 552] on div "Loading... North Entry Loading... Hallway Loading... Storefront Loading... Fire…" at bounding box center [784, 304] width 1568 height 557
drag, startPoint x: 709, startPoint y: 454, endPoint x: 930, endPoint y: 439, distance: 221.5
click at [930, 439] on div "Loading... North Entry Loading... Hallway Loading... Storefront Loading... Fire…" at bounding box center [784, 304] width 1568 height 557
drag, startPoint x: 803, startPoint y: 404, endPoint x: 853, endPoint y: 394, distance: 51.0
click at [852, 394] on div "Loading... North Entry Loading... Hallway Loading... Storefront Loading... Fire…" at bounding box center [784, 304] width 1568 height 557
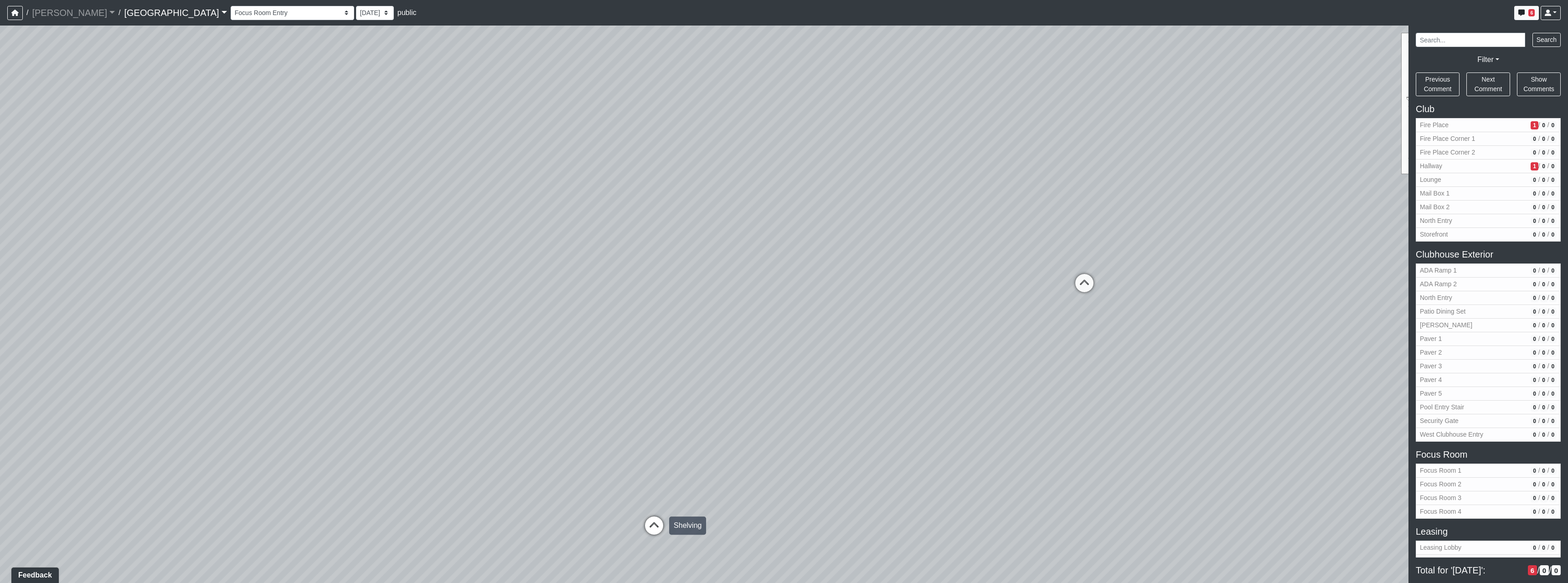
click at [655, 518] on icon at bounding box center [654, 529] width 27 height 27
click at [643, 506] on icon at bounding box center [653, 505] width 27 height 27
click at [967, 264] on icon at bounding box center [962, 255] width 27 height 27
drag, startPoint x: 677, startPoint y: 393, endPoint x: 778, endPoint y: 423, distance: 105.4
click at [804, 422] on div "Loading... North Entry Loading... Hallway Loading... Storefront Loading... Fire…" at bounding box center [784, 304] width 1568 height 557
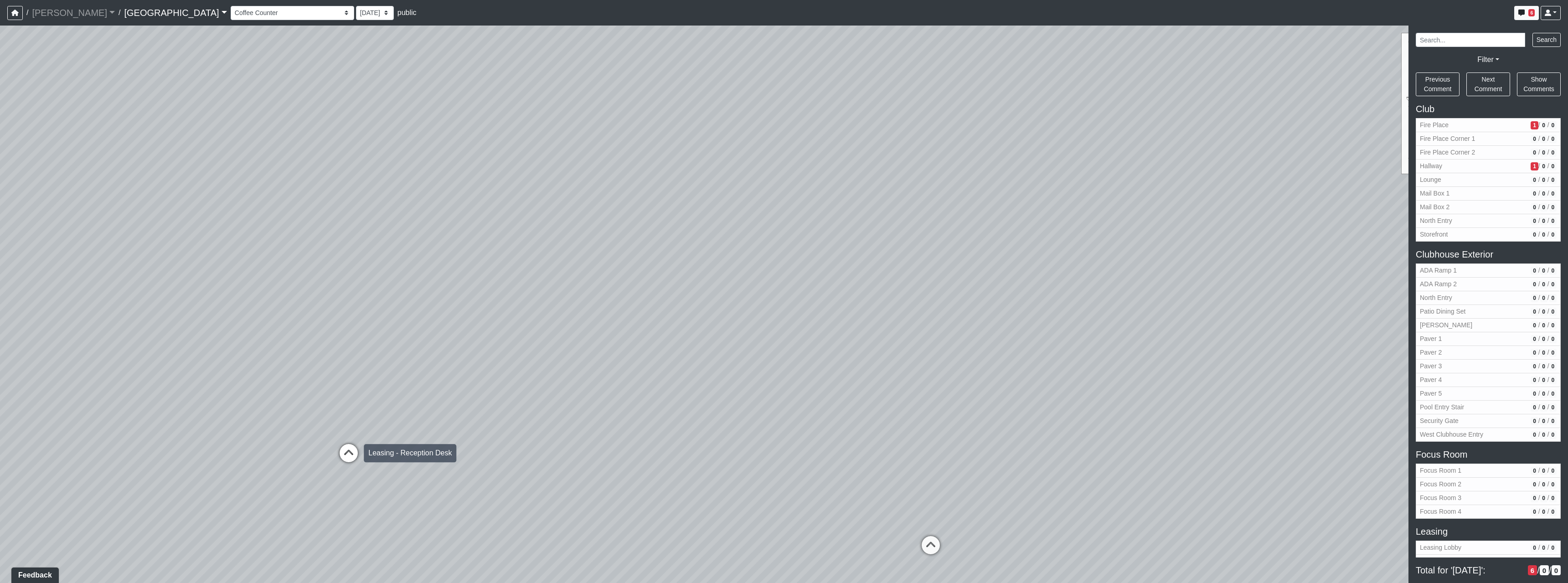
click at [352, 454] on icon at bounding box center [348, 457] width 27 height 27
drag, startPoint x: 691, startPoint y: 490, endPoint x: 397, endPoint y: 379, distance: 314.3
click at [397, 379] on div "Loading... North Entry Loading... Hallway Loading... Storefront Loading... Fire…" at bounding box center [784, 304] width 1568 height 557
drag, startPoint x: 825, startPoint y: 442, endPoint x: 752, endPoint y: 359, distance: 110.5
click at [752, 359] on div "Loading... North Entry Loading... Hallway Loading... Storefront Loading... Fire…" at bounding box center [784, 304] width 1568 height 557
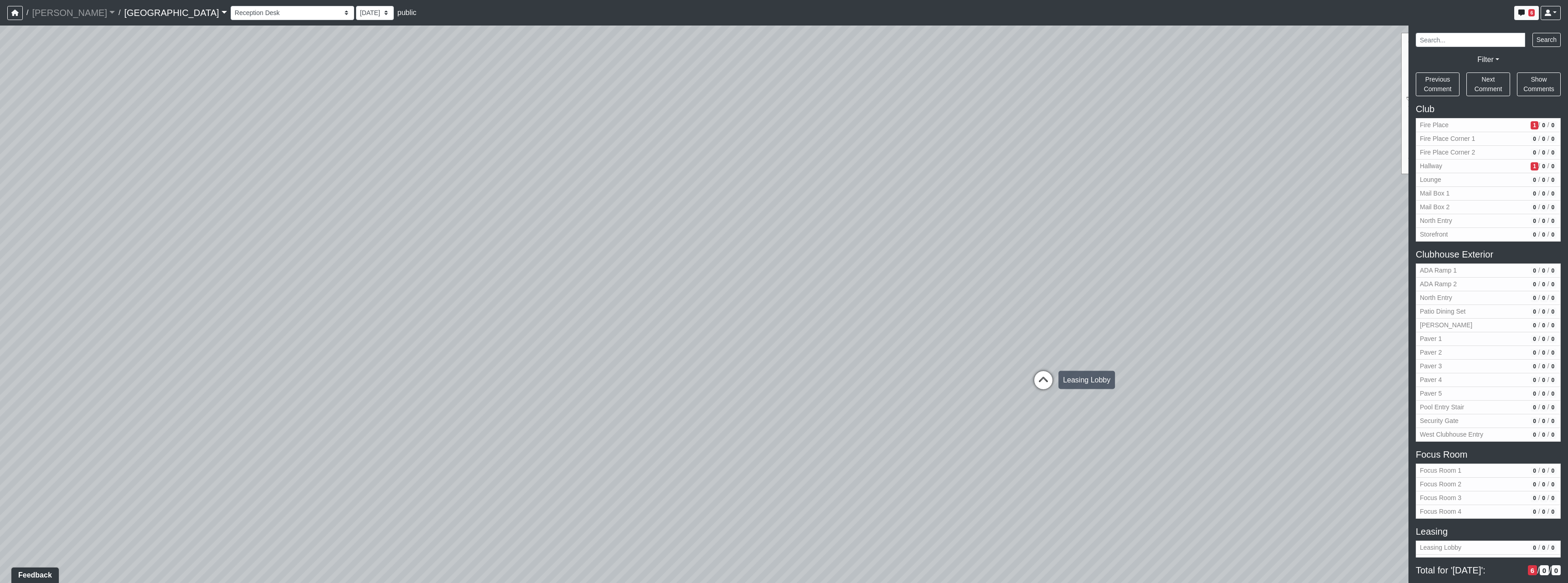
click at [1045, 380] on icon at bounding box center [1043, 385] width 27 height 27
drag, startPoint x: 567, startPoint y: 312, endPoint x: 886, endPoint y: 358, distance: 322.3
click at [886, 358] on div "Loading... North Entry Loading... Hallway Loading... Storefront Loading... Fire…" at bounding box center [784, 304] width 1568 height 557
drag, startPoint x: 634, startPoint y: 307, endPoint x: 465, endPoint y: 264, distance: 174.4
click at [450, 261] on div "Loading... North Entry Loading... Hallway Loading... Storefront Loading... Fire…" at bounding box center [784, 304] width 1568 height 557
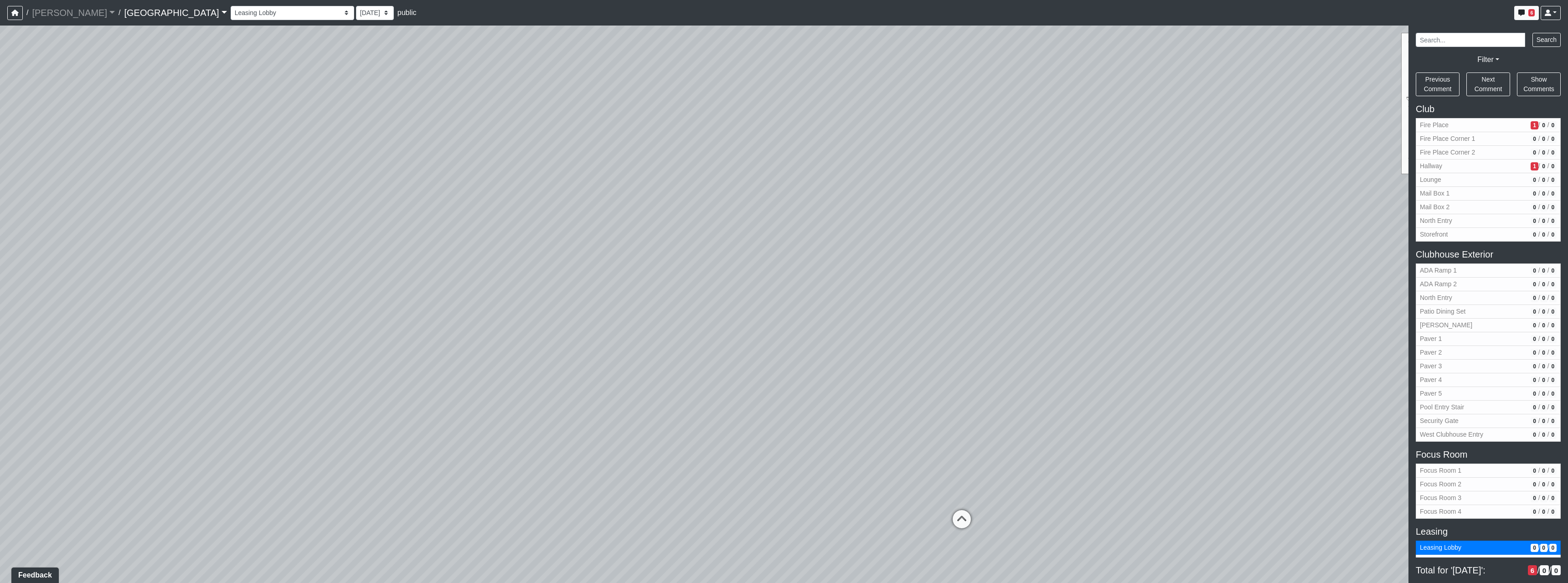
drag, startPoint x: 894, startPoint y: 374, endPoint x: 752, endPoint y: 346, distance: 144.7
click at [752, 346] on div "Loading... North Entry Loading... Hallway Loading... Storefront Loading... Fire…" at bounding box center [784, 304] width 1568 height 557
click at [811, 449] on div "Loading... Office Entry" at bounding box center [824, 459] width 27 height 27
drag, startPoint x: 616, startPoint y: 405, endPoint x: 887, endPoint y: 363, distance: 274.2
click at [859, 363] on div "Loading... North Entry Loading... Hallway Loading... Storefront Loading... Fire…" at bounding box center [784, 304] width 1568 height 557
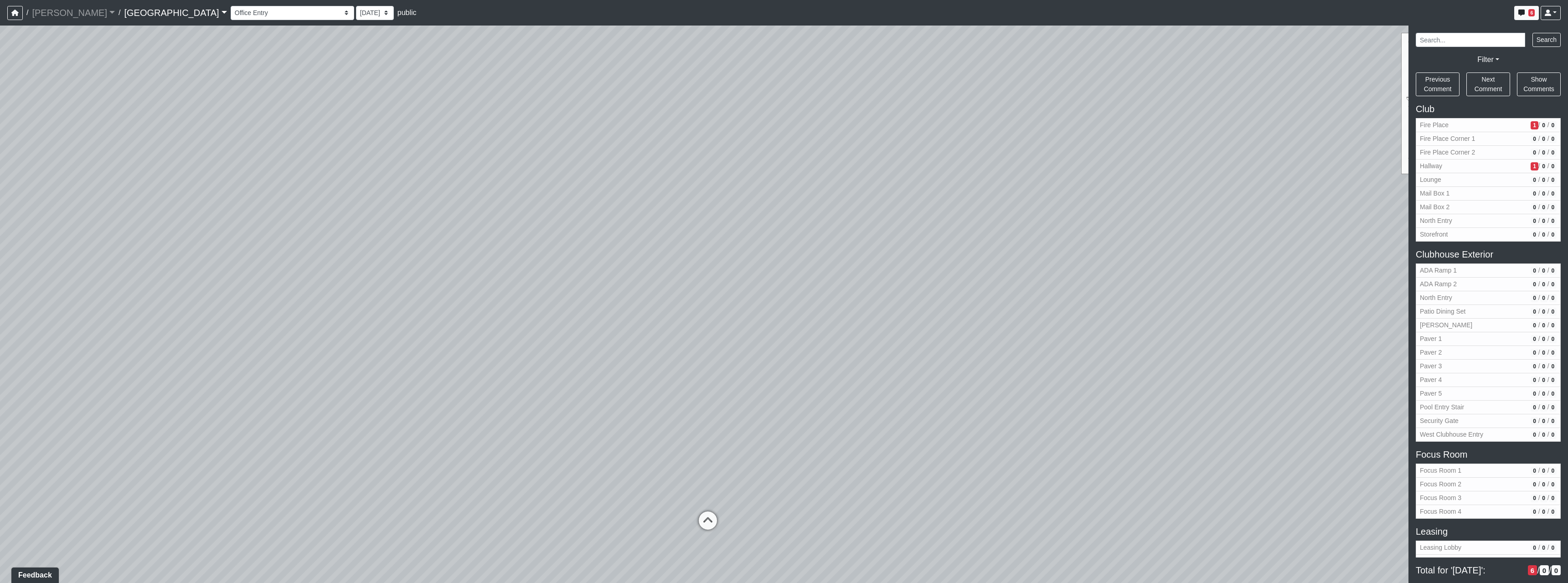
drag, startPoint x: 738, startPoint y: 416, endPoint x: 846, endPoint y: 476, distance: 123.5
click at [846, 476] on div "Loading... North Entry Loading... Hallway Loading... Storefront Loading... Fire…" at bounding box center [784, 304] width 1568 height 557
drag, startPoint x: 804, startPoint y: 484, endPoint x: 783, endPoint y: 379, distance: 107.1
click at [783, 379] on div "Loading... North Entry Loading... Hallway Loading... Storefront Loading... Fire…" at bounding box center [784, 304] width 1568 height 557
click at [754, 417] on div "Loading... North Entry Loading... Hallway Loading... Storefront Loading... Fire…" at bounding box center [784, 304] width 1568 height 557
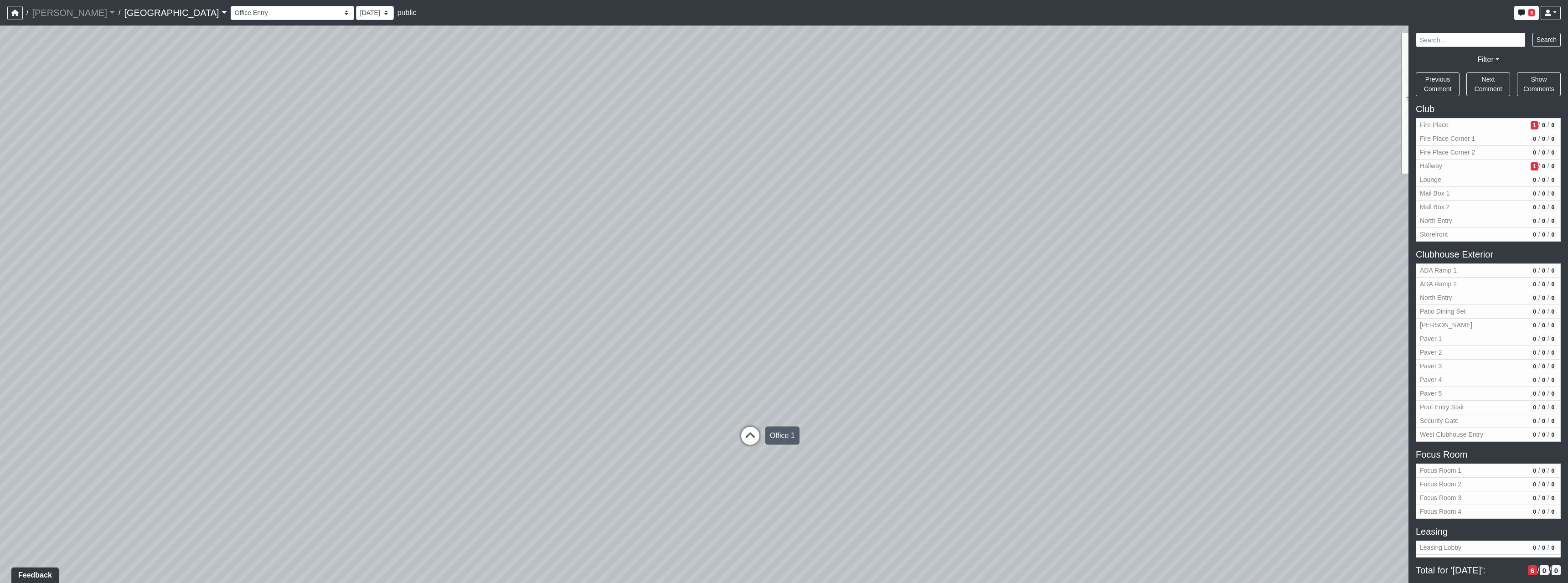
click at [751, 435] on icon at bounding box center [750, 440] width 27 height 27
drag, startPoint x: 955, startPoint y: 375, endPoint x: 366, endPoint y: 335, distance: 590.4
click at [556, 359] on div "Loading... North Entry Loading... Hallway Loading... Storefront Loading... Fire…" at bounding box center [784, 304] width 1568 height 557
drag, startPoint x: 800, startPoint y: 306, endPoint x: 343, endPoint y: 258, distance: 459.5
click at [430, 278] on div "Loading... North Entry Loading... Hallway Loading... Storefront Loading... Fire…" at bounding box center [784, 304] width 1568 height 557
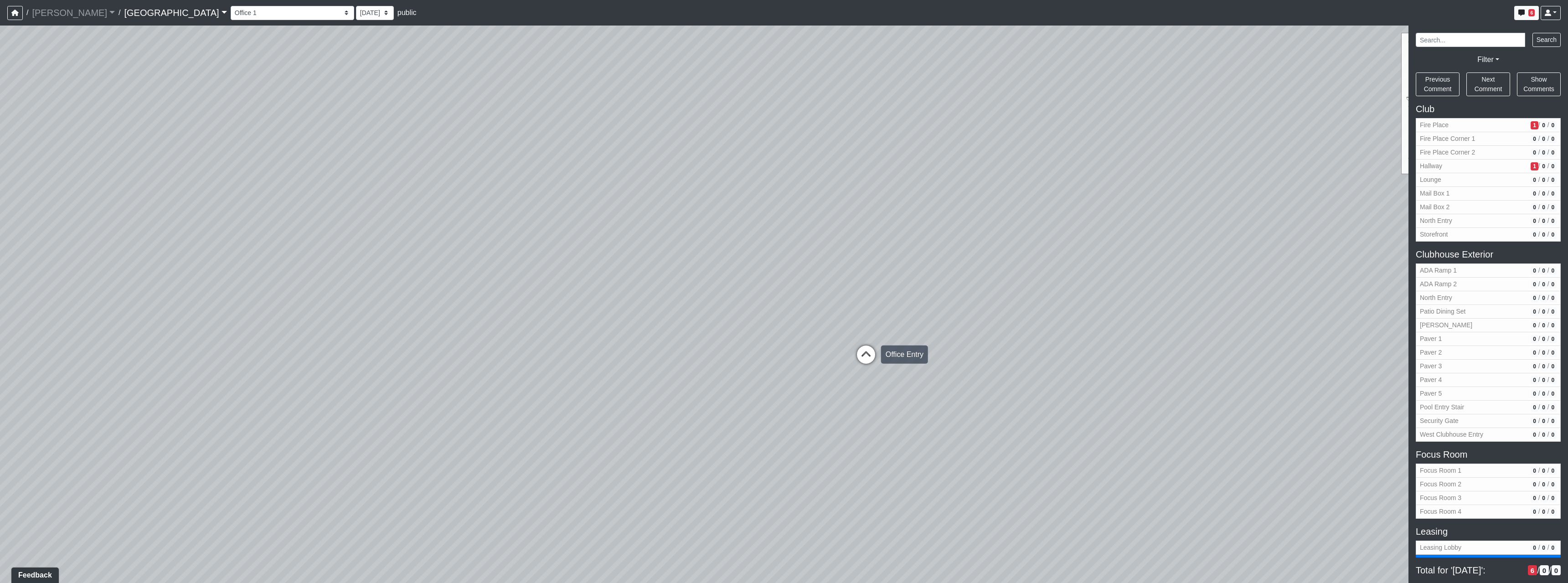
click at [863, 351] on icon at bounding box center [866, 359] width 27 height 27
click at [757, 391] on icon at bounding box center [753, 389] width 27 height 27
drag, startPoint x: 651, startPoint y: 428, endPoint x: 823, endPoint y: 298, distance: 215.6
click at [823, 298] on div "Loading... North Entry Loading... Hallway Loading... Storefront Loading... Fire…" at bounding box center [784, 304] width 1568 height 557
drag, startPoint x: 440, startPoint y: 335, endPoint x: 1224, endPoint y: 309, distance: 784.4
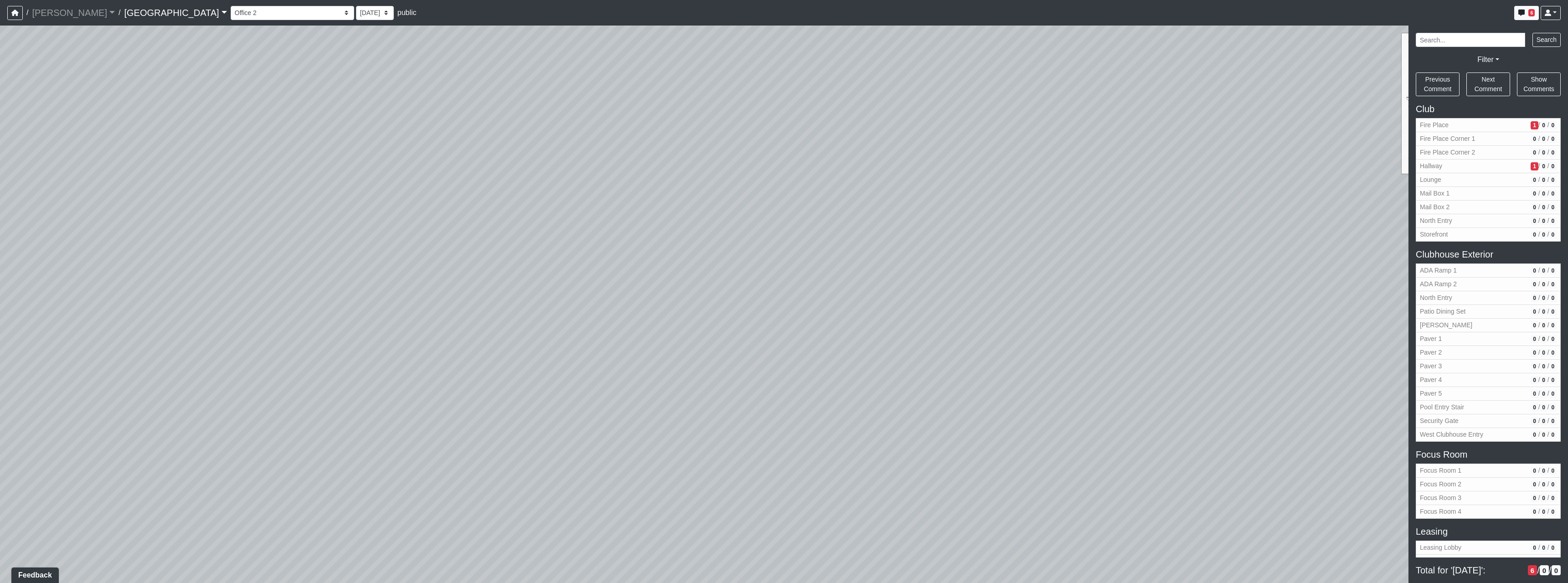
click at [1188, 302] on div "Loading... North Entry Loading... Hallway Loading... Storefront Loading... Fire…" at bounding box center [784, 304] width 1568 height 557
drag, startPoint x: 852, startPoint y: 359, endPoint x: 1077, endPoint y: 546, distance: 292.6
click at [1089, 553] on div "Loading... North Entry Loading... Hallway Loading... Storefront Loading... Fire…" at bounding box center [784, 304] width 1568 height 557
click at [618, 429] on icon at bounding box center [623, 427] width 27 height 27
drag
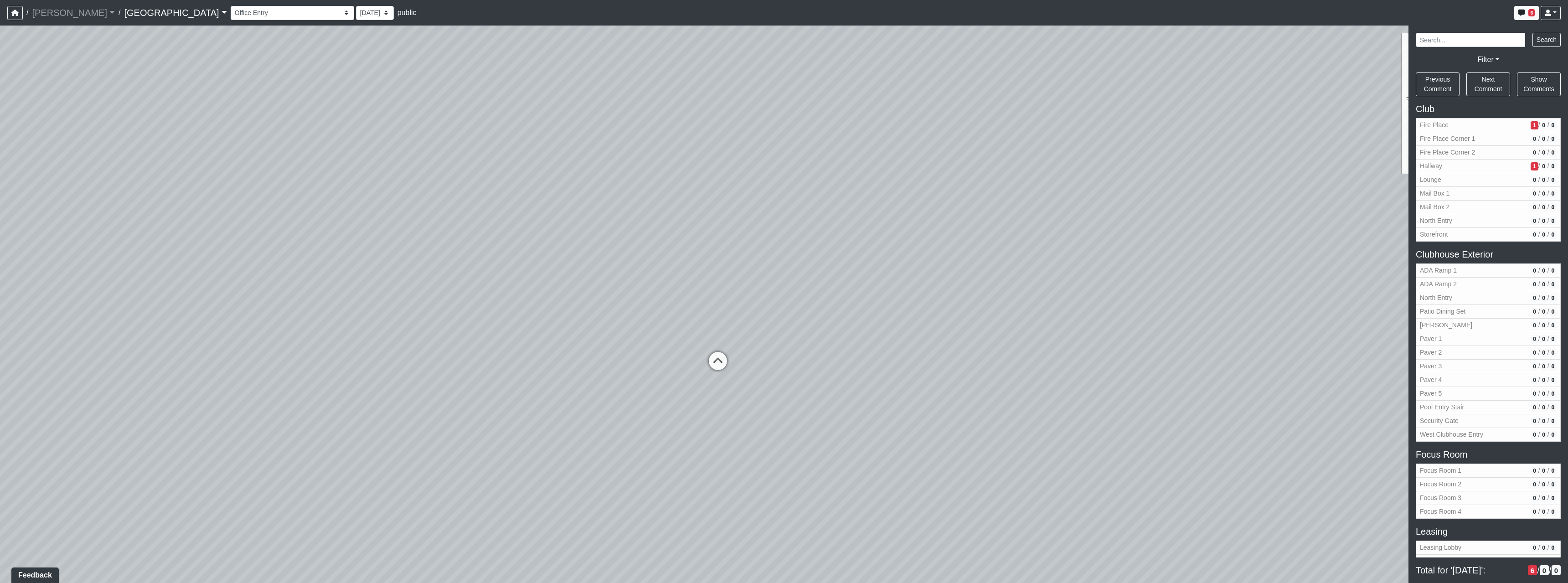
click at [740, 393] on div "Loading... North Entry Loading... Hallway Loading... Storefront Loading... Fire…" at bounding box center [784, 304] width 1568 height 557
click at [833, 366] on div "Loading... North Entry Loading... Hallway Loading... Storefront Loading... Fire…" at bounding box center [784, 304] width 1568 height 557
click at [796, 313] on icon at bounding box center [791, 305] width 27 height 27
click at [836, 335] on div "Loading... North Entry Loading... Hallway Loading... Storefront Loading... Fire…" at bounding box center [784, 304] width 1568 height 557
click at [819, 336] on div "Loading... North Entry Loading... Hallway Loading... Storefront Loading... Fire…" at bounding box center [784, 304] width 1568 height 557
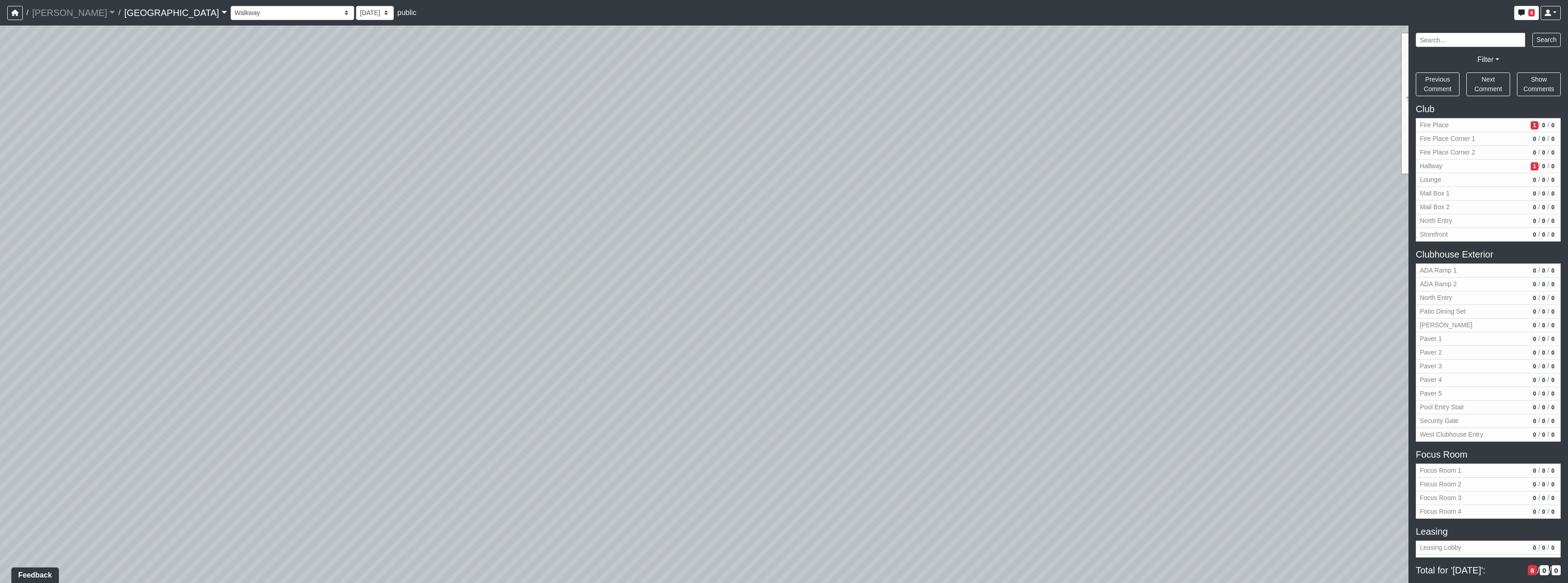
click at [701, 312] on div "Loading... North Entry Loading... Hallway Loading... Storefront Loading... Fire…" at bounding box center [784, 304] width 1568 height 557
click at [1028, 264] on div "Loading... North Entry Loading... Hallway Loading... Storefront Loading... Fire…" at bounding box center [784, 304] width 1568 height 557
click at [718, 325] on div "Loading... North Entry Loading... Hallway Loading... Storefront Loading... Fire…" at bounding box center [784, 304] width 1568 height 557
click at [772, 362] on div "Loading... North Entry Loading... Hallway Loading... Storefront Loading... Fire…" at bounding box center [784, 304] width 1568 height 557
click at [791, 376] on icon at bounding box center [789, 372] width 27 height 27
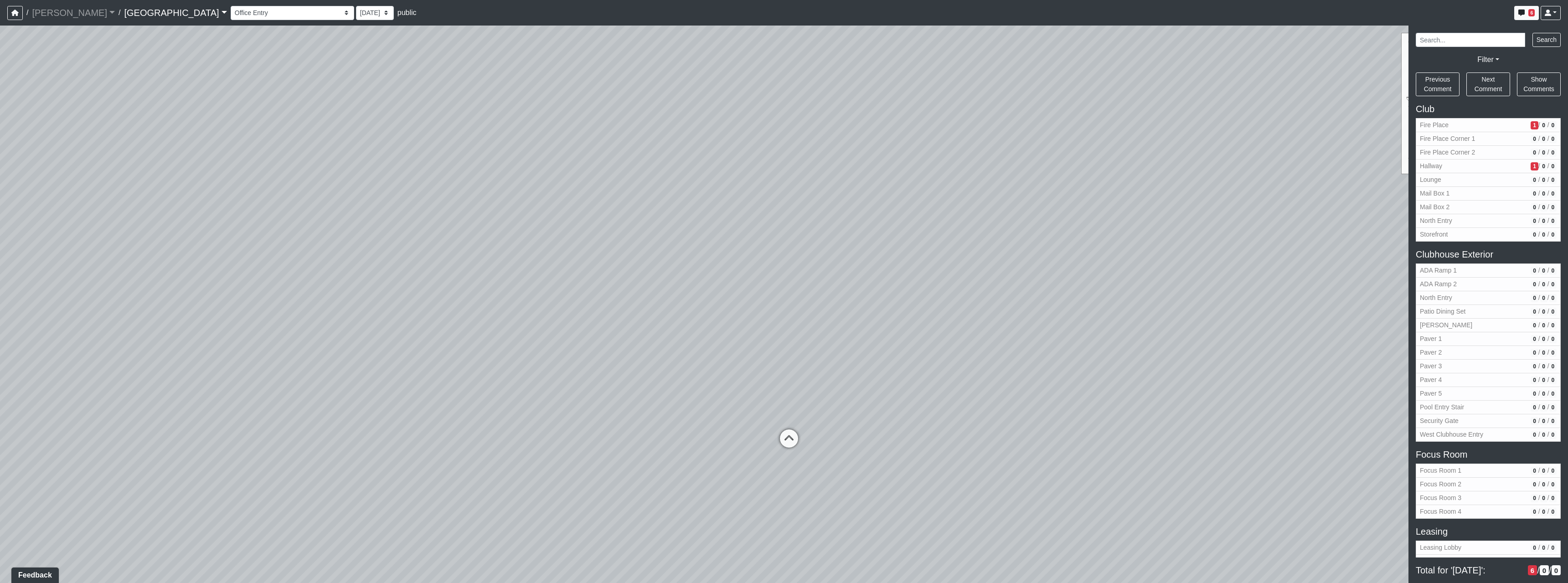
click at [789, 416] on div "Loading... North Entry Loading... Hallway Loading... Storefront Loading... Fire…" at bounding box center [784, 304] width 1568 height 557
click at [688, 443] on div "Loading... North Entry Loading... Hallway Loading... Storefront Loading... Fire…" at bounding box center [784, 304] width 1568 height 557
click at [804, 445] on icon at bounding box center [800, 445] width 27 height 27
click at [855, 541] on div "Loading... North Entry Loading... Hallway Loading... Storefront Loading... Fire…" at bounding box center [784, 304] width 1568 height 557
click at [705, 309] on div "Loading... North Entry Loading... Hallway Loading... Storefront Loading... Fire…" at bounding box center [784, 304] width 1568 height 557
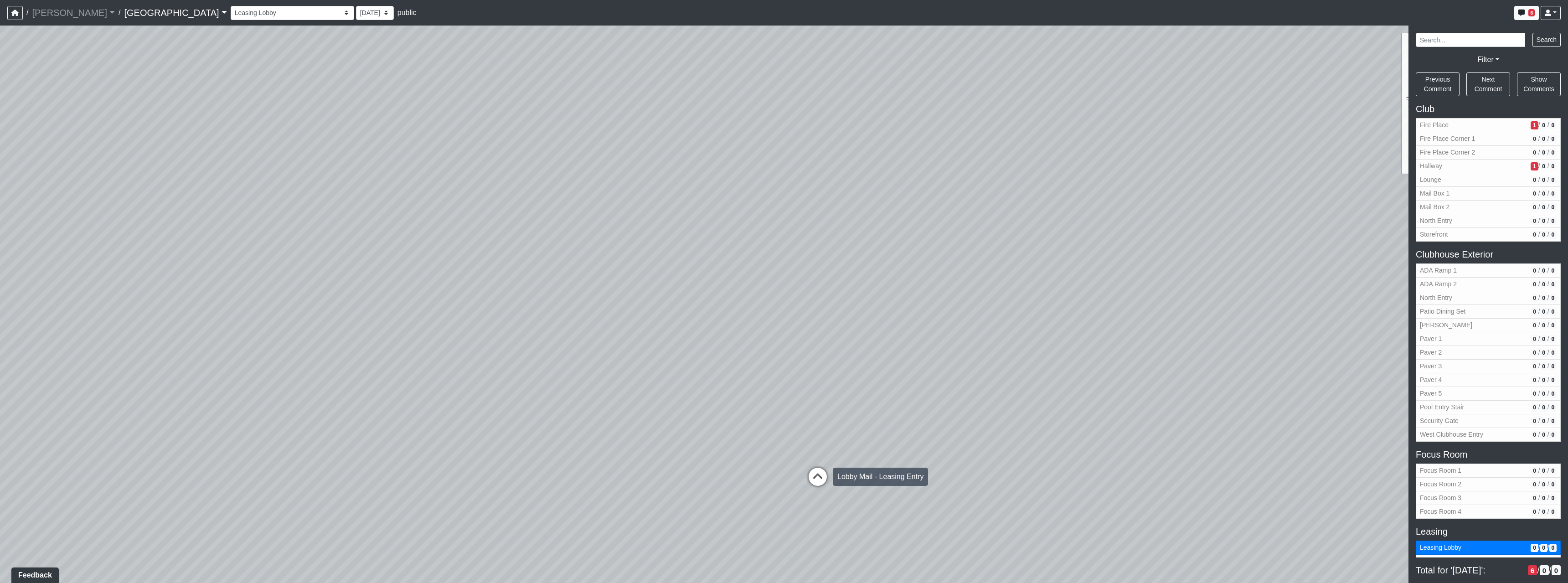
click at [808, 480] on icon at bounding box center [817, 481] width 27 height 27
click at [326, 405] on div "Loading... North Entry Loading... Hallway Loading... Storefront Loading... Fire…" at bounding box center [784, 304] width 1568 height 557
click at [1054, 460] on div "Loading... North Entry Loading... Hallway Loading... Storefront Loading... Fire…" at bounding box center [784, 304] width 1568 height 557
click at [519, 441] on div "Loading... North Entry Loading... Hallway Loading... Storefront Loading... Fire…" at bounding box center [784, 304] width 1568 height 557
click at [713, 441] on div "Loading... North Entry Loading... Hallway Loading... Storefront Loading... Fire…" at bounding box center [784, 304] width 1568 height 557
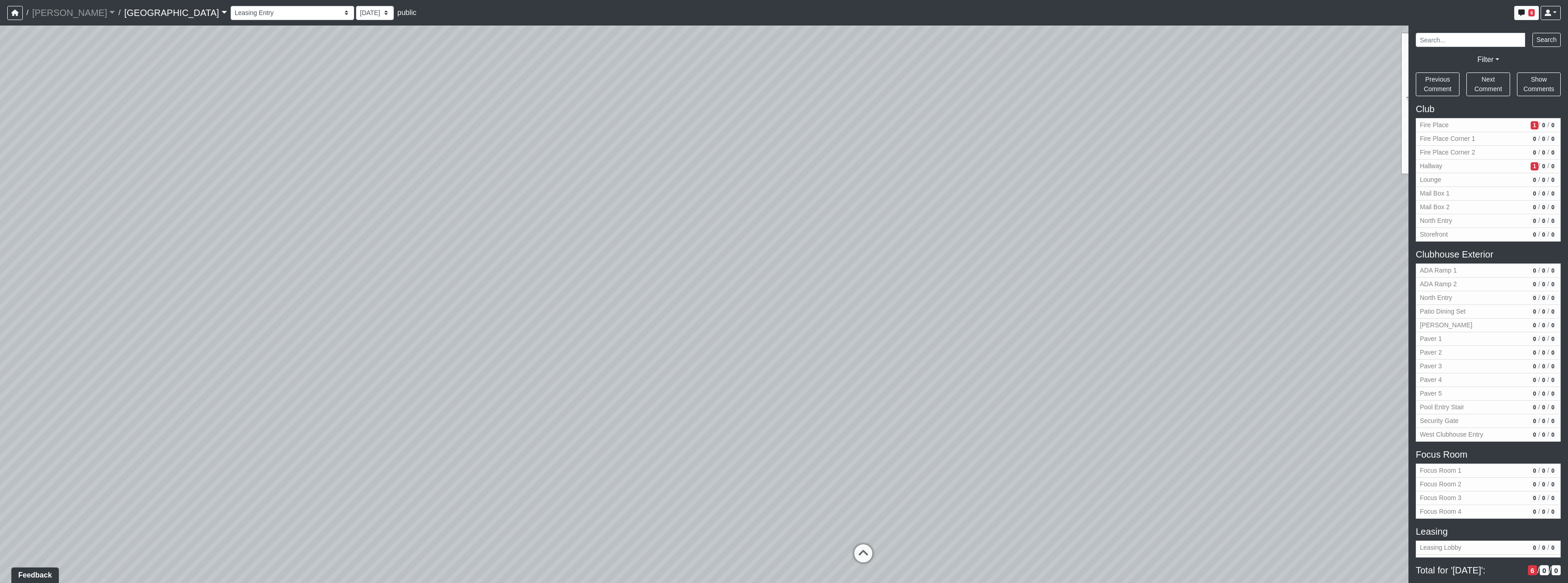
click at [751, 364] on div "Loading... North Entry Loading... Hallway Loading... Storefront Loading... Fire…" at bounding box center [784, 304] width 1568 height 557
click at [859, 554] on icon at bounding box center [863, 557] width 27 height 27
click at [789, 500] on div "Loading... North Entry Loading... Hallway Loading... Storefront Loading... Fire…" at bounding box center [784, 304] width 1568 height 557
click at [1046, 464] on div "Loading... North Entry Loading... Hallway Loading... Storefront Loading... Fire…" at bounding box center [784, 304] width 1568 height 557
click at [1072, 413] on div "Loading... North Entry Loading... Hallway Loading... Storefront Loading... Fire…" at bounding box center [784, 304] width 1568 height 557
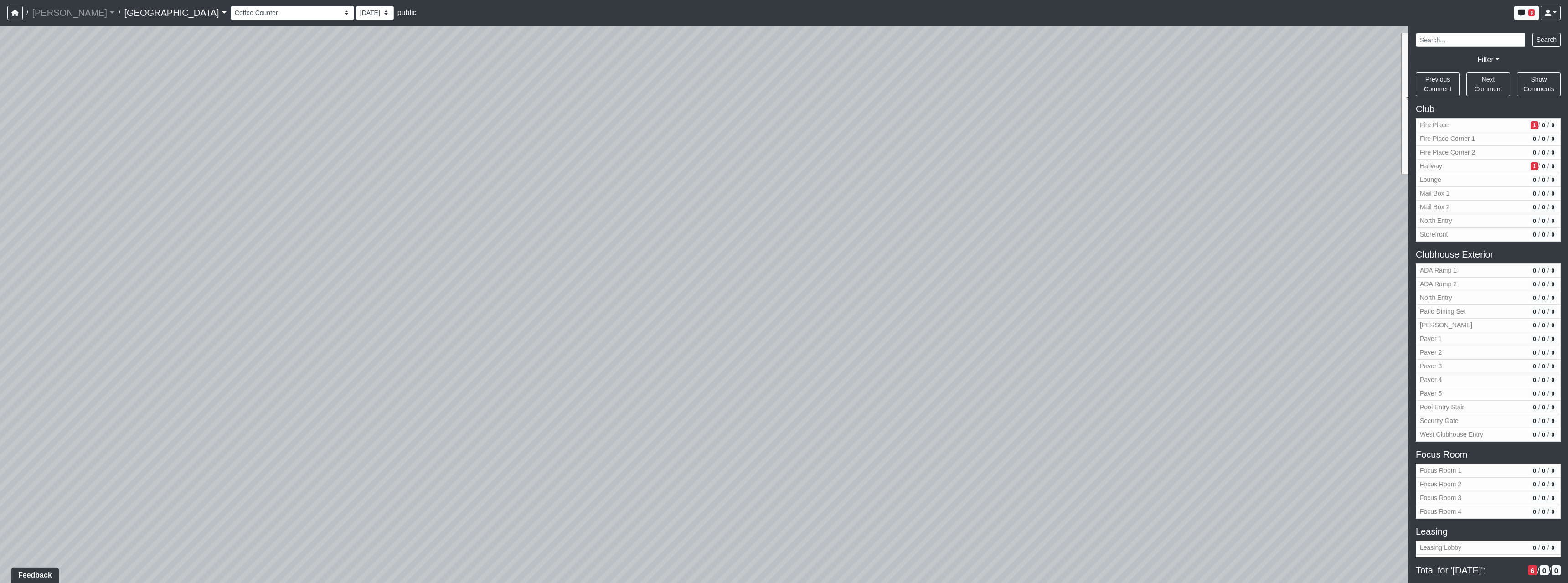
click at [787, 358] on div "Loading... North Entry Loading... Hallway Loading... Storefront Loading... Fire…" at bounding box center [784, 304] width 1568 height 557
click at [805, 462] on icon at bounding box center [806, 463] width 27 height 27
click at [655, 398] on div "Loading... North Entry Loading... Hallway Loading... Storefront Loading... Fire…" at bounding box center [784, 304] width 1568 height 557
click at [856, 378] on div "Loading... North Entry Loading... Hallway Loading... Storefront Loading... Fire…" at bounding box center [784, 304] width 1568 height 557
click at [703, 494] on icon at bounding box center [702, 486] width 27 height 27
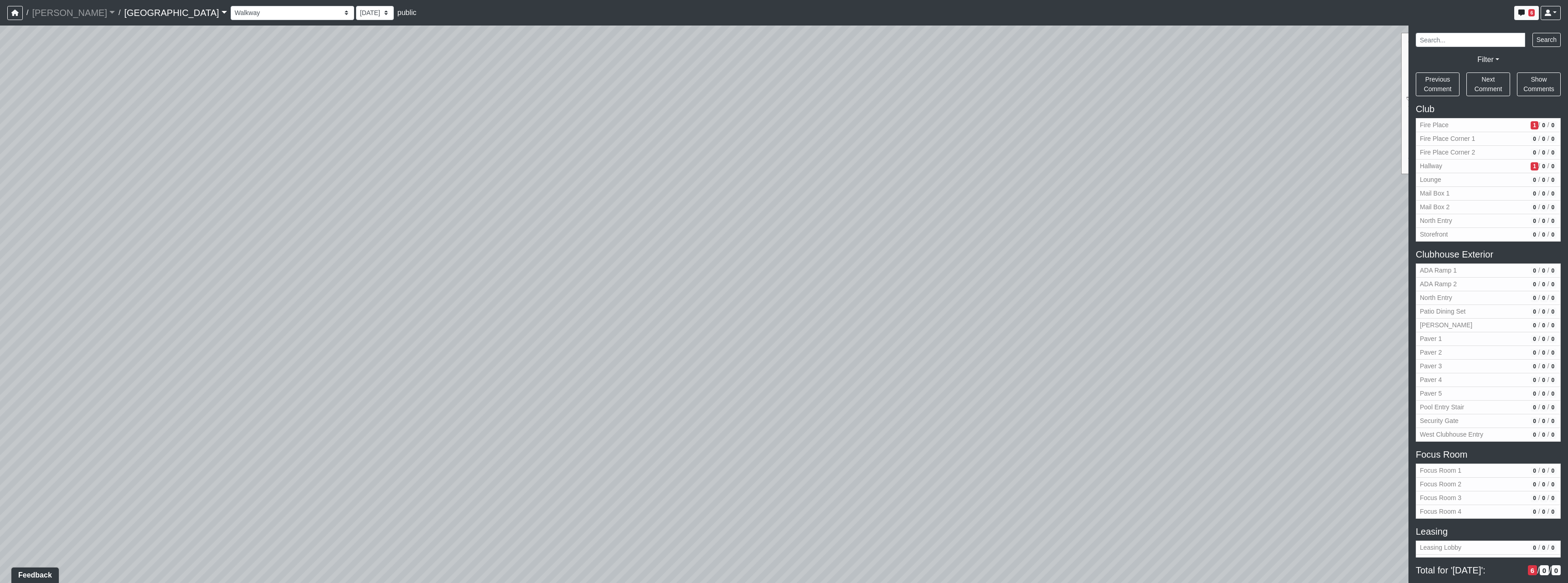
click at [830, 480] on div "Loading... North Entry Loading... Hallway Loading... Storefront Loading... Fire…" at bounding box center [784, 304] width 1568 height 557
click at [651, 352] on div "Loading... North Entry Loading... Hallway Loading... Storefront Loading... Fire…" at bounding box center [784, 304] width 1568 height 557
click at [950, 337] on div "Loading... North Entry Loading... Hallway Loading... Storefront Loading... Fire…" at bounding box center [784, 304] width 1568 height 557
click at [894, 517] on icon at bounding box center [906, 527] width 27 height 27
click at [896, 410] on icon at bounding box center [886, 414] width 27 height 27
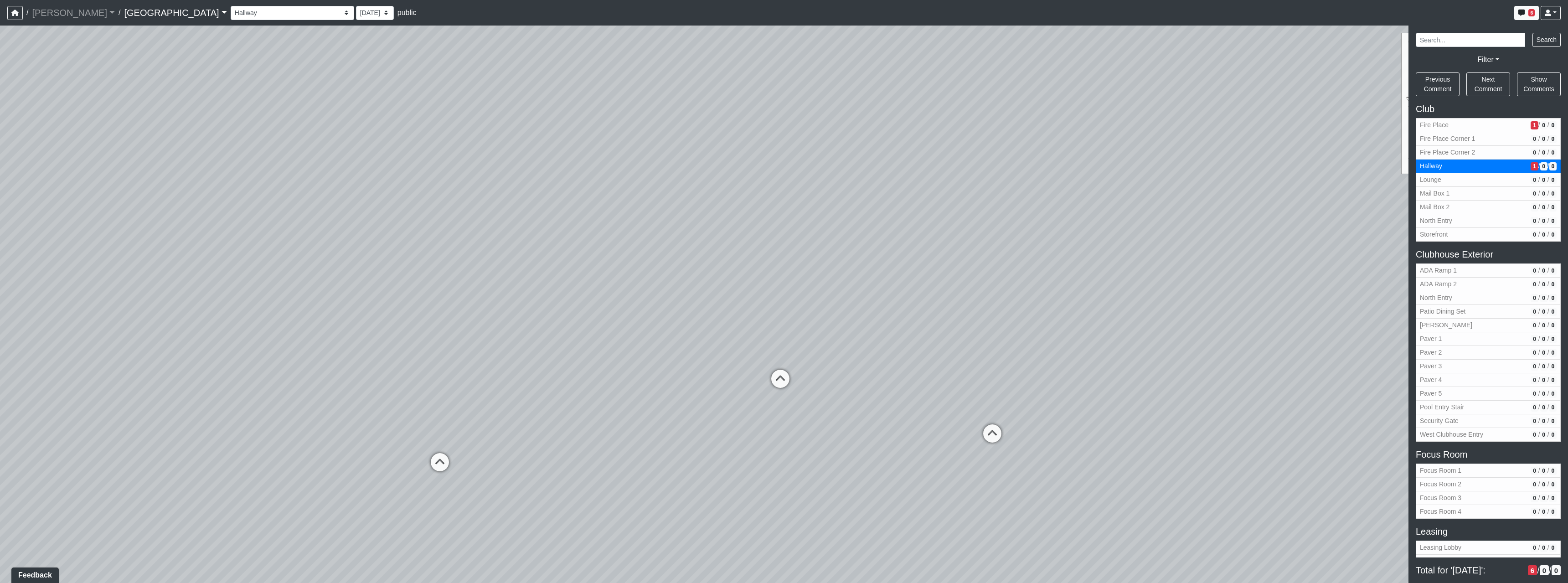
click at [845, 409] on div "Loading... North Entry Loading... Hallway Loading... Storefront Loading... Fire…" at bounding box center [784, 304] width 1568 height 557
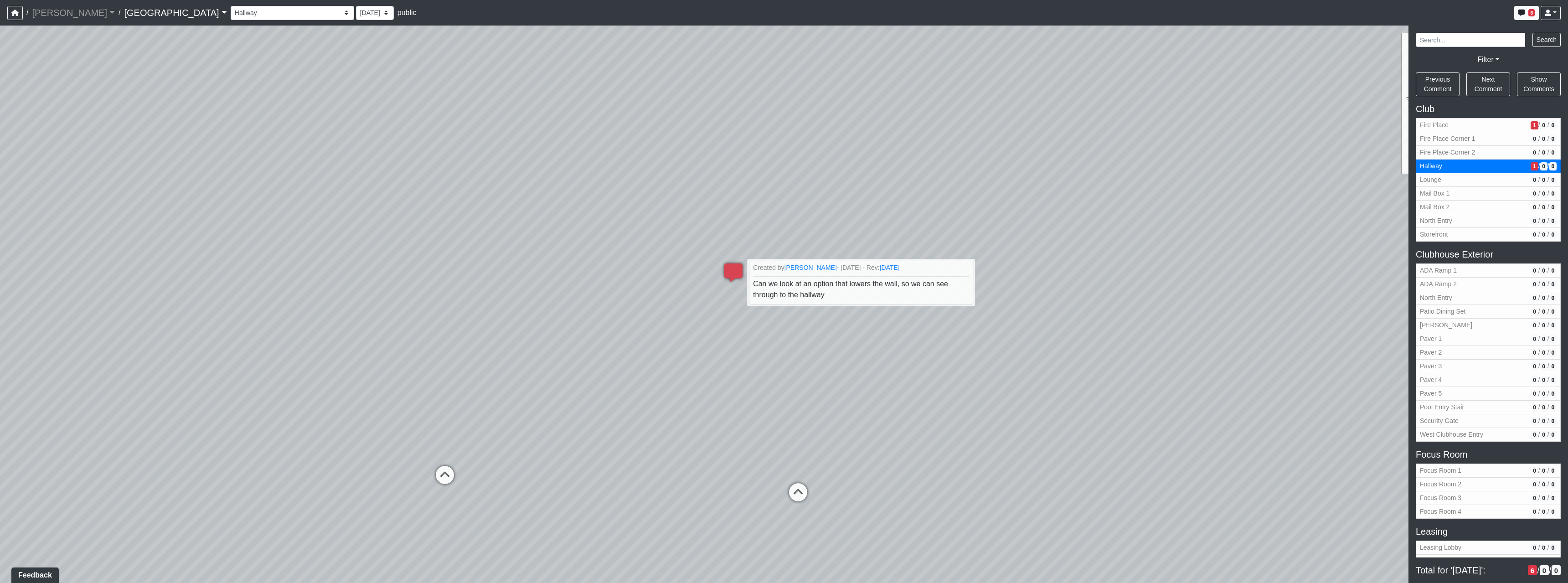
click at [1052, 428] on div "Loading... North Entry Loading... Hallway Loading... Storefront Loading... Fire…" at bounding box center [784, 304] width 1568 height 557
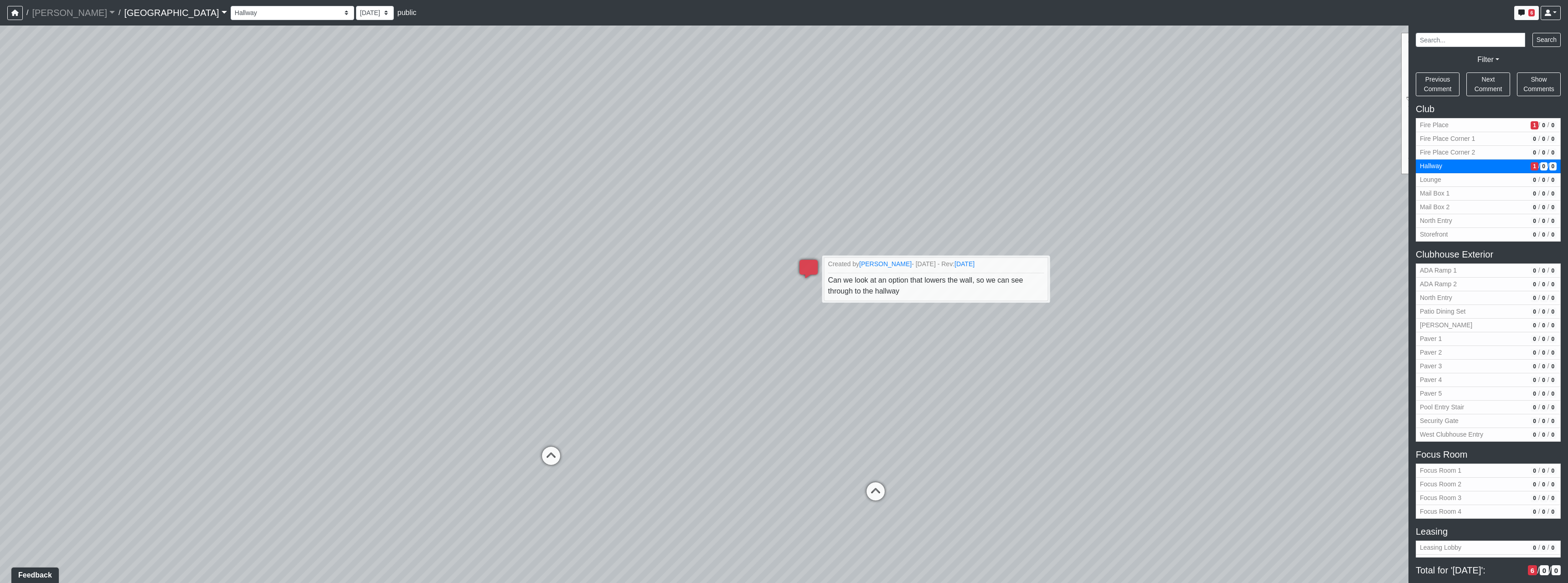
click at [847, 418] on div "Loading... North Entry Loading... Hallway Loading... Storefront Loading... Fire…" at bounding box center [784, 304] width 1568 height 557
click at [938, 416] on div "Loading... North Entry Loading... Hallway Loading... Storefront Loading... Fire…" at bounding box center [784, 304] width 1568 height 557
click at [905, 444] on div "Loading... North Entry Loading... Hallway Loading... Storefront Loading... Fire…" at bounding box center [784, 304] width 1568 height 557
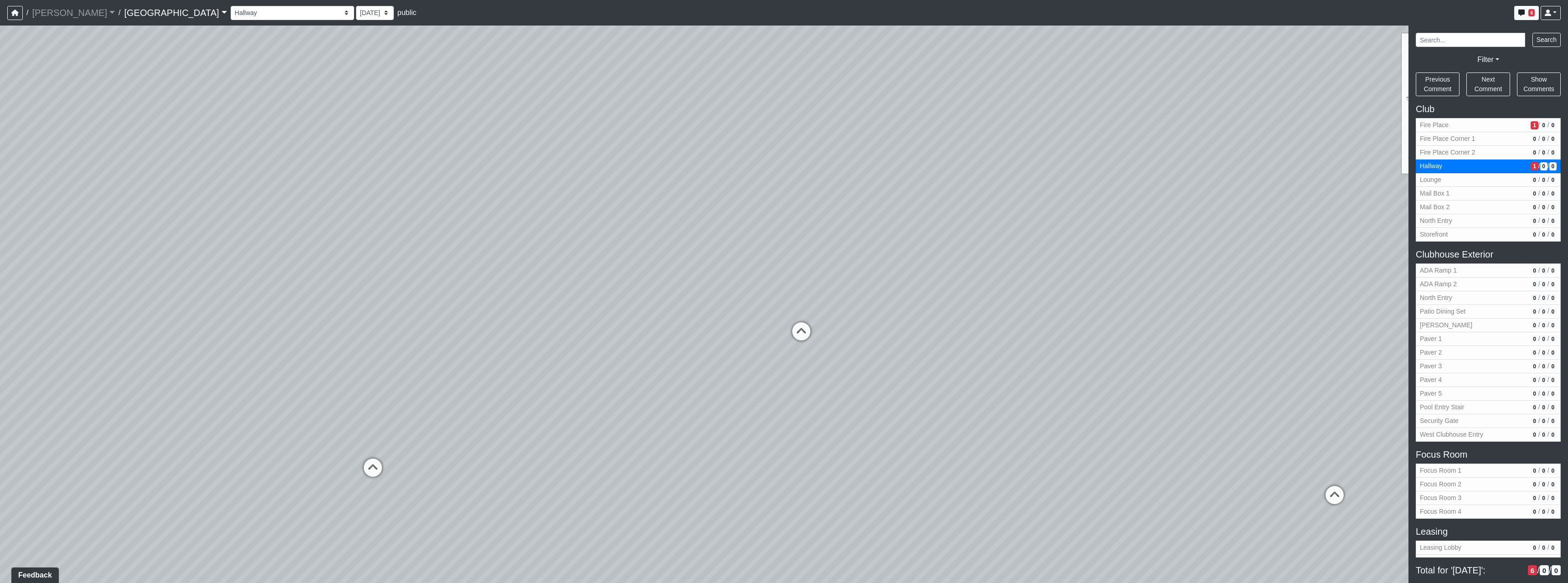
click at [550, 431] on div "Loading... North Entry Loading... Hallway Loading... Storefront Loading... Fire…" at bounding box center [784, 304] width 1568 height 557
click at [995, 414] on div "Loading... North Entry Loading... Hallway Loading... Storefront Loading... Fire…" at bounding box center [784, 304] width 1568 height 557
click at [435, 422] on div "Loading... North Entry Loading... Hallway Loading... Storefront Loading... Fire…" at bounding box center [784, 304] width 1568 height 557
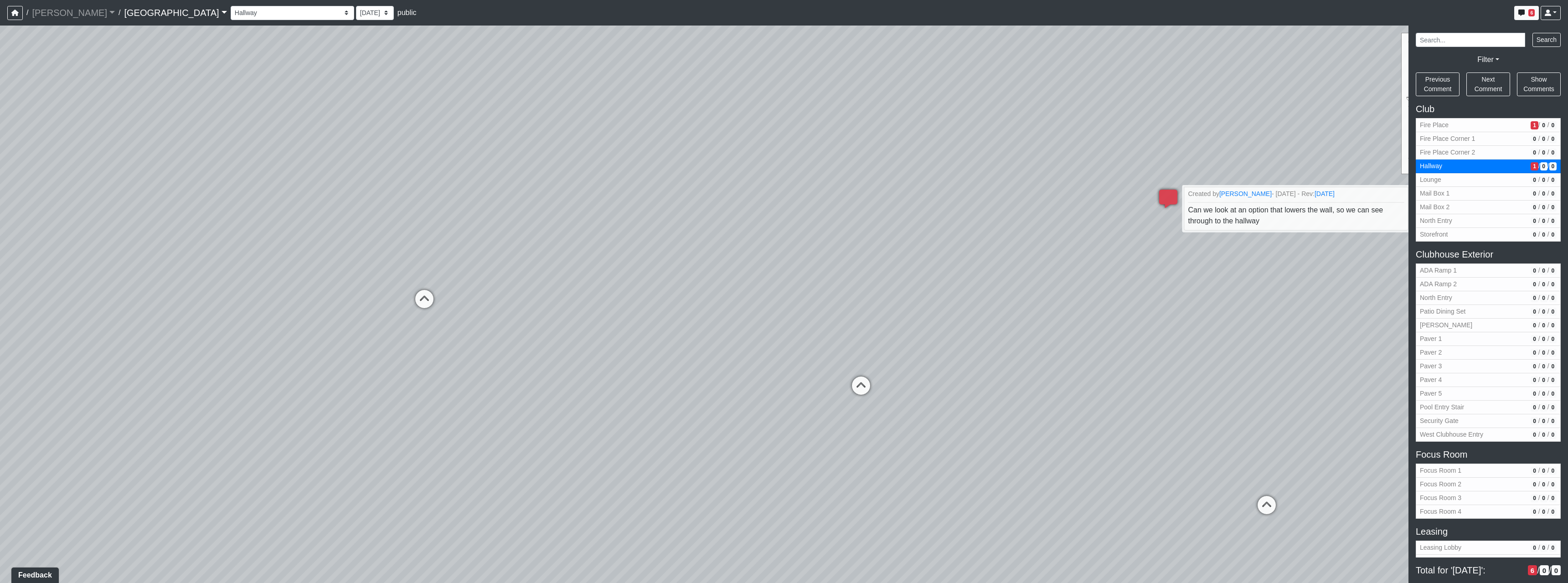
click at [799, 383] on div "Loading... North Entry Loading... Hallway Loading... Storefront Loading... Fire…" at bounding box center [784, 304] width 1568 height 557
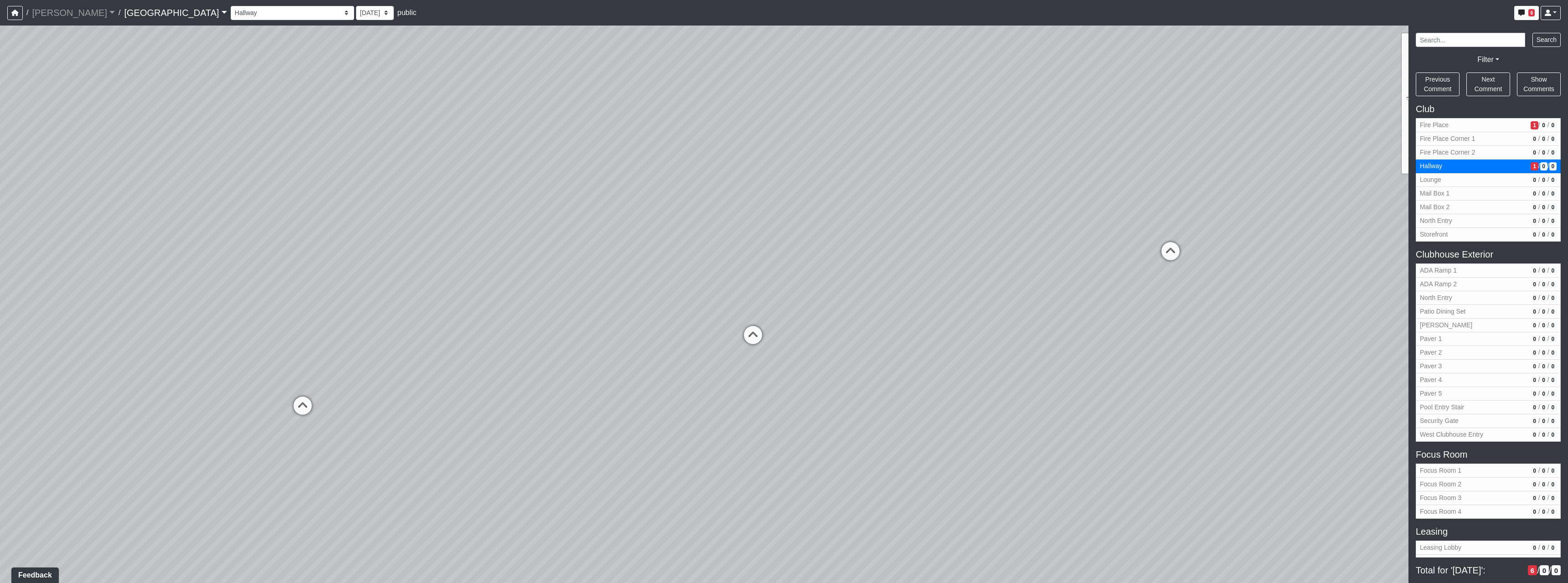
click at [1009, 452] on div "Loading... North Entry Loading... Hallway Loading... Storefront Loading... Fire…" at bounding box center [784, 304] width 1568 height 557
click at [716, 413] on div "Loading... North Entry Loading... Hallway Loading... Storefront Loading... Fire…" at bounding box center [784, 304] width 1568 height 557
click at [781, 413] on div "Loading... North Entry Loading... Hallway Loading... Storefront Loading... Fire…" at bounding box center [784, 304] width 1568 height 557
click at [838, 431] on div "Loading... North Entry Loading... Hallway Loading... Storefront Loading... Fire…" at bounding box center [784, 304] width 1568 height 557
click at [834, 409] on div "Loading... North Entry Loading... Hallway Loading... Storefront Loading... Fire…" at bounding box center [784, 304] width 1568 height 557
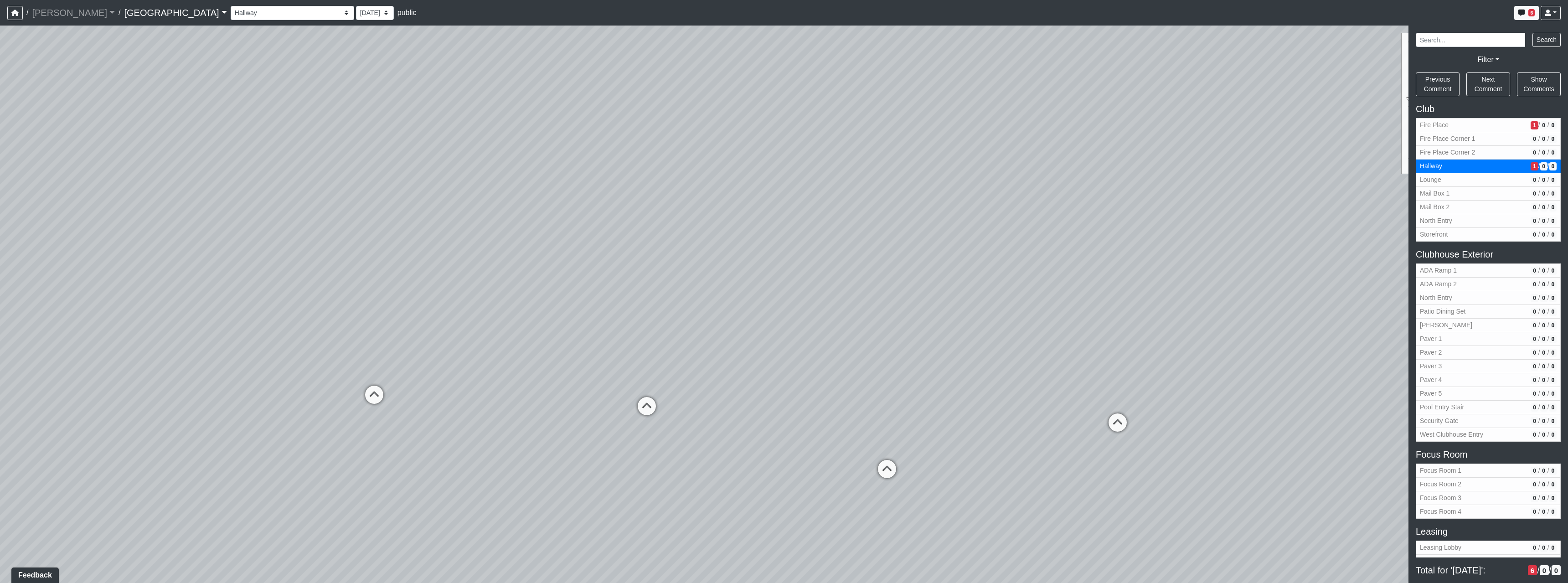
click at [620, 427] on div "Loading... North Entry Loading... Hallway Loading... Storefront Loading... Fire…" at bounding box center [784, 304] width 1568 height 557
click at [642, 415] on div "Loading... North Entry Loading... Hallway Loading... Storefront Loading... Fire…" at bounding box center [784, 304] width 1568 height 557
click at [899, 461] on icon at bounding box center [900, 464] width 27 height 27
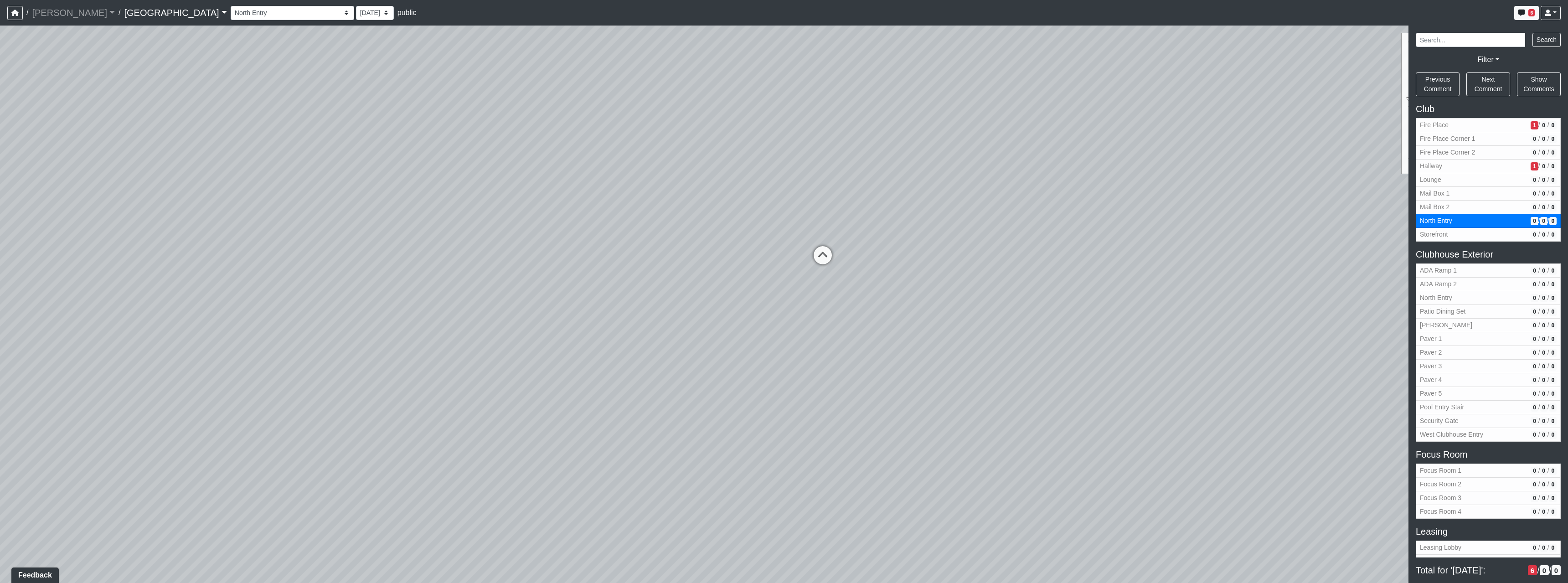
click at [746, 445] on div "Loading... North Entry Loading... Hallway Loading... Storefront Loading... Fire…" at bounding box center [784, 304] width 1568 height 557
click at [732, 248] on icon at bounding box center [733, 246] width 27 height 27
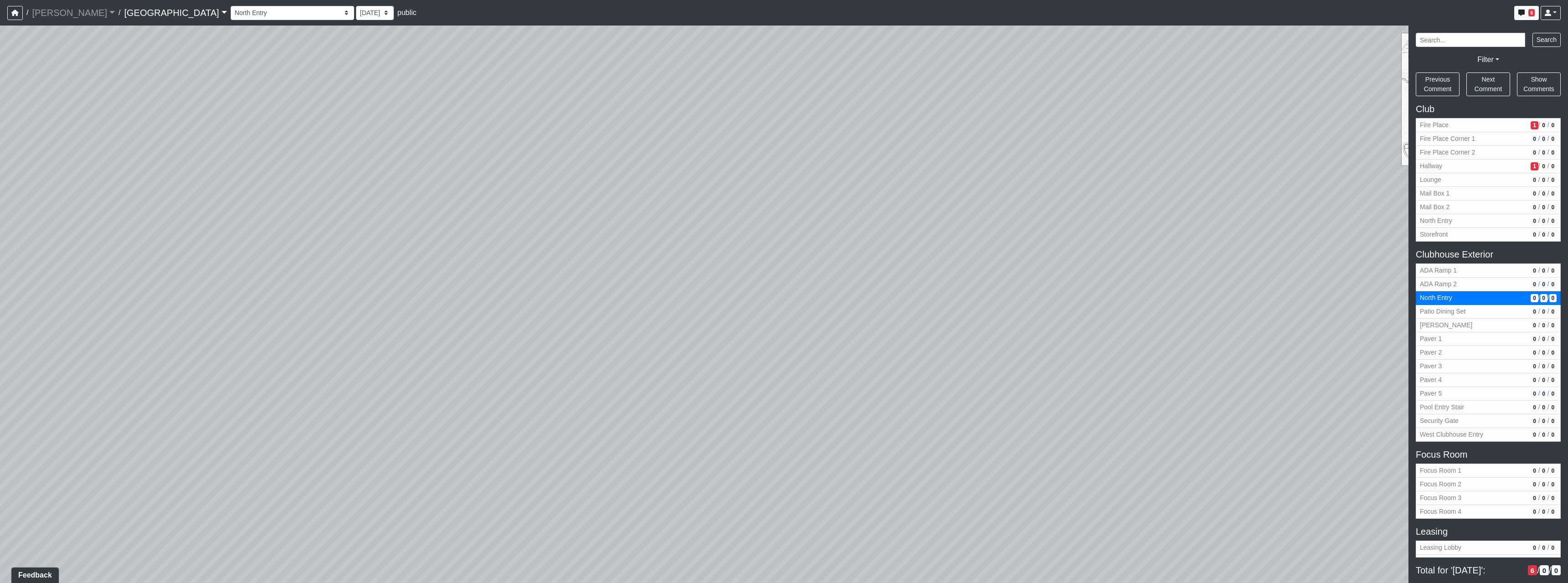
click at [614, 380] on div "Loading... North Entry Loading... Hallway Loading... Storefront Loading... Fire…" at bounding box center [784, 304] width 1568 height 557
click at [771, 392] on div "Loading... North Entry Loading... Hallway Loading... Storefront Loading... Fire…" at bounding box center [784, 304] width 1568 height 557
click at [582, 375] on div "Loading... North Entry Loading... Hallway Loading... Storefront Loading... Fire…" at bounding box center [784, 304] width 1568 height 557
click at [800, 357] on div "Loading... North Entry Loading... Hallway Loading... Storefront Loading... Fire…" at bounding box center [784, 304] width 1568 height 557
click at [786, 351] on icon at bounding box center [784, 355] width 27 height 27
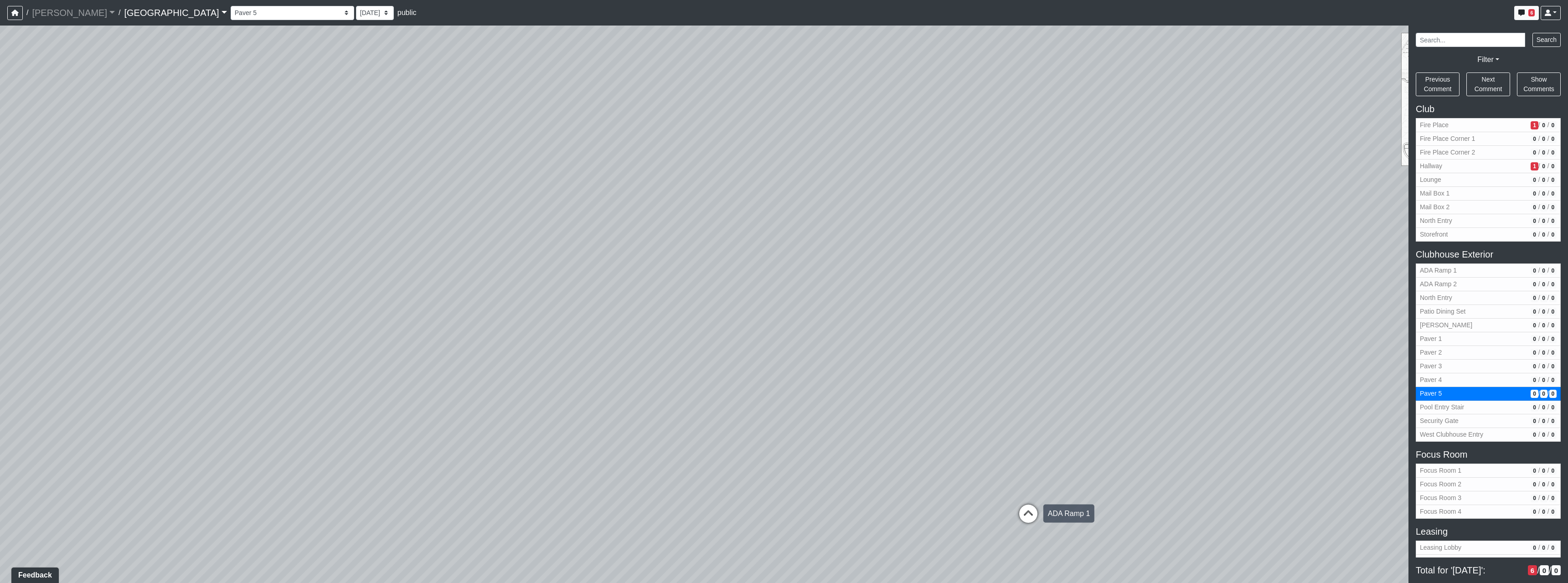
click at [1017, 518] on icon at bounding box center [1028, 518] width 27 height 27
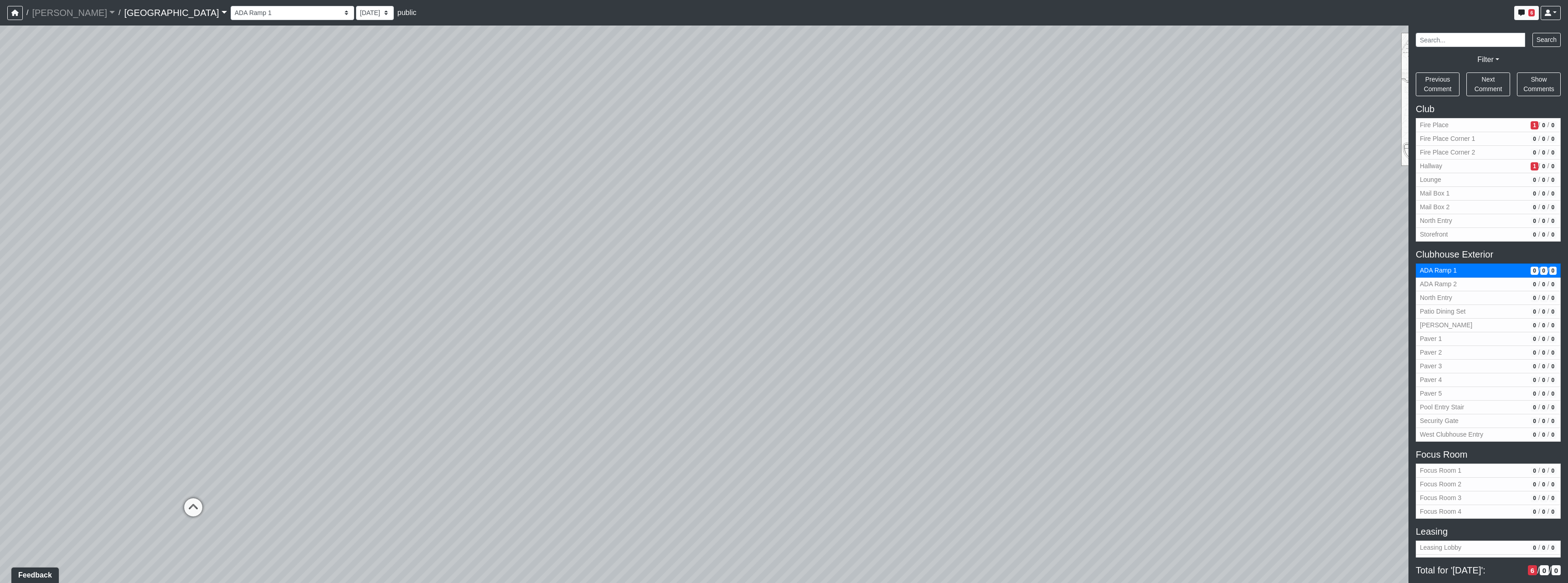
click at [898, 461] on div "Loading... North Entry Loading... Hallway Loading... Storefront Loading... Fire…" at bounding box center [784, 304] width 1568 height 557
click at [727, 395] on div "Loading... North Entry Loading... Hallway Loading... Storefront Loading... Fire…" at bounding box center [784, 304] width 1568 height 557
click at [786, 409] on div "Loading... North Entry Loading... Hallway Loading... Storefront Loading... Fire…" at bounding box center [784, 304] width 1568 height 557
click at [735, 421] on div "Loading... North Entry Loading... Hallway Loading... Storefront Loading... Fire…" at bounding box center [784, 304] width 1568 height 557
click at [845, 416] on icon at bounding box center [842, 419] width 27 height 27
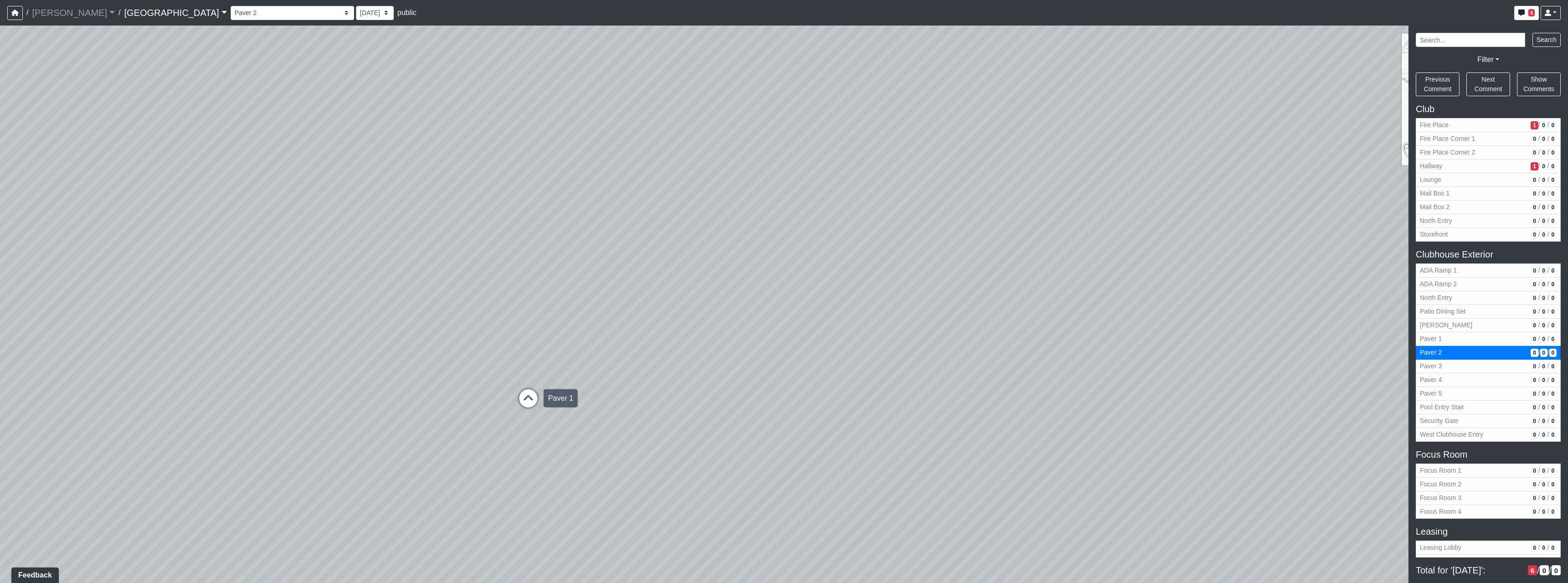
click at [522, 409] on icon at bounding box center [528, 403] width 27 height 27
click at [525, 408] on icon at bounding box center [528, 403] width 27 height 27
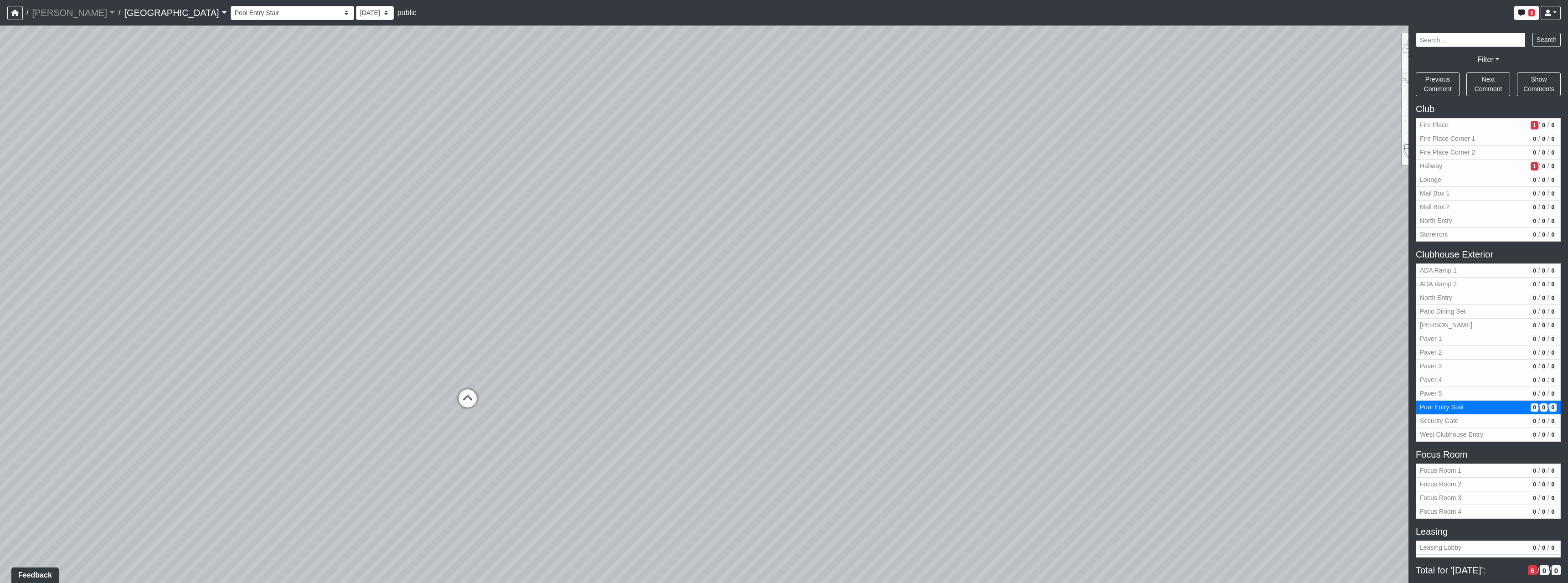
click at [567, 379] on div "Loading... North Entry Loading... Hallway Loading... Storefront Loading... Fire…" at bounding box center [784, 304] width 1568 height 557
click at [645, 372] on div "Loading... North Entry Loading... Hallway Loading... Storefront Loading... Fire…" at bounding box center [784, 304] width 1568 height 557
click at [791, 408] on icon at bounding box center [800, 419] width 27 height 27
click at [308, 412] on div "Loading... North Entry Loading... Hallway Loading... Storefront Loading... Fire…" at bounding box center [784, 304] width 1568 height 557
click at [871, 370] on div "Loading... North Entry Loading... Hallway Loading... Storefront Loading... Fire…" at bounding box center [784, 304] width 1568 height 557
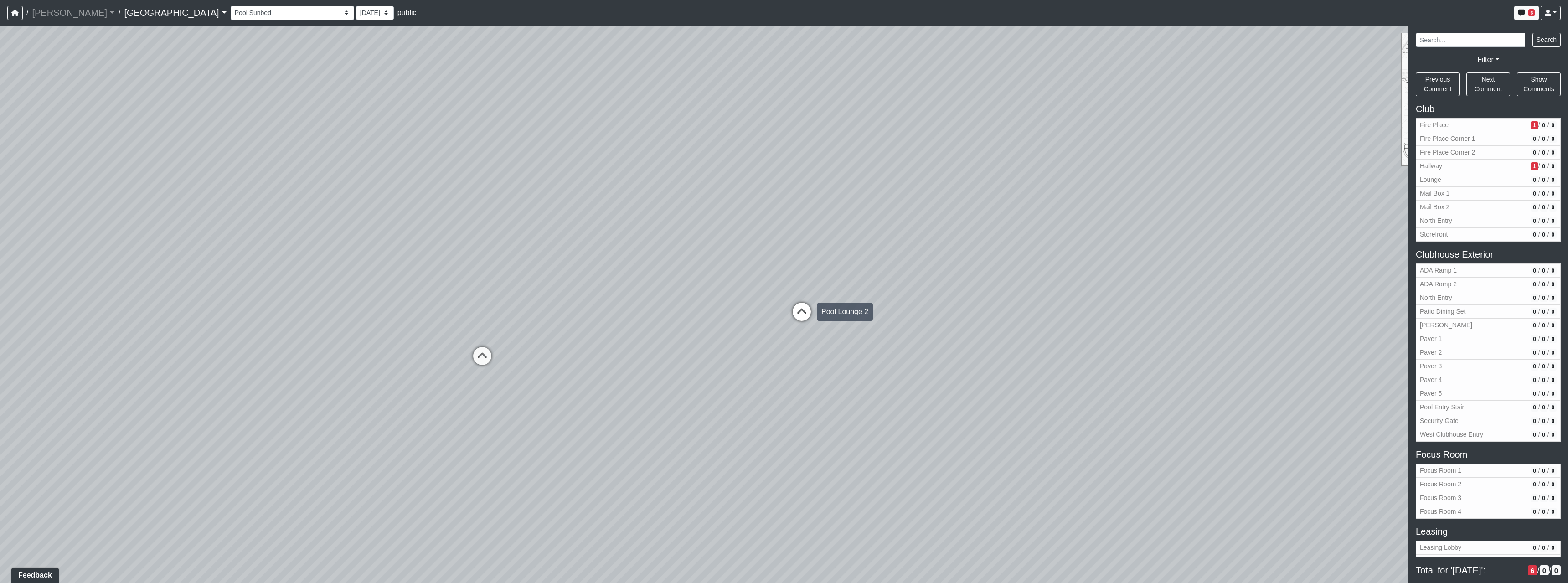
click at [803, 318] on icon at bounding box center [802, 316] width 27 height 27
click at [625, 352] on div "Loading... North Entry Loading... Hallway Loading... Storefront Loading... Fire…" at bounding box center [784, 304] width 1568 height 557
click at [632, 358] on icon at bounding box center [639, 366] width 27 height 27
click at [676, 365] on div "Loading... North Entry Loading... Hallway Loading... Storefront Loading... Fire…" at bounding box center [784, 304] width 1568 height 557
click at [594, 343] on icon at bounding box center [582, 341] width 27 height 27
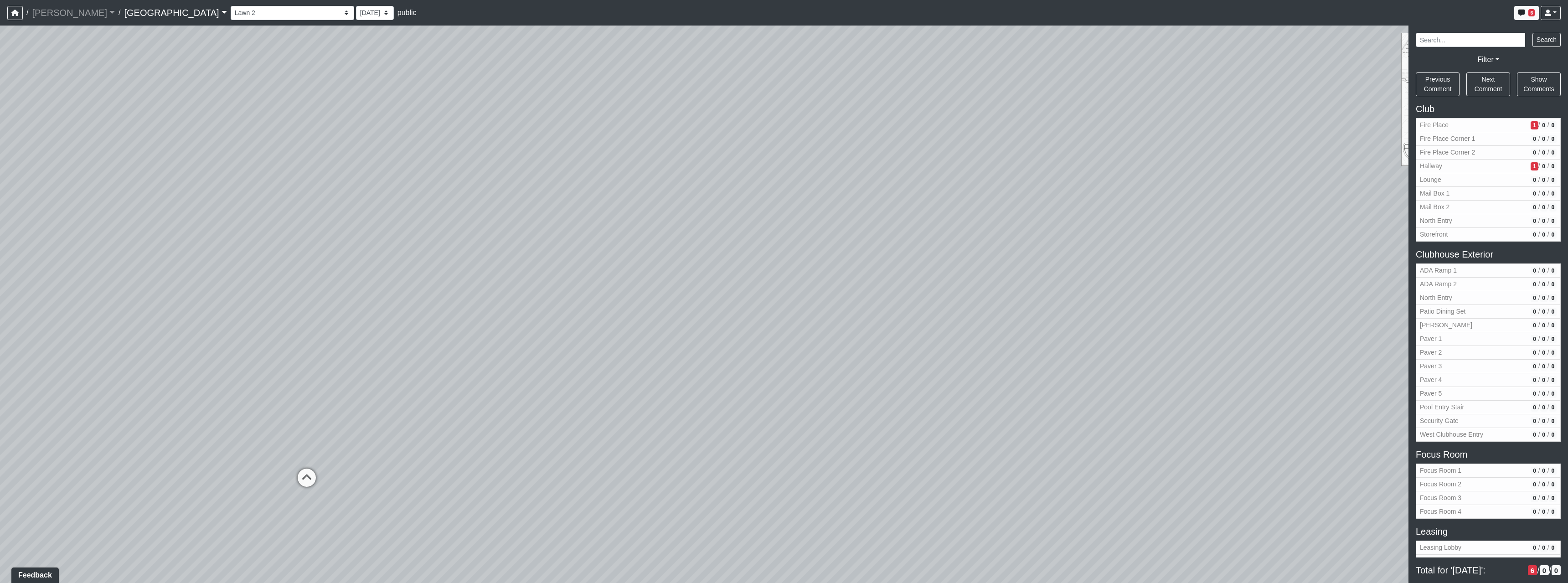
click at [696, 368] on div "Loading... North Entry Loading... Hallway Loading... Storefront Loading... Fire…" at bounding box center [784, 304] width 1568 height 557
click at [659, 406] on div "Loading... North Entry Loading... Hallway Loading... Storefront Loading... Fire…" at bounding box center [784, 304] width 1568 height 557
click at [780, 409] on div "Loading... North Entry Loading... Hallway Loading... Storefront Loading... Fire…" at bounding box center [784, 304] width 1568 height 557
click at [788, 405] on icon at bounding box center [797, 399] width 27 height 27
click at [556, 369] on div "Loading... North Entry Loading... Hallway Loading... Storefront Loading... Fire…" at bounding box center [784, 304] width 1568 height 557
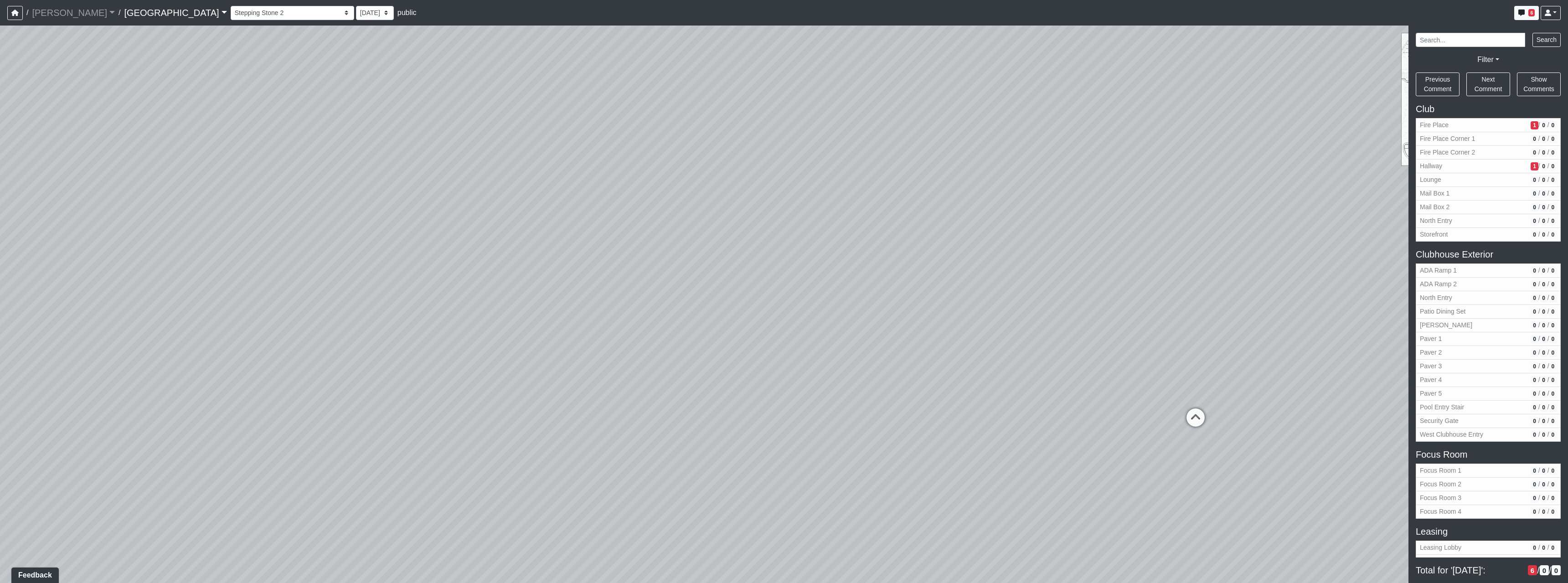
click at [1186, 418] on icon at bounding box center [1195, 422] width 27 height 27
click at [930, 387] on div "Loading... North Entry Loading... Hallway Loading... Storefront Loading... Fire…" at bounding box center [784, 304] width 1568 height 557
click at [525, 405] on icon at bounding box center [525, 413] width 27 height 27
click at [1077, 302] on div "Loading... North Entry Loading... Hallway Loading... Storefront Loading... Fire…" at bounding box center [784, 304] width 1568 height 557
click at [738, 344] on div "Loading... North Entry Loading... Hallway Loading... Storefront Loading... Fire…" at bounding box center [784, 304] width 1568 height 557
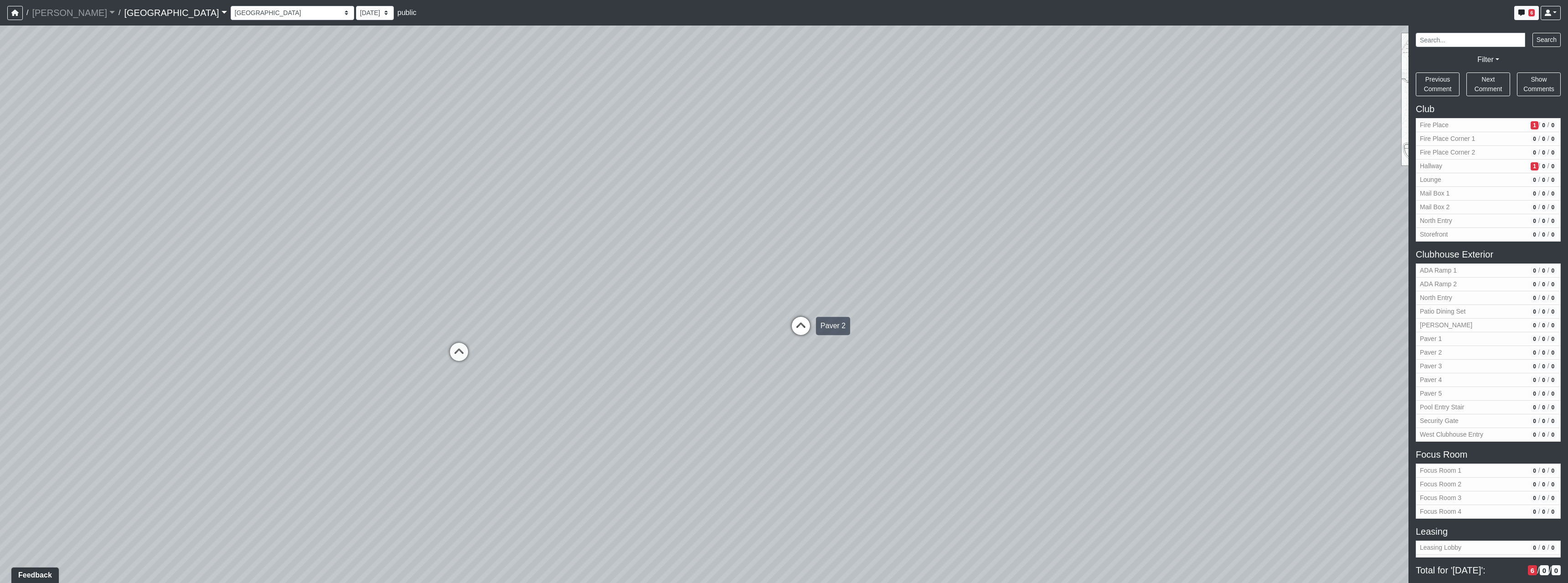
click at [813, 330] on div "Loading... Paver 2" at bounding box center [800, 326] width 27 height 27
click at [880, 351] on div "Loading... North Entry Loading... Hallway Loading... Storefront Loading... Fire…" at bounding box center [784, 304] width 1568 height 557
click at [802, 343] on div "Loading... North Entry Loading... Hallway Loading... Storefront Loading... Fire…" at bounding box center [784, 304] width 1568 height 557
click at [496, 344] on div "Loading... North Entry Loading... Hallway Loading... Storefront Loading... Fire…" at bounding box center [784, 304] width 1568 height 557
click at [676, 394] on icon at bounding box center [688, 397] width 27 height 27
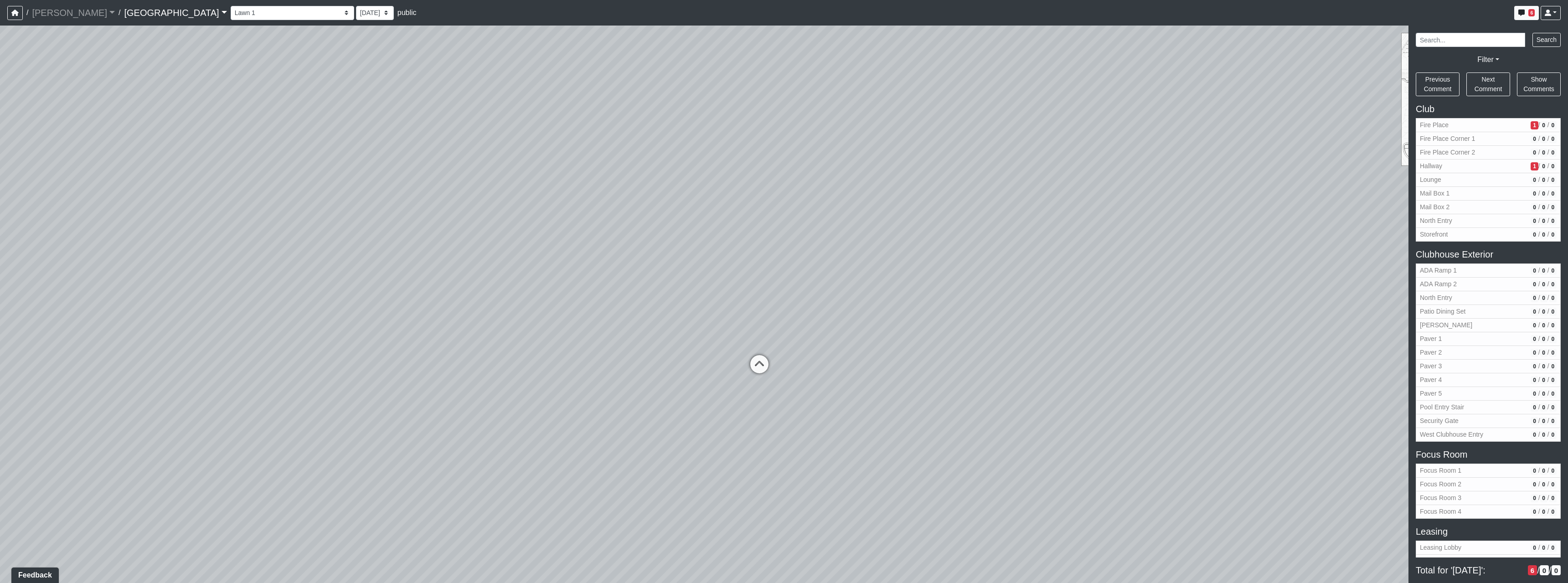
click at [794, 354] on div "Loading... North Entry Loading... Hallway Loading... Storefront Loading... Fire…" at bounding box center [784, 304] width 1568 height 557
click at [771, 360] on icon at bounding box center [759, 368] width 27 height 27
click at [802, 344] on div "Loading... North Entry Loading... Hallway Loading... Storefront Loading... Fire…" at bounding box center [784, 304] width 1568 height 557
click at [715, 333] on div "Loading... North Entry Loading... Hallway Loading... Storefront Loading... Fire…" at bounding box center [784, 304] width 1568 height 557
click at [758, 384] on div "Loading... North Entry Loading... Hallway Loading... Storefront Loading... Fire…" at bounding box center [784, 304] width 1568 height 557
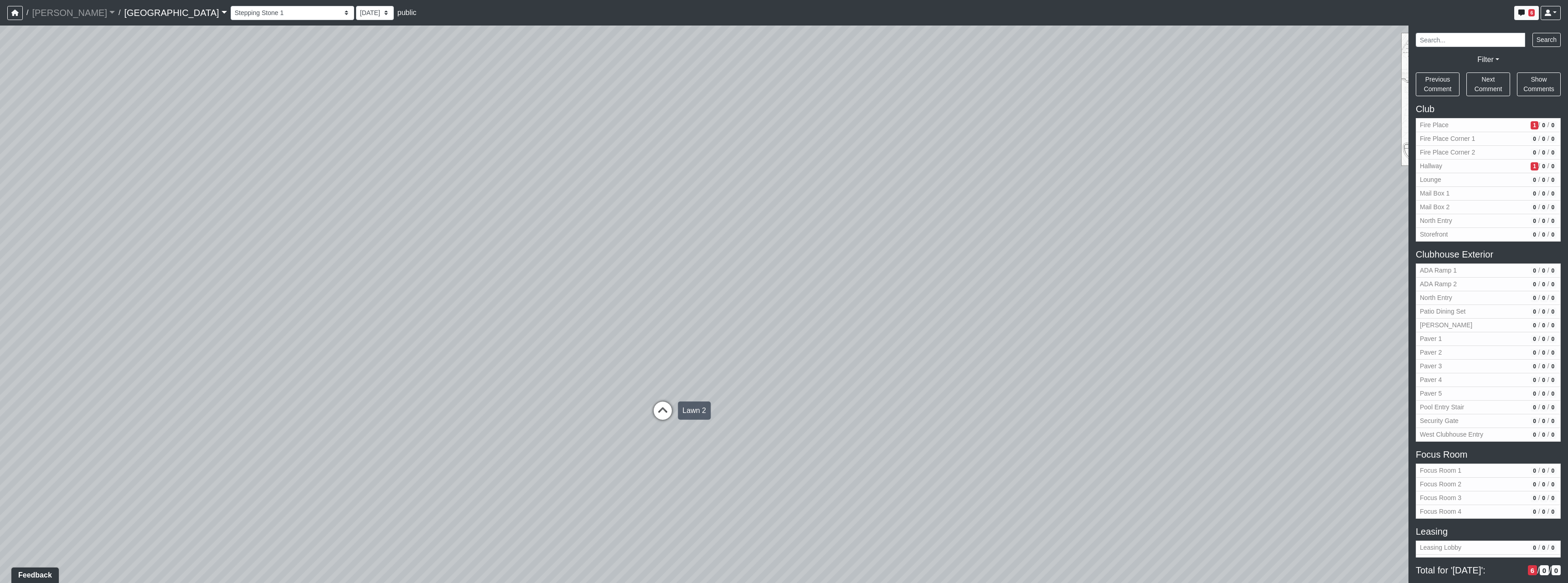
click at [660, 412] on icon at bounding box center [662, 415] width 27 height 27
click at [816, 405] on div "Loading... North Entry Loading... Hallway Loading... Storefront Loading... Fire…" at bounding box center [784, 304] width 1568 height 557
click at [898, 406] on icon at bounding box center [900, 416] width 27 height 27
click at [935, 397] on div "Loading... North Entry Loading... Hallway Loading... Storefront Loading... Fire…" at bounding box center [784, 304] width 1568 height 557
click at [586, 378] on div "Loading... ADA Ramp" at bounding box center [573, 381] width 27 height 27
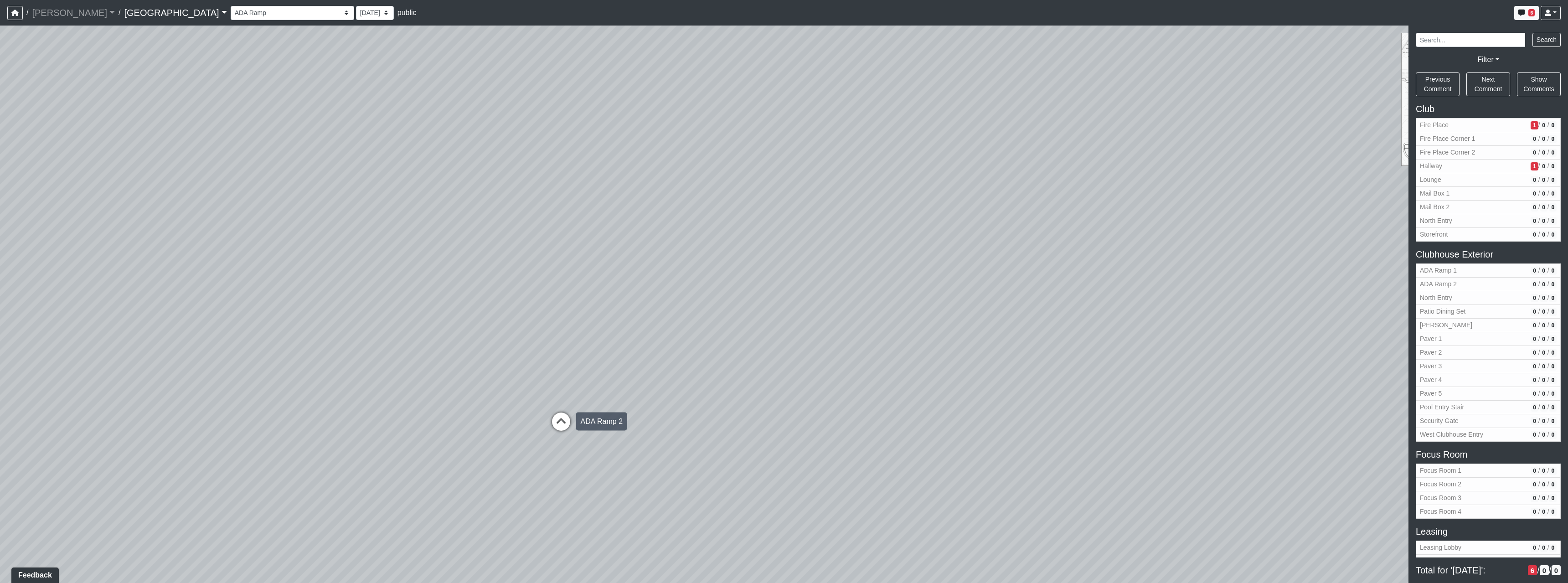
click at [567, 421] on icon at bounding box center [561, 426] width 27 height 27
click at [828, 385] on div "Loading... North Entry Loading... Hallway Loading... Storefront Loading... Fire…" at bounding box center [784, 304] width 1568 height 557
click at [888, 302] on div "Loading... North Entry Loading... Hallway Loading... Storefront Loading... Fire…" at bounding box center [784, 304] width 1568 height 557
click at [920, 292] on icon at bounding box center [923, 296] width 27 height 27
click at [752, 341] on div "Loading... North Entry Loading... Hallway Loading... Storefront Loading... Fire…" at bounding box center [784, 304] width 1568 height 557
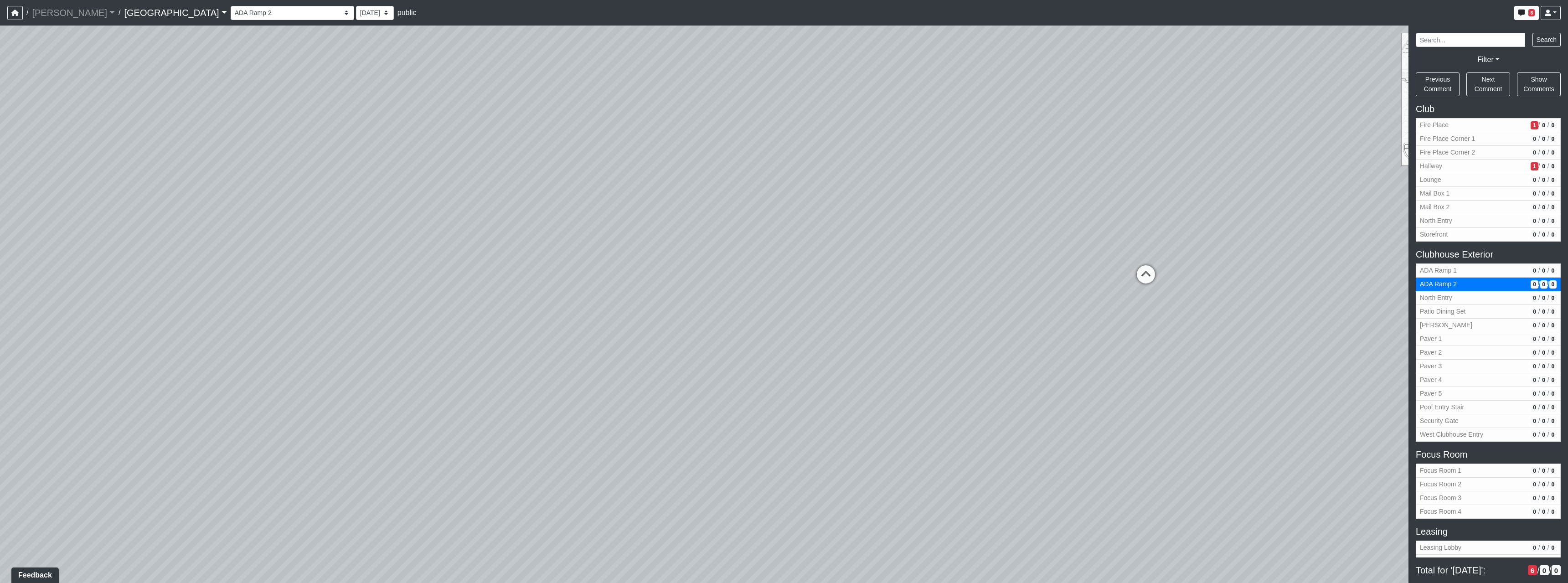
click at [1200, 371] on div "Loading... North Entry Loading... Hallway Loading... Storefront Loading... Fire…" at bounding box center [784, 304] width 1568 height 557
click at [677, 367] on div "Loading... North Entry Loading... Hallway Loading... Storefront Loading... Fire…" at bounding box center [784, 304] width 1568 height 557
click at [687, 288] on div "Loading... North Entry Loading... Hallway Loading... Storefront Loading... Fire…" at bounding box center [784, 304] width 1568 height 557
click at [961, 351] on icon at bounding box center [965, 364] width 27 height 27
click at [1051, 406] on div "Loading... North Entry Loading... Hallway Loading... Storefront Loading... Fire…" at bounding box center [784, 304] width 1568 height 557
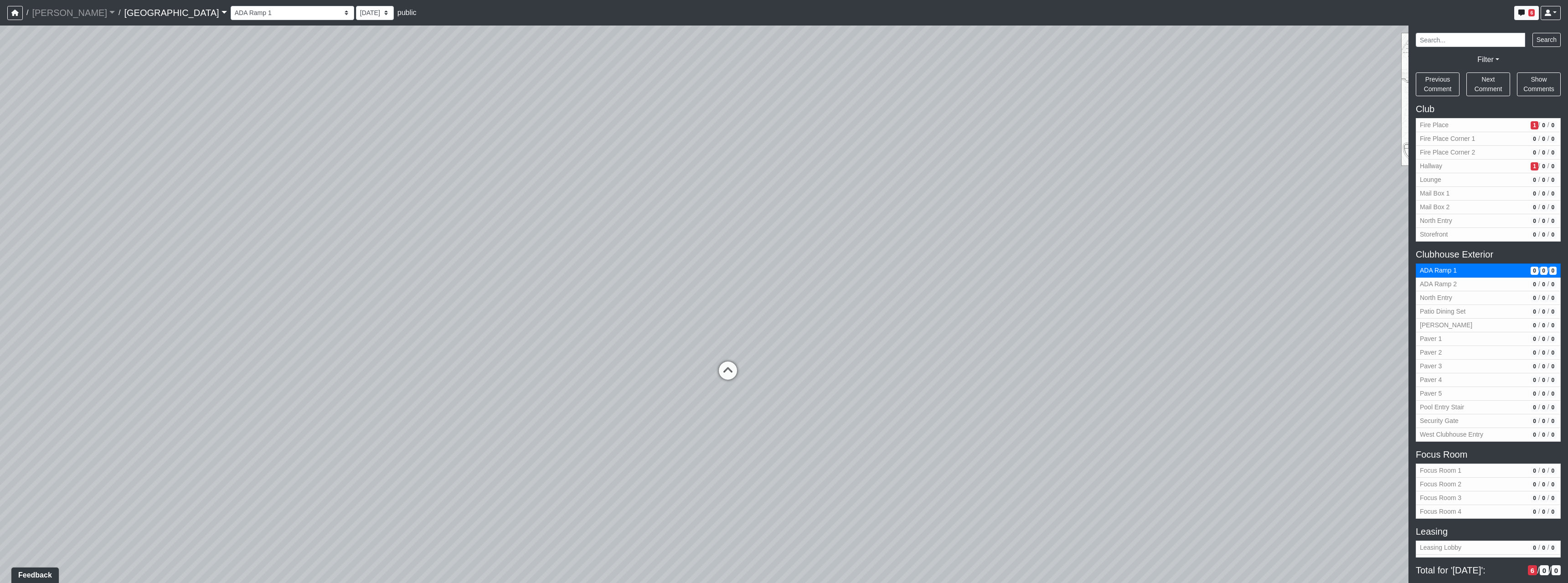
click at [921, 278] on div "Loading... North Entry Loading... Hallway Loading... Storefront Loading... Fire…" at bounding box center [784, 304] width 1568 height 557
click at [725, 374] on icon at bounding box center [727, 375] width 27 height 27
select select "fUQhh5eUDJWJi2nz1as2ss"
click at [865, 388] on div "Loading... North Entry Loading... Hallway Loading... Storefront Loading... Fire…" at bounding box center [784, 304] width 1568 height 557
click at [368, 360] on div "Loading... North Entry Loading... Hallway Loading... Storefront Loading... Fire…" at bounding box center [784, 304] width 1568 height 557
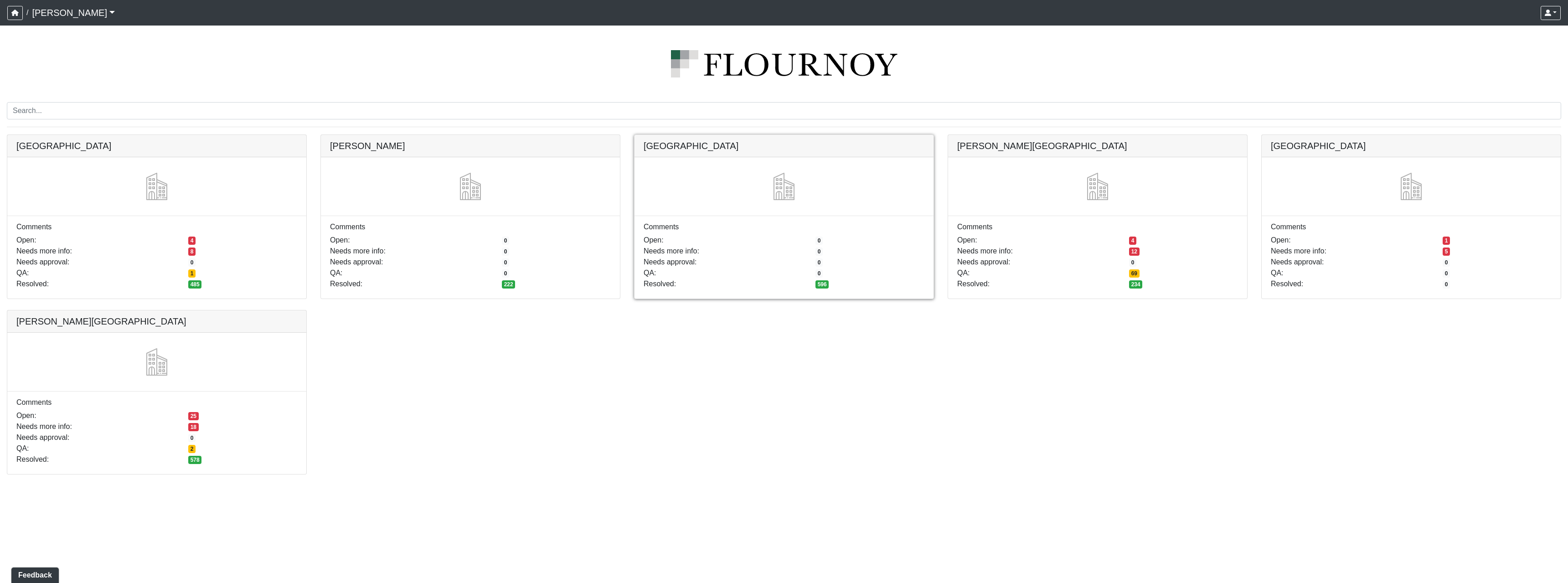
click at [758, 135] on link at bounding box center [783, 135] width 299 height 0
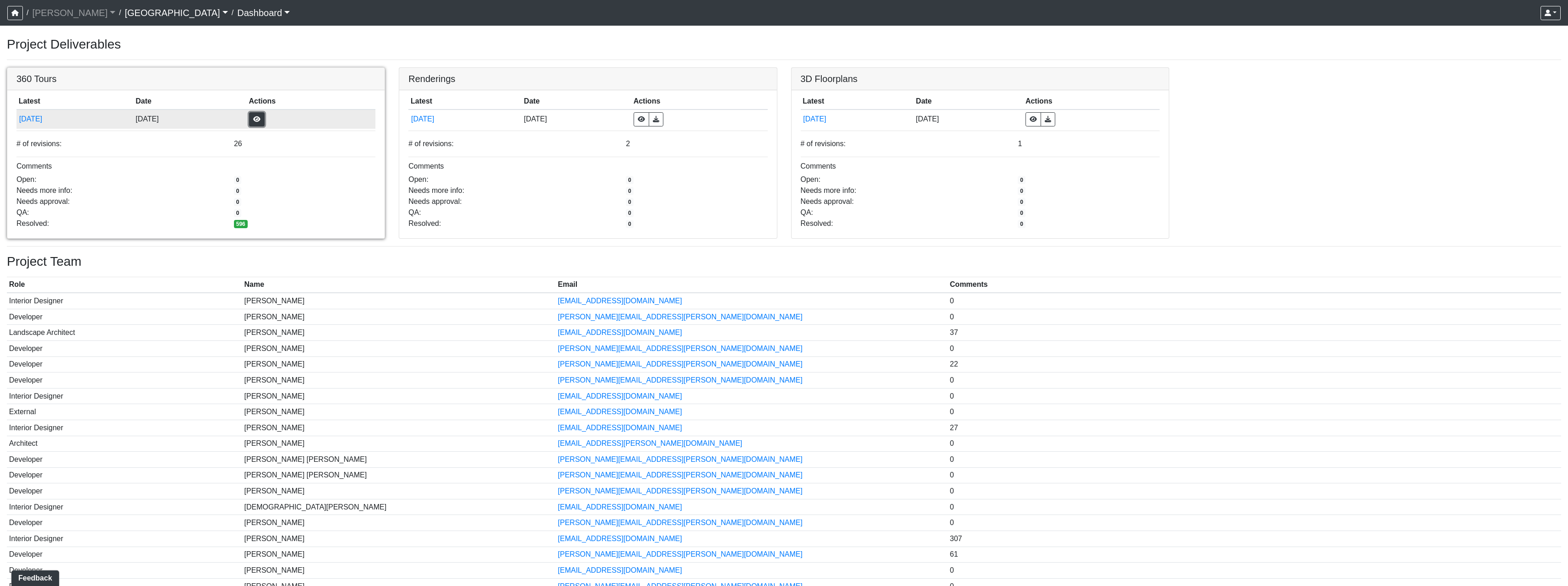
click at [265, 114] on button "button" at bounding box center [256, 119] width 15 height 14
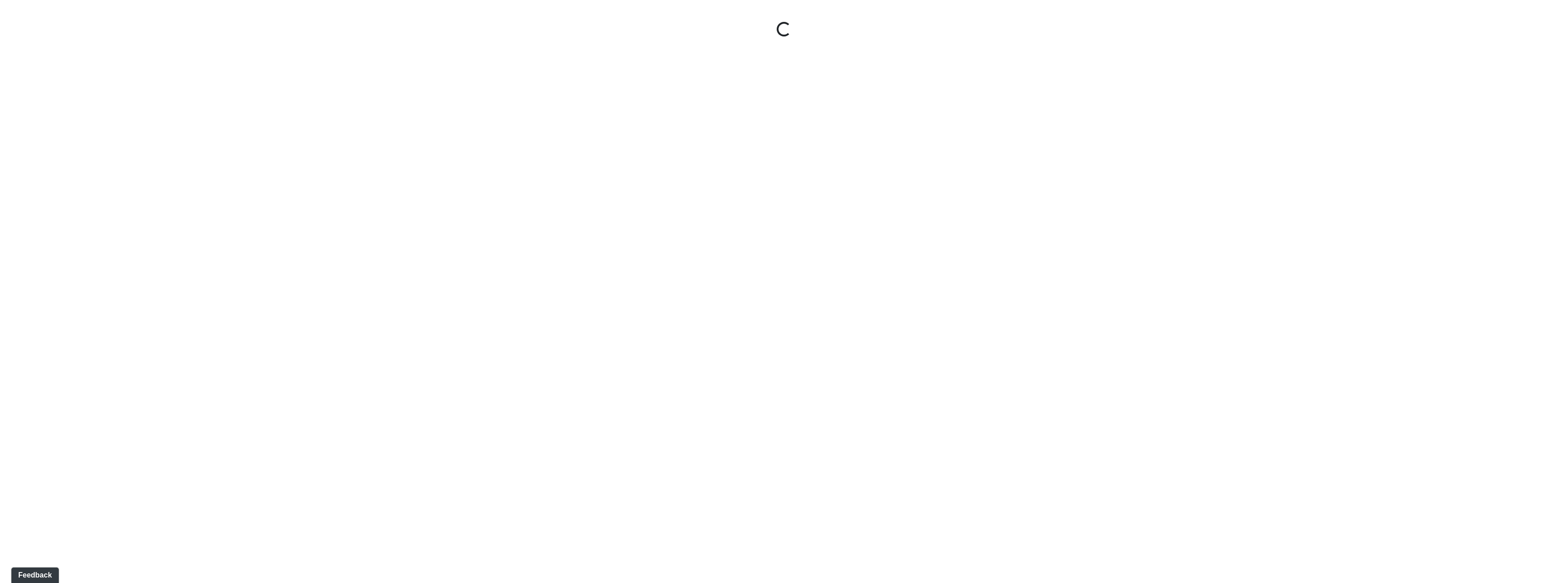
select select "gontoaMErPAtzSBVXh4ptW"
select select "h3ebyGk32eUmSzz99H473o"
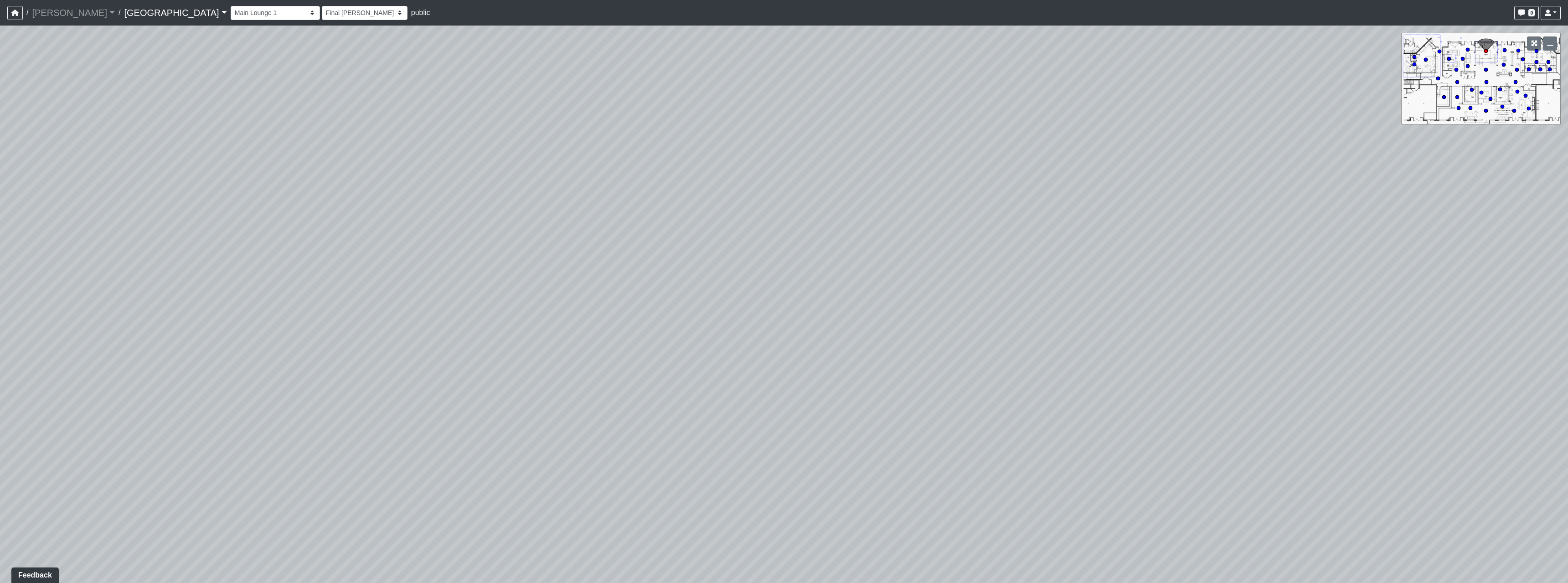
drag, startPoint x: 1234, startPoint y: 395, endPoint x: 457, endPoint y: 284, distance: 784.9
click at [669, 329] on div "Loading... Pool Courtyard Entry 1 Loading... Main Lounge 2 Loading... Pool Cour…" at bounding box center [784, 304] width 1568 height 557
drag, startPoint x: 1012, startPoint y: 279, endPoint x: 608, endPoint y: 329, distance: 407.1
click at [623, 332] on div "Loading... Pool Courtyard Entry 1 Loading... Main Lounge 2 Loading... Pool Cour…" at bounding box center [784, 304] width 1568 height 557
click at [216, 2] on nav "/ Flournoy Flournoy Loading... / Cool Springs Cool Springs Loading... Cool Spri…" at bounding box center [784, 13] width 1568 height 26
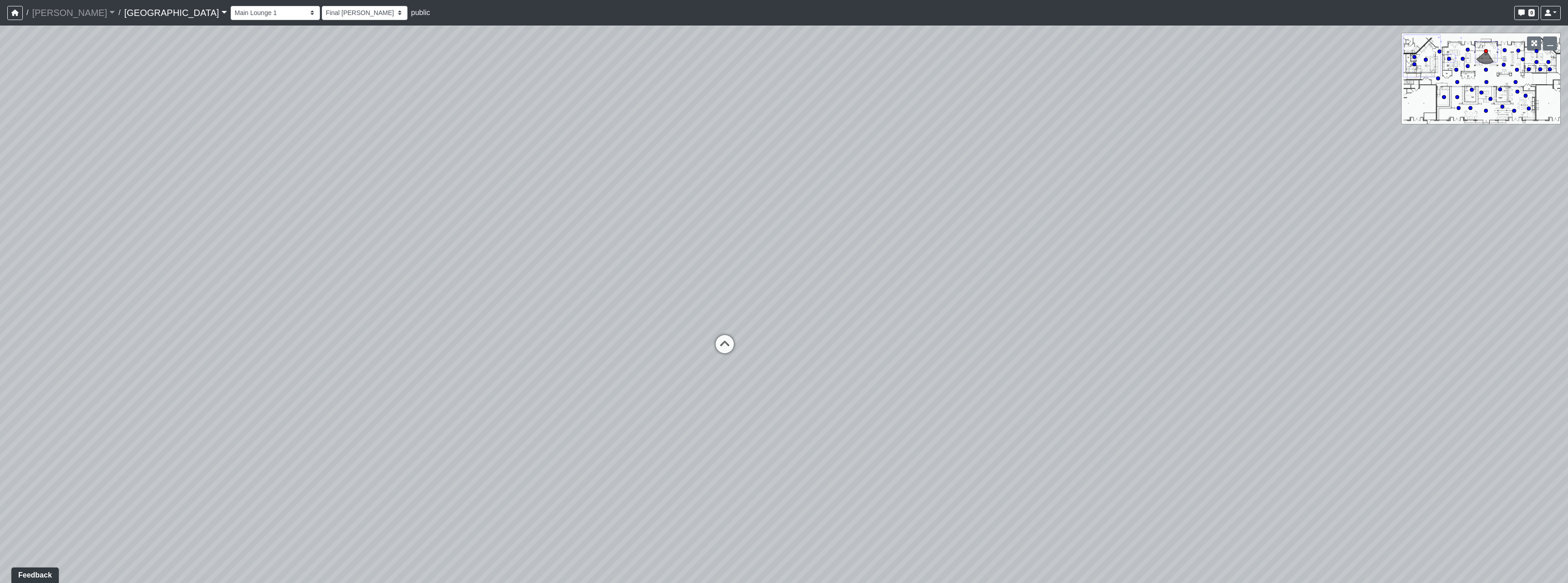
click at [216, 23] on nav "/ Flournoy Flournoy Loading... / Cool Springs Cool Springs Loading... Cool Spri…" at bounding box center [784, 13] width 1568 height 26
click at [231, 10] on select "Breezeway Entry Fireplace 1 Fireplace 2 Gate Golf Holes Shade Sails Sidewalk 1 …" at bounding box center [275, 13] width 89 height 14
click at [231, 6] on select "Breezeway Entry Fireplace 1 Fireplace 2 Gate Golf Holes Shade Sails Sidewalk 1 …" at bounding box center [275, 13] width 89 height 14
select select "cPz5AA6jdxfLA8T8qokQ2v"
select select "h3ebyGk32eUmSzz99H473o"
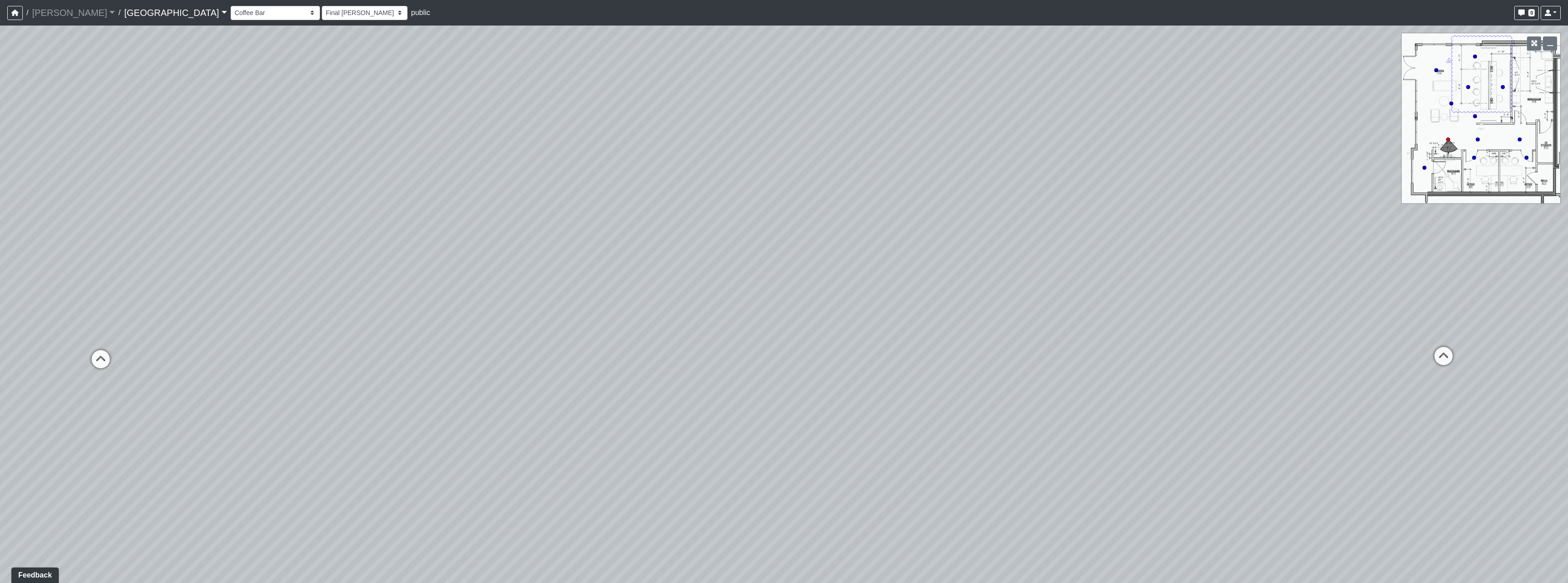
drag, startPoint x: 923, startPoint y: 400, endPoint x: 1085, endPoint y: 389, distance: 162.4
click at [1326, 391] on div "Loading... Pool Courtyard Entry 1 Loading... Main Lounge 2 Loading... Pool Cour…" at bounding box center [784, 304] width 1568 height 557
click at [732, 418] on icon at bounding box center [740, 417] width 27 height 27
select select "qkU7h8AaHdyDMVVRubQJH1"
select select "h3ebyGk32eUmSzz99H473o"
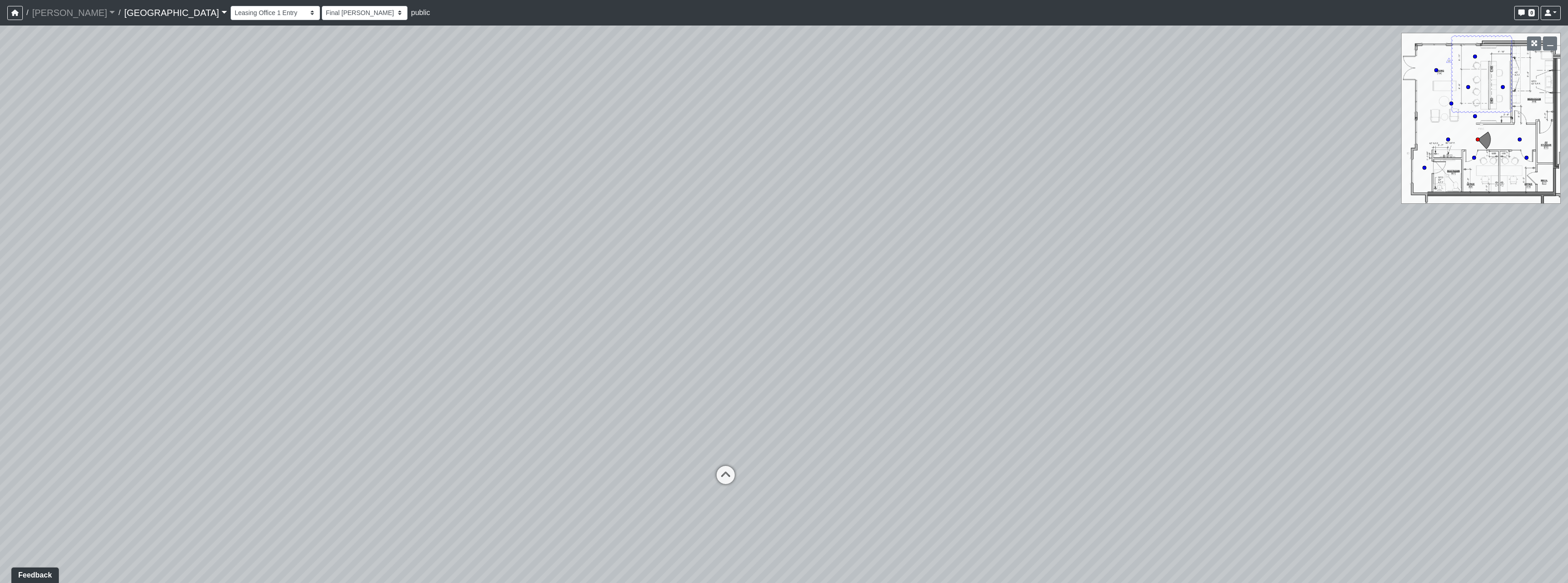
drag, startPoint x: 1049, startPoint y: 438, endPoint x: 491, endPoint y: 346, distance: 565.5
click at [569, 373] on div "Loading... Pool Courtyard Entry 1 Loading... Main Lounge 2 Loading... Pool Cour…" at bounding box center [784, 304] width 1568 height 557
drag, startPoint x: 676, startPoint y: 338, endPoint x: 696, endPoint y: 357, distance: 27.6
click at [696, 357] on div "Loading... Pool Courtyard Entry 1 Loading... Main Lounge 2 Loading... Pool Cour…" at bounding box center [784, 304] width 1568 height 557
drag, startPoint x: 691, startPoint y: 414, endPoint x: 826, endPoint y: 454, distance: 140.8
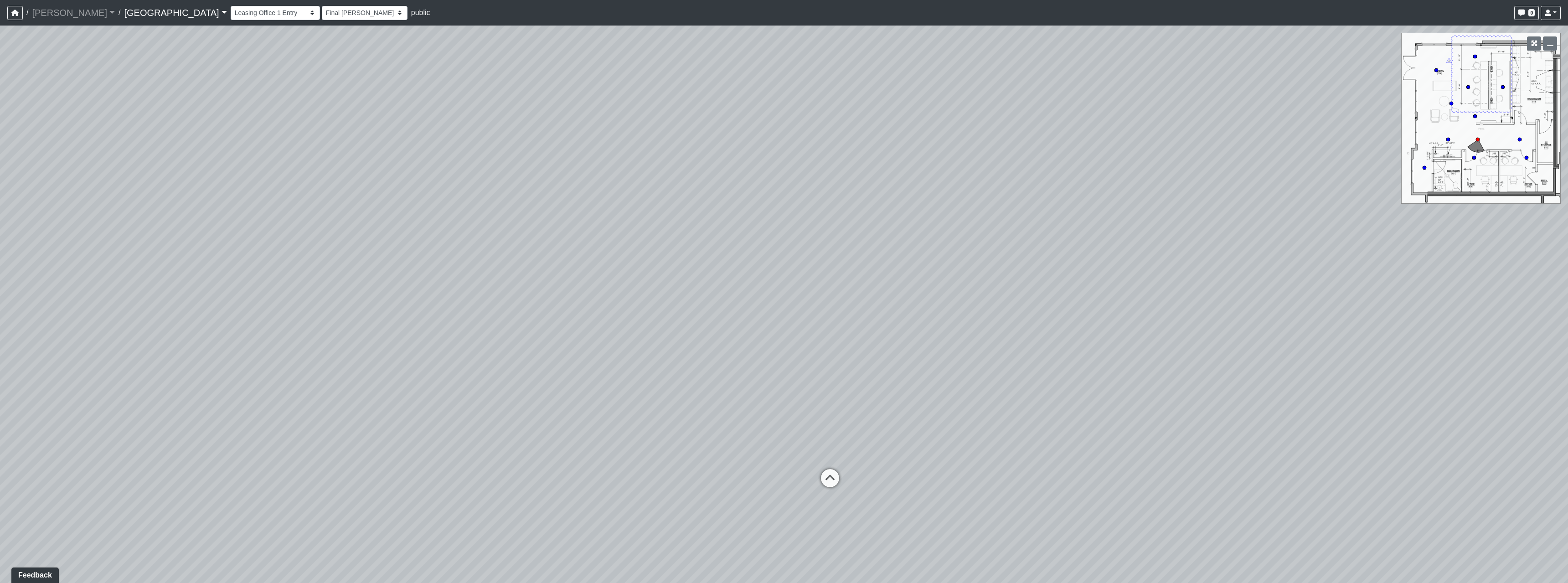
click at [824, 452] on div "Loading... Pool Courtyard Entry 1 Loading... Main Lounge 2 Loading... Pool Cour…" at bounding box center [784, 304] width 1568 height 557
drag, startPoint x: 680, startPoint y: 358, endPoint x: 685, endPoint y: 441, distance: 83.2
click at [685, 441] on div "Loading... Pool Courtyard Entry 1 Loading... Main Lounge 2 Loading... Pool Cour…" at bounding box center [784, 304] width 1568 height 557
drag, startPoint x: 585, startPoint y: 287, endPoint x: 834, endPoint y: 300, distance: 249.3
click at [841, 291] on div "Loading... Pool Courtyard Entry 1 Loading... Main Lounge 2 Loading... Pool Cour…" at bounding box center [784, 304] width 1568 height 557
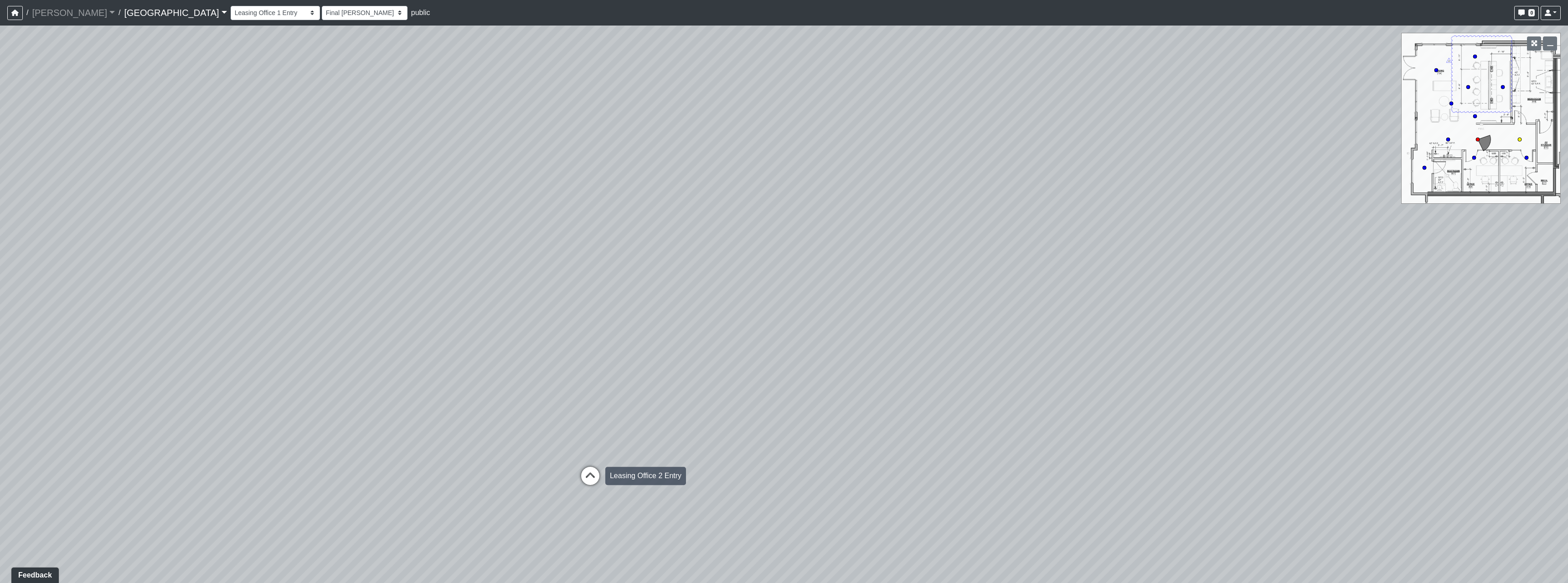
click at [582, 477] on icon at bounding box center [590, 480] width 27 height 27
select select "wywg35jQmZfnAq6iNbYvmP"
select select "h3ebyGk32eUmSzz99H473o"
drag, startPoint x: 968, startPoint y: 395, endPoint x: 478, endPoint y: 331, distance: 494.2
click at [489, 331] on div "Loading... Pool Courtyard Entry 1 Loading... Main Lounge 2 Loading... Pool Cour…" at bounding box center [784, 304] width 1568 height 557
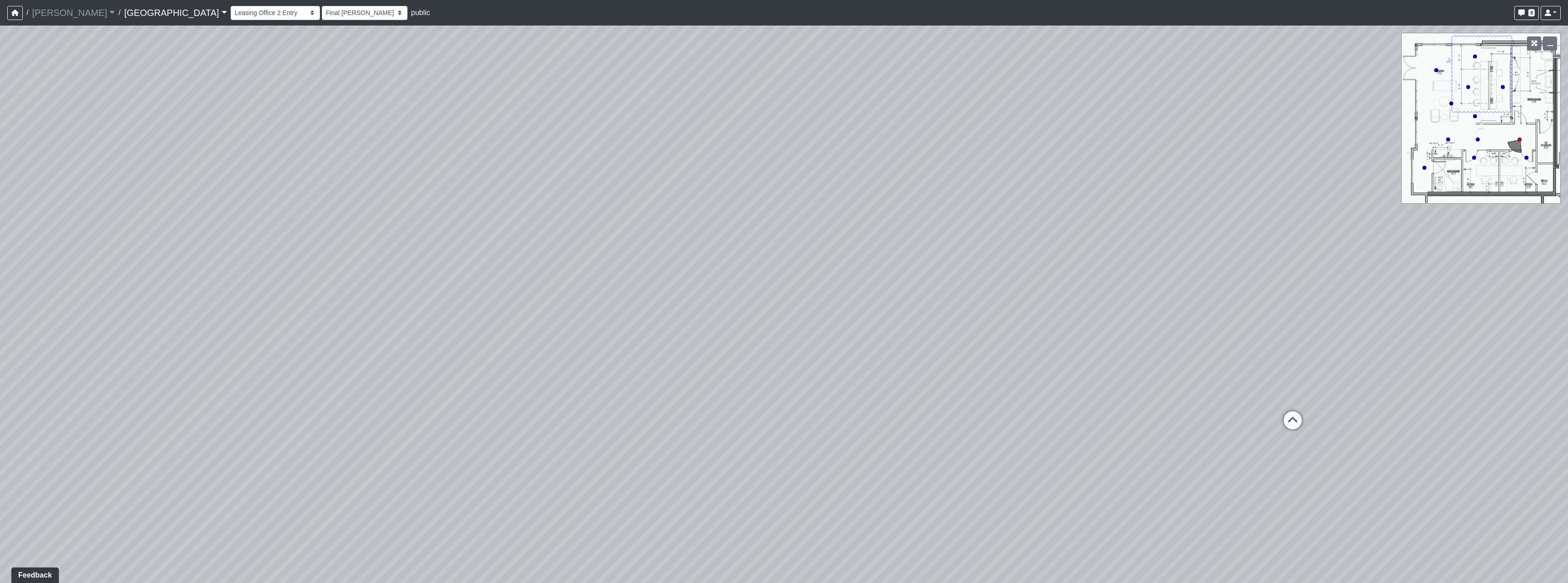
drag, startPoint x: 686, startPoint y: 281, endPoint x: 376, endPoint y: 336, distance: 314.8
click at [382, 333] on div "Loading... Pool Courtyard Entry 1 Loading... Main Lounge 2 Loading... Pool Cour…" at bounding box center [784, 304] width 1568 height 557
drag, startPoint x: 779, startPoint y: 319, endPoint x: 772, endPoint y: 329, distance: 12.2
click at [772, 329] on div "Loading... Pool Courtyard Entry 1 Loading... Main Lounge 2 Loading... Pool Cour…" at bounding box center [784, 304] width 1568 height 557
click at [845, 416] on icon at bounding box center [855, 417] width 27 height 27
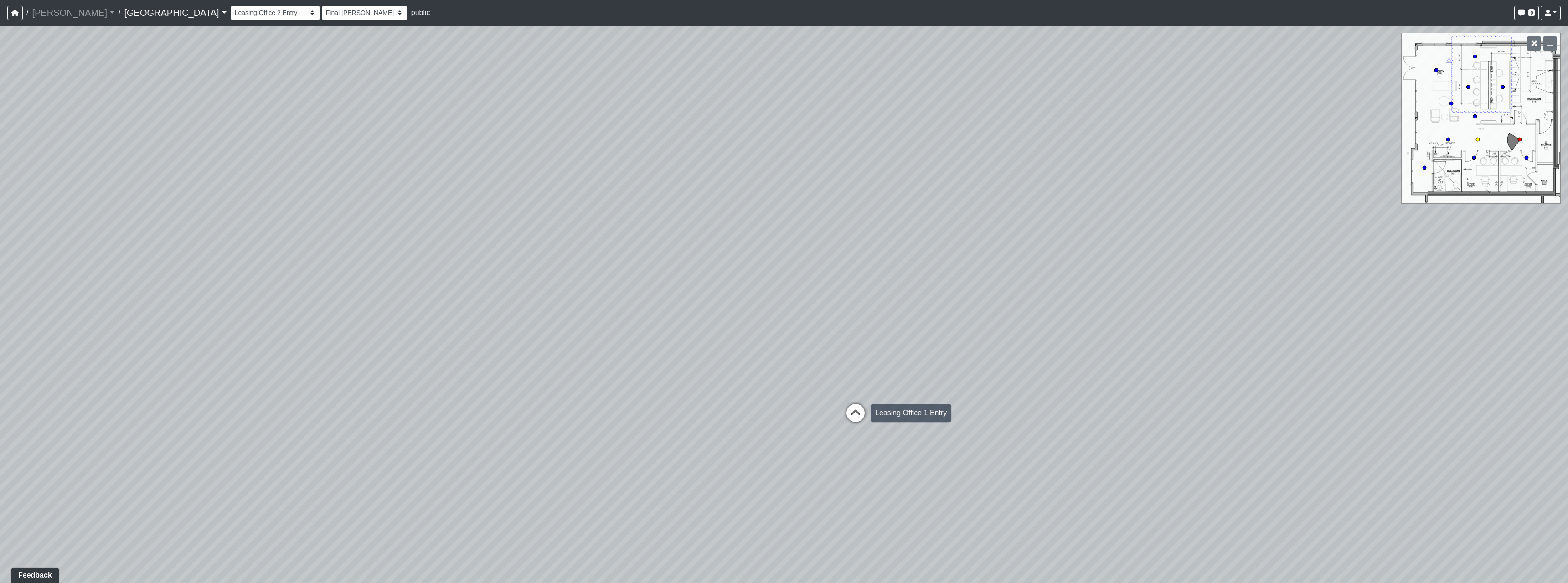
select select "qkU7h8AaHdyDMVVRubQJH1"
select select "h3ebyGk32eUmSzz99H473o"
click at [872, 494] on icon at bounding box center [874, 506] width 27 height 27
select select "cPz5AA6jdxfLA8T8qokQ2v"
select select "h3ebyGk32eUmSzz99H473o"
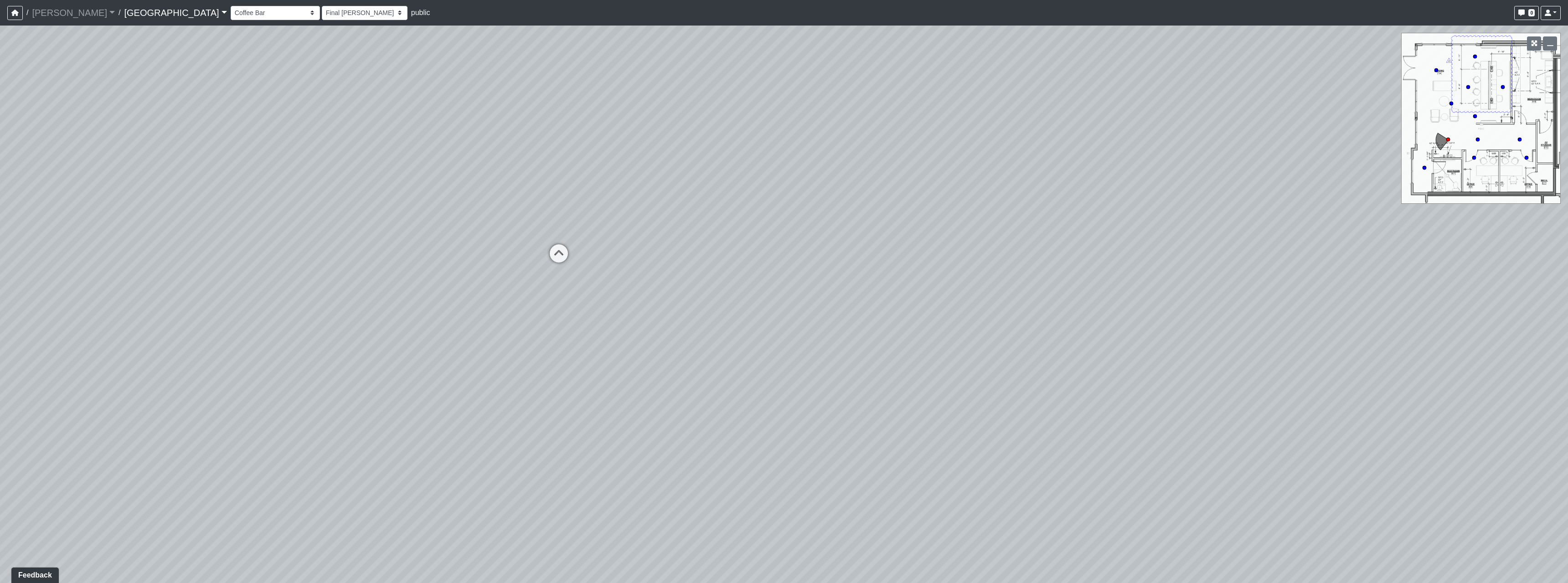
drag, startPoint x: 649, startPoint y: 354, endPoint x: 867, endPoint y: 276, distance: 231.5
click at [828, 300] on div "Loading... Pool Courtyard Entry 1 Loading... Main Lounge 2 Loading... Pool Cour…" at bounding box center [784, 304] width 1568 height 557
drag, startPoint x: 621, startPoint y: 284, endPoint x: 760, endPoint y: 367, distance: 161.9
click at [760, 367] on div "Loading... Pool Courtyard Entry 1 Loading... Main Lounge 2 Loading... Pool Cour…" at bounding box center [784, 304] width 1568 height 557
click at [231, 13] on select "Breezeway Entry Fireplace 1 Fireplace 2 Gate Golf Holes Shade Sails Sidewalk 1 …" at bounding box center [275, 13] width 89 height 14
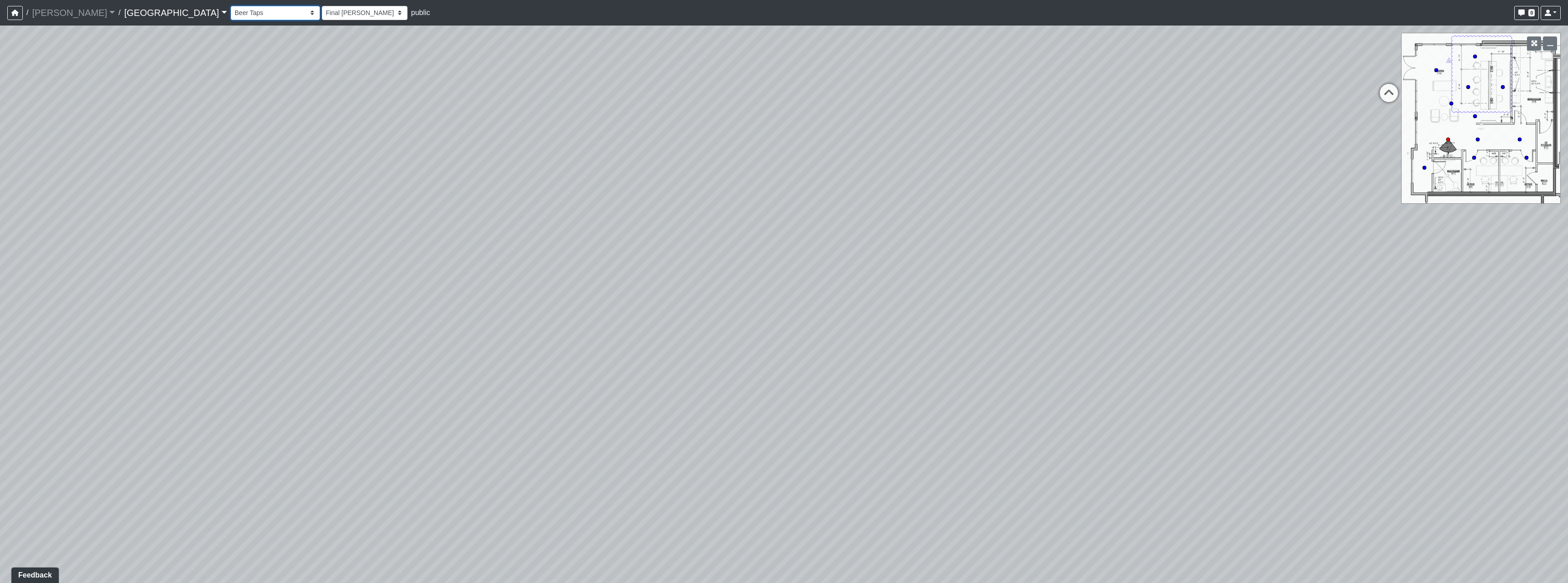
click at [231, 6] on select "Breezeway Entry Fireplace 1 Fireplace 2 Gate Golf Holes Shade Sails Sidewalk 1 …" at bounding box center [275, 13] width 89 height 14
select select "nvS5Qoo4jEJcuhprzpoMAu"
select select "h3ebyGk32eUmSzz99H473o"
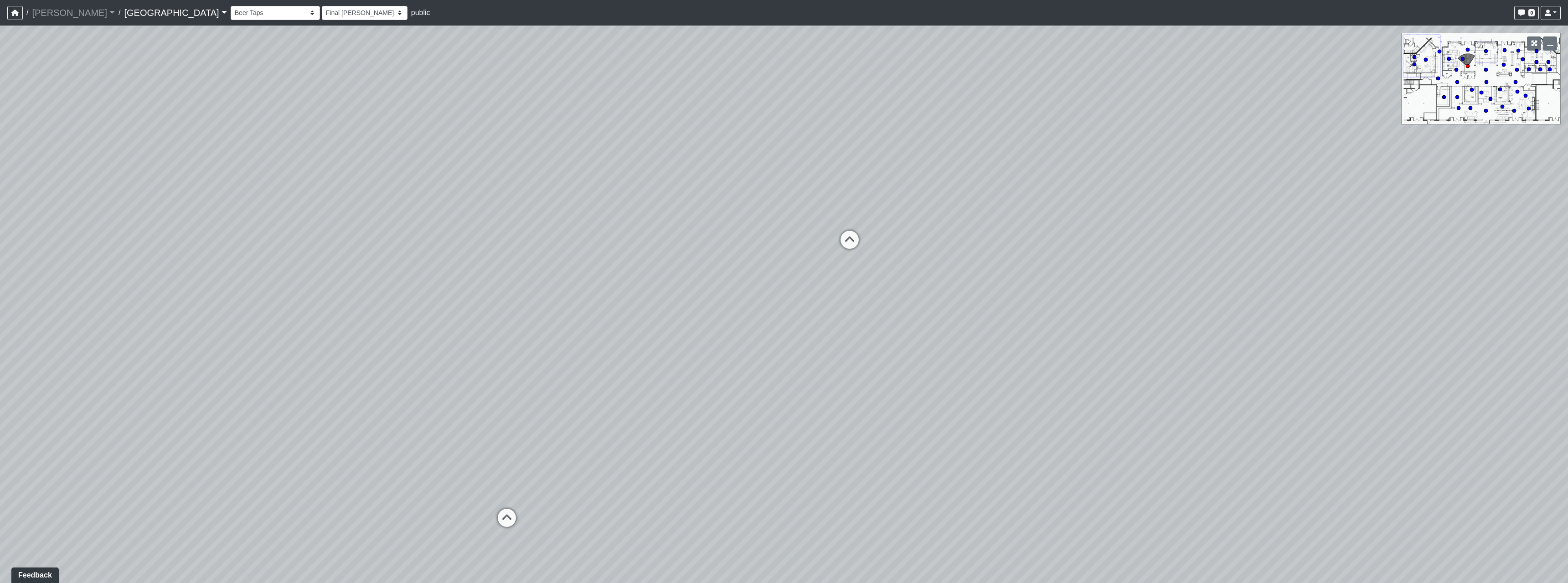
drag, startPoint x: 894, startPoint y: 467, endPoint x: 1076, endPoint y: 421, distance: 187.7
click at [1076, 421] on div "Loading... Pool Courtyard Entry 1 Loading... Main Lounge 2 Loading... Pool Cour…" at bounding box center [784, 304] width 1568 height 557
drag, startPoint x: 582, startPoint y: 440, endPoint x: 827, endPoint y: 391, distance: 249.9
click at [816, 393] on div "Loading... Pool Courtyard Entry 1 Loading... Main Lounge 2 Loading... Pool Cour…" at bounding box center [784, 304] width 1568 height 557
drag, startPoint x: 660, startPoint y: 452, endPoint x: 643, endPoint y: 482, distance: 34.5
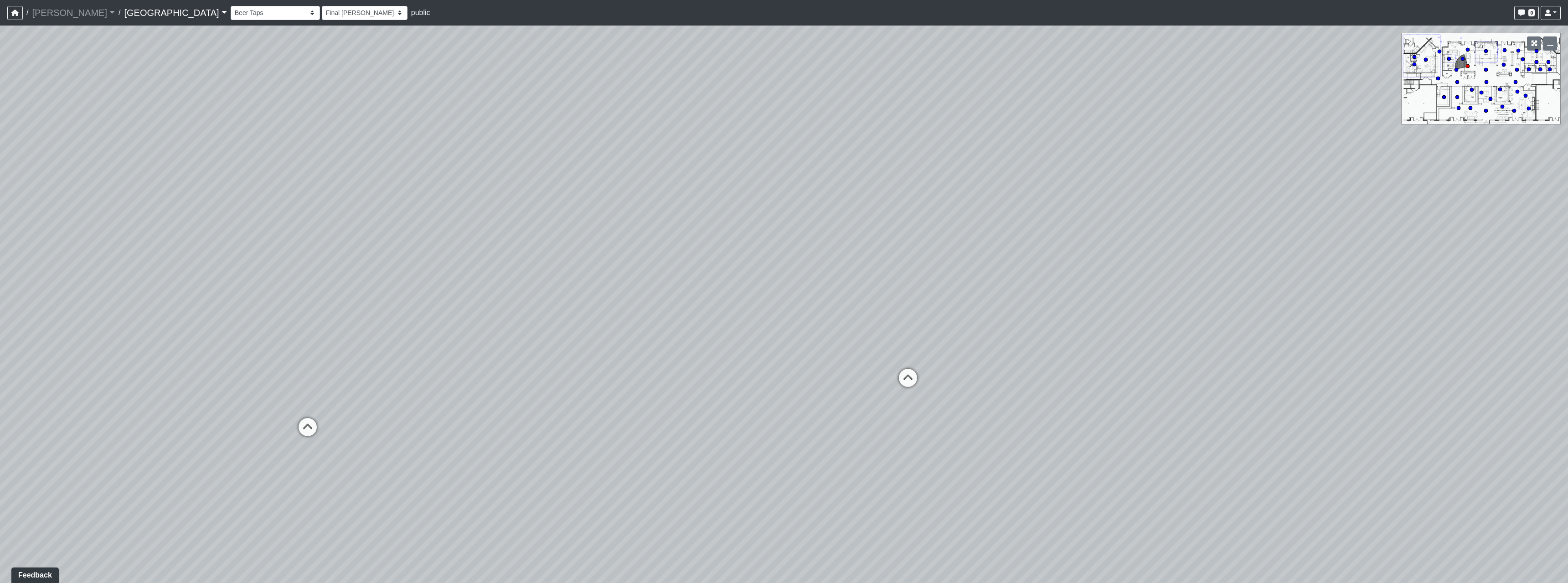
click at [643, 482] on div "Loading... Pool Courtyard Entry 1 Loading... Main Lounge 2 Loading... Pool Cour…" at bounding box center [784, 304] width 1568 height 557
drag, startPoint x: 939, startPoint y: 455, endPoint x: 690, endPoint y: 455, distance: 249.0
click at [690, 455] on div "Loading... Pool Courtyard Entry 1 Loading... Main Lounge 2 Loading... Pool Cour…" at bounding box center [784, 304] width 1568 height 557
click at [124, 10] on link "Cool Springs" at bounding box center [175, 13] width 102 height 18
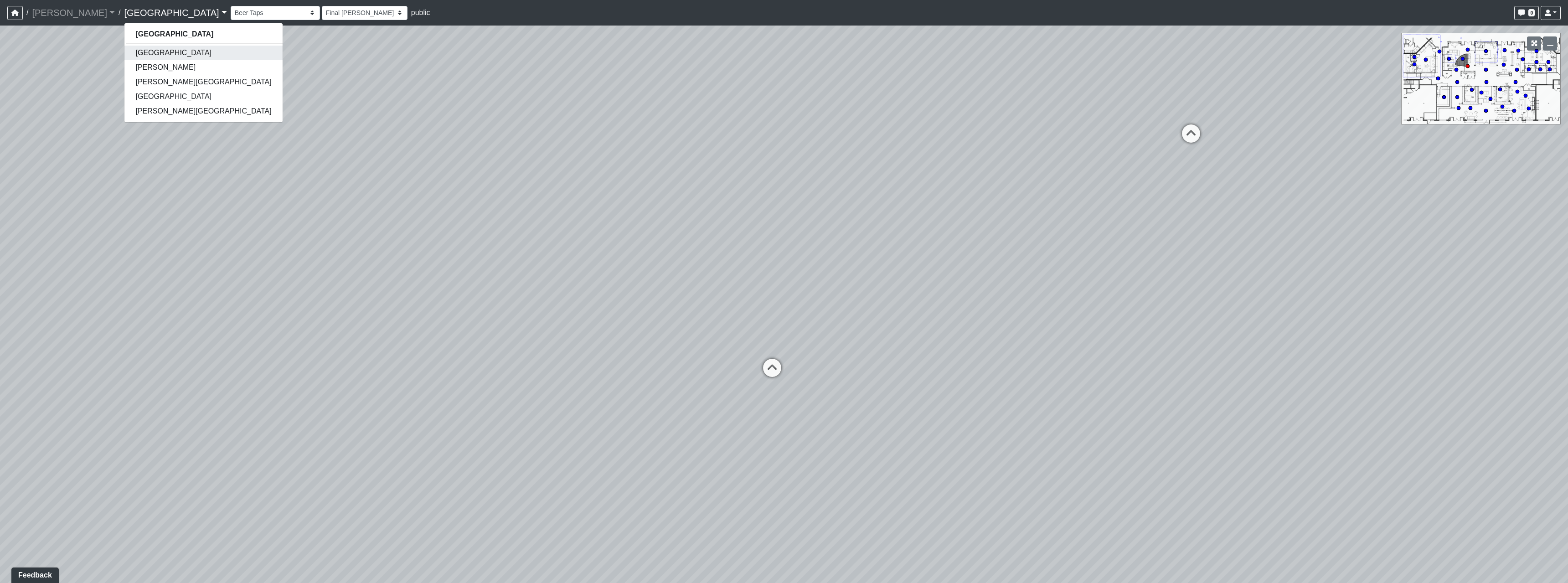
click at [124, 52] on link "[GEOGRAPHIC_DATA]" at bounding box center [203, 53] width 158 height 15
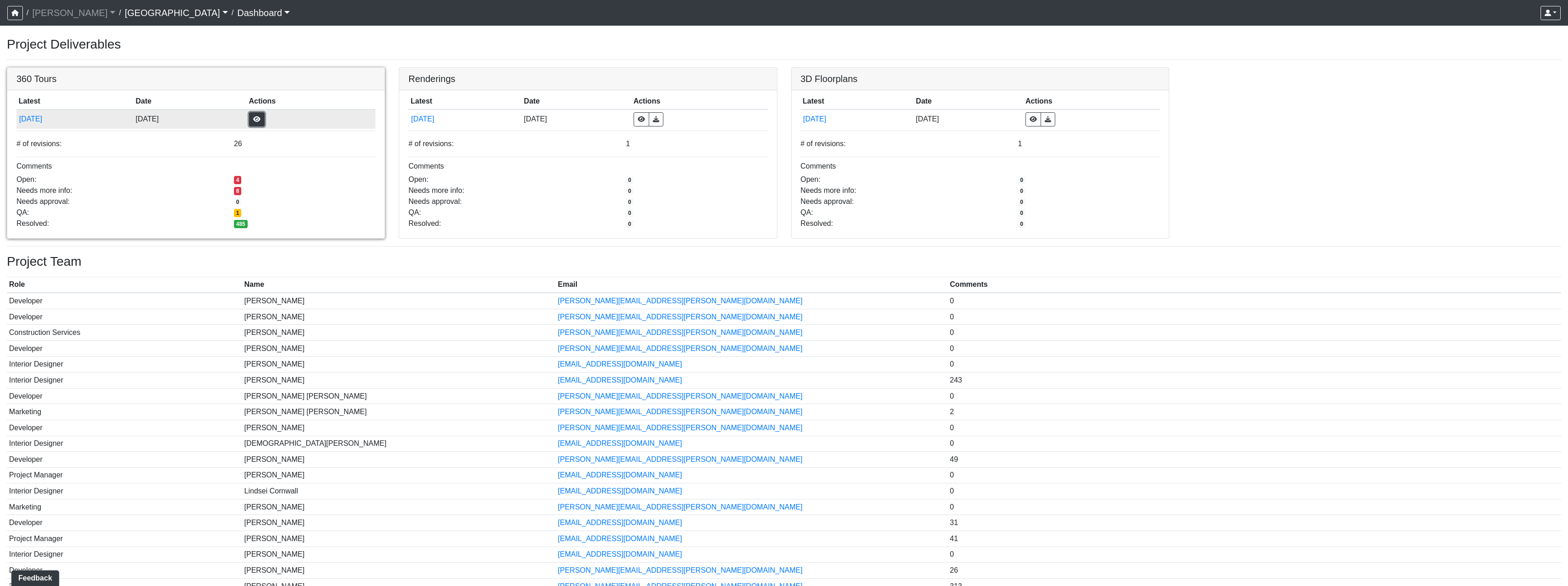
click at [265, 116] on button "button" at bounding box center [256, 119] width 15 height 14
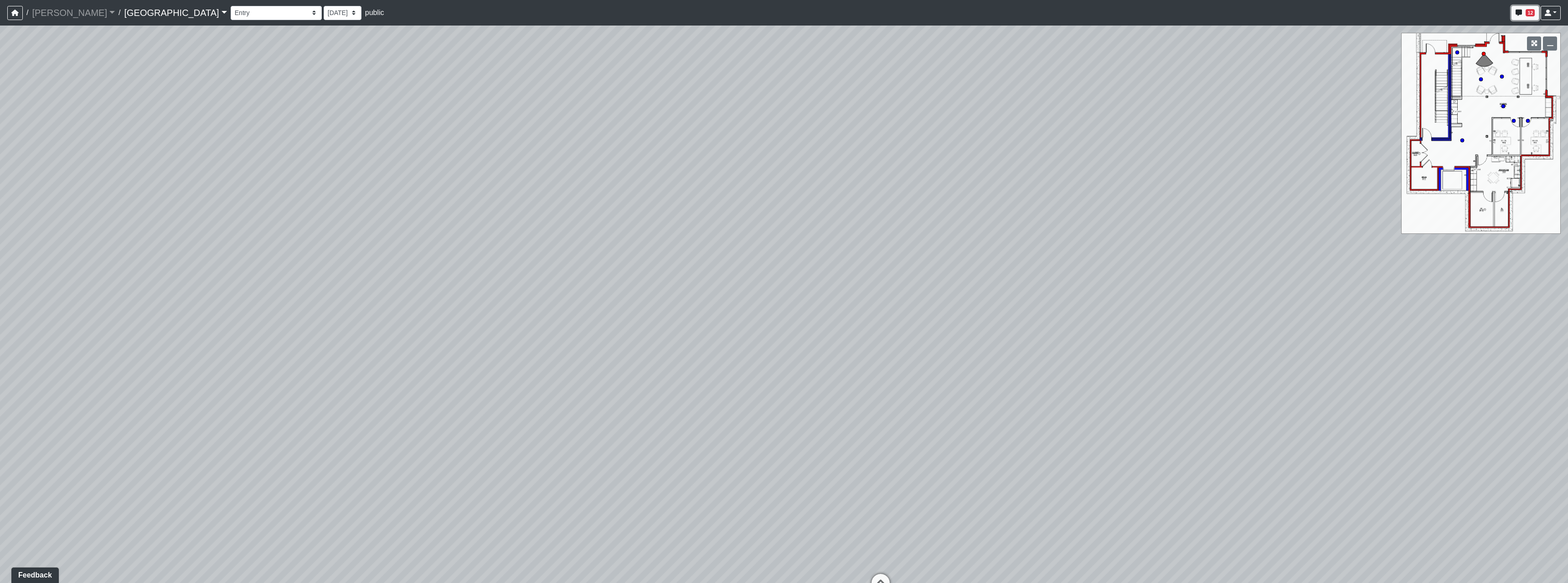
click at [1527, 12] on span "12" at bounding box center [1530, 13] width 9 height 7
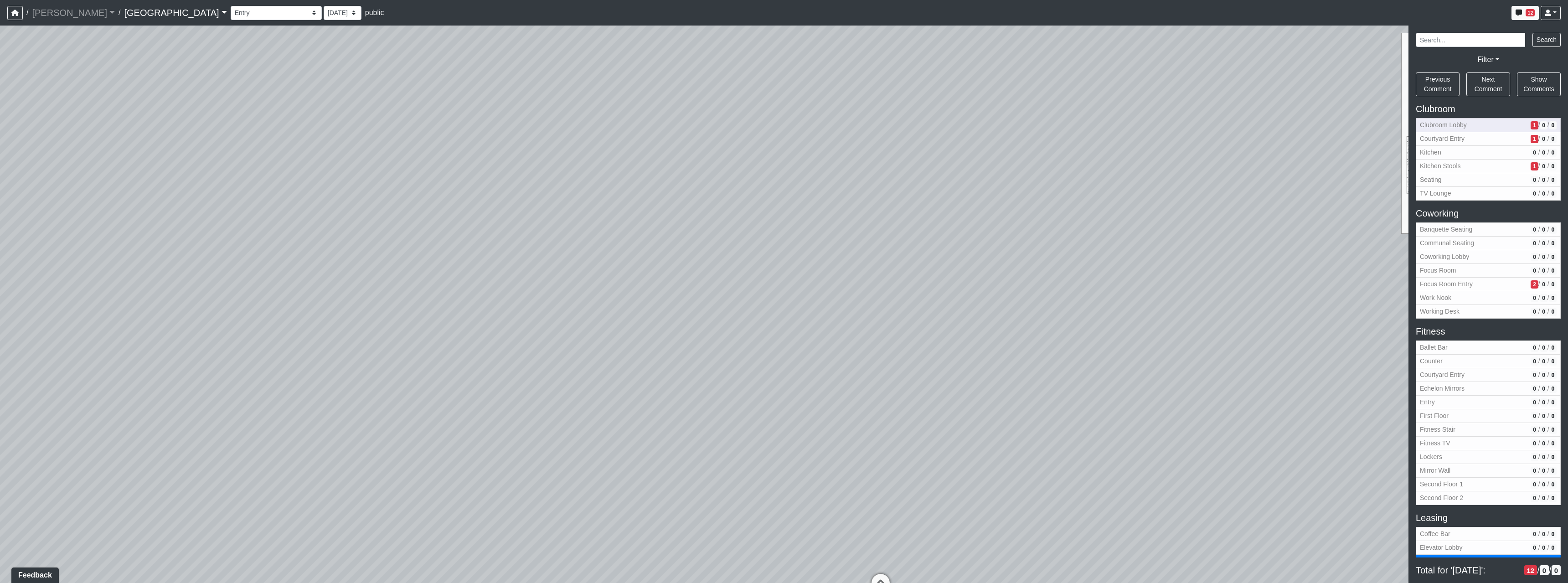
click at [1531, 124] on span "1" at bounding box center [1535, 125] width 7 height 8
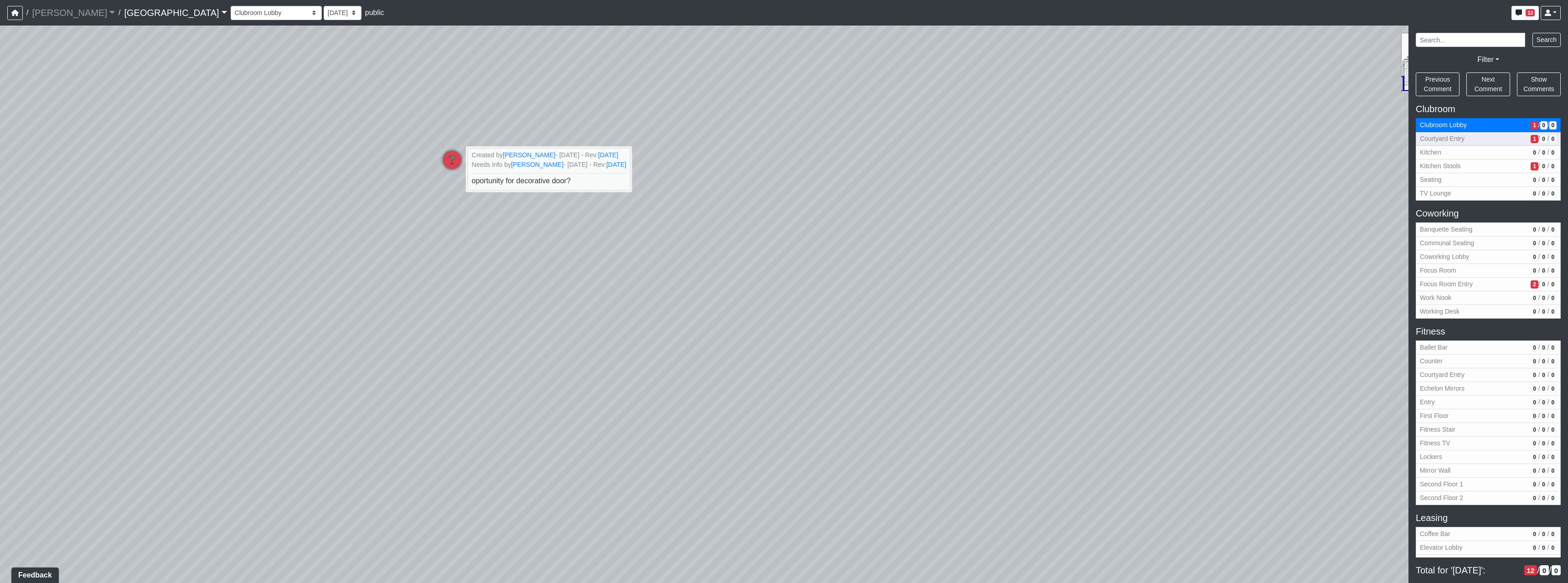
click at [1516, 143] on button "Courtyard Entry 1 / 0 / 0" at bounding box center [1488, 139] width 145 height 13
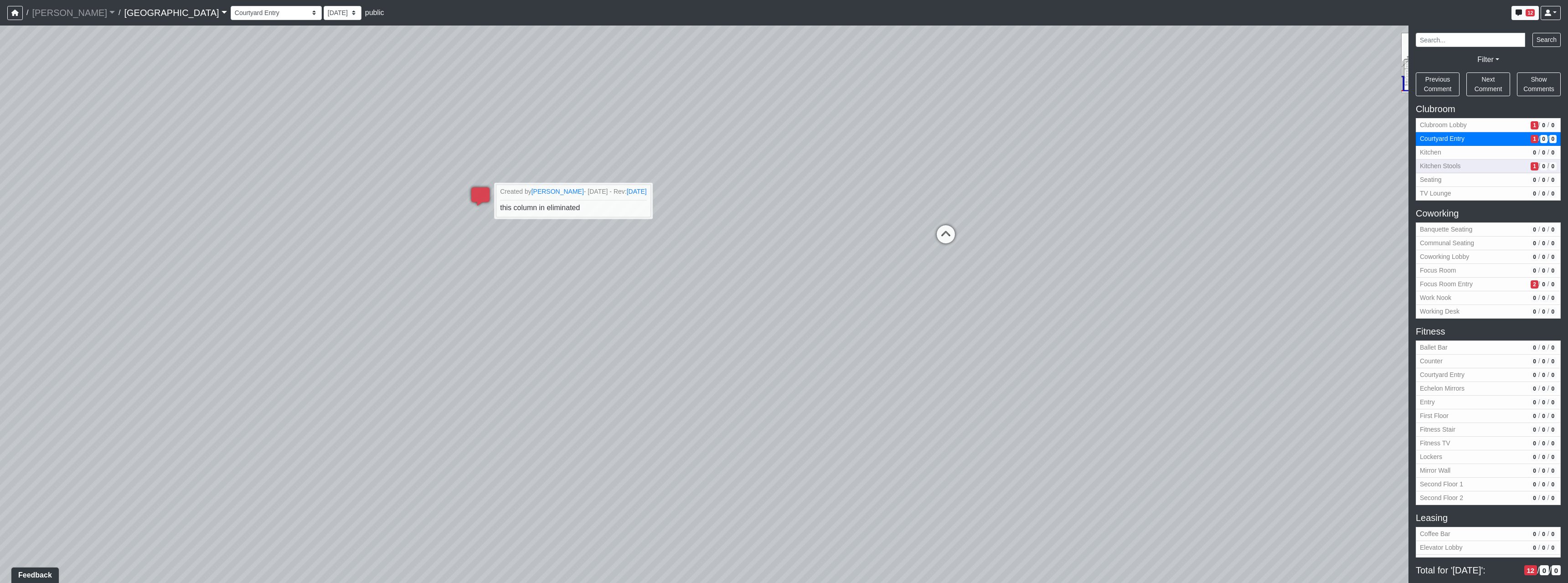
click at [1514, 162] on button "Kitchen Stools 1 / 0 / 0" at bounding box center [1488, 166] width 145 height 13
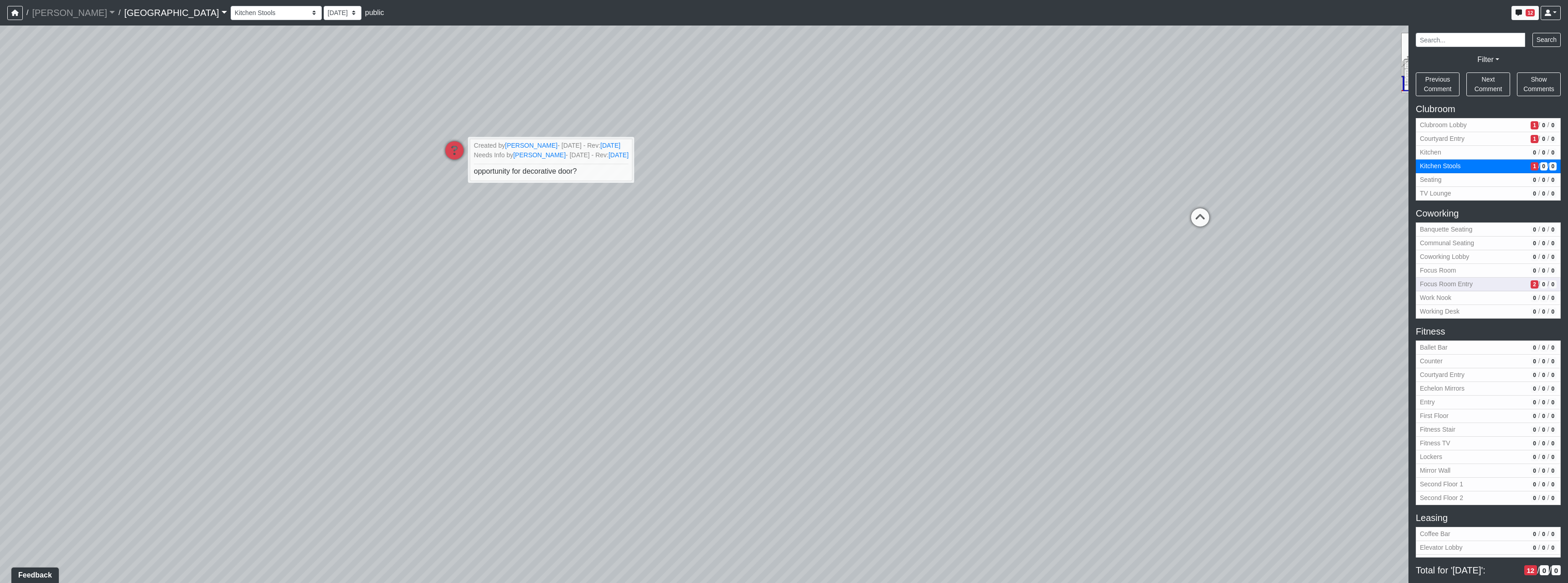
click at [1538, 282] on span "/" at bounding box center [1539, 284] width 2 height 10
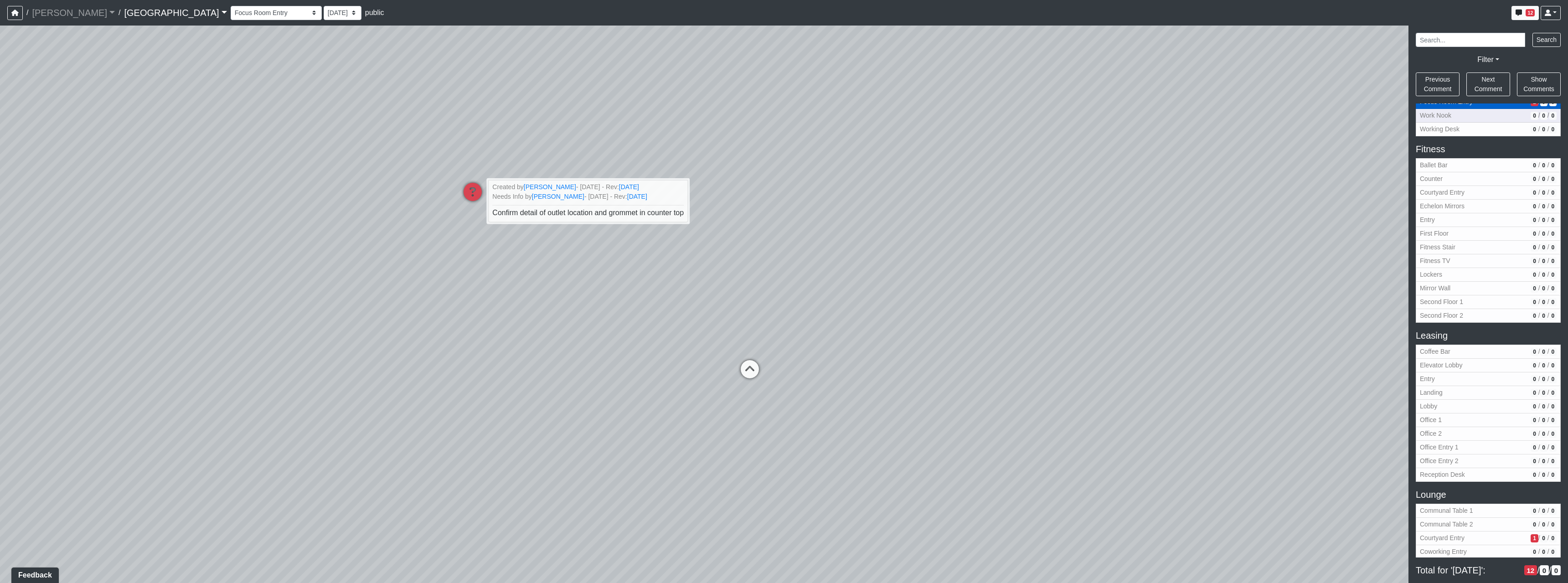
scroll to position [410, 0]
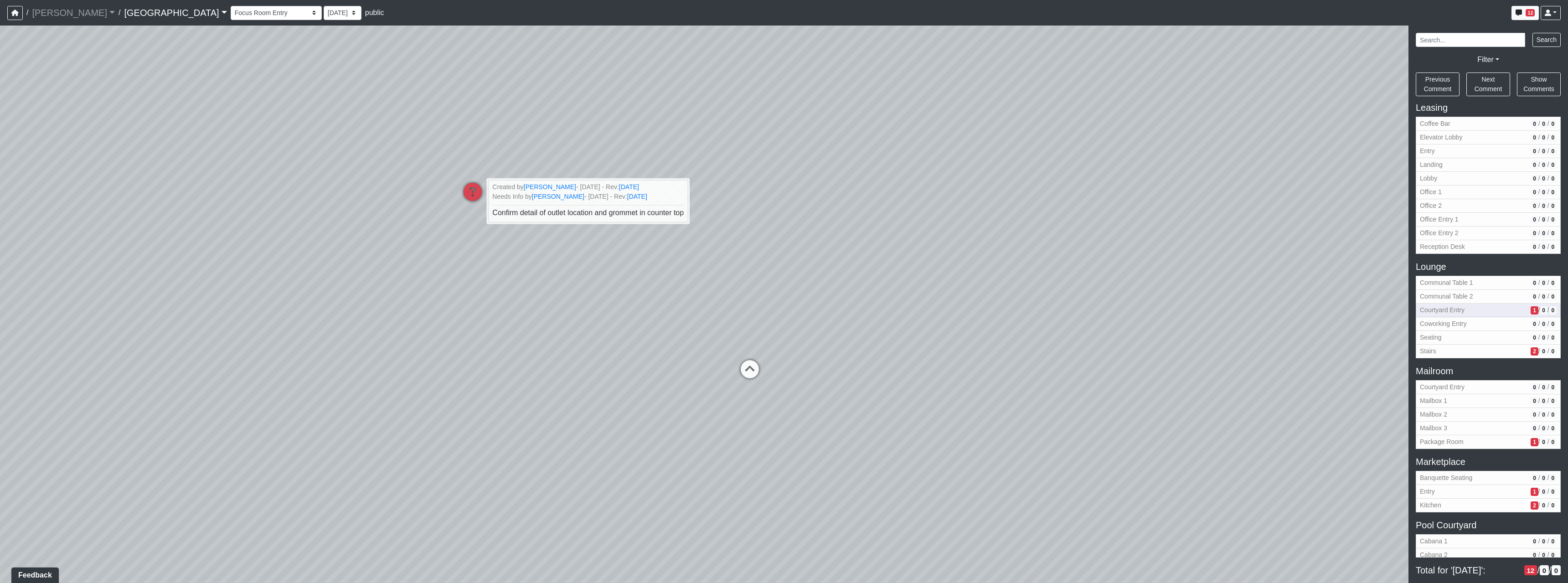
click at [1525, 315] on button "Courtyard Entry 1 / 0 / 0" at bounding box center [1488, 310] width 145 height 13
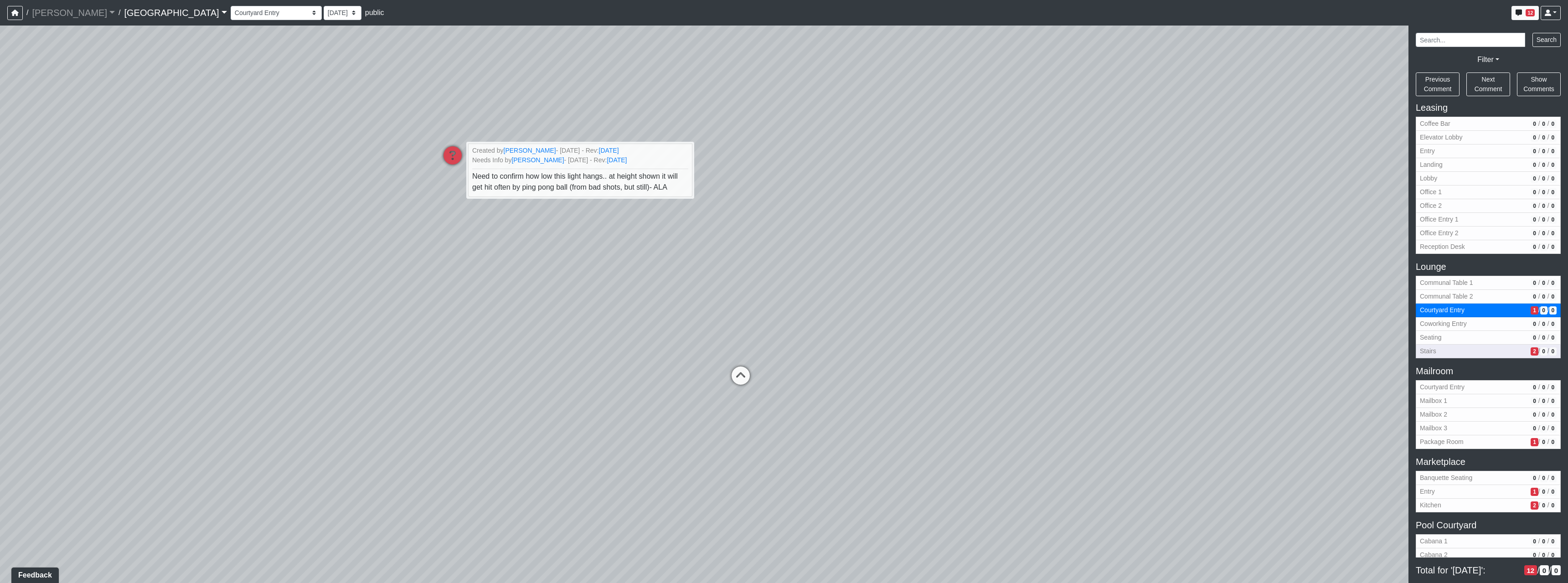
click at [1525, 346] on button "Stairs 2 / 0 / 0" at bounding box center [1488, 351] width 145 height 13
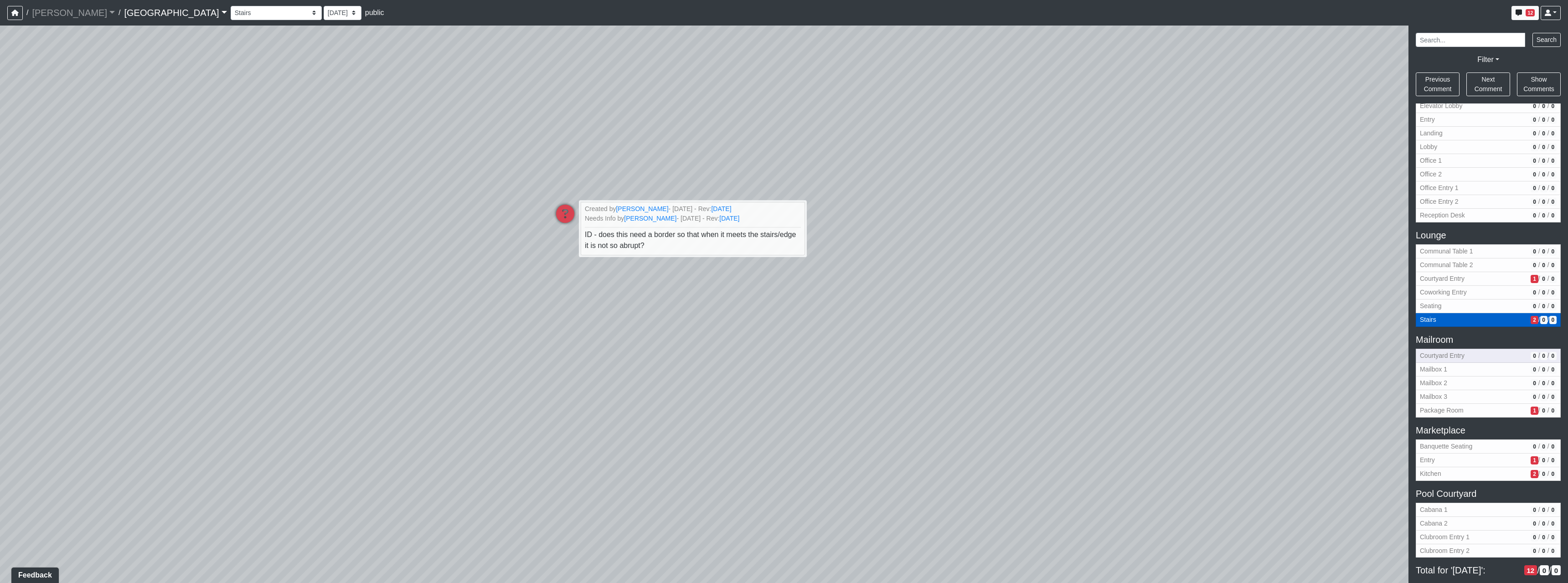
scroll to position [456, 0]
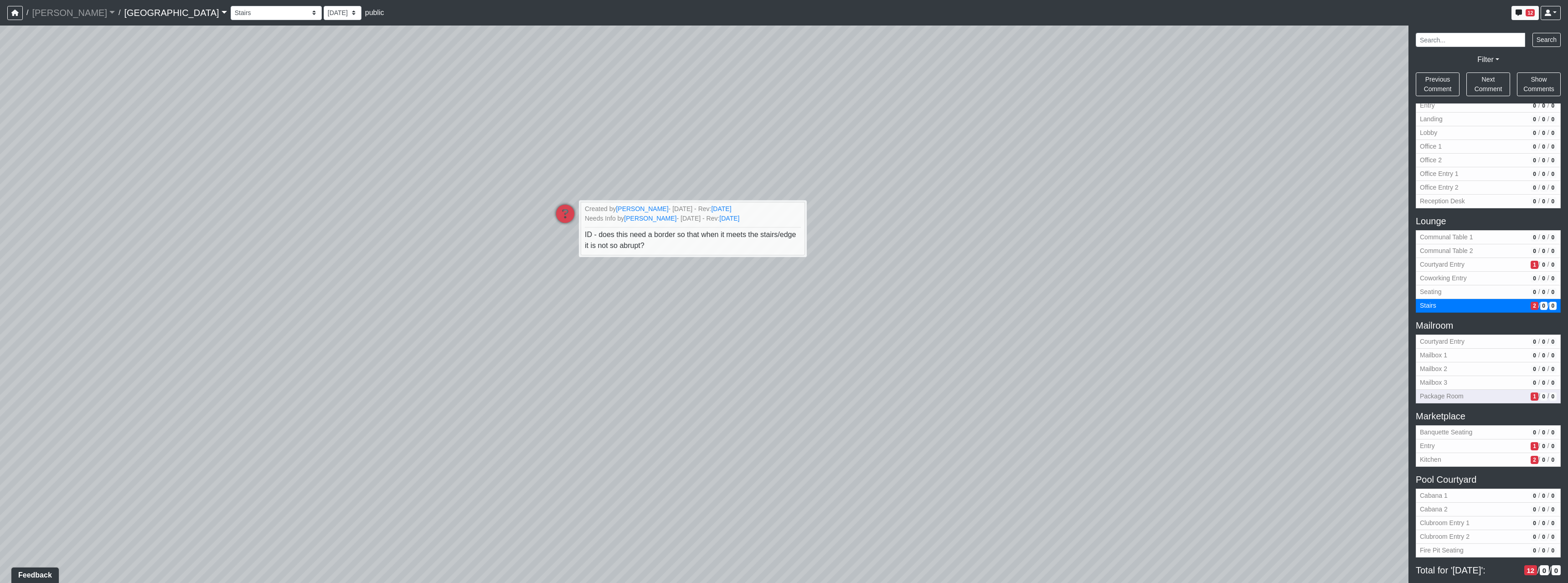
click at [1540, 398] on span "0" at bounding box center [1544, 396] width 7 height 8
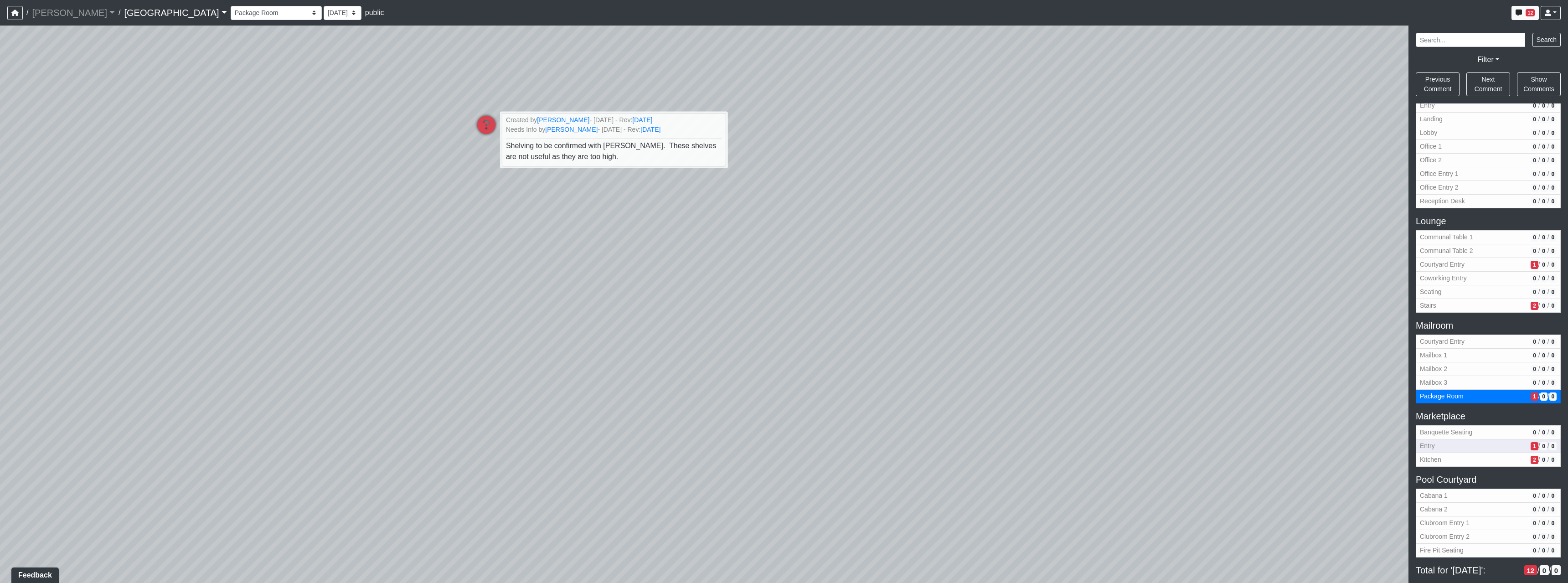
click at [1540, 444] on span "0" at bounding box center [1544, 445] width 7 height 8
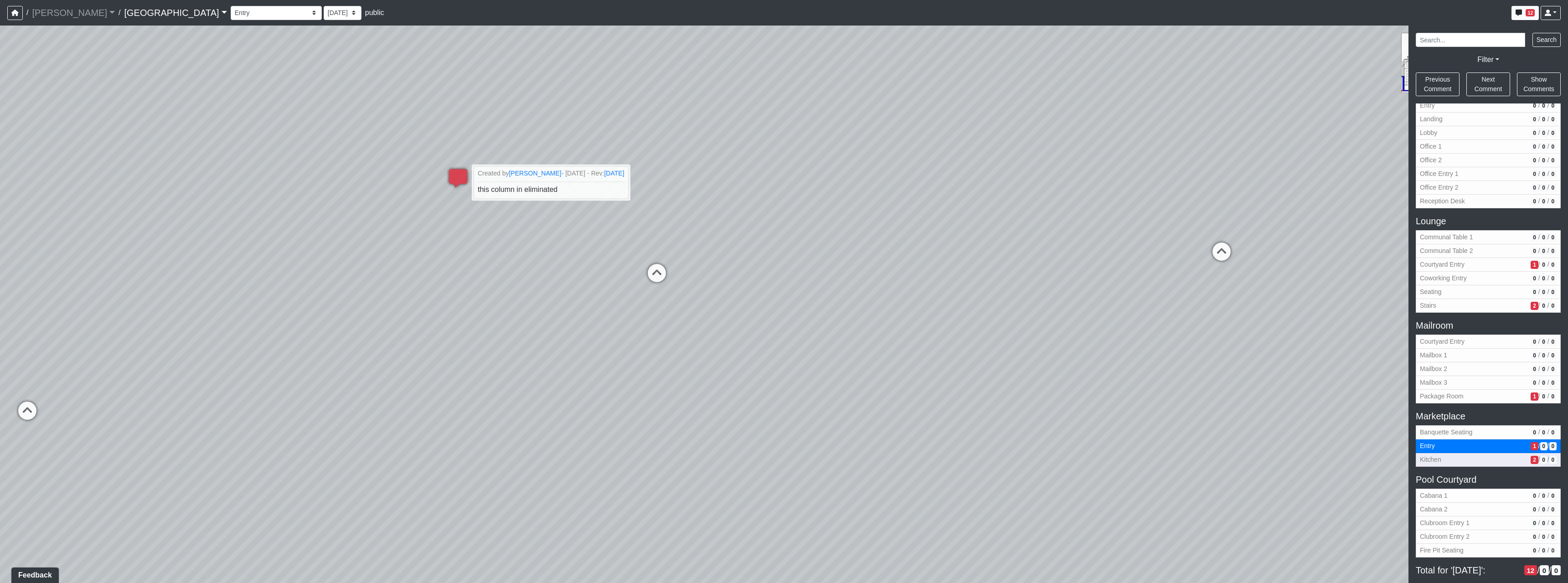
click at [1540, 458] on span "0" at bounding box center [1544, 459] width 7 height 8
select select "hRjDSpTaaZ1uV79QSLQEH1"
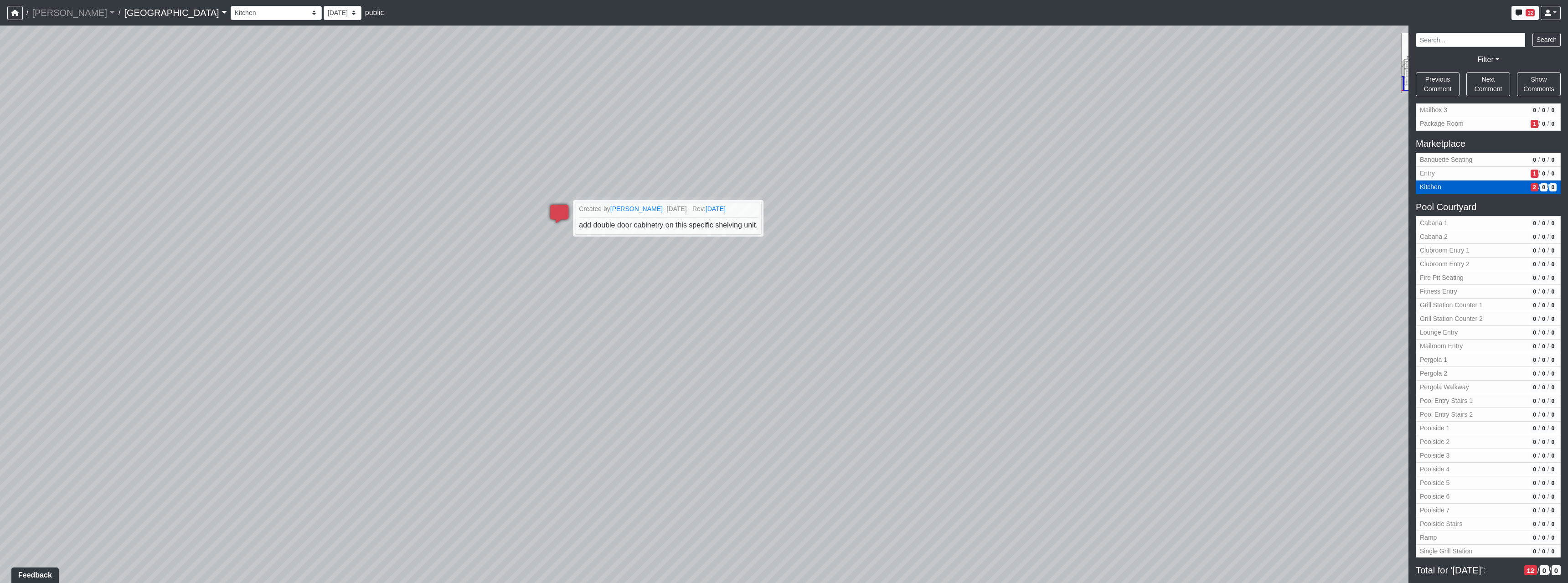
scroll to position [729, 0]
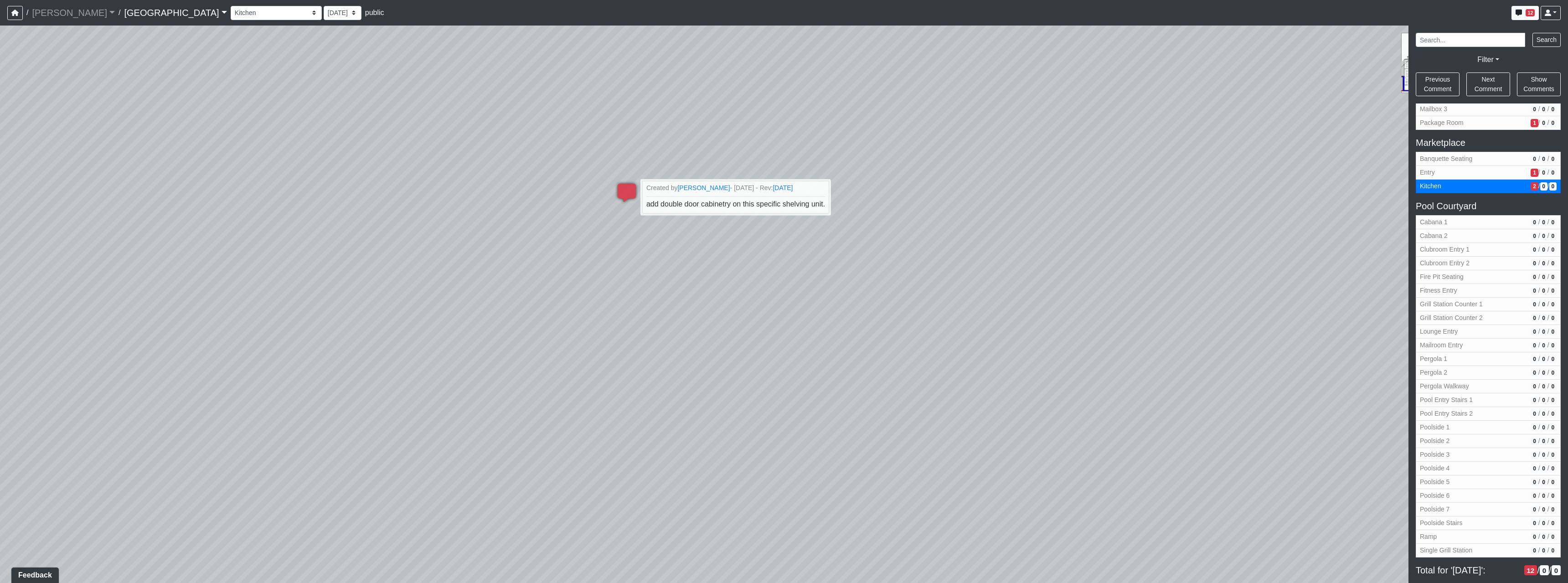
drag, startPoint x: 859, startPoint y: 324, endPoint x: 1013, endPoint y: 332, distance: 154.2
click at [1013, 332] on div "Loading... Reception Desk Loading... Lobby Loading... Landing Loading... TV Lou…" at bounding box center [784, 304] width 1568 height 557
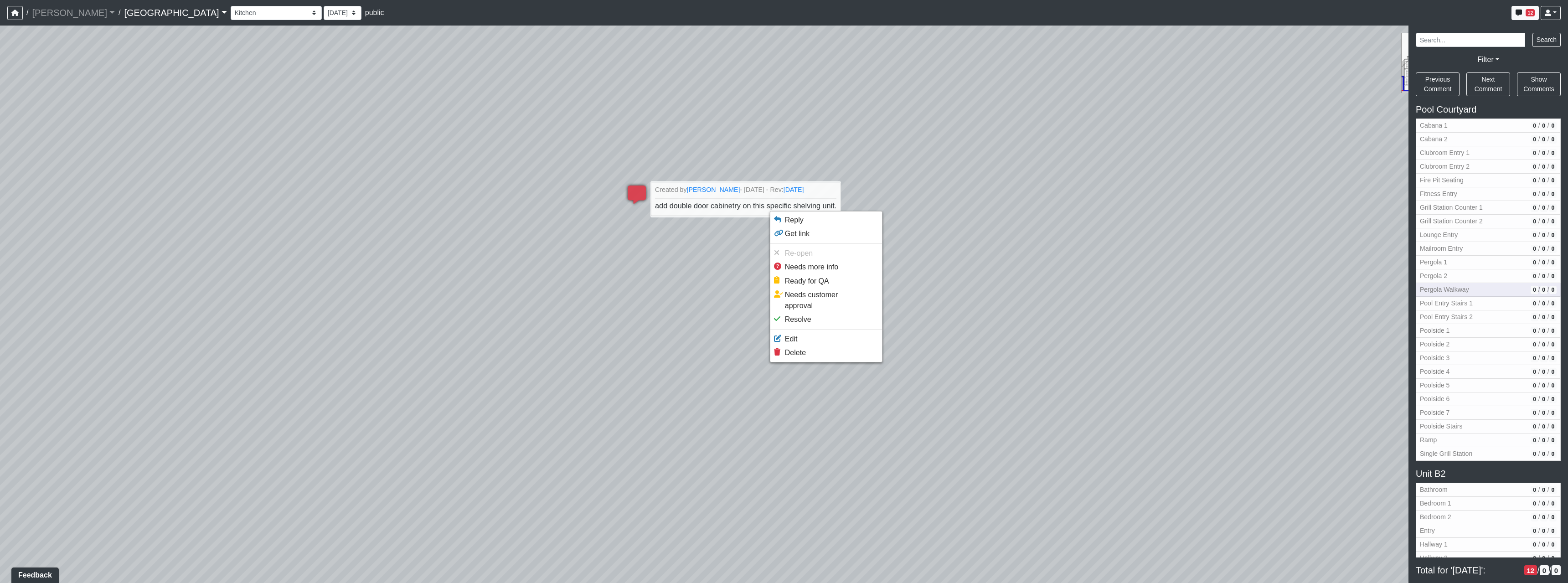
scroll to position [950, 0]
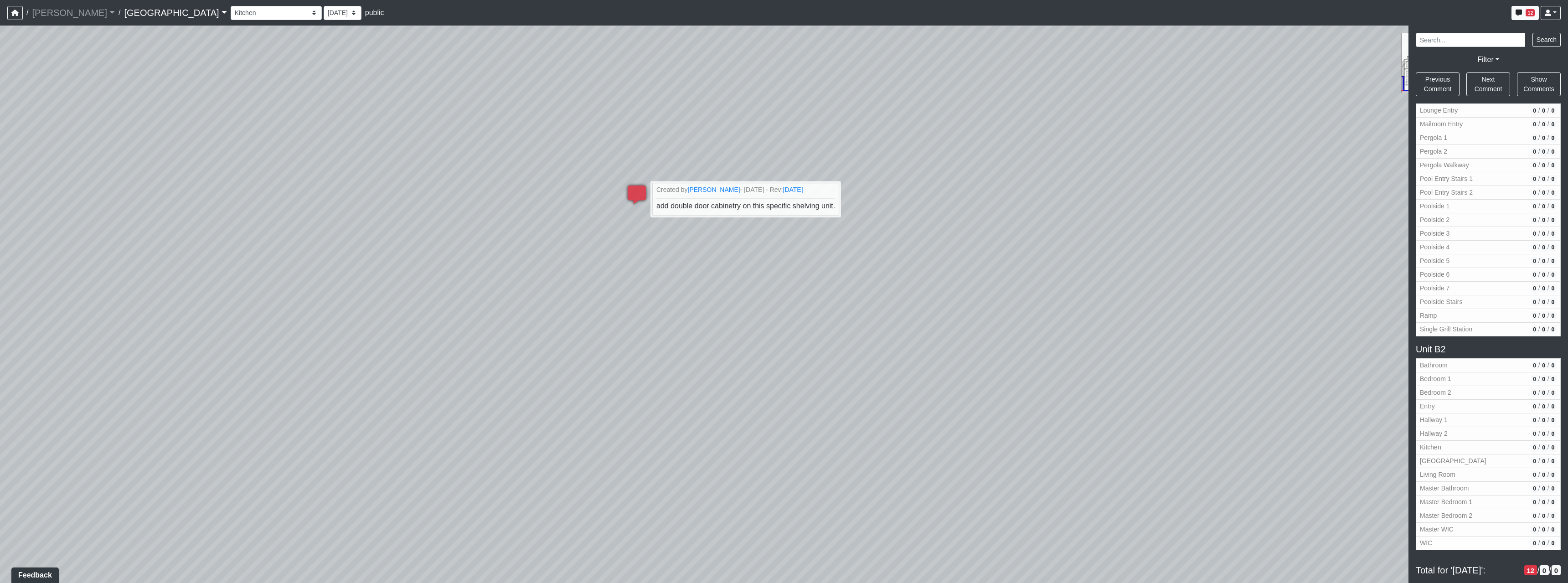
drag, startPoint x: 1184, startPoint y: 307, endPoint x: 1339, endPoint y: 353, distance: 161.7
drag, startPoint x: 816, startPoint y: 251, endPoint x: 1075, endPoint y: 287, distance: 261.5
click at [1066, 286] on div "Loading... Reception Desk Loading... Lobby Loading... Landing Loading... TV Lou…" at bounding box center [784, 304] width 1568 height 557
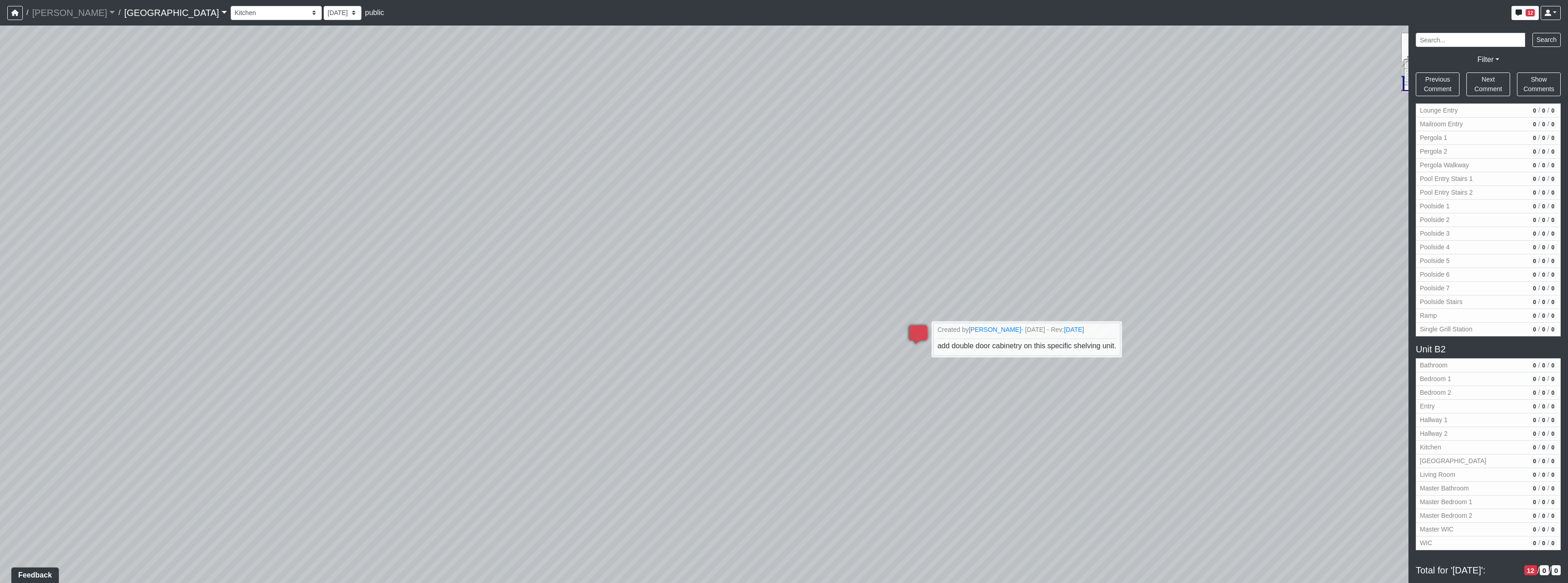
drag, startPoint x: 759, startPoint y: 208, endPoint x: 527, endPoint y: 237, distance: 233.8
click at [386, 248] on div "Loading... Reception Desk Loading... Lobby Loading... Landing Loading... TV Lou…" at bounding box center [784, 304] width 1568 height 557
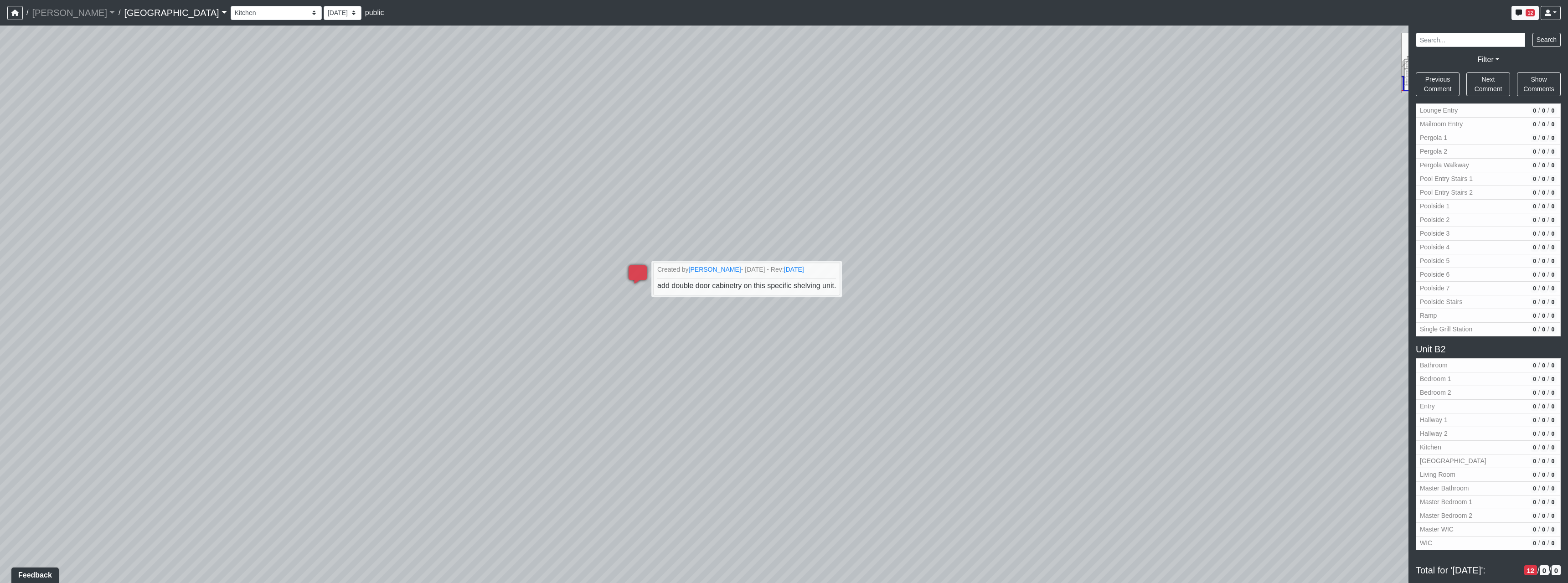
drag, startPoint x: 971, startPoint y: 258, endPoint x: 545, endPoint y: 287, distance: 427.0
click at [514, 296] on div "Loading... Reception Desk Loading... Lobby Loading... Landing Loading... TV Lou…" at bounding box center [784, 304] width 1568 height 557
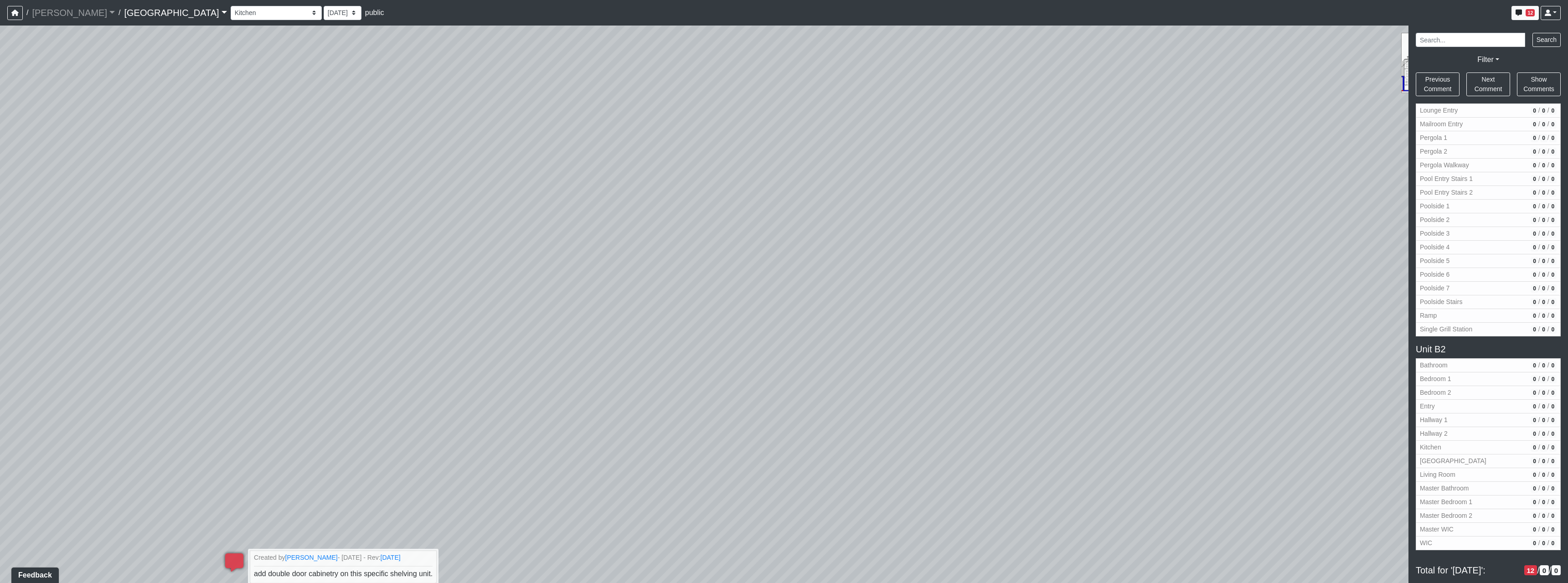
drag, startPoint x: 587, startPoint y: 288, endPoint x: 634, endPoint y: 312, distance: 52.8
click at [915, 311] on div "Loading... Reception Desk Loading... Lobby Loading... Landing Loading... TV Lou…" at bounding box center [784, 304] width 1568 height 557
drag, startPoint x: 664, startPoint y: 301, endPoint x: 912, endPoint y: 278, distance: 249.1
click at [829, 276] on div "Loading... Reception Desk Loading... Lobby Loading... Landing Loading... TV Lou…" at bounding box center [784, 304] width 1568 height 557
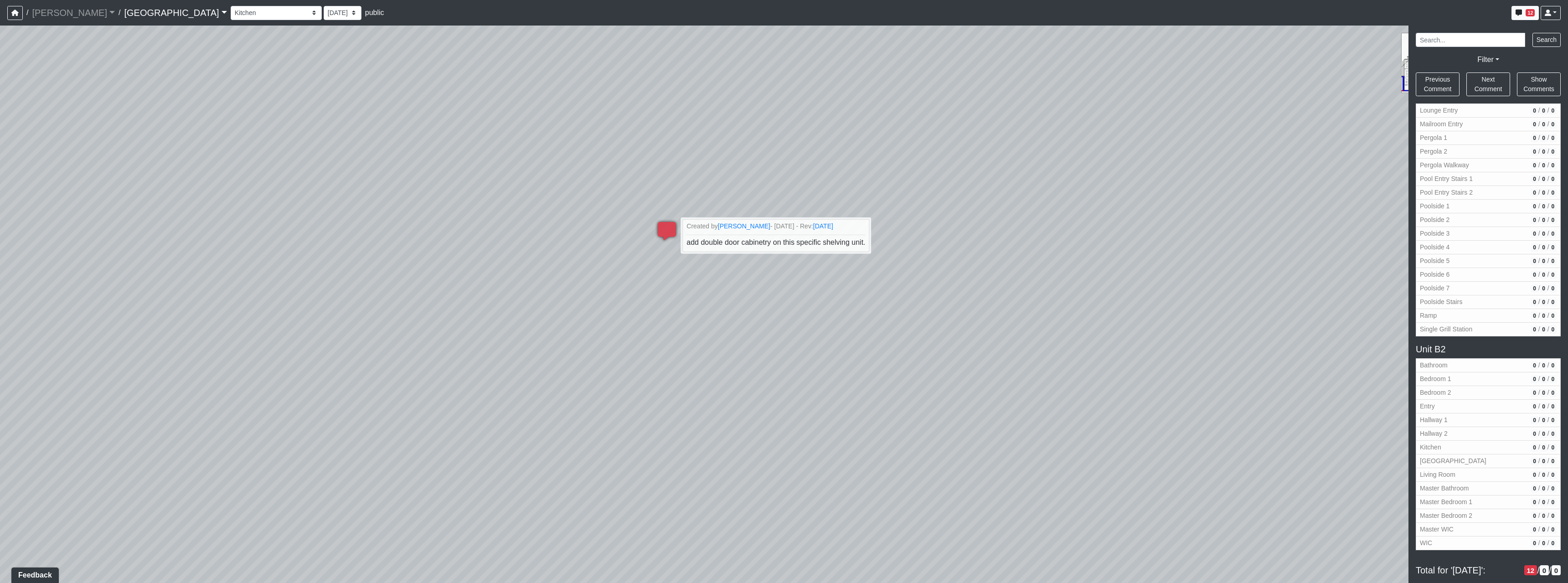
click at [631, 290] on div "Loading... Reception Desk Loading... Lobby Loading... Landing Loading... TV Lou…" at bounding box center [784, 304] width 1568 height 557
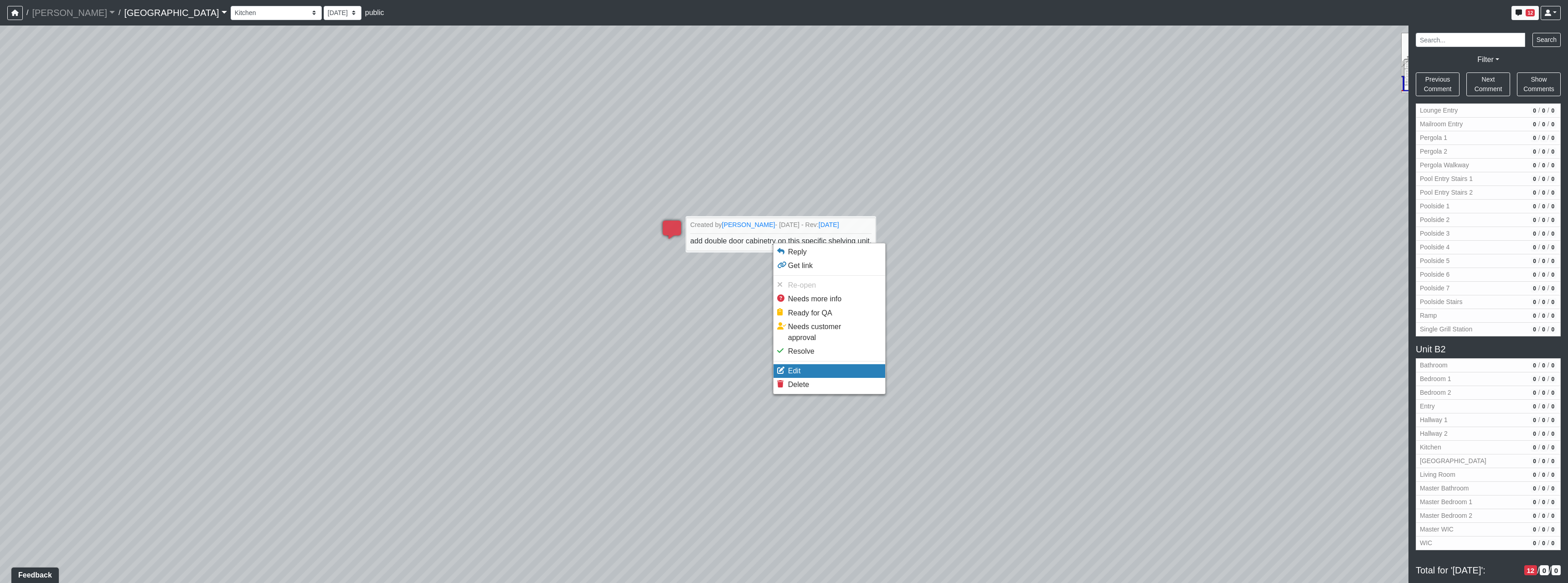
click at [826, 364] on li "Edit" at bounding box center [829, 371] width 111 height 13
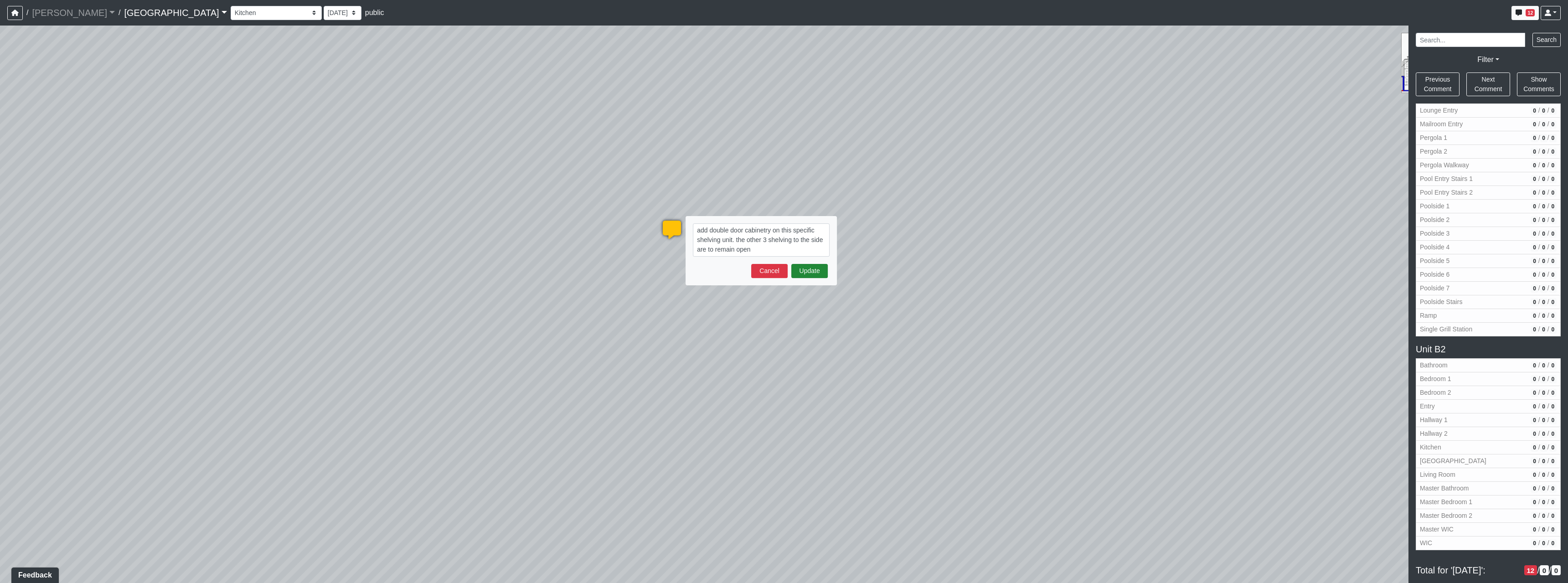
type textarea "add double door cabinetry on this specific shelving unit. the other 3 shelving …"
click at [811, 274] on button "Update" at bounding box center [810, 271] width 37 height 14
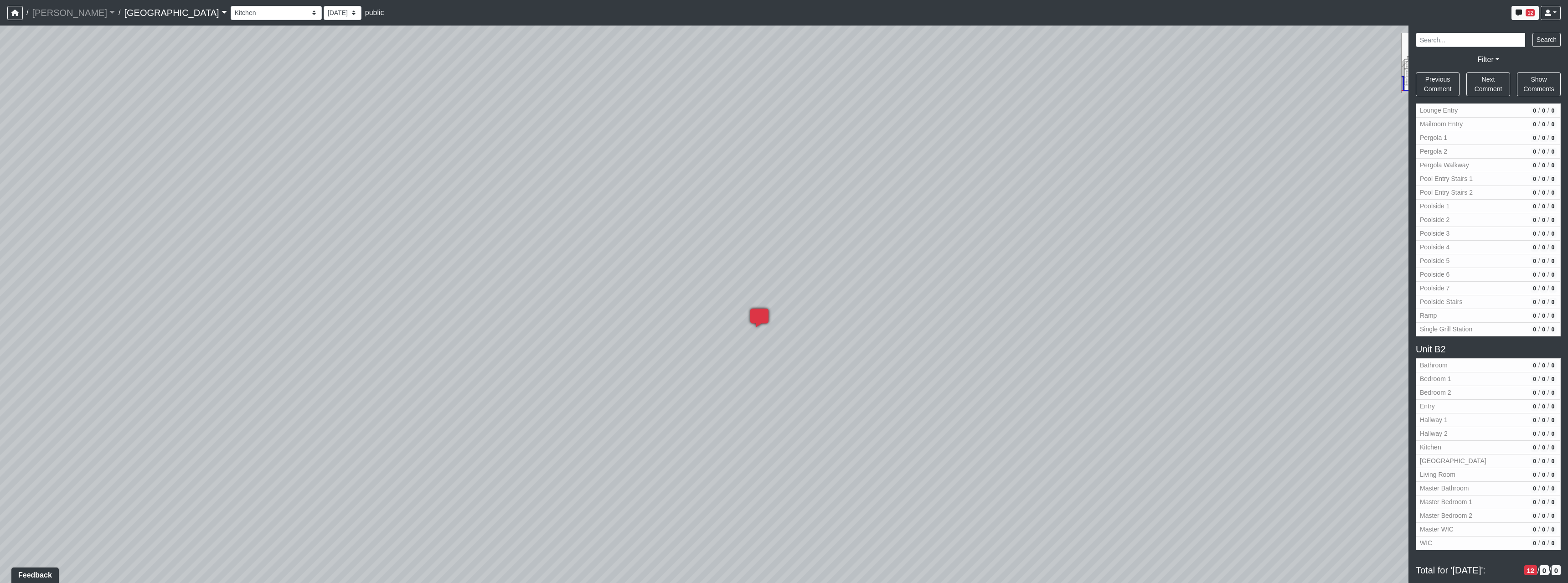
drag, startPoint x: 685, startPoint y: 260, endPoint x: 903, endPoint y: 391, distance: 254.3
click at [899, 389] on div "Loading... Reception Desk Loading... Lobby Loading... Landing Loading... TV Lou…" at bounding box center [784, 304] width 1568 height 557
drag, startPoint x: 701, startPoint y: 363, endPoint x: 1088, endPoint y: 361, distance: 387.0
click at [1180, 360] on div "Loading... Reception Desk Loading... Lobby Loading... Landing Loading... TV Lou…" at bounding box center [784, 304] width 1568 height 557
drag, startPoint x: 755, startPoint y: 360, endPoint x: 1200, endPoint y: 414, distance: 448.3
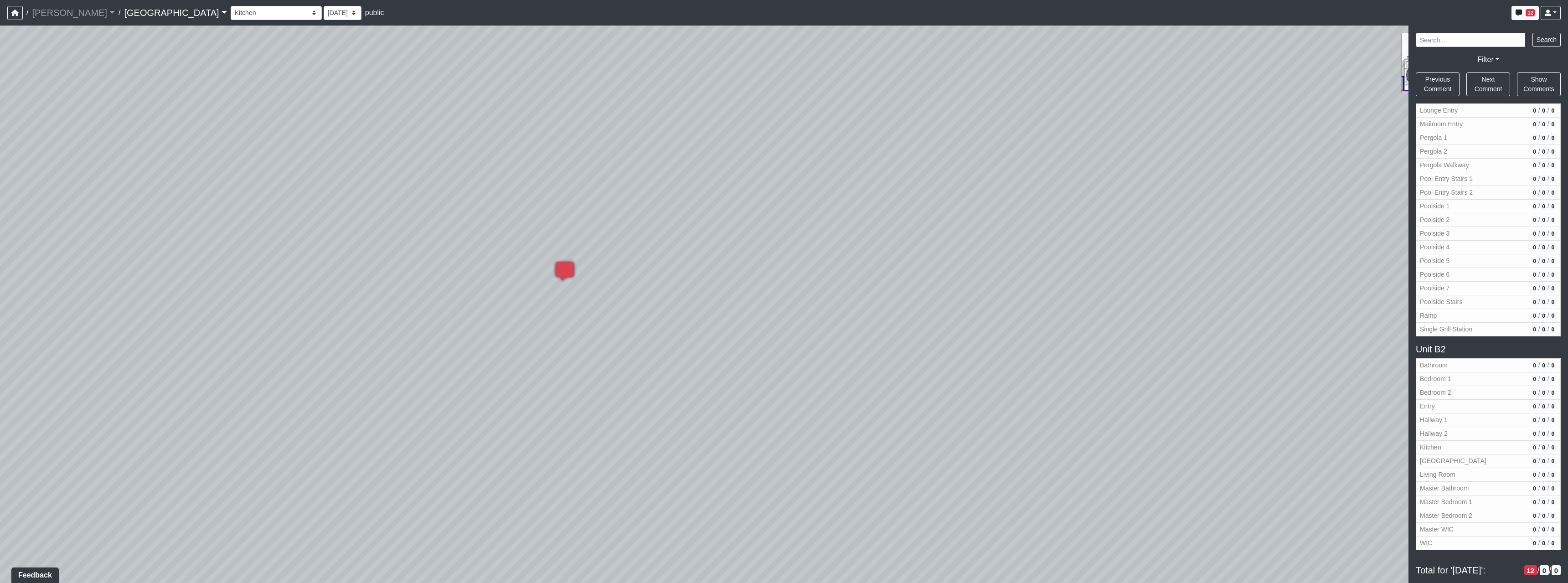
click at [1200, 414] on div "Loading... Reception Desk Loading... Lobby Loading... Landing Loading... TV Lou…" at bounding box center [784, 304] width 1568 height 557
drag, startPoint x: 1088, startPoint y: 404, endPoint x: 656, endPoint y: 345, distance: 436.0
click at [751, 371] on div "Loading... Reception Desk Loading... Lobby Loading... Landing Loading... TV Lou…" at bounding box center [784, 304] width 1568 height 557
drag, startPoint x: 507, startPoint y: 369, endPoint x: 862, endPoint y: 432, distance: 360.5
click at [862, 432] on div "Loading... Reception Desk Loading... Lobby Loading... Landing Loading... TV Lou…" at bounding box center [784, 304] width 1568 height 557
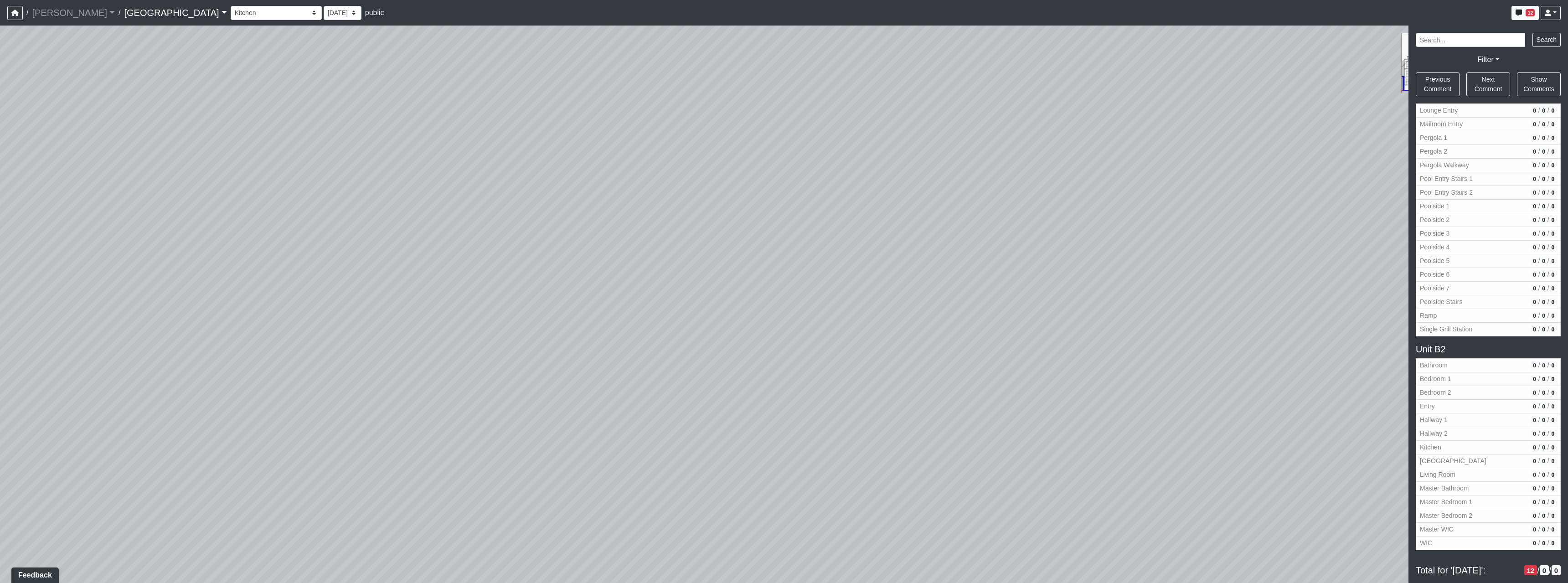
drag, startPoint x: 757, startPoint y: 444, endPoint x: 814, endPoint y: 351, distance: 109.1
click at [814, 351] on div "Loading... Reception Desk Loading... Lobby Loading... Landing Loading... TV Lou…" at bounding box center [784, 304] width 1568 height 557
drag, startPoint x: 617, startPoint y: 458, endPoint x: 1104, endPoint y: 416, distance: 488.8
click at [1003, 416] on div "Loading... Reception Desk Loading... Lobby Loading... Landing Loading... TV Lou…" at bounding box center [784, 304] width 1568 height 557
drag, startPoint x: 835, startPoint y: 439, endPoint x: 995, endPoint y: 442, distance: 160.0
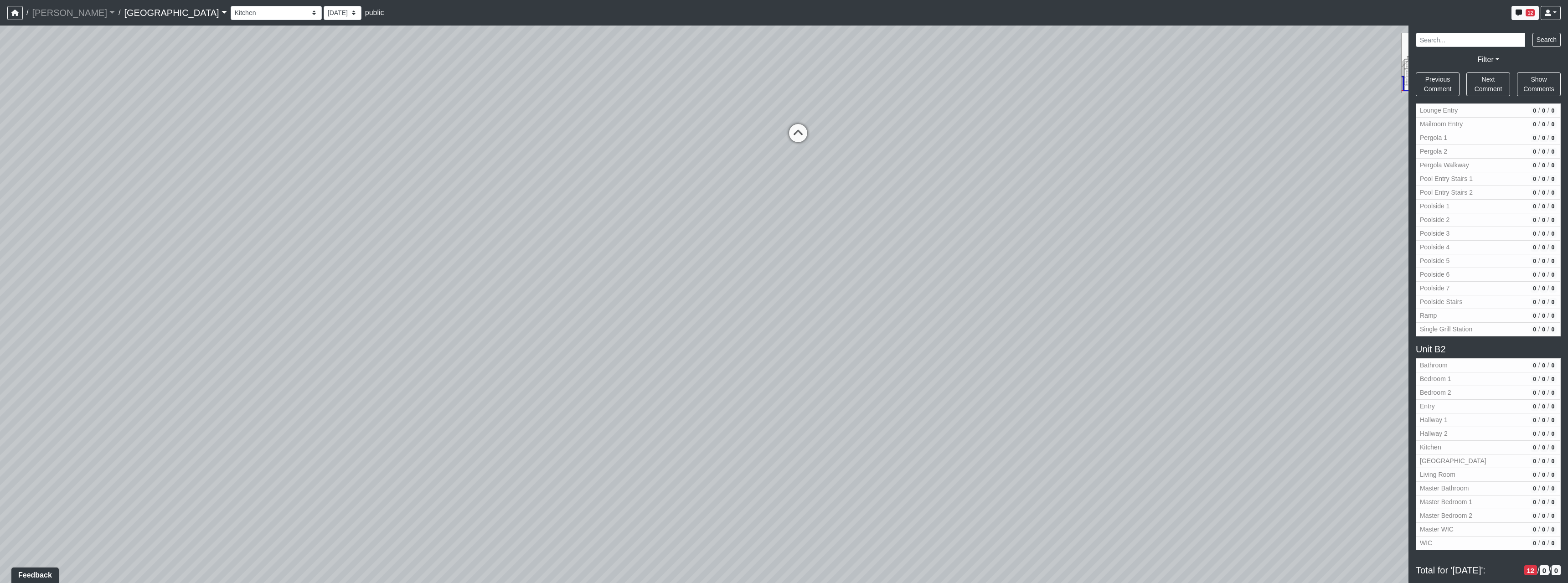
click at [966, 438] on div "Loading... Reception Desk Loading... Lobby Loading... Landing Loading... TV Lou…" at bounding box center [784, 304] width 1568 height 557
drag, startPoint x: 909, startPoint y: 420, endPoint x: 742, endPoint y: 438, distance: 168.0
click at [703, 471] on div "Loading... Reception Desk Loading... Lobby Loading... Landing Loading... TV Lou…" at bounding box center [784, 304] width 1568 height 557
click at [518, 198] on icon at bounding box center [526, 208] width 27 height 27
drag, startPoint x: 961, startPoint y: 306, endPoint x: 891, endPoint y: 311, distance: 70.2
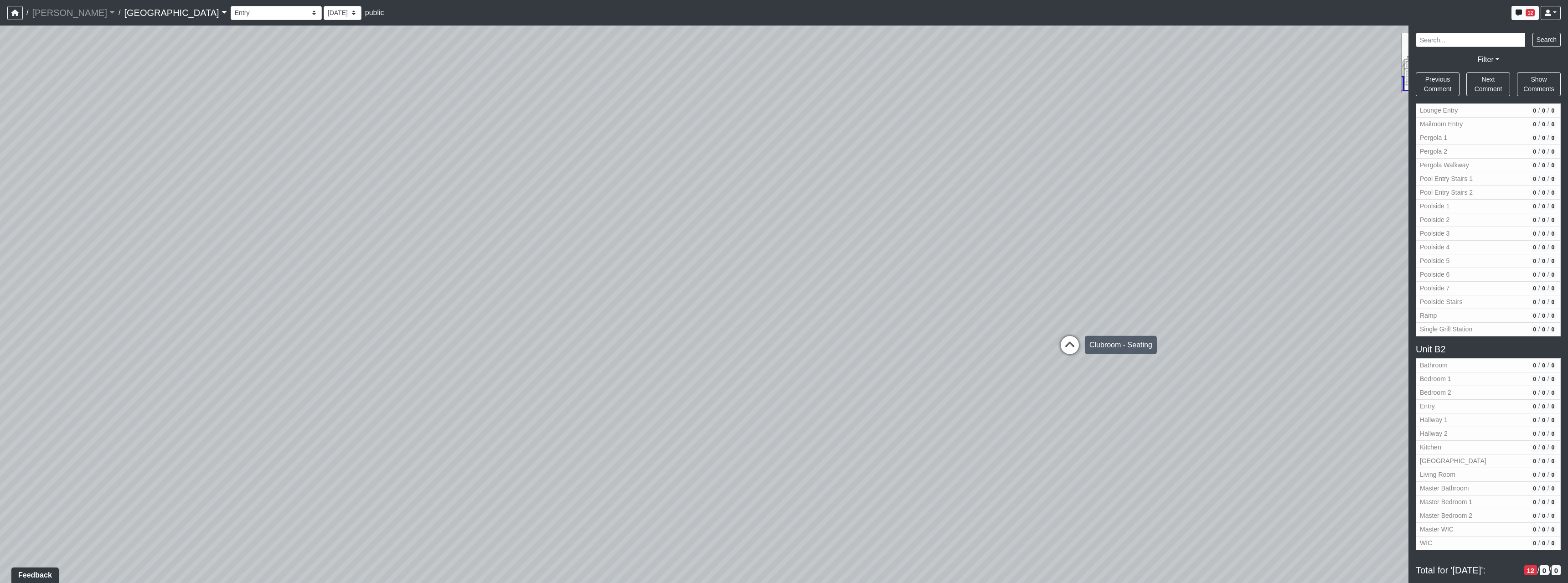
click at [716, 310] on div "Loading... Reception Desk Loading... Lobby Loading... Landing Loading... TV Lou…" at bounding box center [784, 304] width 1568 height 557
click at [812, 306] on icon at bounding box center [822, 317] width 27 height 27
click at [805, 385] on icon at bounding box center [792, 388] width 27 height 27
drag, startPoint x: 1270, startPoint y: 299, endPoint x: 716, endPoint y: 321, distance: 554.4
click at [760, 321] on div "Loading... Reception Desk Loading... Lobby Loading... Landing Loading... TV Lou…" at bounding box center [784, 304] width 1568 height 557
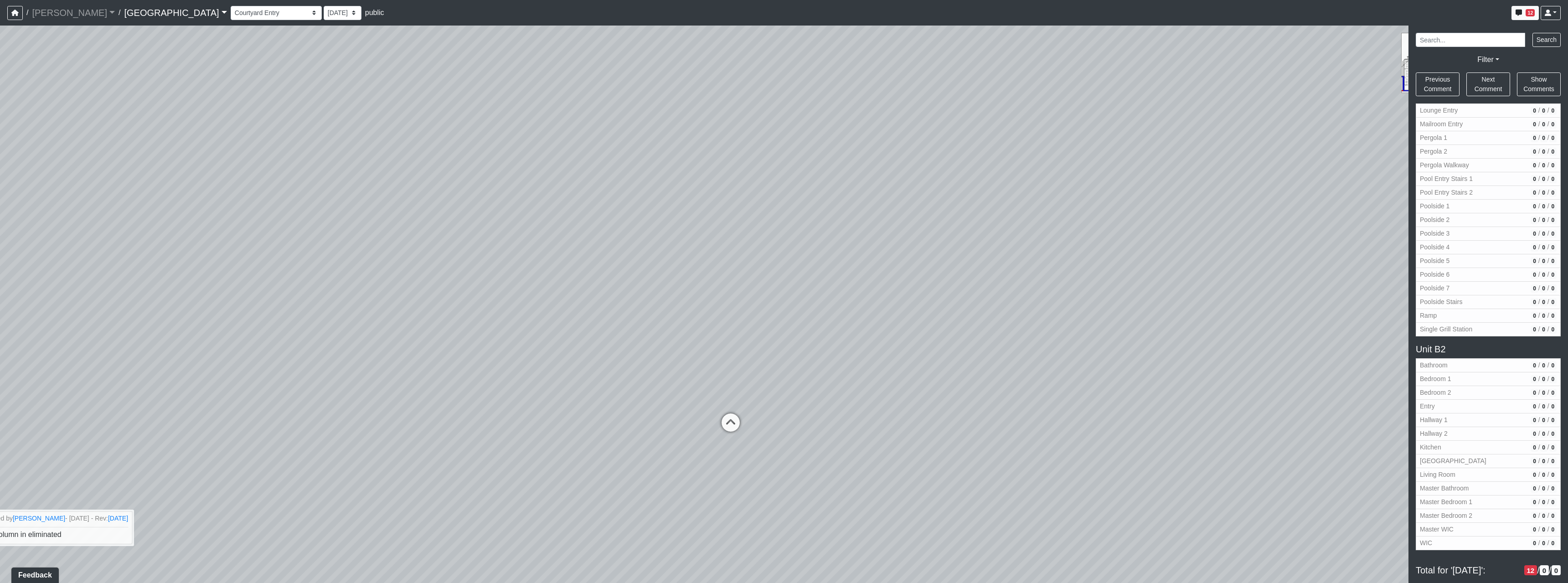
drag, startPoint x: 875, startPoint y: 282, endPoint x: 883, endPoint y: 310, distance: 29.1
click at [875, 283] on div "Loading... Reception Desk Loading... Lobby Loading... Landing Loading... TV Lou…" at bounding box center [784, 304] width 1568 height 557
click at [687, 442] on div "Loading... Reception Desk Loading... Lobby Loading... Landing Loading... TV Lou…" at bounding box center [784, 304] width 1568 height 557
click at [690, 453] on icon at bounding box center [684, 461] width 27 height 27
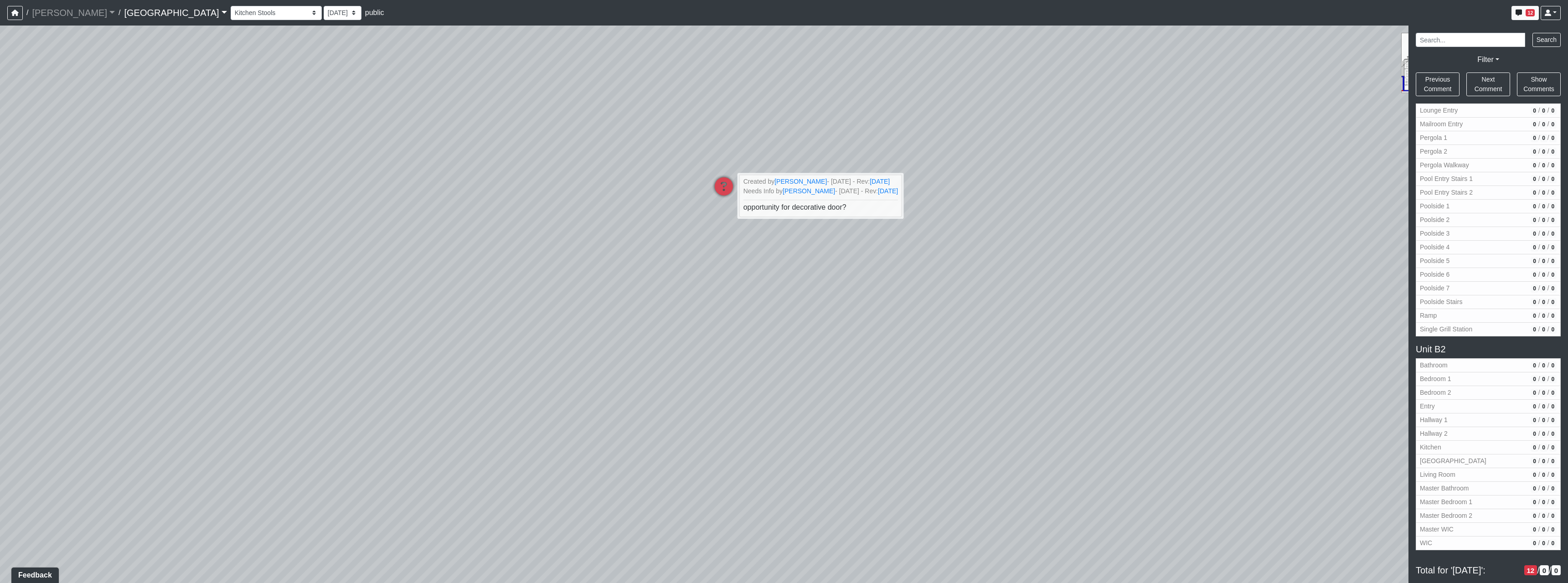
drag, startPoint x: 816, startPoint y: 321, endPoint x: 682, endPoint y: 321, distance: 134.0
click at [746, 321] on div "Loading... Reception Desk Loading... Lobby Loading... Landing Loading... TV Lou…" at bounding box center [784, 304] width 1568 height 557
drag, startPoint x: 852, startPoint y: 261, endPoint x: 943, endPoint y: 302, distance: 99.8
click at [943, 302] on div "Loading... Reception Desk Loading... Lobby Loading... Landing Loading... TV Lou…" at bounding box center [784, 304] width 1568 height 557
drag, startPoint x: 632, startPoint y: 279, endPoint x: 1180, endPoint y: 291, distance: 548.1
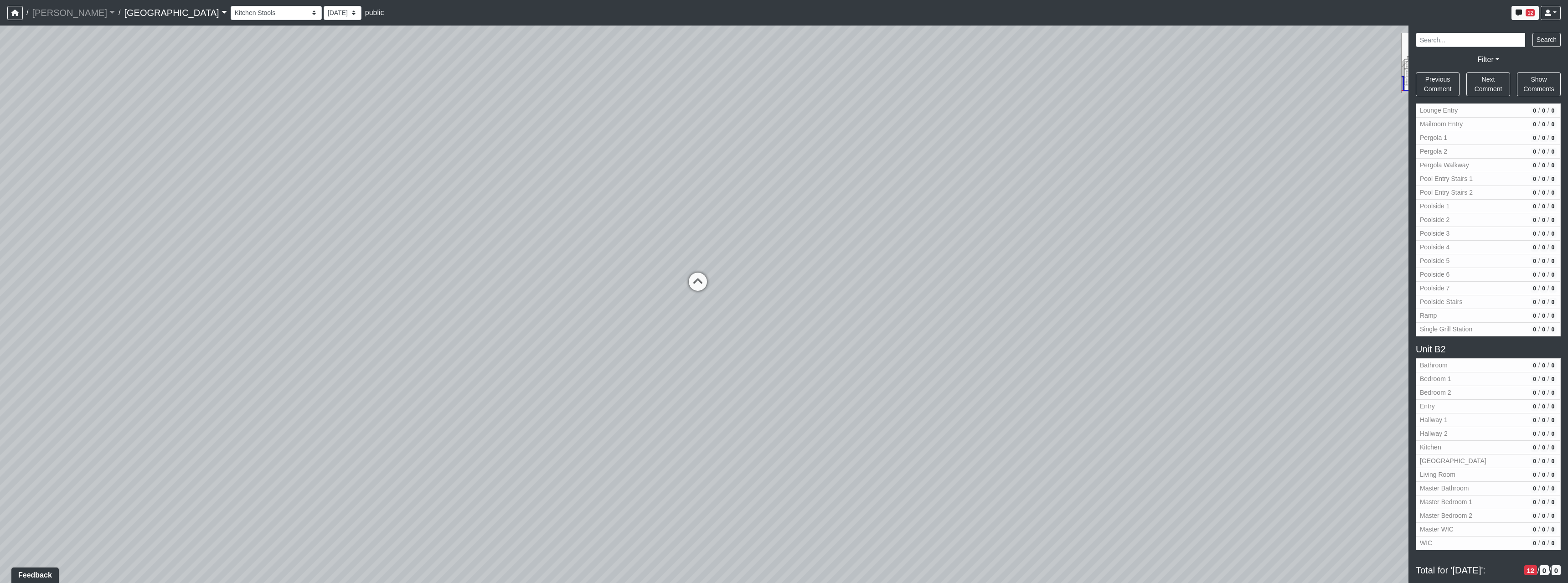
click at [1090, 281] on div "Loading... Reception Desk Loading... Lobby Loading... Landing Loading... TV Lou…" at bounding box center [784, 304] width 1568 height 557
drag, startPoint x: 513, startPoint y: 353, endPoint x: 845, endPoint y: 335, distance: 332.5
click at [838, 333] on div "Loading... Reception Desk Loading... Lobby Loading... Landing Loading... TV Lou…" at bounding box center [784, 304] width 1568 height 557
drag, startPoint x: 814, startPoint y: 336, endPoint x: 200, endPoint y: 335, distance: 614.0
click at [351, 337] on div "Loading... Reception Desk Loading... Lobby Loading... Landing Loading... TV Lou…" at bounding box center [784, 304] width 1568 height 557
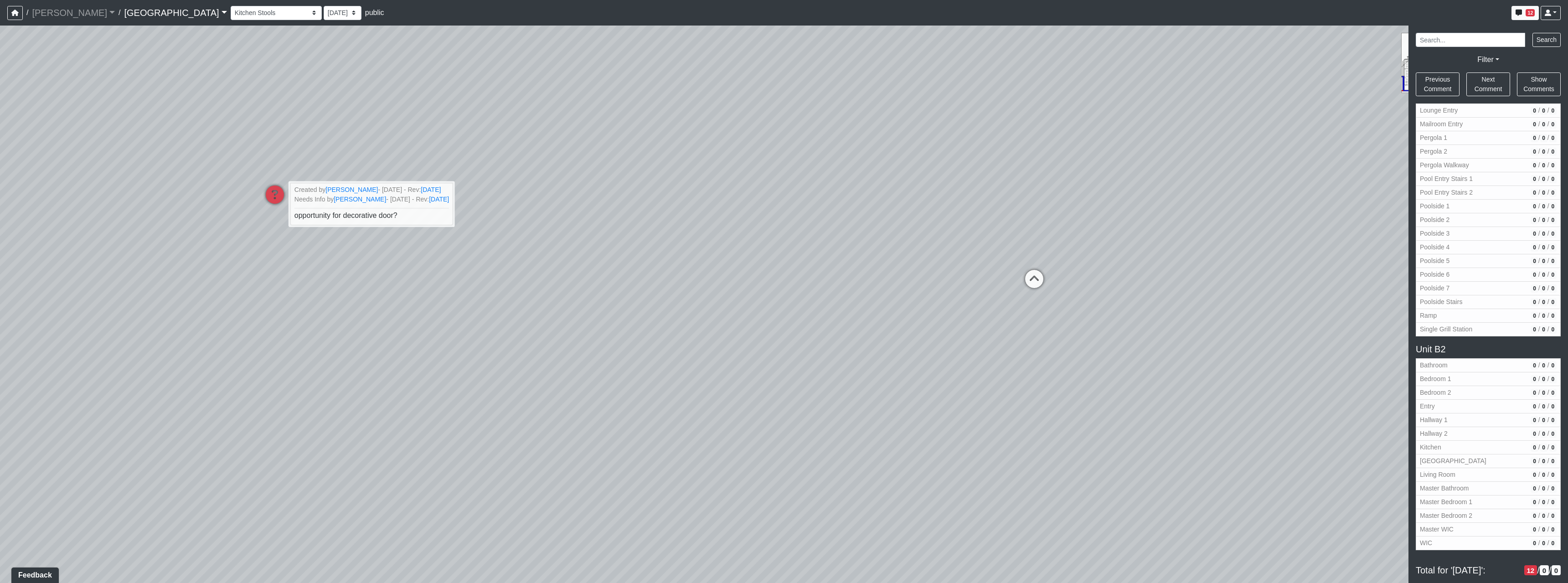
drag, startPoint x: 917, startPoint y: 313, endPoint x: 1567, endPoint y: 318, distance: 650.0
click at [1567, 307] on div "NON-CURRENT REVISION Loading... Reception Desk Loading... Lobby Loading... Land…" at bounding box center [784, 304] width 1568 height 557
drag, startPoint x: 653, startPoint y: 324, endPoint x: 634, endPoint y: 273, distance: 54.4
click at [369, 328] on div "Loading... Reception Desk Loading... Lobby Loading... Landing Loading... TV Lou…" at bounding box center [784, 304] width 1568 height 557
click at [902, 253] on icon at bounding box center [902, 254] width 27 height 27
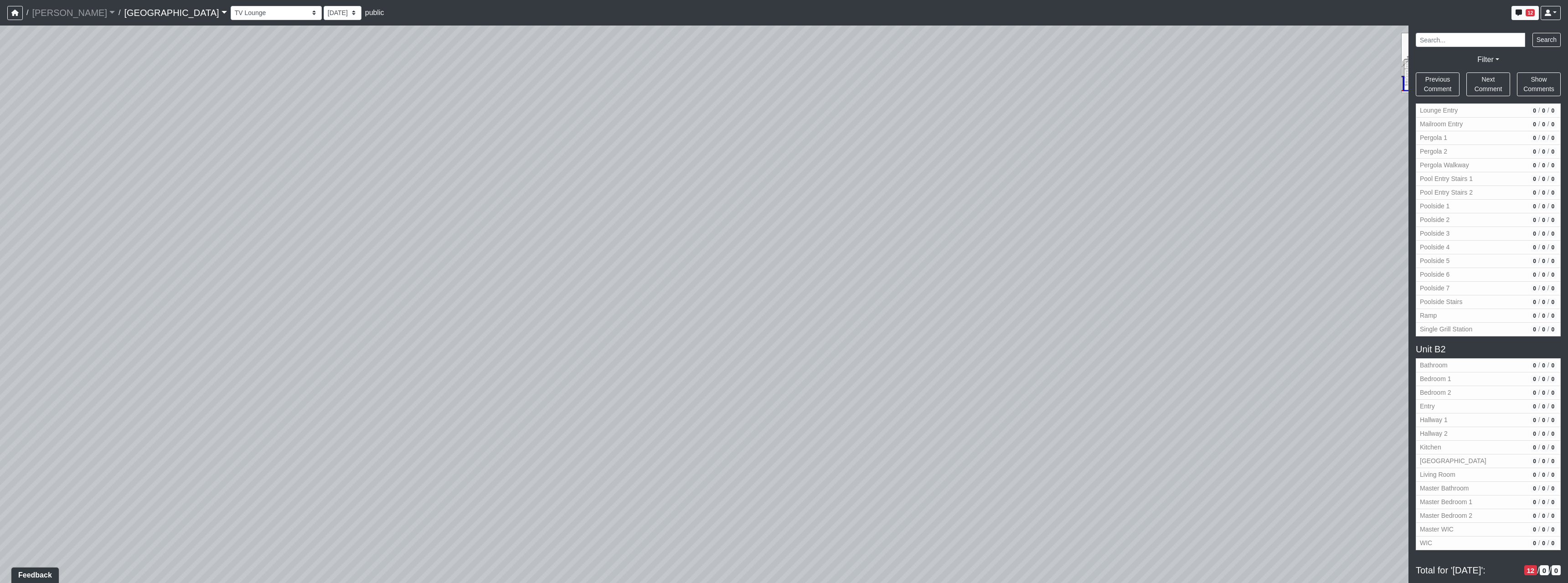
drag, startPoint x: 657, startPoint y: 402, endPoint x: 860, endPoint y: 397, distance: 203.1
click at [765, 396] on div "Loading... Reception Desk Loading... Lobby Loading... Landing Loading... TV Lou…" at bounding box center [784, 304] width 1568 height 557
drag, startPoint x: 721, startPoint y: 358, endPoint x: 767, endPoint y: 364, distance: 46.4
click at [863, 338] on div "Loading... Reception Desk Loading... Lobby Loading... Landing Loading... TV Lou…" at bounding box center [784, 304] width 1568 height 557
drag, startPoint x: 629, startPoint y: 386, endPoint x: 889, endPoint y: 338, distance: 264.4
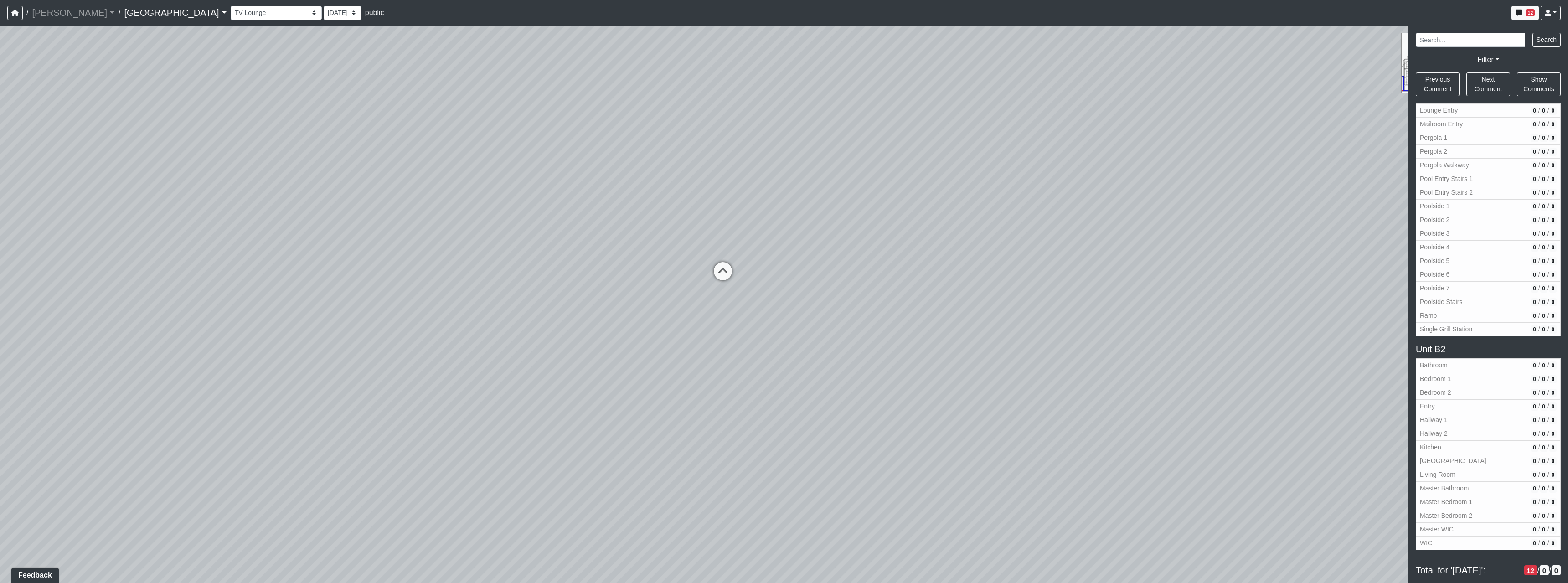
click at [889, 338] on div "Loading... Reception Desk Loading... Lobby Loading... Landing Loading... TV Lou…" at bounding box center [784, 304] width 1568 height 557
click at [752, 285] on icon at bounding box center [755, 274] width 27 height 27
select select "dPWxdYJAiA6aUZf69RhQpp"
drag, startPoint x: 888, startPoint y: 348, endPoint x: 1178, endPoint y: 365, distance: 290.5
click at [1057, 346] on div "Loading... Reception Desk Loading... Lobby Loading... Landing Loading... TV Lou…" at bounding box center [784, 304] width 1568 height 557
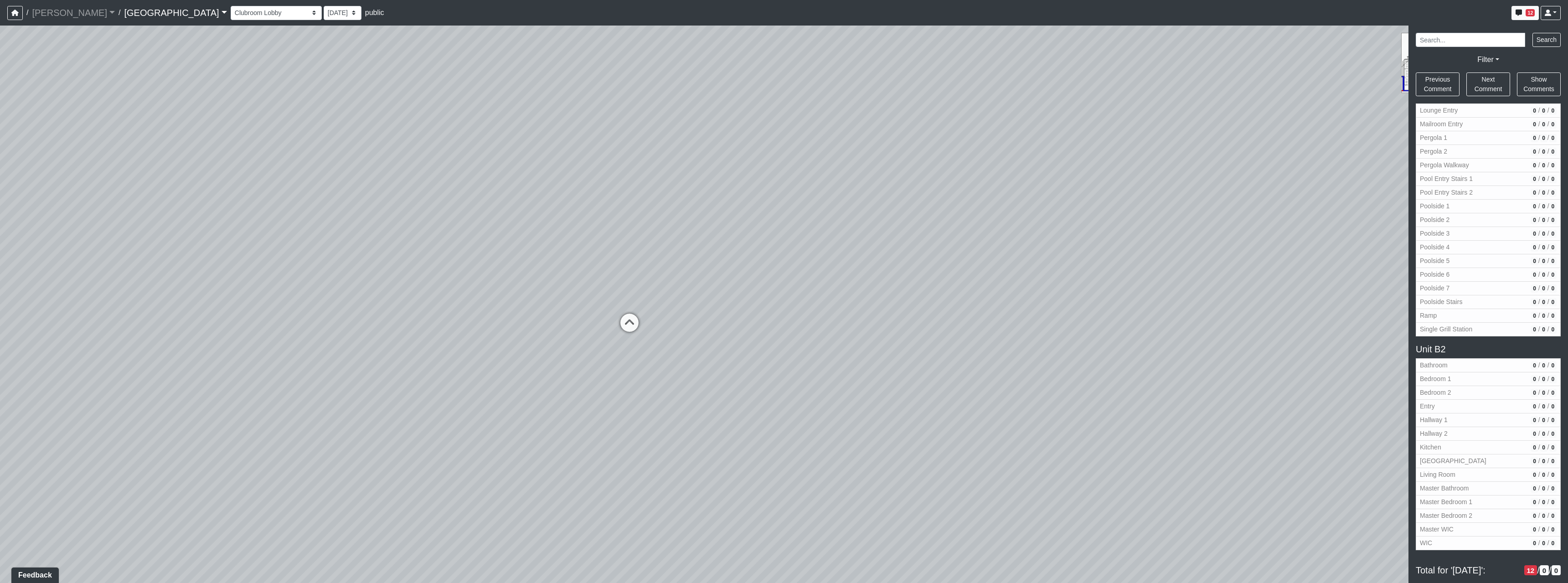
drag
click at [968, 433] on div "Loading... Reception Desk Loading... Lobby Loading... Landing Loading... TV Lou…" at bounding box center [784, 304] width 1568 height 557
click at [895, 505] on div "Loading... Reception Desk Loading... Lobby Loading... Landing Loading... TV Lou…" at bounding box center [784, 304] width 1568 height 557
click at [1158, 564] on div "Loading... Reception Desk Loading... Lobby Loading... Landing Loading... TV Lou…" at bounding box center [784, 304] width 1568 height 557
